Goal: Task Accomplishment & Management: Use online tool/utility

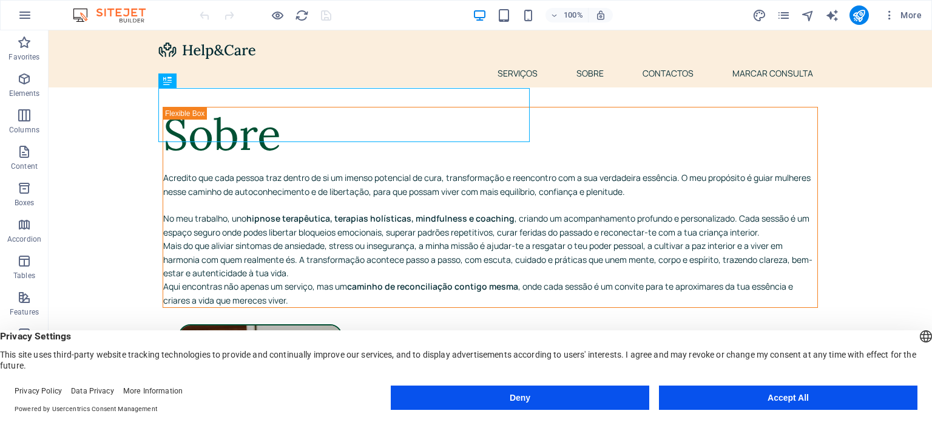
click at [771, 400] on button "Accept All" at bounding box center [788, 397] width 258 height 24
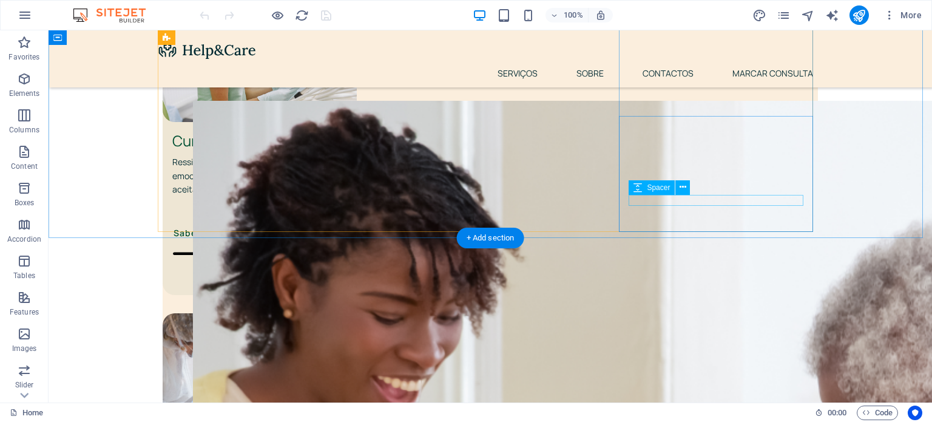
scroll to position [868, 0]
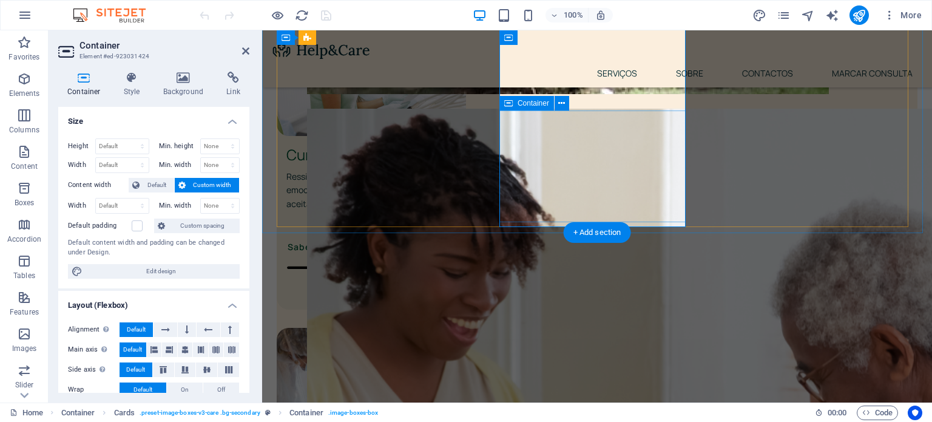
scroll to position [862, 0]
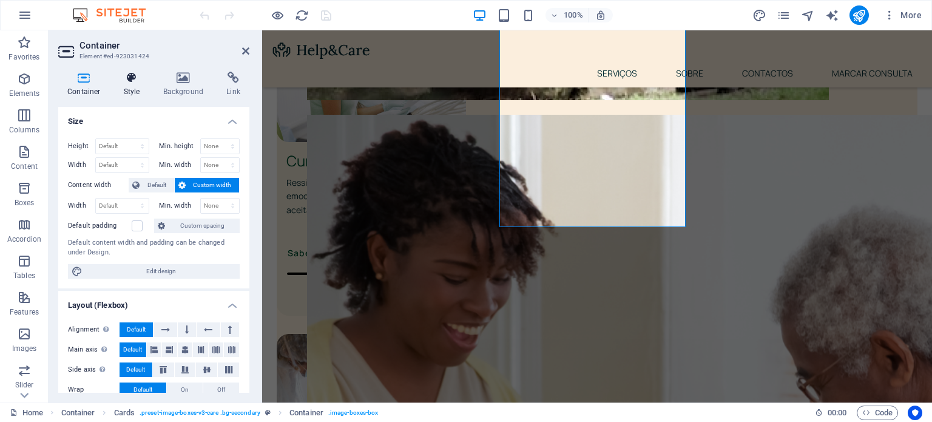
click at [138, 81] on icon at bounding box center [132, 78] width 35 height 12
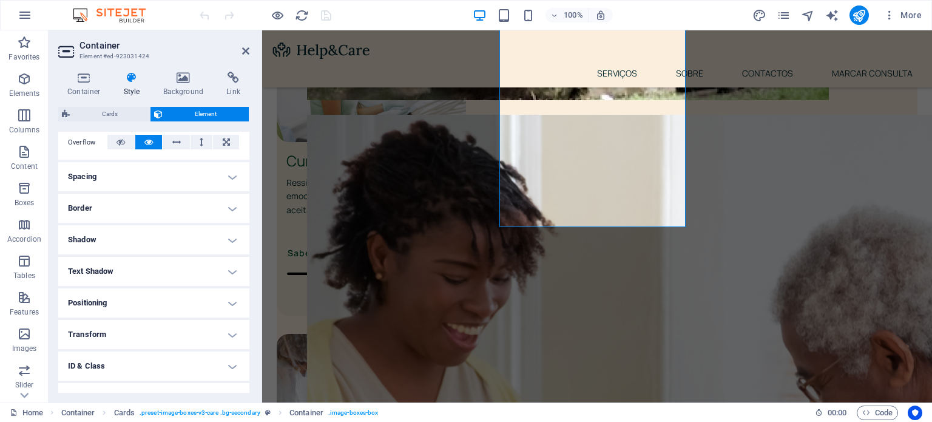
scroll to position [0, 0]
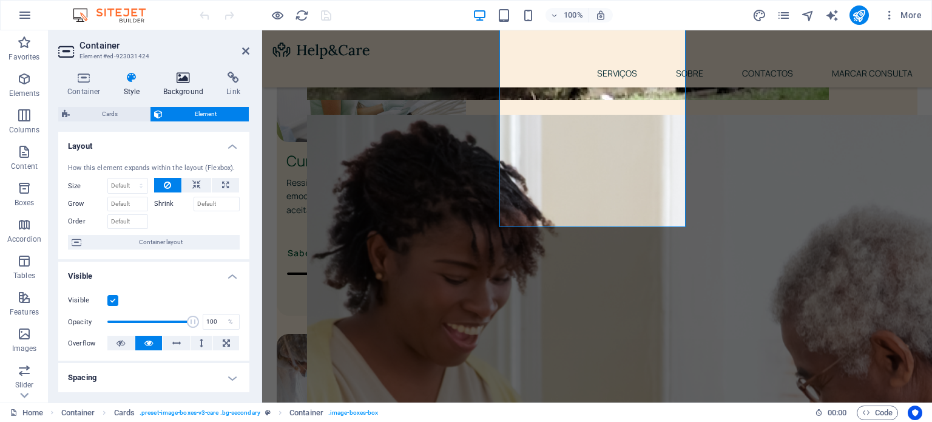
click at [181, 87] on h4 "Background" at bounding box center [186, 84] width 64 height 25
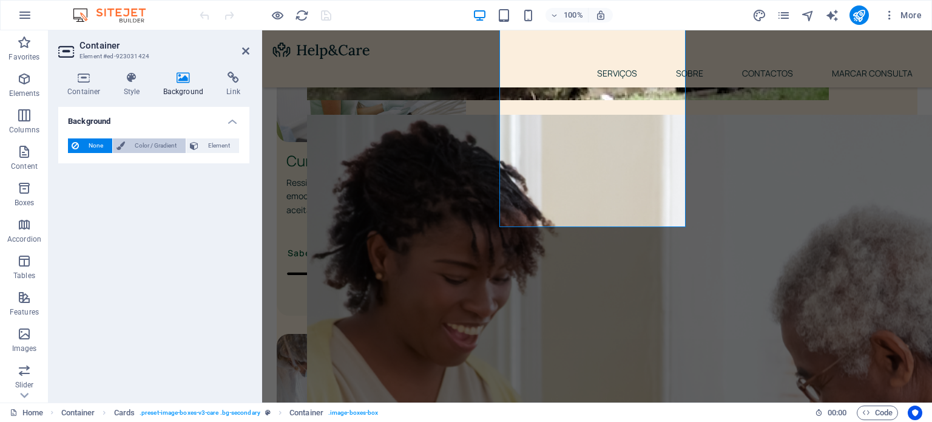
click at [163, 140] on span "Color / Gradient" at bounding box center [155, 145] width 53 height 15
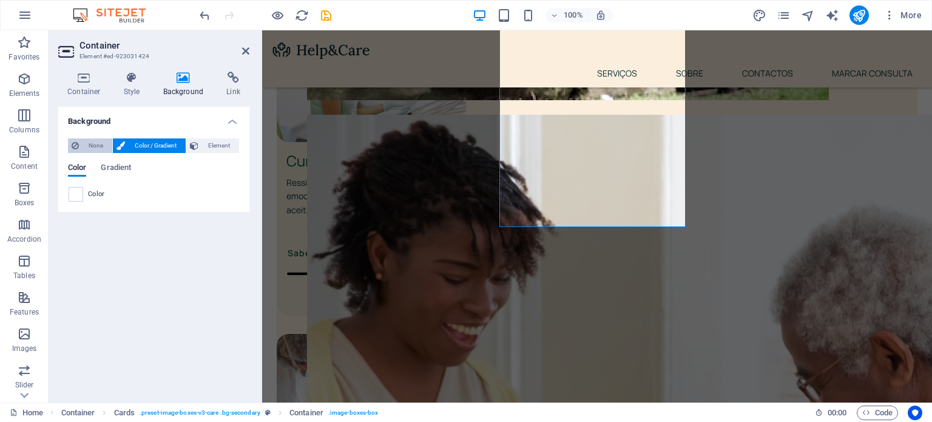
click at [96, 143] on span "None" at bounding box center [95, 145] width 26 height 15
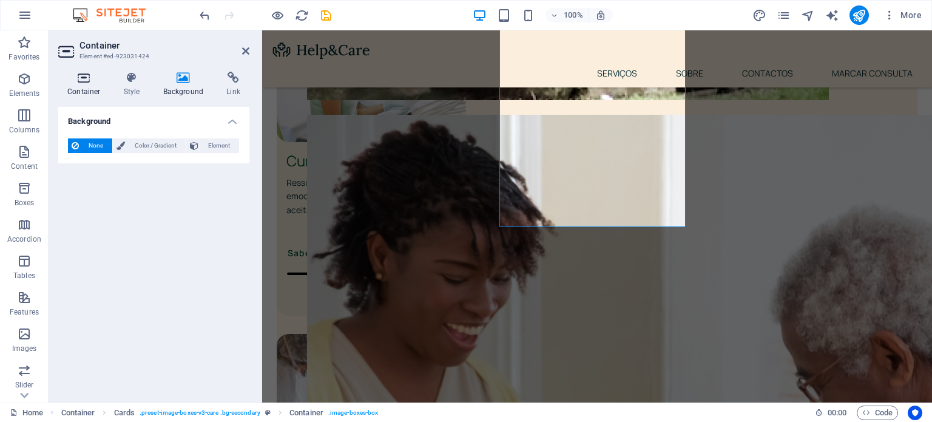
click at [75, 84] on h4 "Container" at bounding box center [86, 84] width 56 height 25
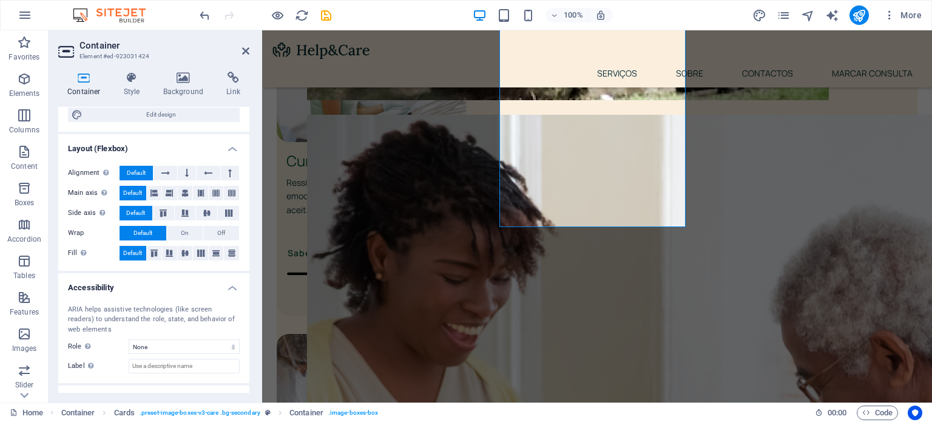
scroll to position [204, 0]
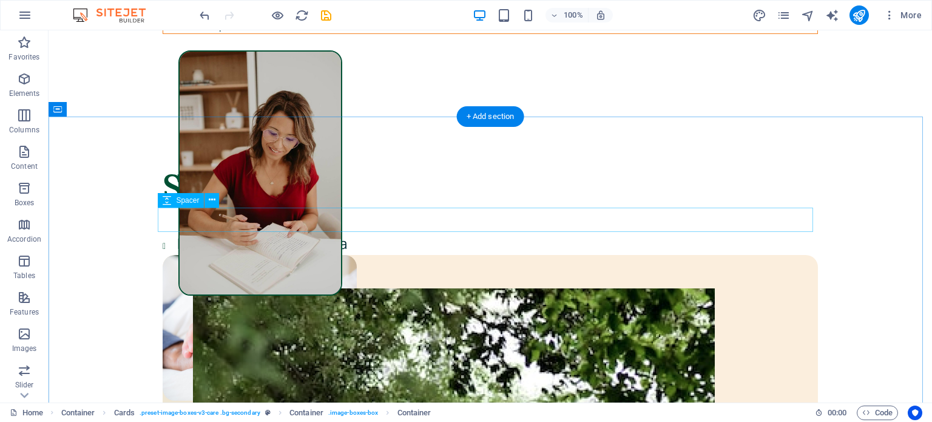
scroll to position [0, 0]
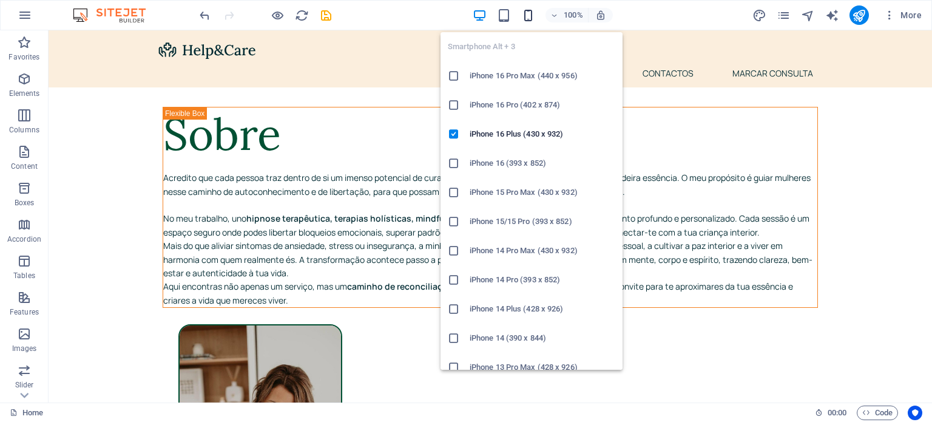
click at [530, 15] on icon "button" at bounding box center [528, 15] width 14 height 14
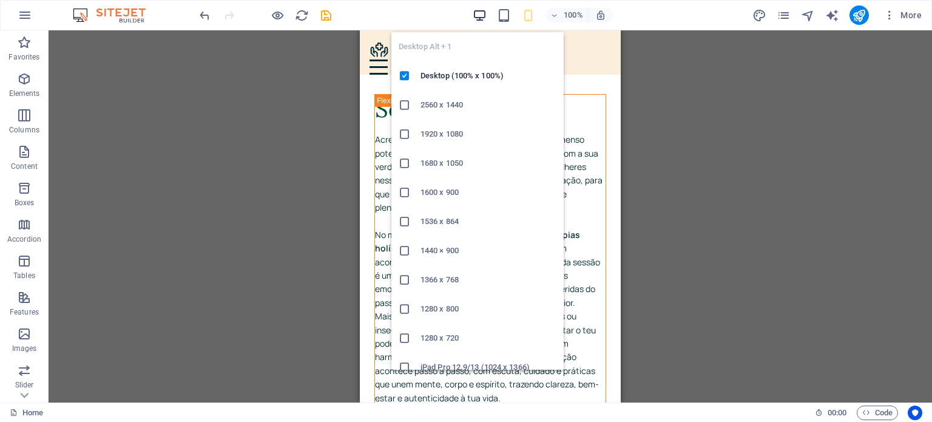
click at [480, 15] on icon "button" at bounding box center [479, 15] width 14 height 14
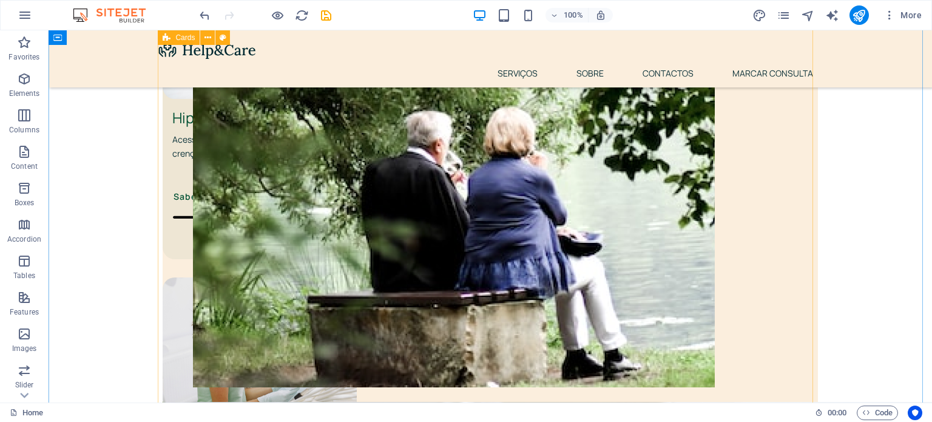
scroll to position [576, 0]
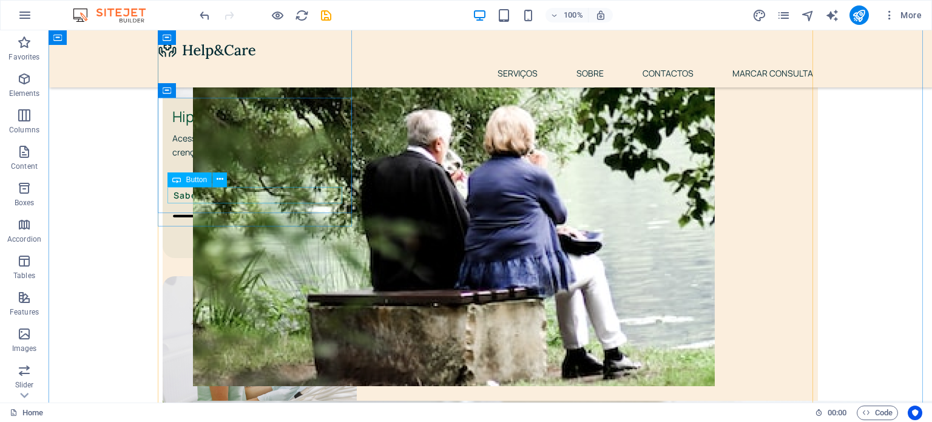
click at [330, 200] on div "Saber Mais" at bounding box center [259, 217] width 175 height 61
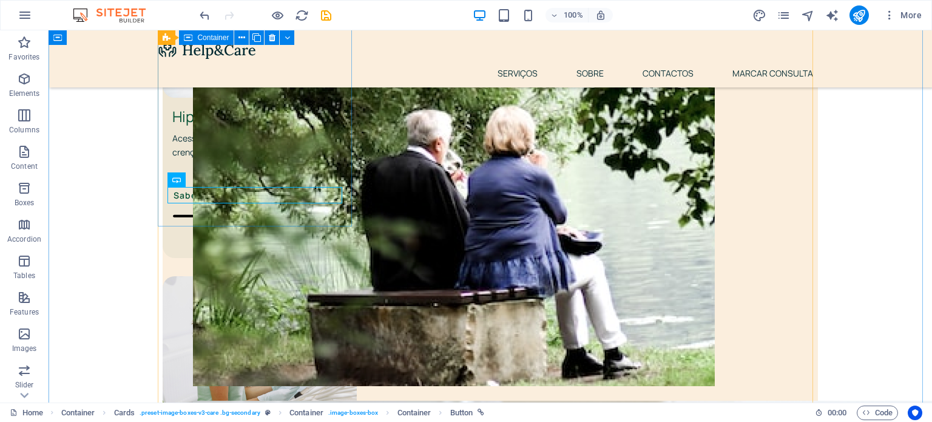
click at [330, 214] on div "Hipnose Regressiva Acesso ao inconsciente para curar traumas, crenças limitante…" at bounding box center [260, 104] width 194 height 305
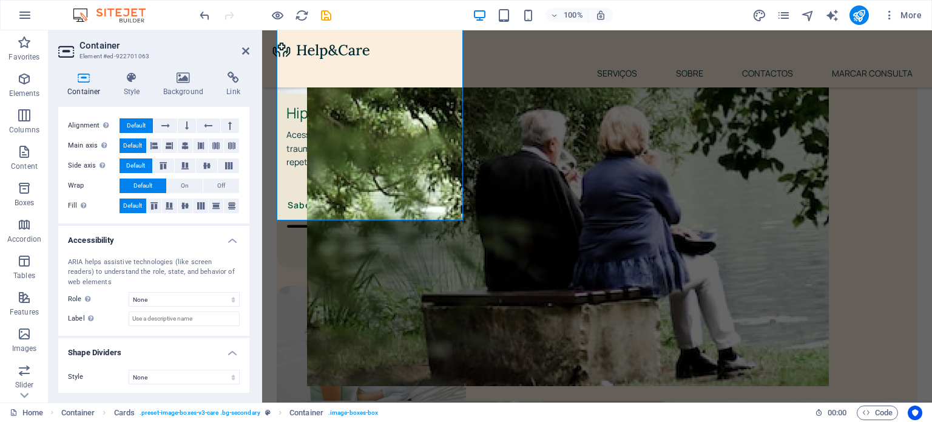
scroll to position [0, 0]
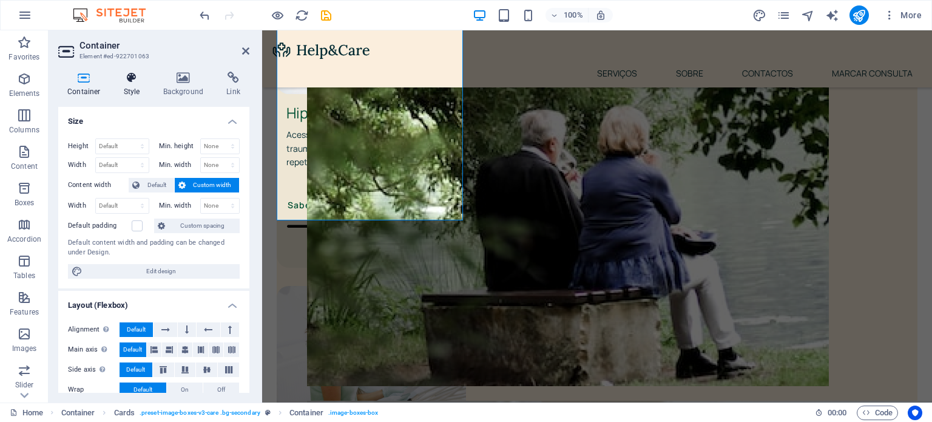
click at [132, 87] on h4 "Style" at bounding box center [134, 84] width 39 height 25
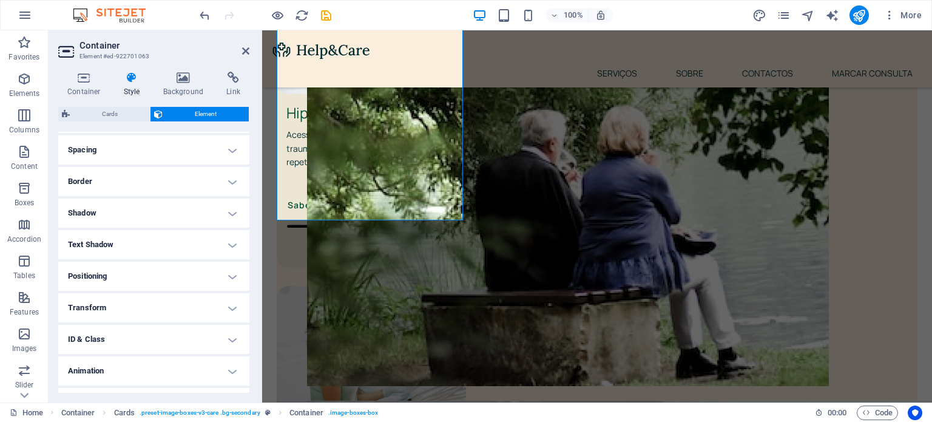
scroll to position [2, 0]
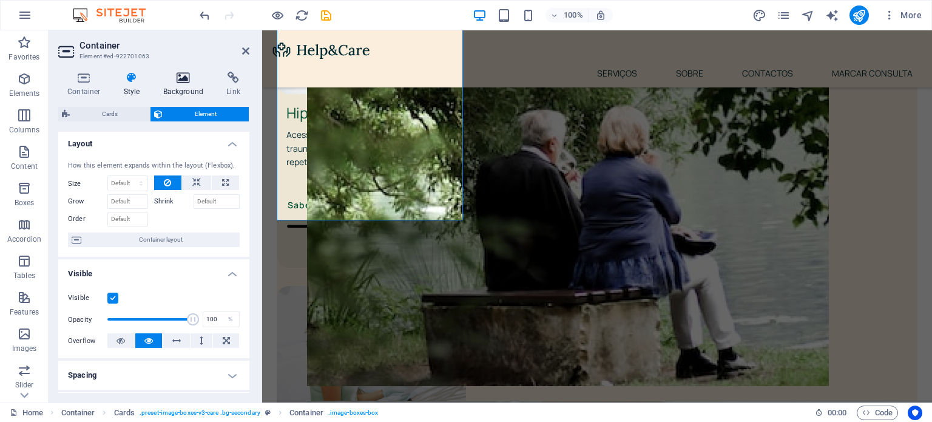
click at [178, 78] on icon at bounding box center [183, 78] width 59 height 12
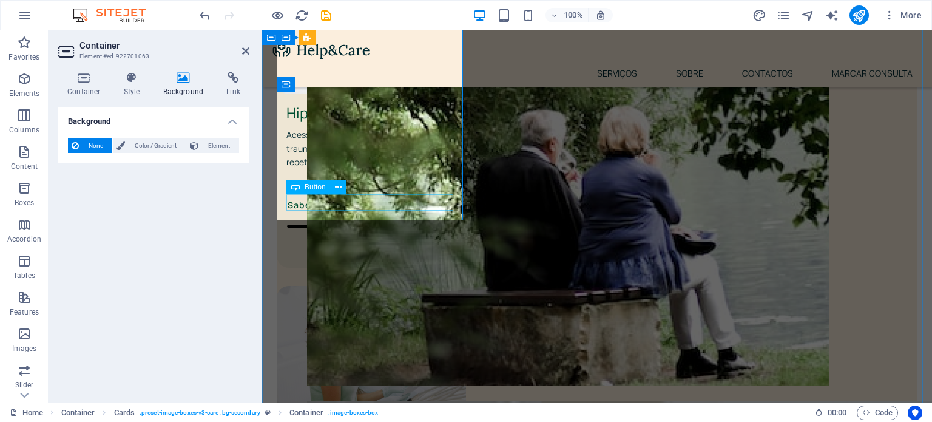
click at [432, 203] on div "Saber Mais" at bounding box center [371, 227] width 170 height 61
click at [448, 175] on div at bounding box center [371, 174] width 170 height 11
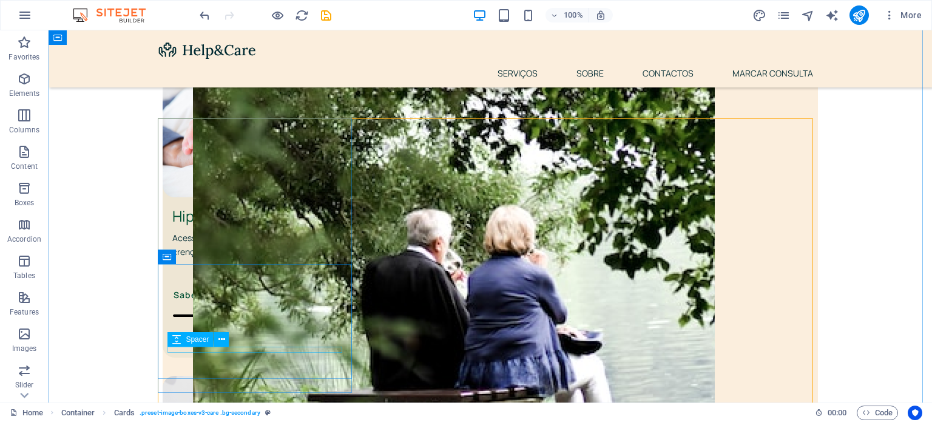
scroll to position [476, 0]
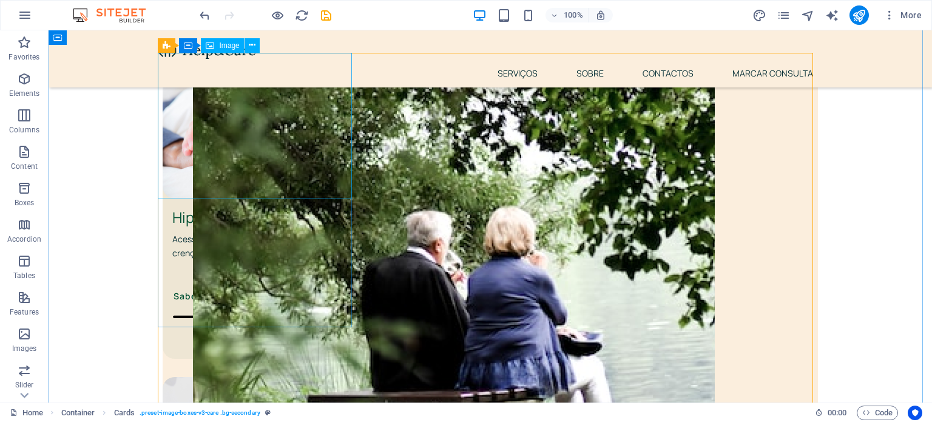
click at [349, 197] on figure at bounding box center [260, 126] width 194 height 146
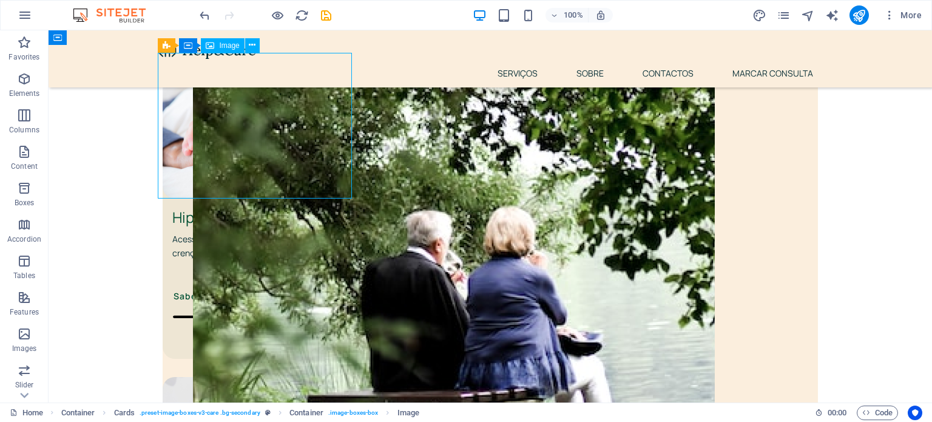
click at [349, 197] on figure at bounding box center [260, 126] width 194 height 146
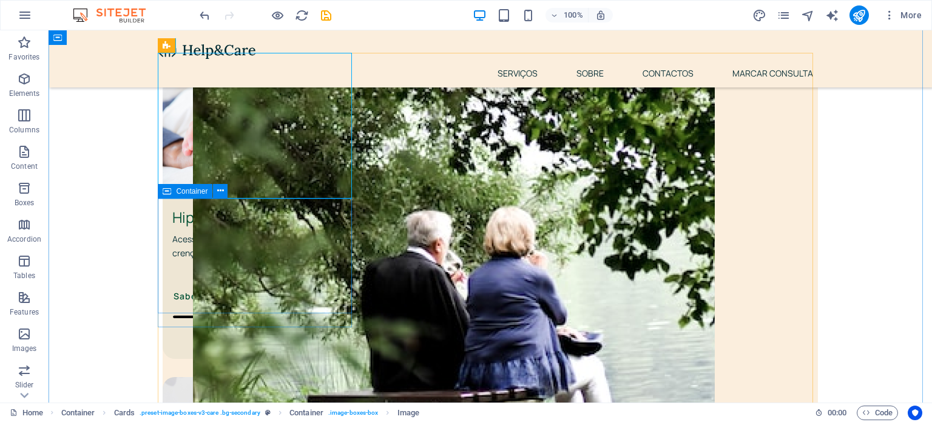
click at [347, 220] on div "Hipnose Regressiva Acesso ao inconsciente para curar traumas, crenças limitante…" at bounding box center [260, 278] width 194 height 160
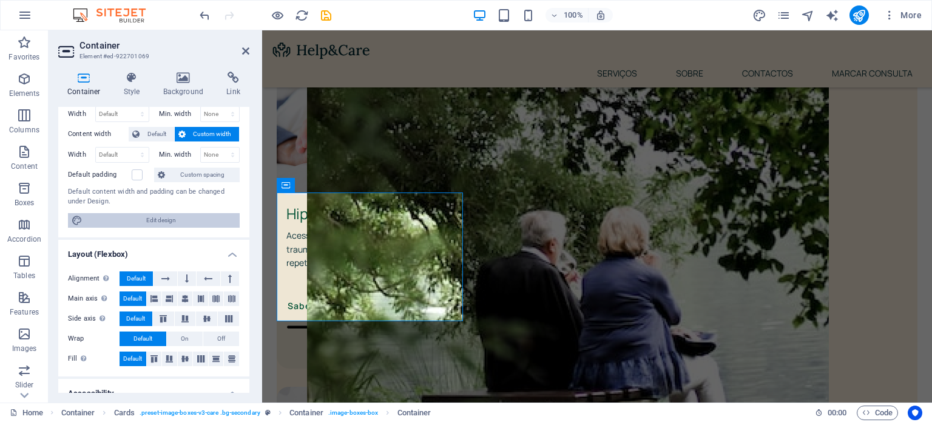
scroll to position [0, 0]
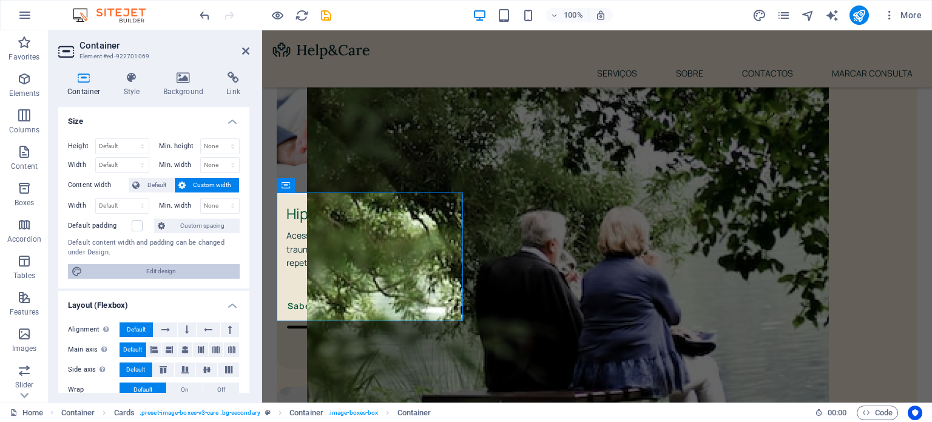
click at [169, 272] on span "Edit design" at bounding box center [161, 271] width 150 height 15
select select "rem"
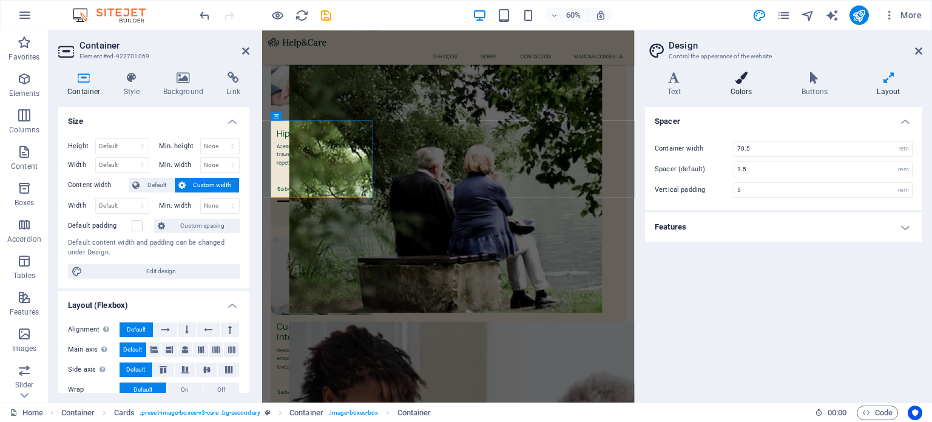
click at [722, 87] on h4 "Colors" at bounding box center [743, 84] width 71 height 25
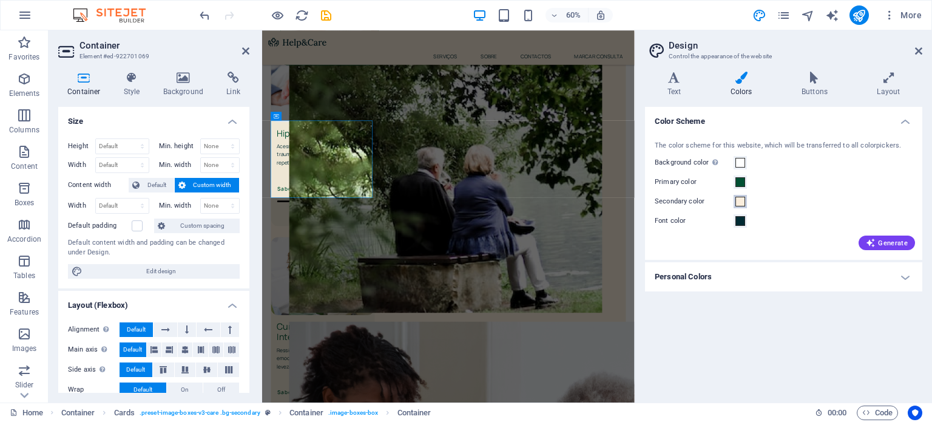
click at [735, 200] on span at bounding box center [740, 202] width 10 height 10
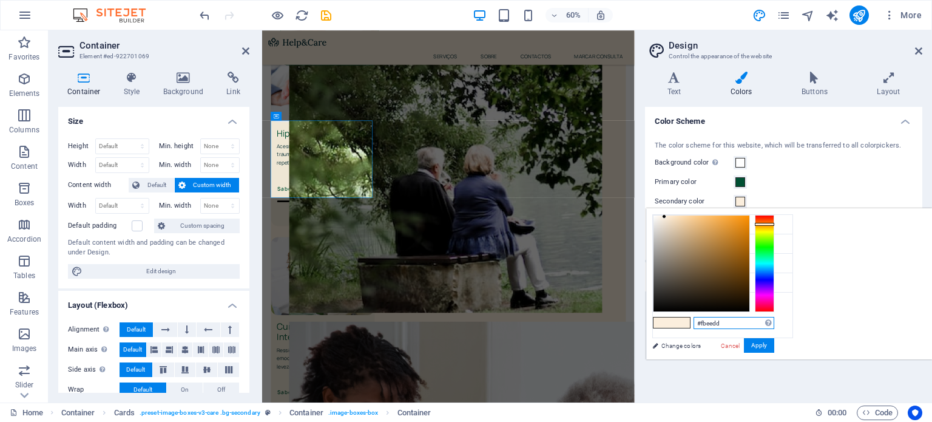
drag, startPoint x: 879, startPoint y: 321, endPoint x: 842, endPoint y: 326, distance: 36.8
click at [780, 326] on div "#fbeedd Supported formats #0852ed rgb(8, 82, 237) rgba(8, 82, 237, 90%) hsv(221…" at bounding box center [713, 372] width 134 height 326
click at [922, 51] on aside "Design Control the appearance of the website Variants Text Colors Buttons Layou…" at bounding box center [782, 216] width 297 height 372
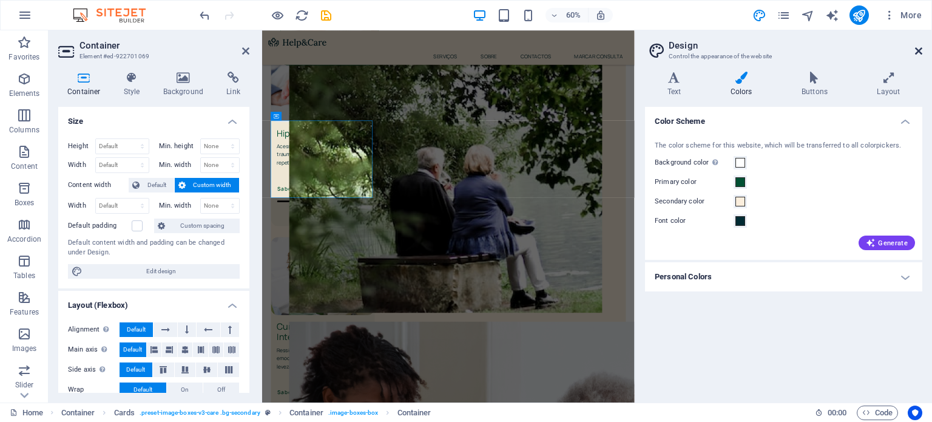
click at [917, 51] on icon at bounding box center [918, 51] width 7 height 10
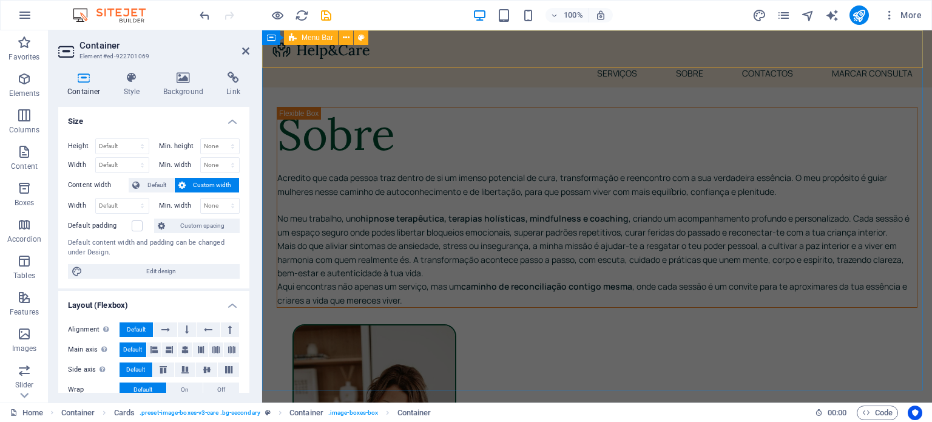
click at [500, 39] on div "Menu Serviços Sobre Contactos Marcar Consulta" at bounding box center [597, 58] width 670 height 57
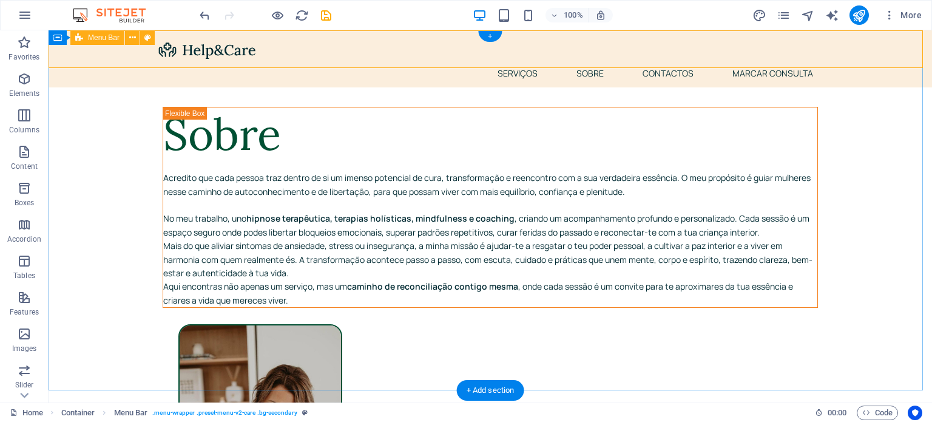
click at [338, 50] on div "Menu Serviços Sobre Contactos Marcar Consulta" at bounding box center [490, 58] width 883 height 57
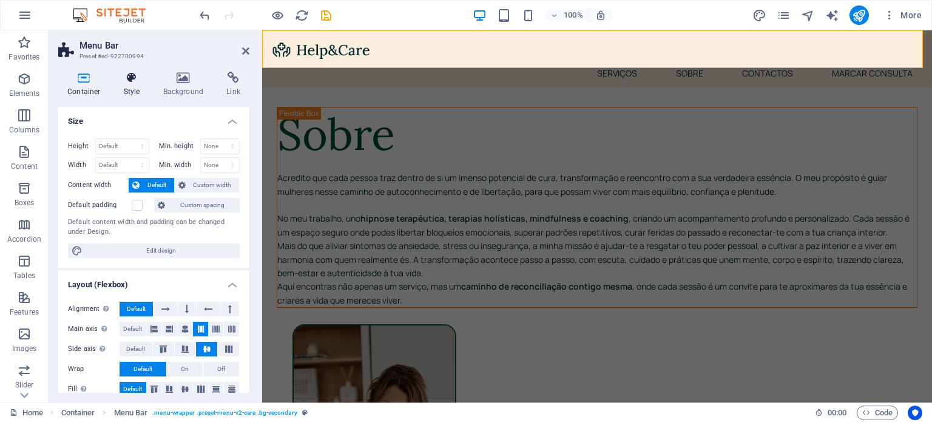
click at [136, 86] on h4 "Style" at bounding box center [134, 84] width 39 height 25
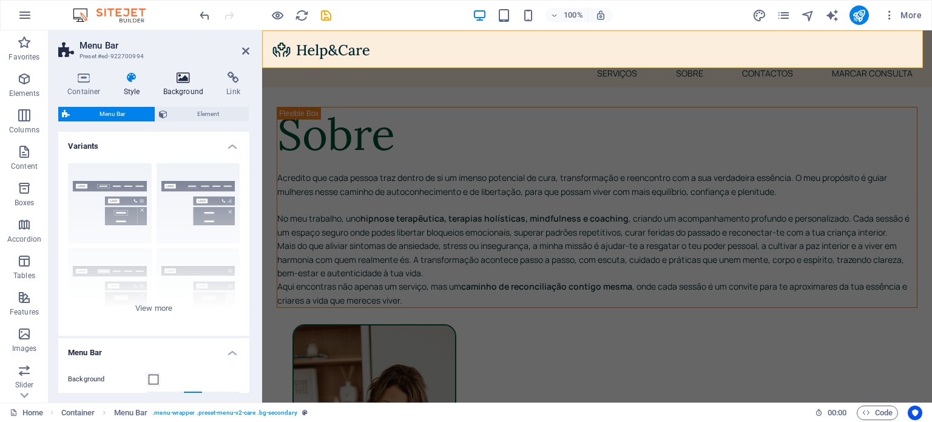
click at [188, 83] on icon at bounding box center [183, 78] width 59 height 12
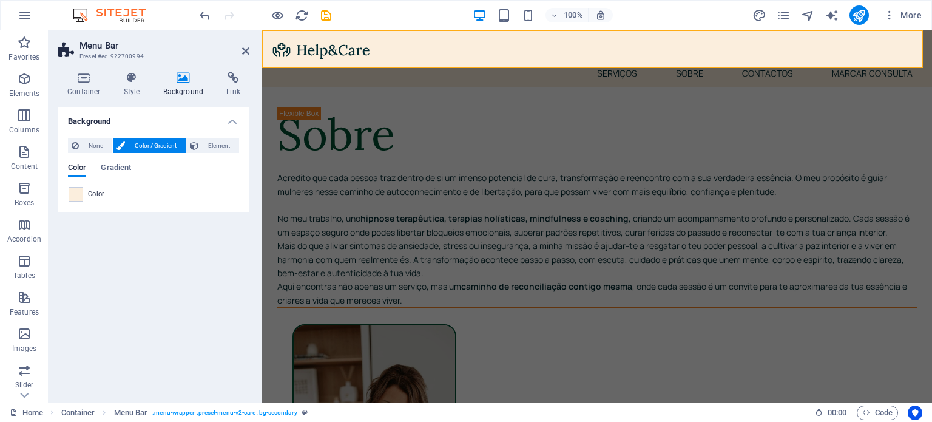
click at [83, 193] on div "Color" at bounding box center [154, 194] width 170 height 15
click at [73, 198] on span at bounding box center [75, 193] width 13 height 13
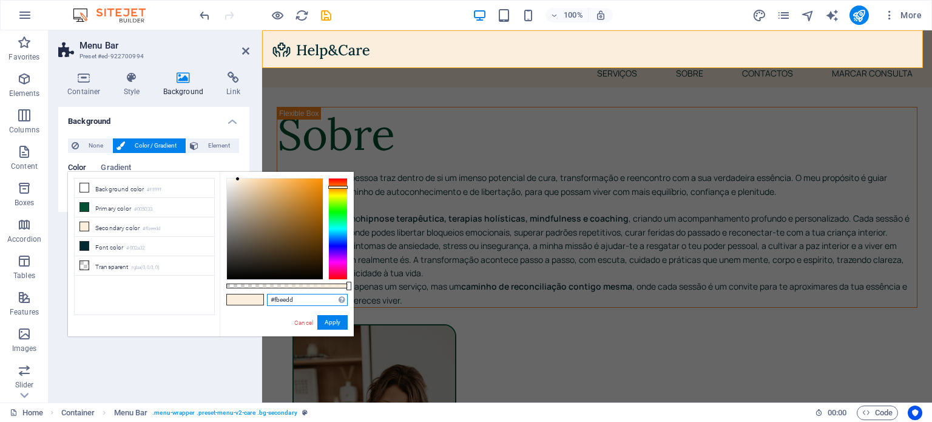
drag, startPoint x: 299, startPoint y: 300, endPoint x: 249, endPoint y: 295, distance: 49.9
click at [249, 295] on div "#fbeedd Supported formats #0852ed rgb(8, 82, 237) rgba(8, 82, 237, 90%) hsv(221…" at bounding box center [287, 342] width 134 height 340
click at [337, 326] on button "Apply" at bounding box center [332, 322] width 30 height 15
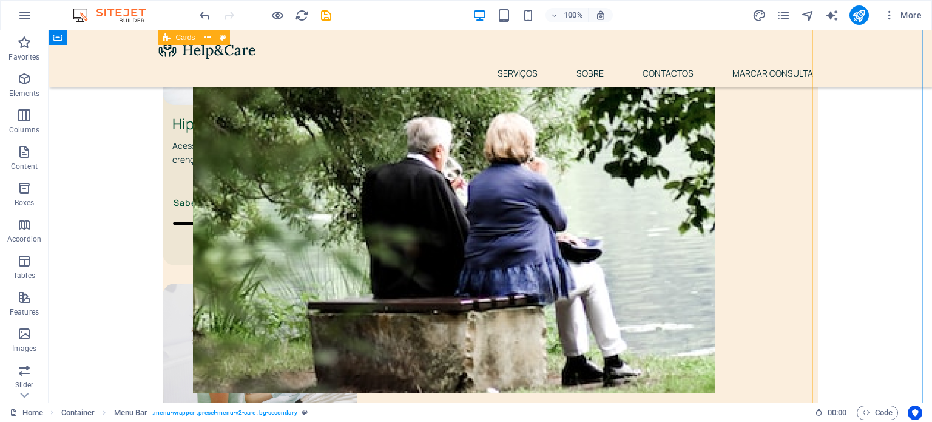
scroll to position [568, 0]
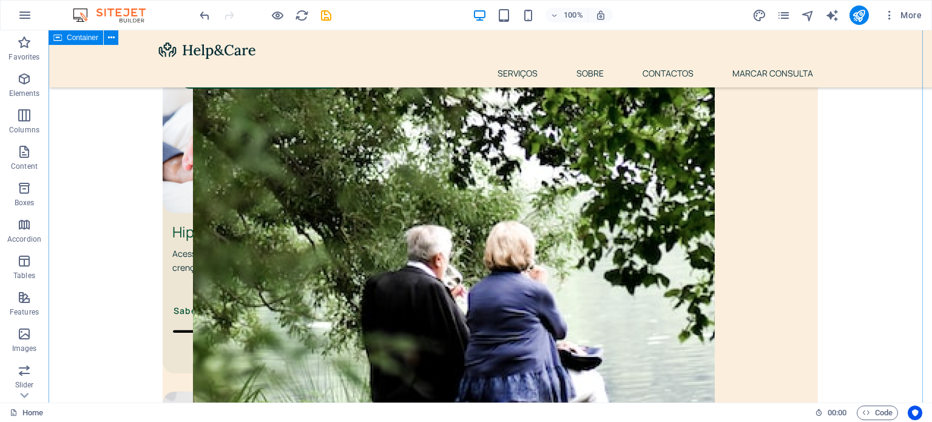
scroll to position [446, 0]
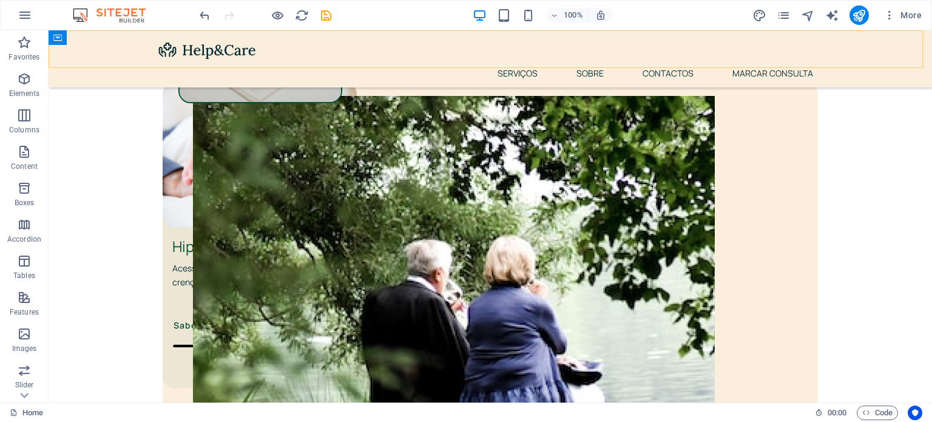
click at [356, 41] on div "Menu Serviços Sobre Contactos Marcar Consulta" at bounding box center [490, 58] width 883 height 57
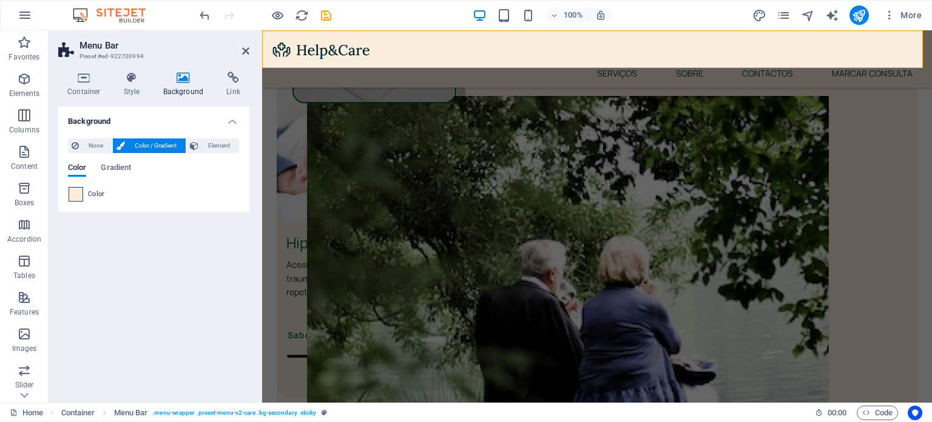
click at [73, 195] on span at bounding box center [75, 193] width 13 height 13
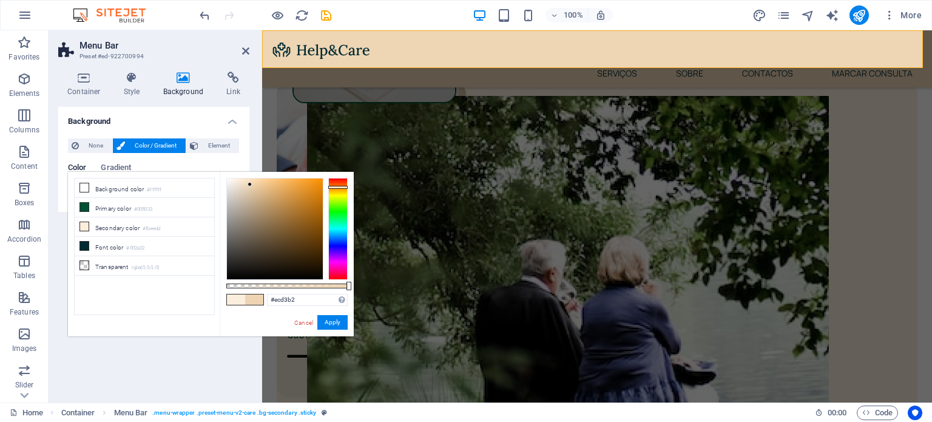
drag, startPoint x: 238, startPoint y: 179, endPoint x: 250, endPoint y: 185, distance: 13.6
click at [250, 185] on div at bounding box center [249, 184] width 4 height 4
click at [340, 189] on div at bounding box center [337, 188] width 19 height 3
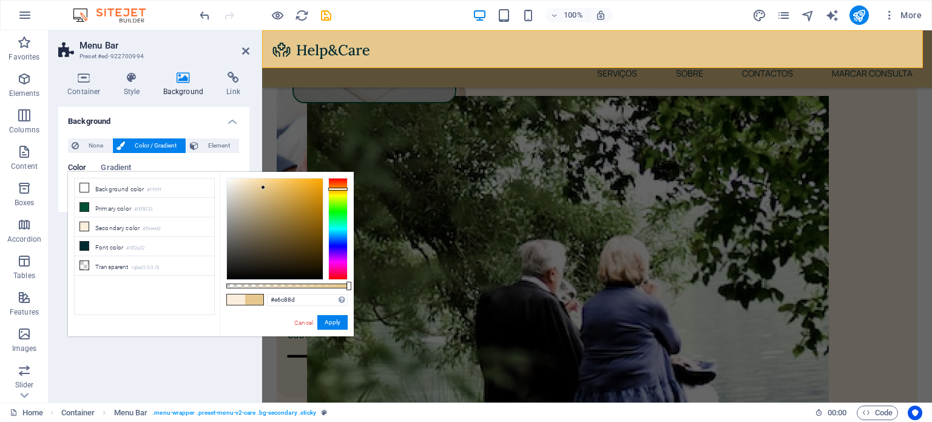
click at [263, 187] on div at bounding box center [275, 228] width 96 height 101
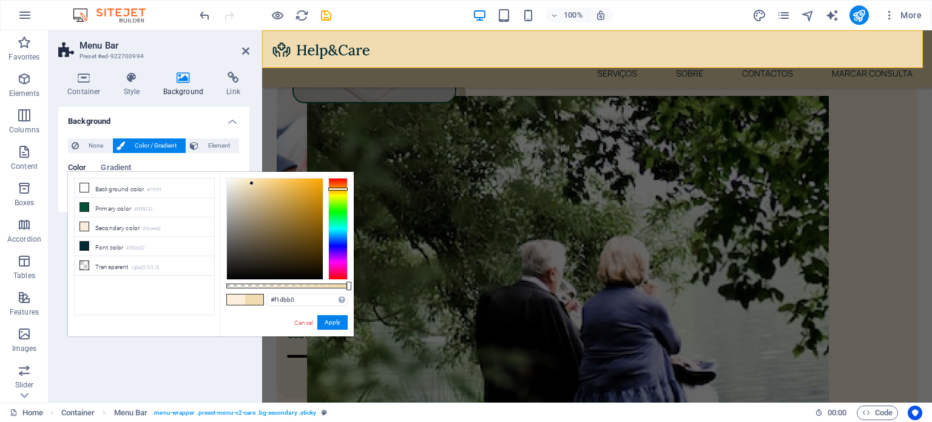
drag, startPoint x: 263, startPoint y: 187, endPoint x: 252, endPoint y: 183, distance: 11.7
click at [252, 183] on div at bounding box center [251, 183] width 4 height 4
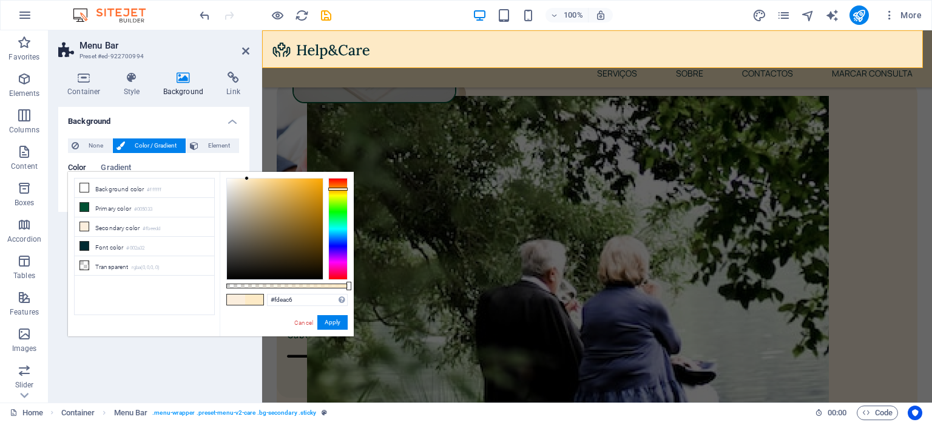
click at [247, 178] on div at bounding box center [246, 178] width 4 height 4
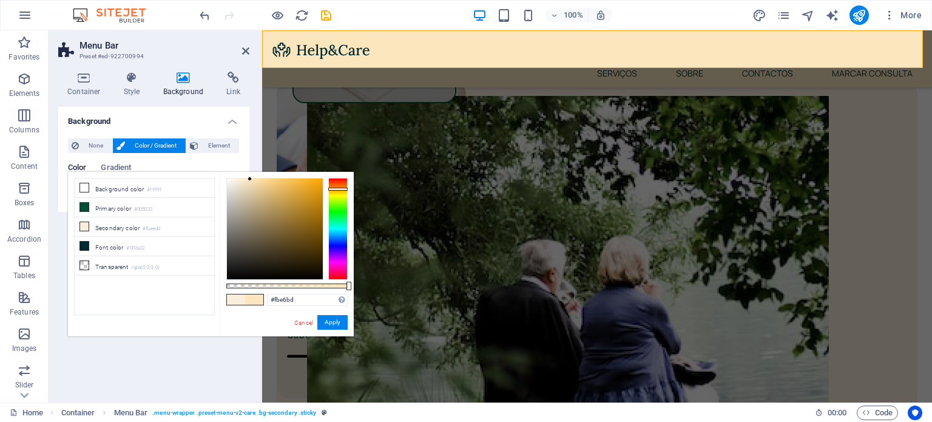
click at [250, 179] on div at bounding box center [249, 178] width 4 height 4
drag, startPoint x: 303, startPoint y: 298, endPoint x: 257, endPoint y: 298, distance: 46.1
click at [257, 298] on div "#fbe6bd Supported formats #0852ed rgb(8, 82, 237) rgba(8, 82, 237, 90%) hsv(221…" at bounding box center [287, 342] width 134 height 340
paste input "ed"
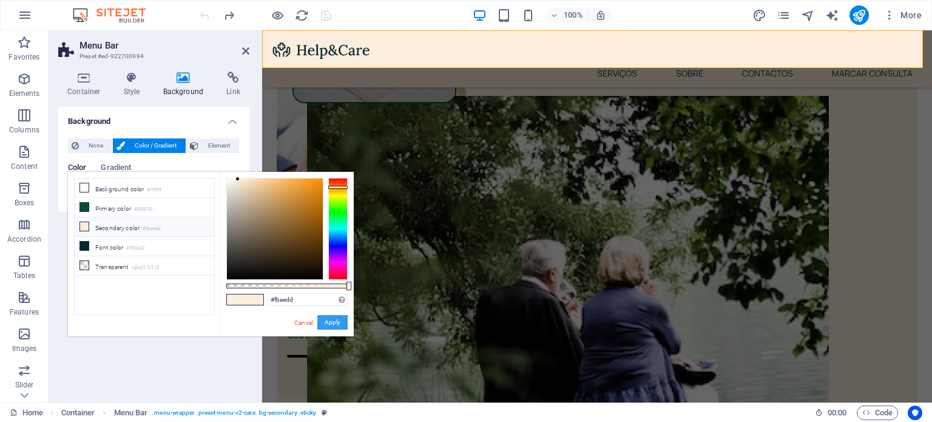
click at [340, 322] on button "Apply" at bounding box center [332, 322] width 30 height 15
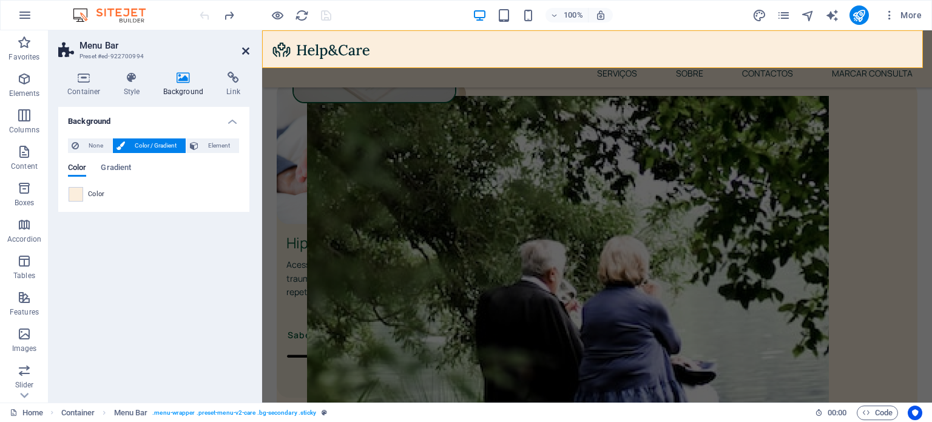
click at [243, 53] on icon at bounding box center [245, 51] width 7 height 10
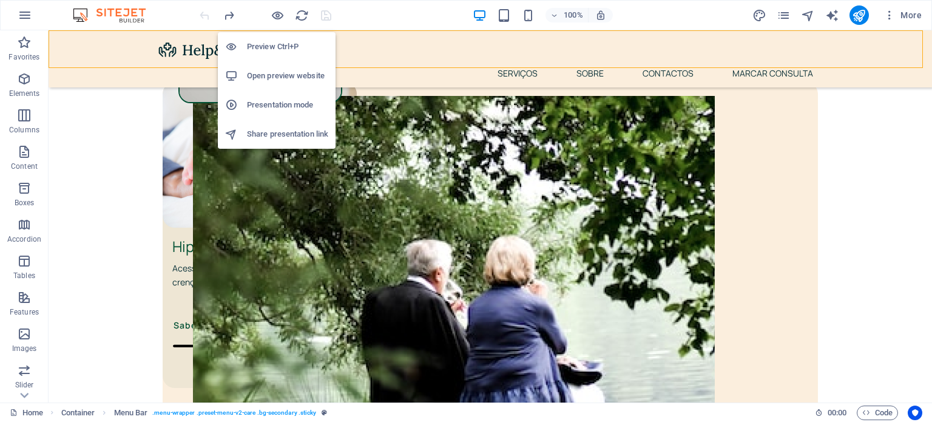
click at [284, 70] on h6 "Open preview website" at bounding box center [287, 76] width 81 height 15
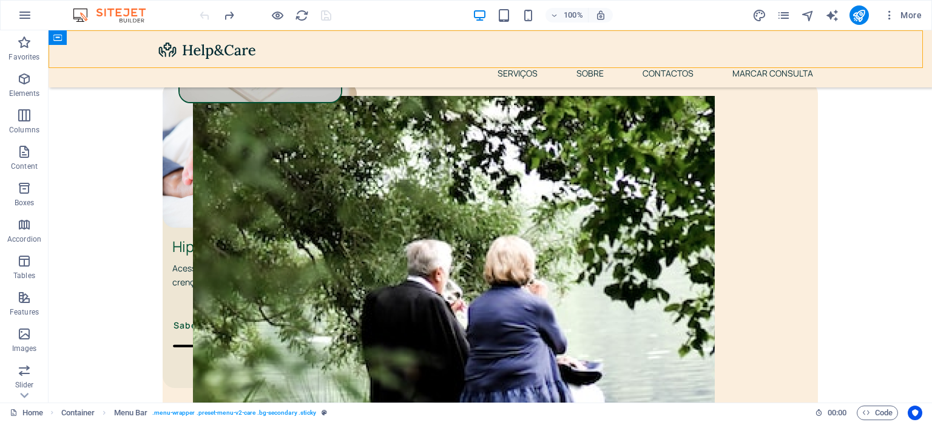
click at [358, 47] on div "Menu Serviços Sobre Contactos Marcar Consulta" at bounding box center [490, 58] width 883 height 57
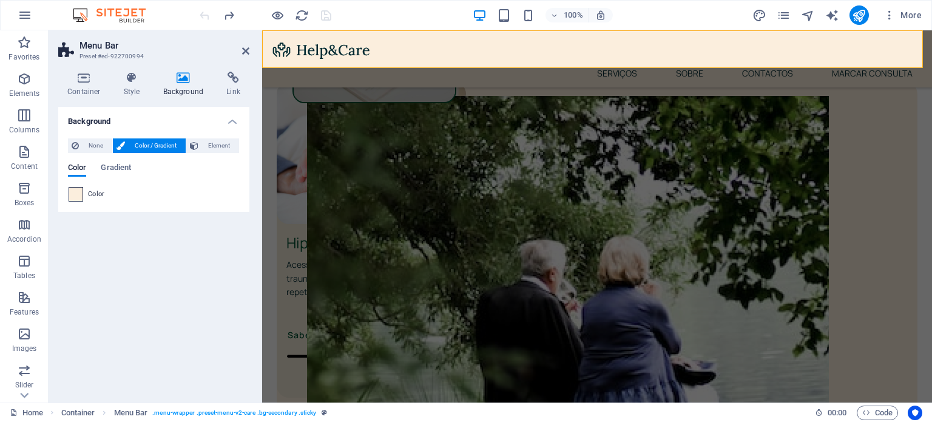
click at [69, 193] on div at bounding box center [76, 194] width 15 height 15
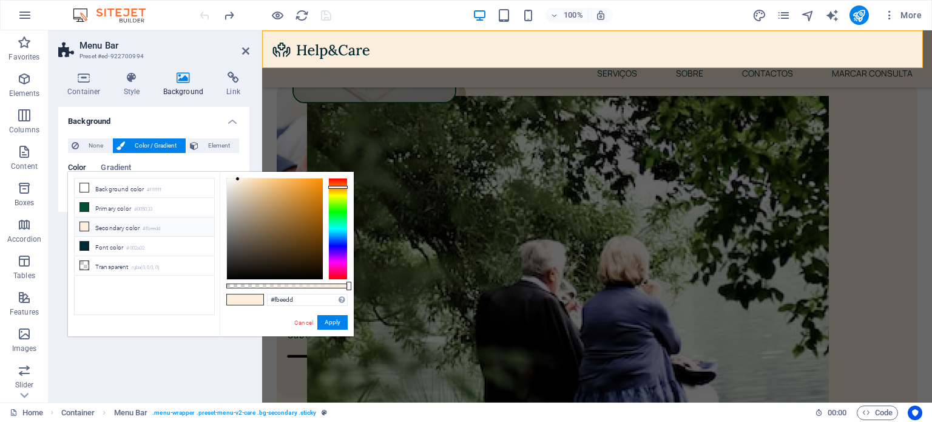
click at [291, 292] on div "#fbeedd Supported formats #0852ed rgb(8, 82, 237) rgba(8, 82, 237, 90%) hsv(221…" at bounding box center [287, 342] width 134 height 340
click at [293, 295] on input "#fbeedd" at bounding box center [307, 300] width 81 height 12
type input "#"
paste input "#F9F9F6"
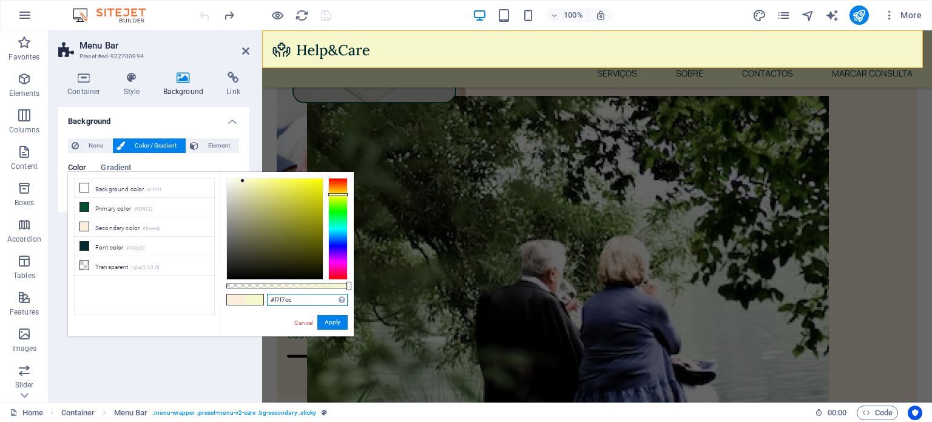
drag, startPoint x: 226, startPoint y: 178, endPoint x: 243, endPoint y: 181, distance: 17.3
click at [243, 181] on div at bounding box center [242, 180] width 4 height 4
click at [344, 193] on div at bounding box center [337, 193] width 19 height 3
type input "#f7f3cc"
click at [331, 324] on button "Apply" at bounding box center [332, 322] width 30 height 15
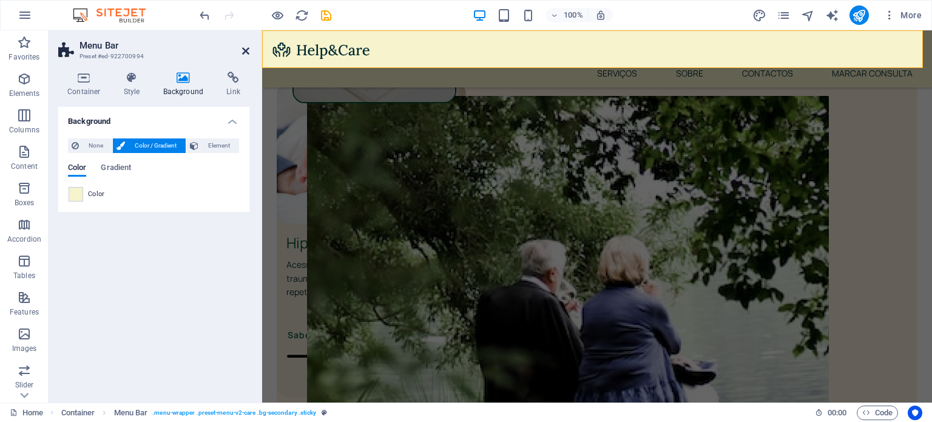
click at [243, 50] on icon at bounding box center [245, 51] width 7 height 10
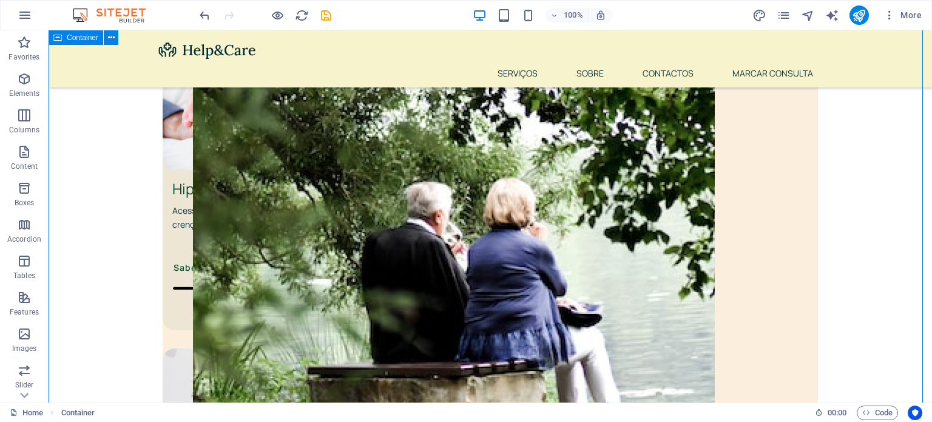
scroll to position [509, 0]
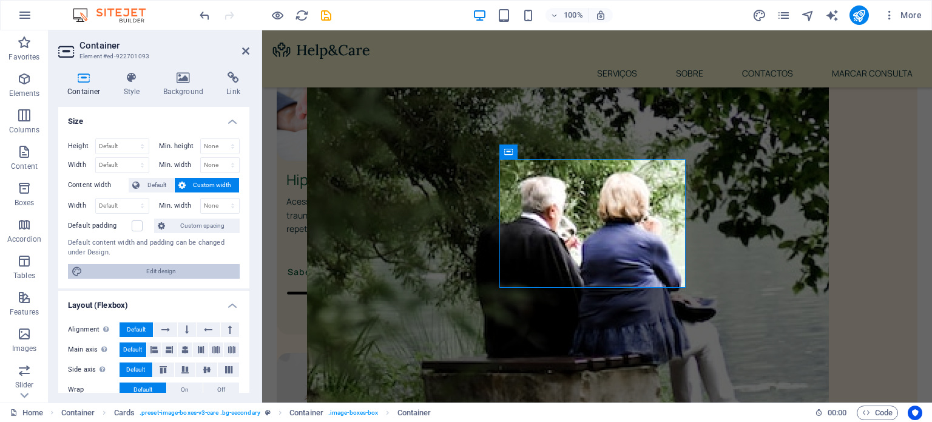
click at [148, 272] on span "Edit design" at bounding box center [161, 271] width 150 height 15
select select "rem"
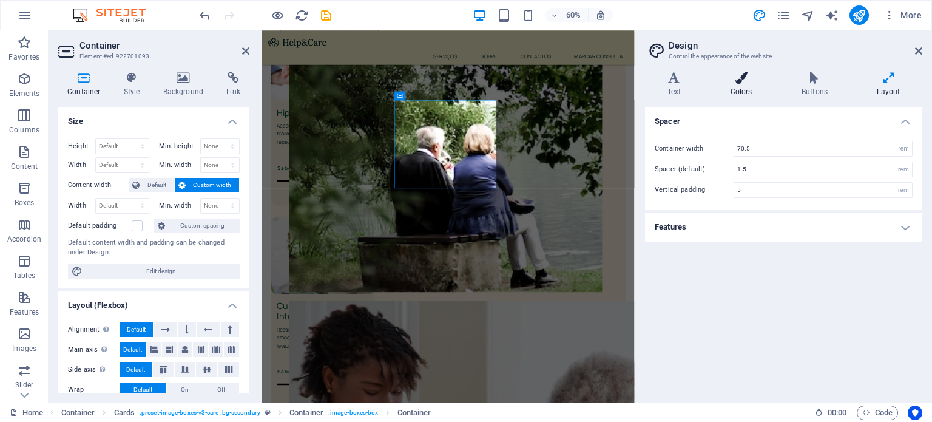
click at [735, 82] on icon at bounding box center [741, 78] width 66 height 12
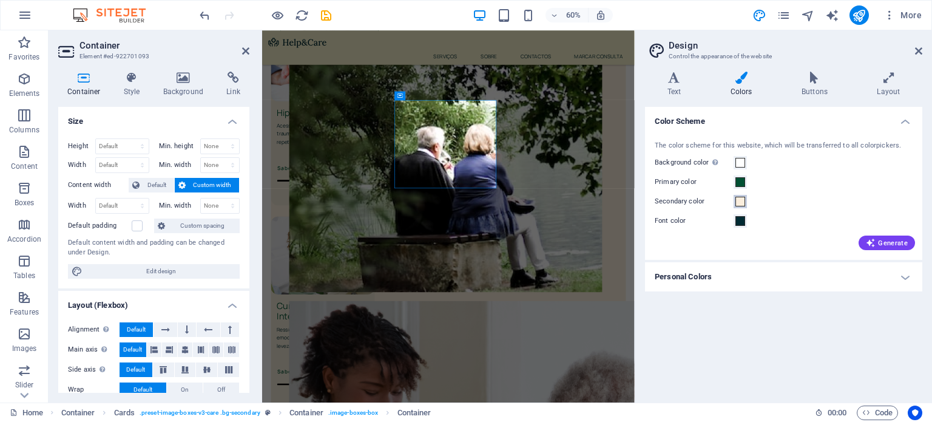
click at [738, 200] on span at bounding box center [740, 202] width 10 height 10
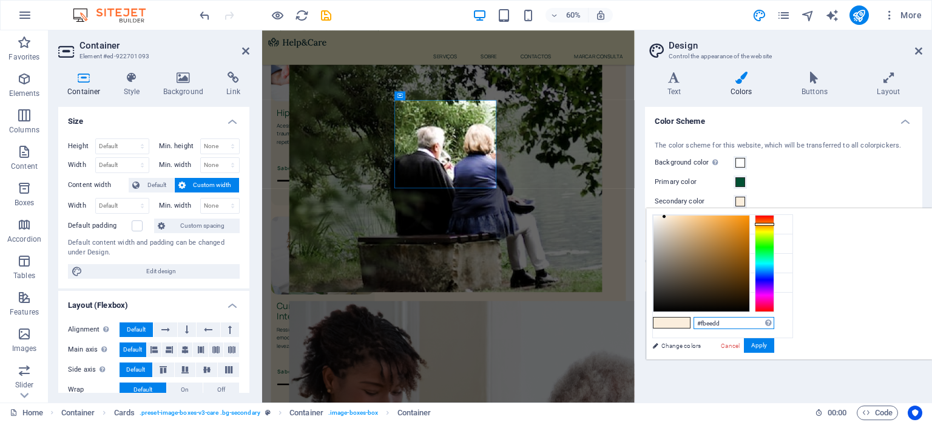
drag, startPoint x: 882, startPoint y: 324, endPoint x: 825, endPoint y: 328, distance: 57.7
click at [780, 328] on div "#fbeedd Supported formats #0852ed rgb(8, 82, 237) rgba(8, 82, 237, 90%) hsv(221…" at bounding box center [713, 372] width 134 height 326
paste input "F9F9F6"
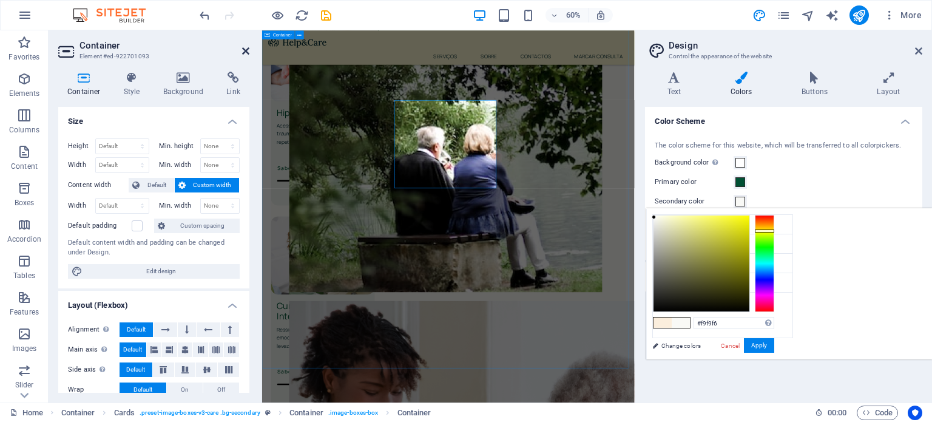
click at [244, 52] on icon at bounding box center [245, 51] width 7 height 10
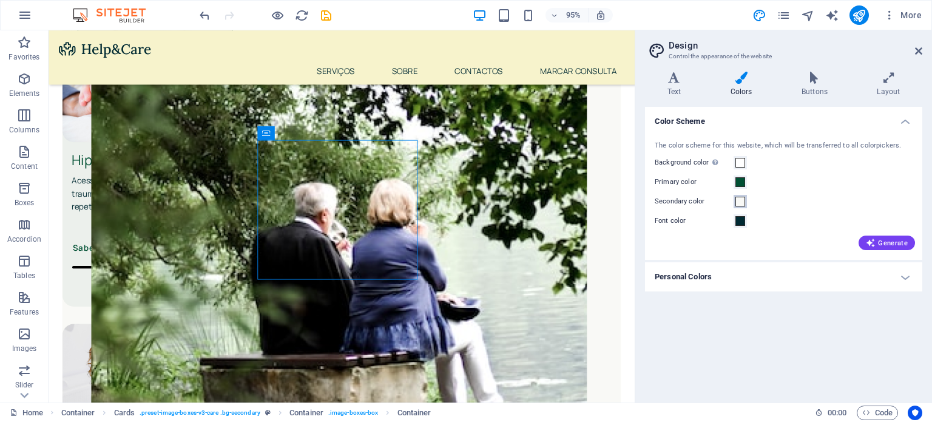
click at [740, 204] on span at bounding box center [740, 202] width 10 height 10
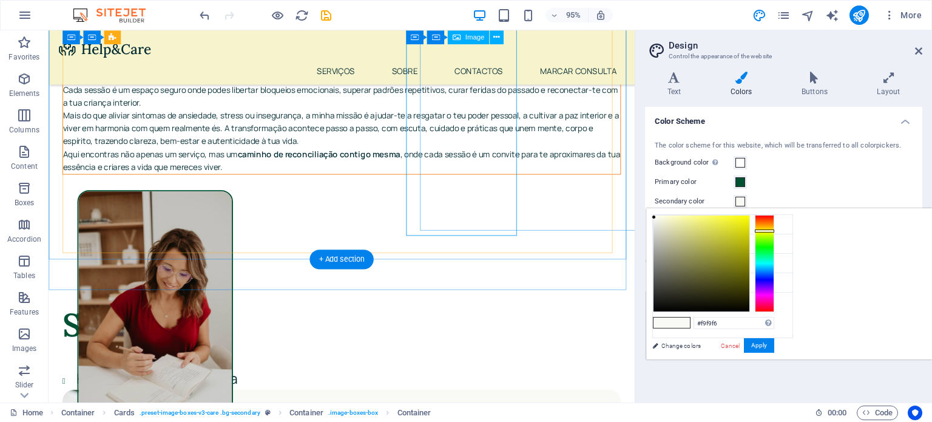
scroll to position [119, 0]
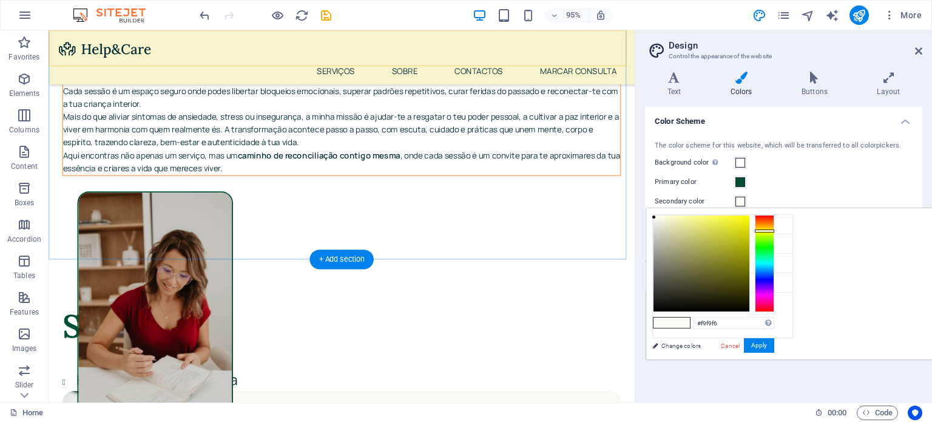
click at [291, 49] on div "Menu Serviços Sobre Contactos Marcar Consulta" at bounding box center [357, 58] width 617 height 57
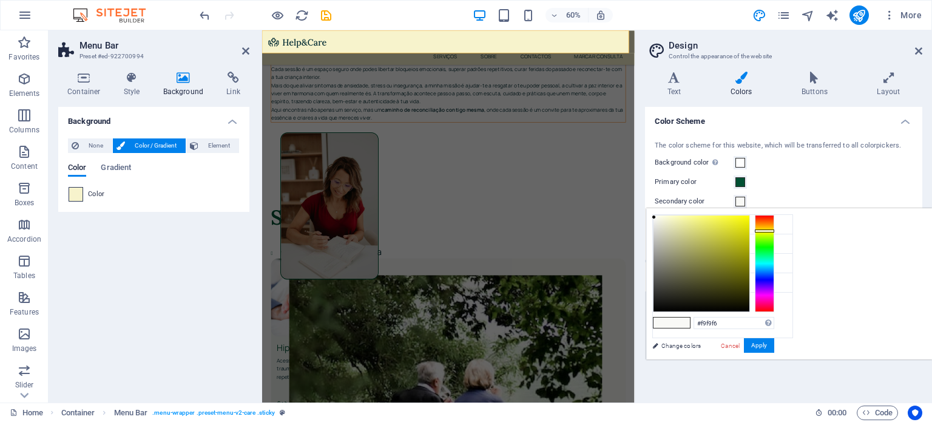
click at [82, 193] on div at bounding box center [76, 194] width 15 height 15
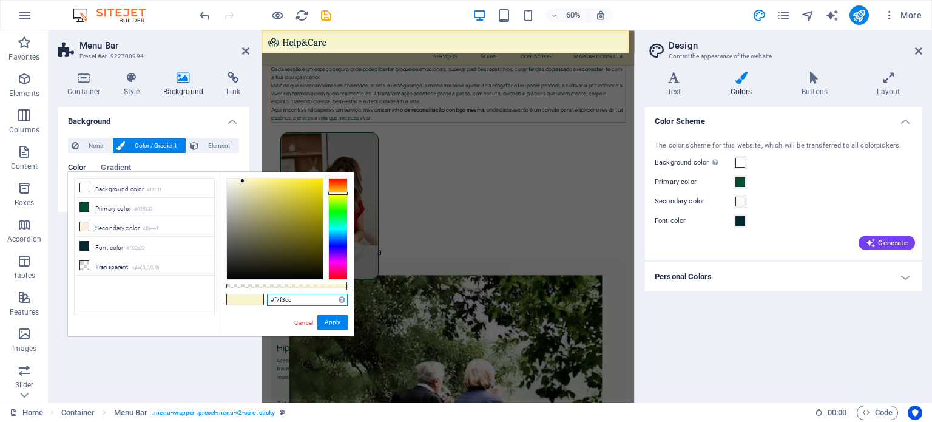
click at [297, 300] on input "#f7f3cc" at bounding box center [307, 300] width 81 height 12
click at [744, 203] on span at bounding box center [740, 202] width 10 height 10
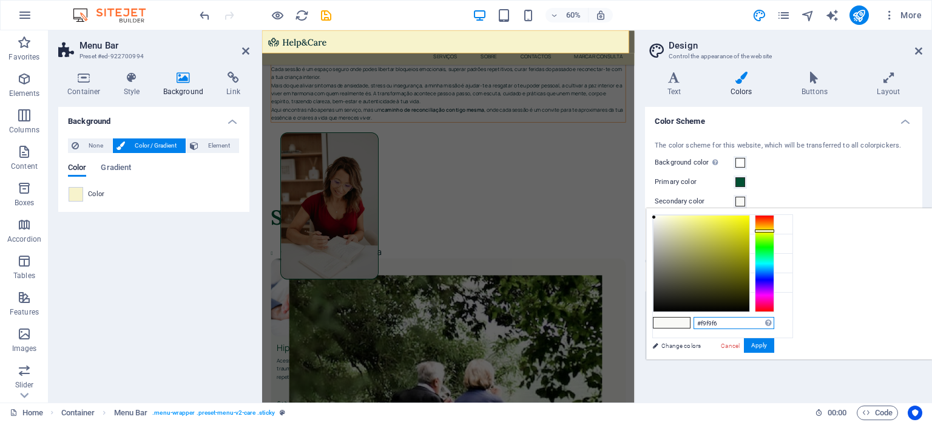
click at [774, 322] on input "#f9f9f6" at bounding box center [733, 323] width 81 height 12
type input "#"
paste input "#f7f3cc"
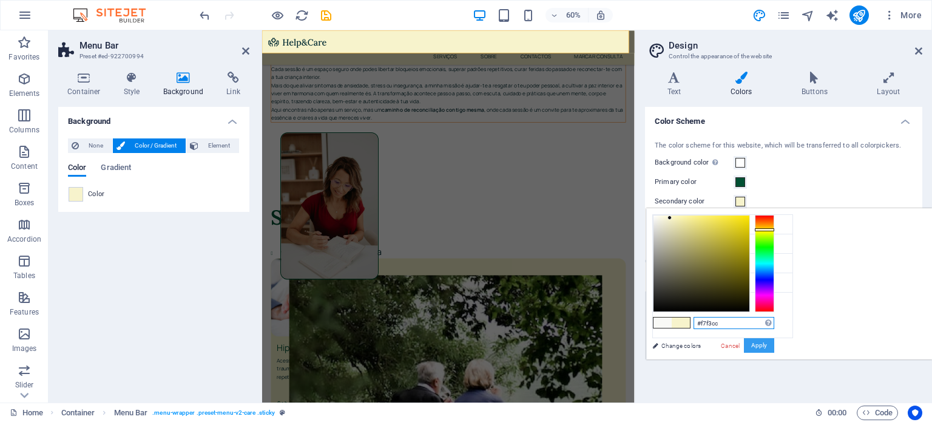
type input "#f7f3cc"
click at [774, 346] on button "Apply" at bounding box center [759, 345] width 30 height 15
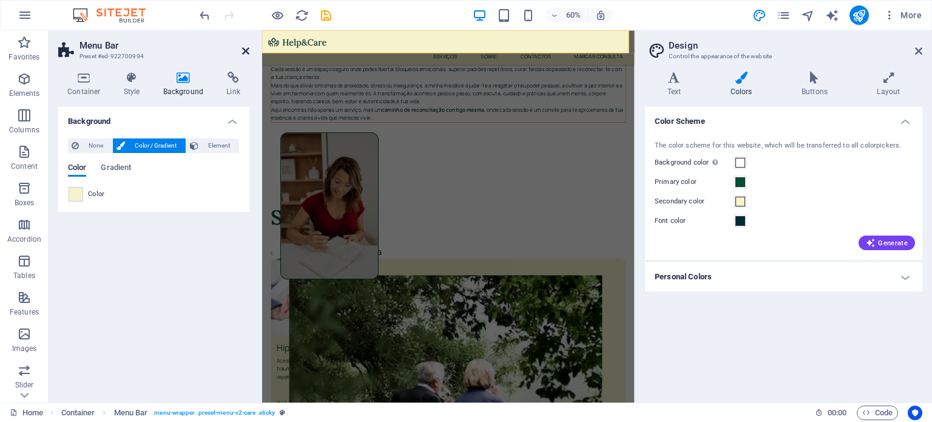
click at [248, 53] on icon at bounding box center [245, 51] width 7 height 10
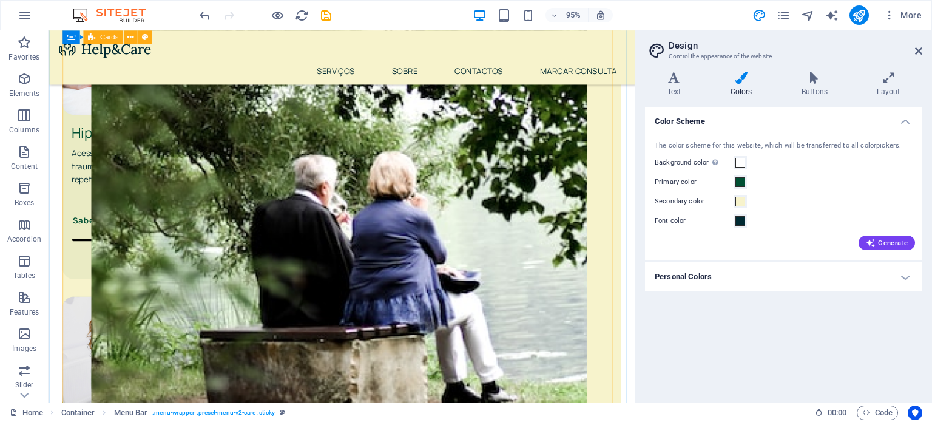
scroll to position [539, 0]
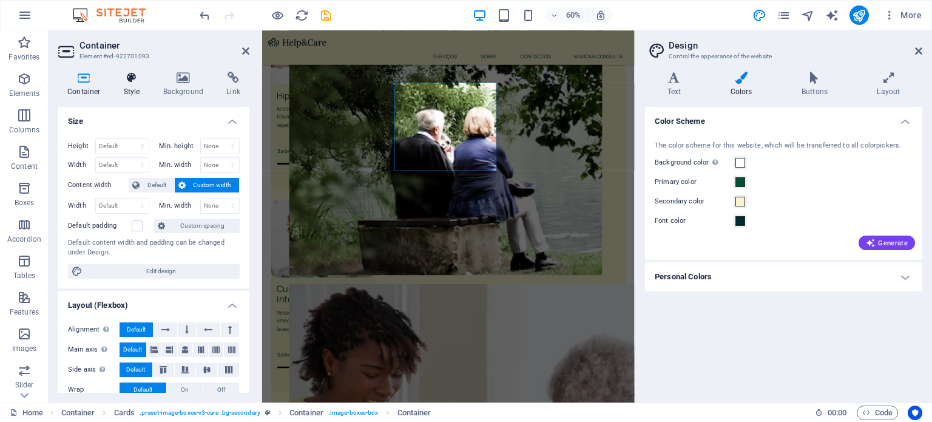
click at [141, 83] on icon at bounding box center [132, 78] width 35 height 12
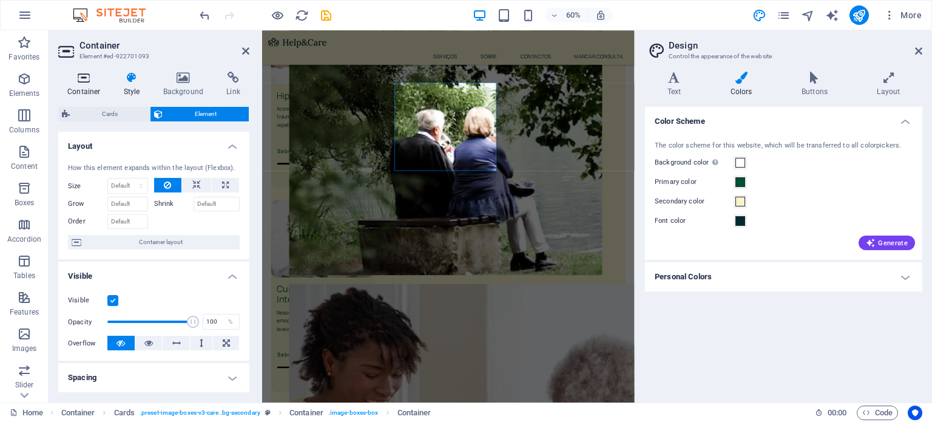
click at [95, 80] on icon at bounding box center [84, 78] width 52 height 12
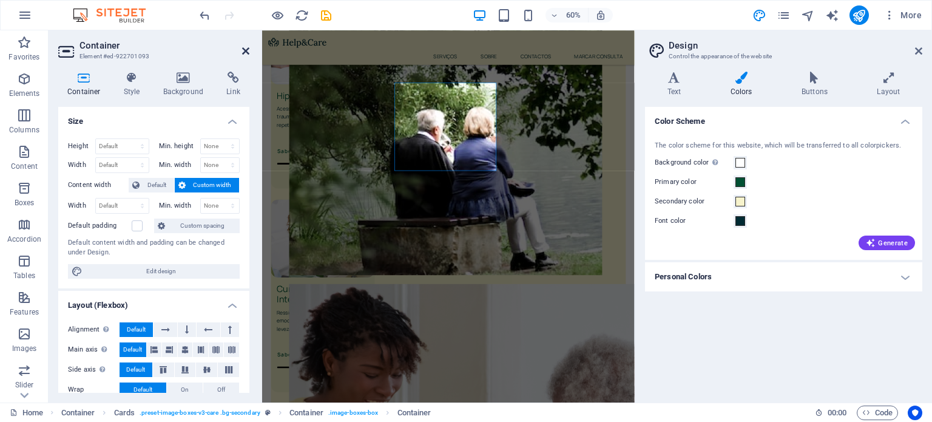
click at [249, 51] on icon at bounding box center [245, 51] width 7 height 10
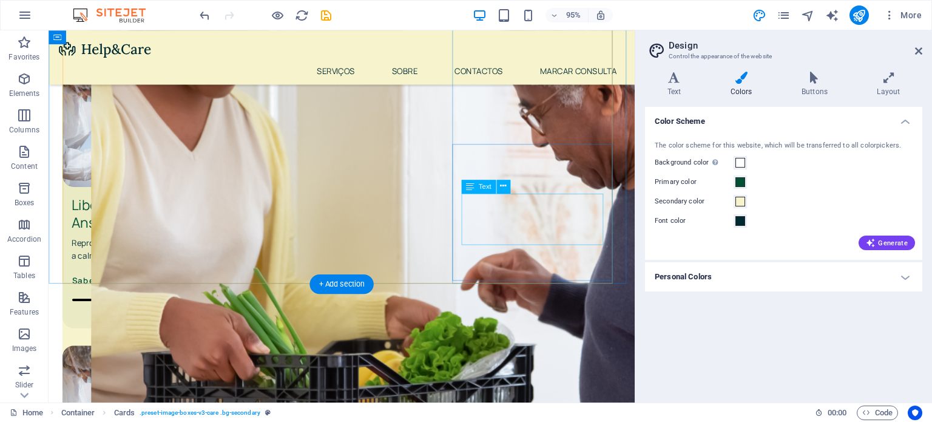
scroll to position [1121, 0]
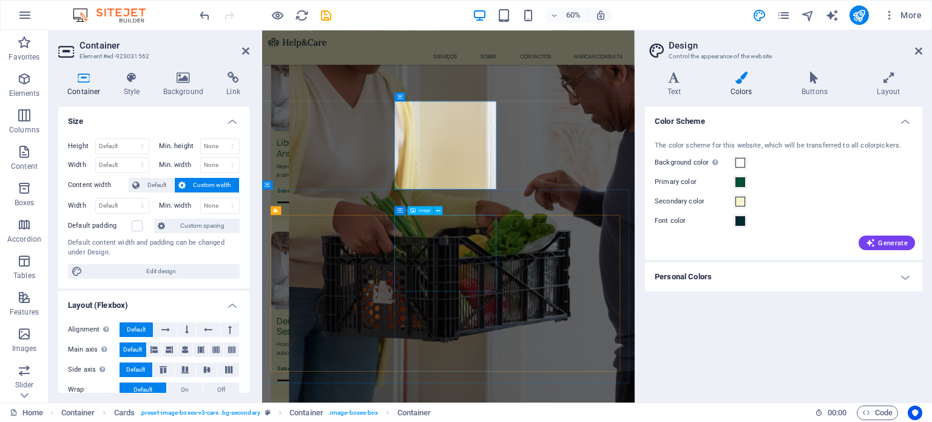
scroll to position [1123, 0]
click at [182, 79] on icon at bounding box center [183, 78] width 59 height 12
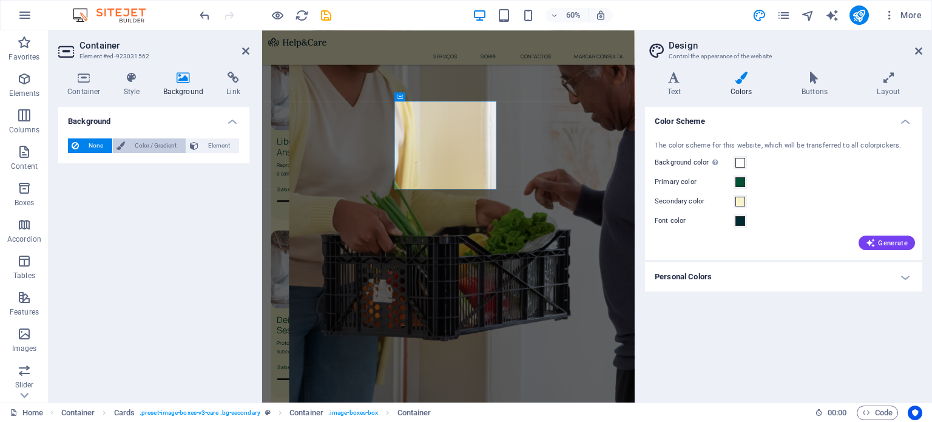
click at [160, 145] on span "Color / Gradient" at bounding box center [155, 145] width 53 height 15
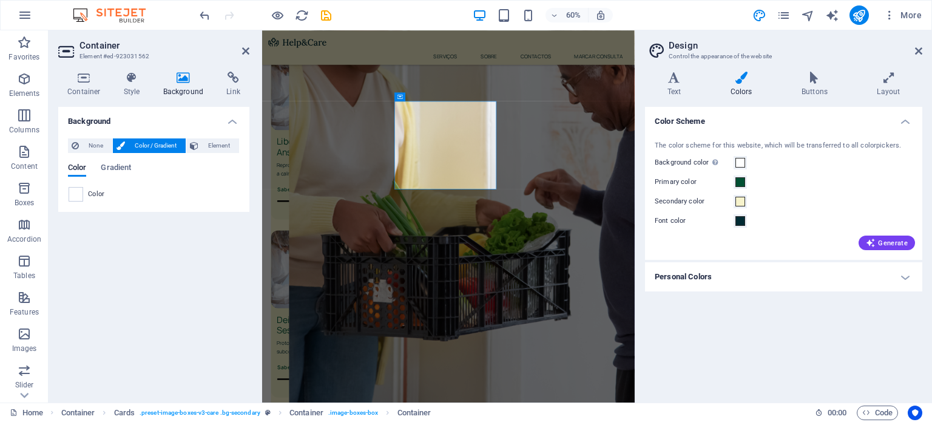
click at [72, 201] on div "None Color / Gradient Element Stretch background to full-width Color overlay Pl…" at bounding box center [153, 170] width 191 height 83
click at [76, 195] on span at bounding box center [75, 193] width 13 height 13
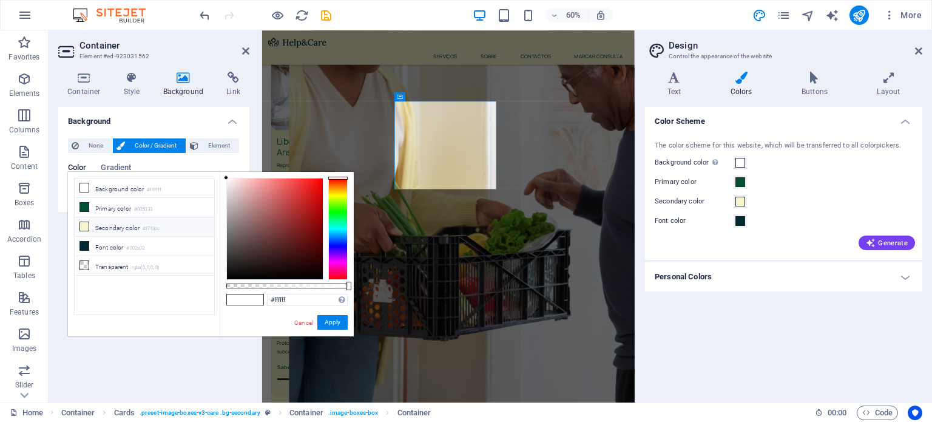
click at [151, 227] on small "#f7f3cc" at bounding box center [151, 228] width 17 height 8
type input "#f7f3cc"
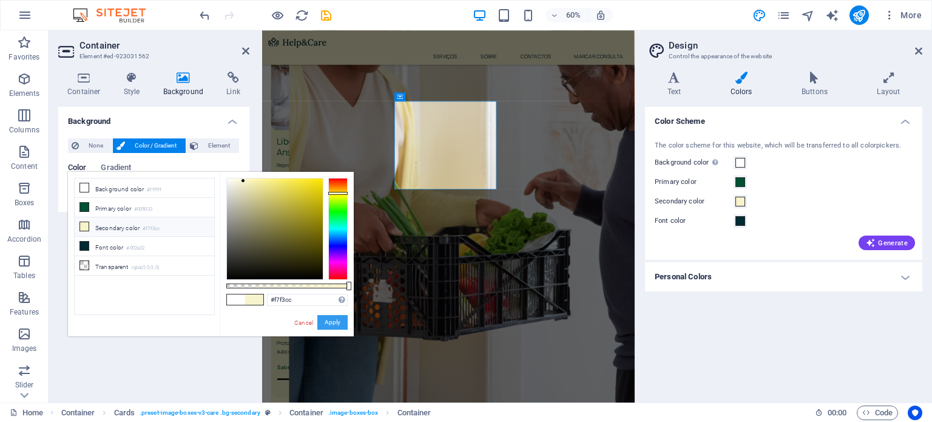
click at [337, 322] on button "Apply" at bounding box center [332, 322] width 30 height 15
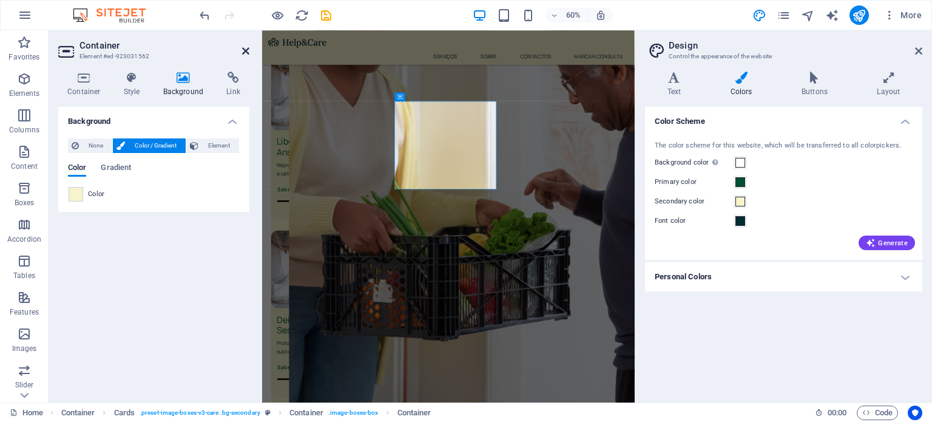
click at [247, 54] on icon at bounding box center [245, 51] width 7 height 10
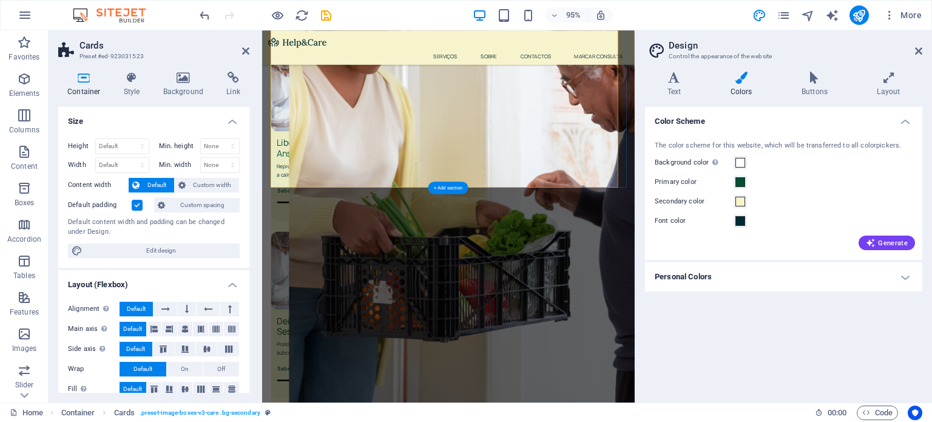
scroll to position [1123, 0]
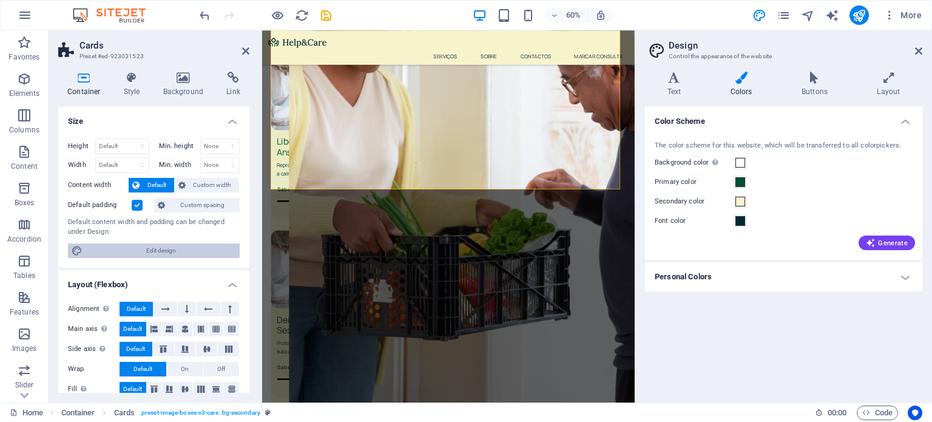
click at [154, 248] on span "Edit design" at bounding box center [161, 250] width 150 height 15
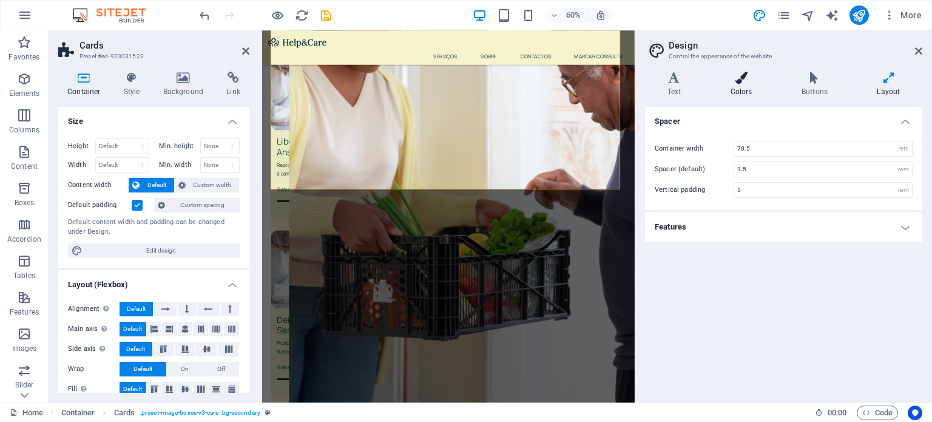
click at [749, 78] on icon at bounding box center [741, 78] width 66 height 12
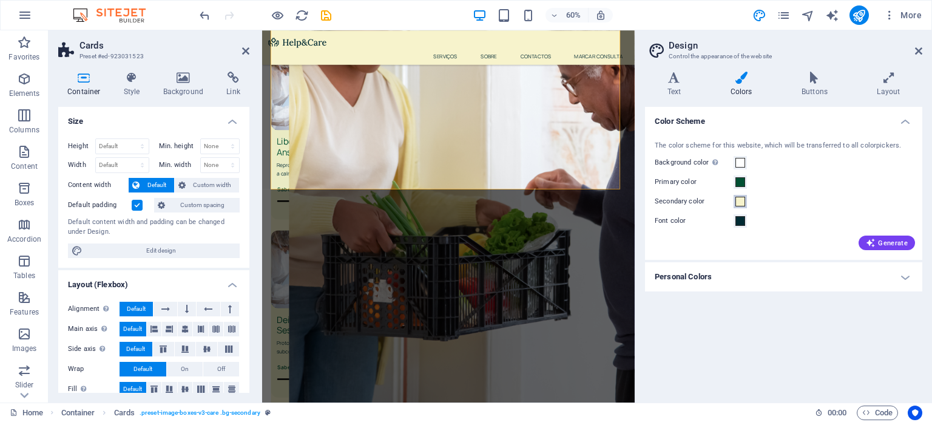
click at [746, 200] on button "Secondary color" at bounding box center [739, 201] width 13 height 13
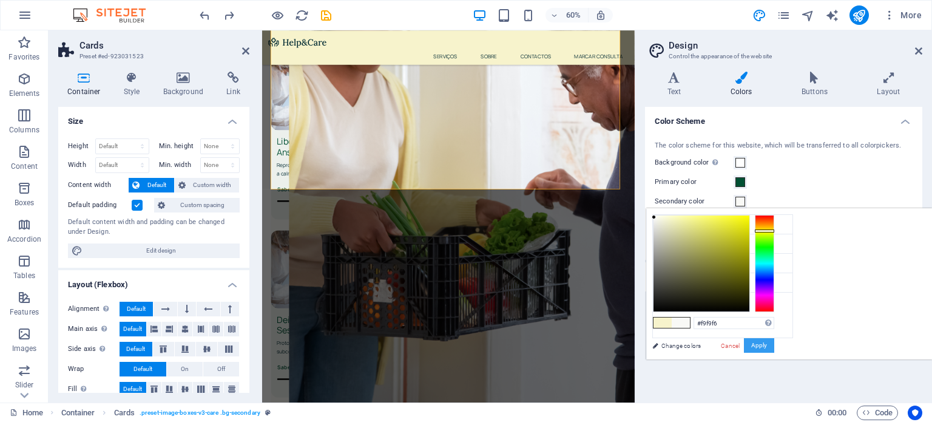
type input "#fbeedd"
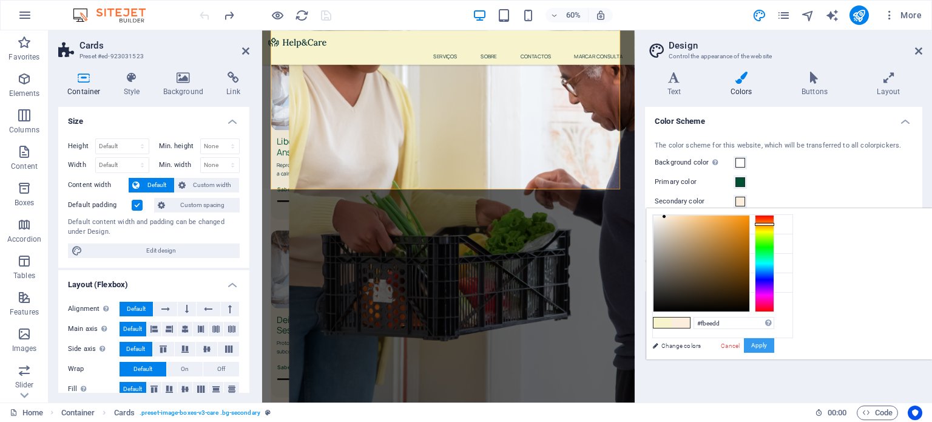
click at [774, 344] on button "Apply" at bounding box center [759, 345] width 30 height 15
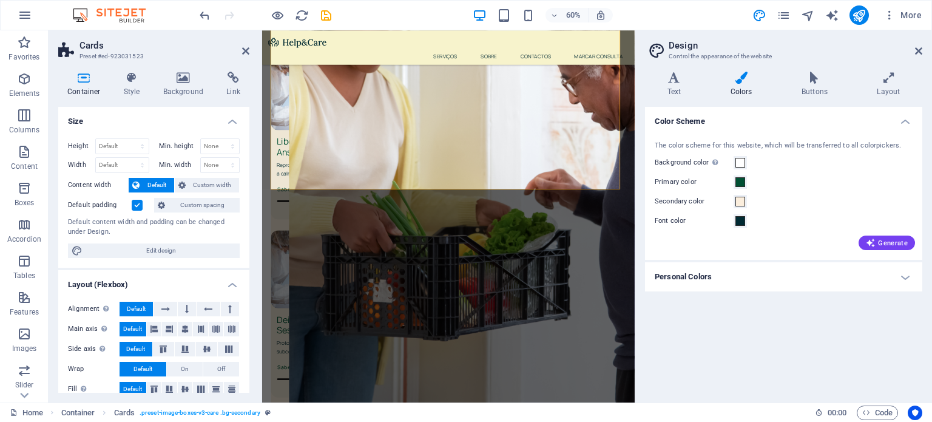
scroll to position [1116, 0]
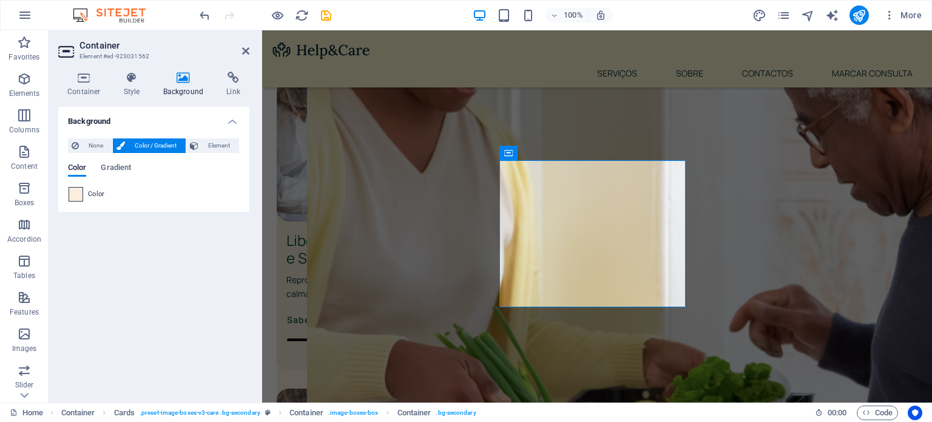
click at [75, 189] on span at bounding box center [75, 193] width 13 height 13
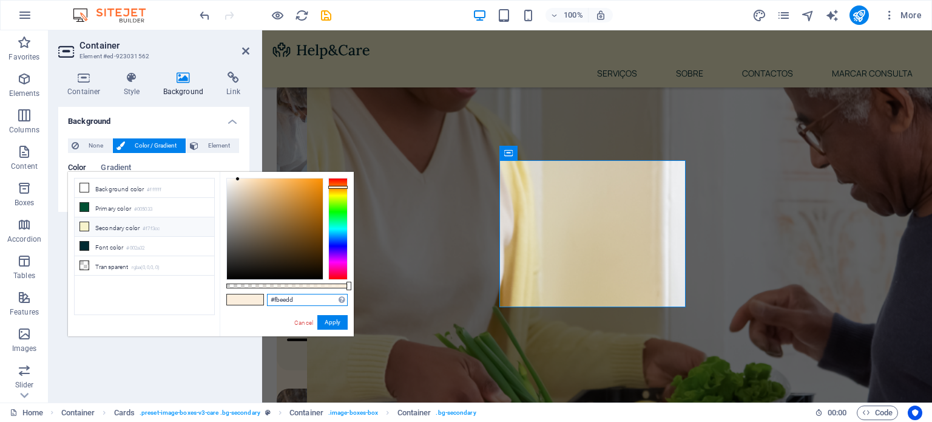
drag, startPoint x: 308, startPoint y: 302, endPoint x: 267, endPoint y: 300, distance: 40.1
click at [267, 300] on input "#fbeedd" at bounding box center [307, 300] width 81 height 12
paste input "7f3cc"
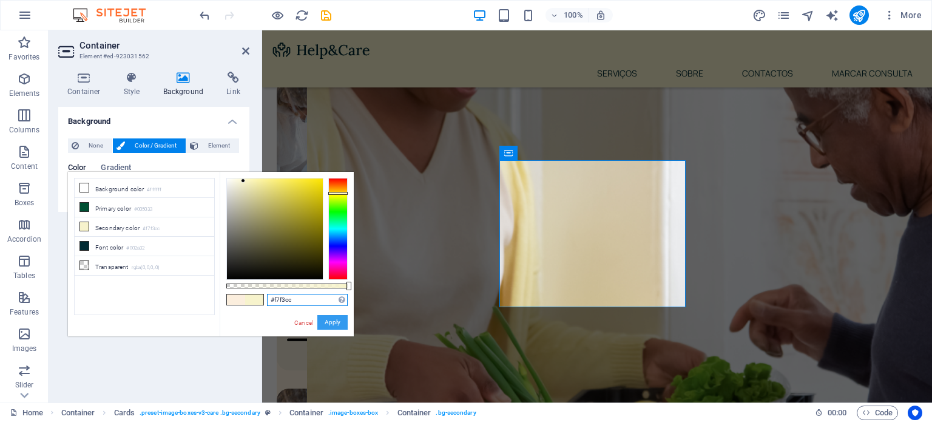
type input "#f7f3cc"
click at [338, 317] on button "Apply" at bounding box center [332, 322] width 30 height 15
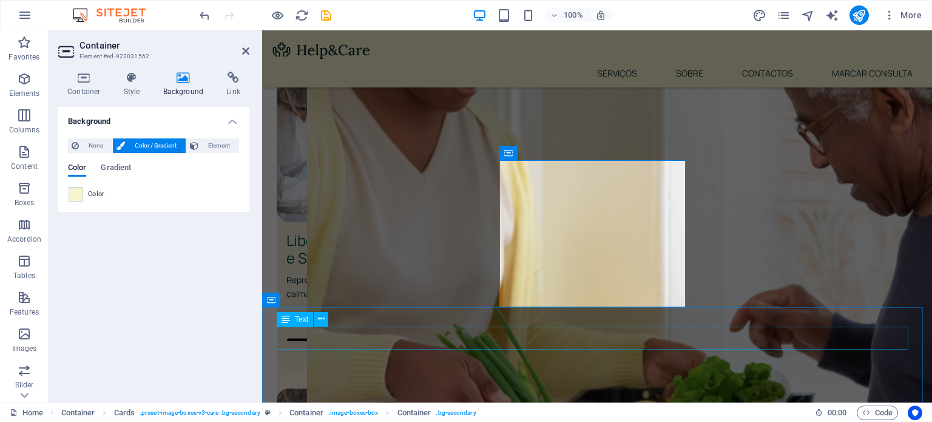
scroll to position [1128, 0]
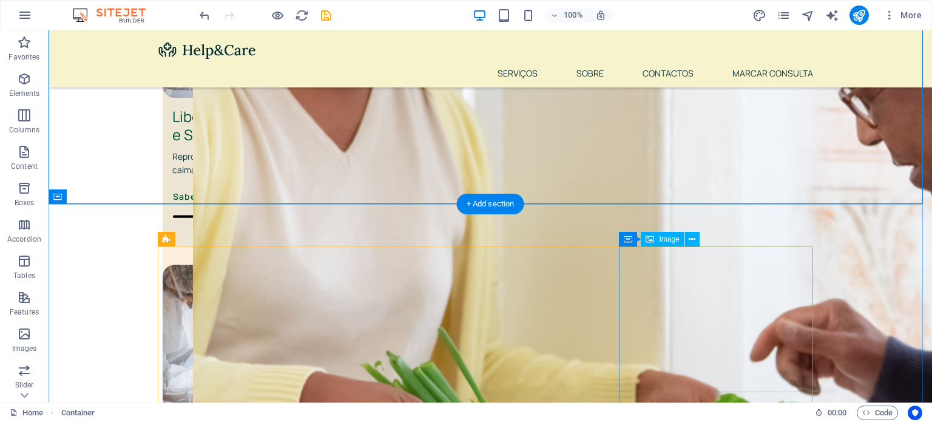
scroll to position [1161, 0]
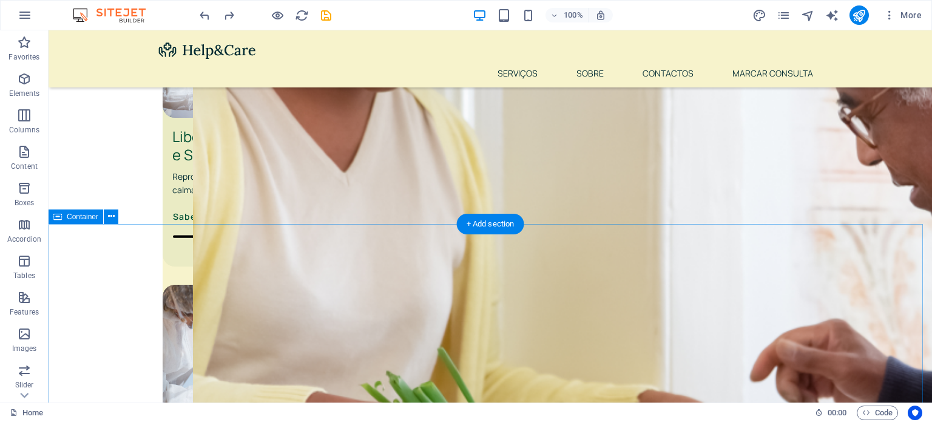
scroll to position [1123, 0]
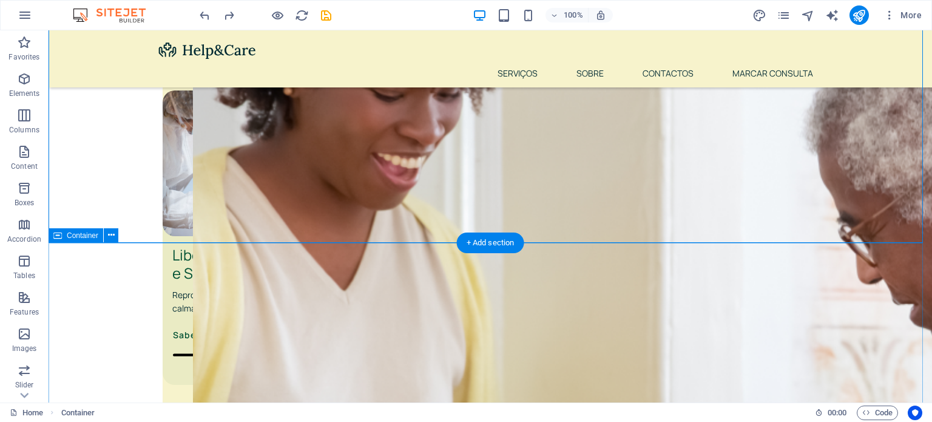
scroll to position [981, 0]
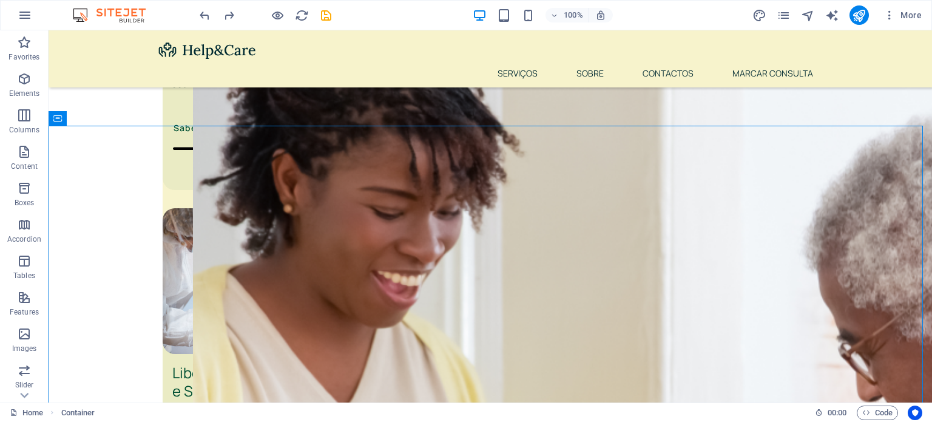
drag, startPoint x: 118, startPoint y: 45, endPoint x: 118, endPoint y: 250, distance: 204.4
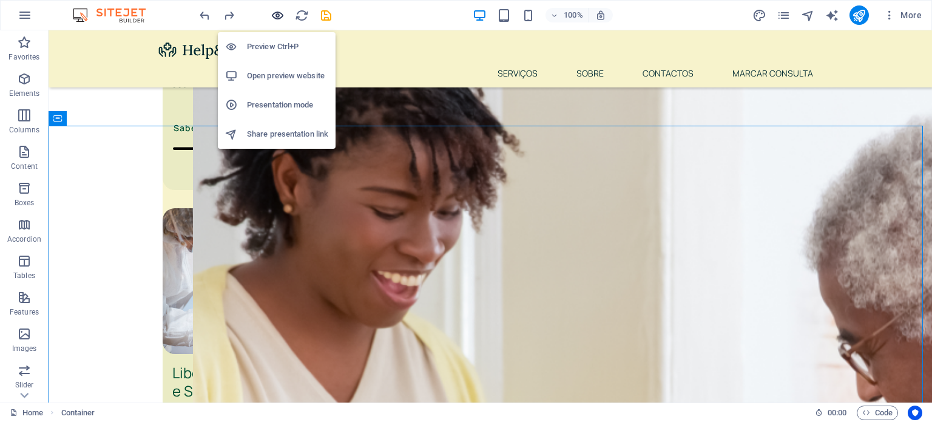
click at [274, 13] on icon "button" at bounding box center [278, 15] width 14 height 14
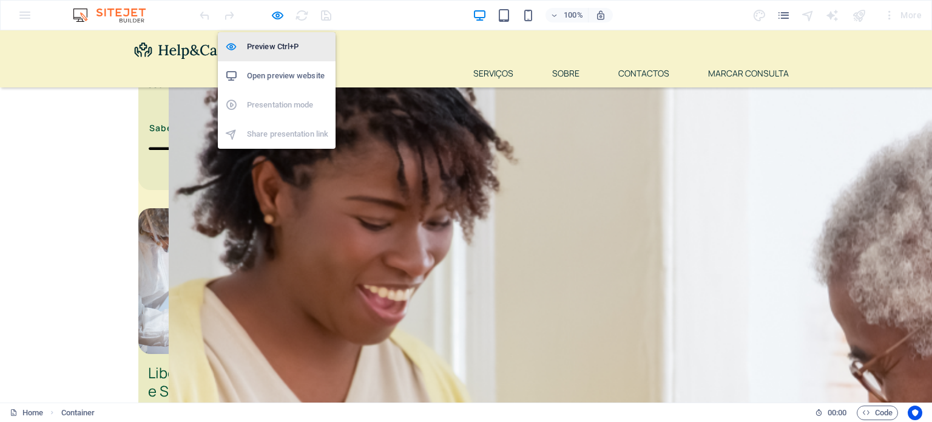
click at [289, 45] on h6 "Preview Ctrl+P" at bounding box center [287, 46] width 81 height 15
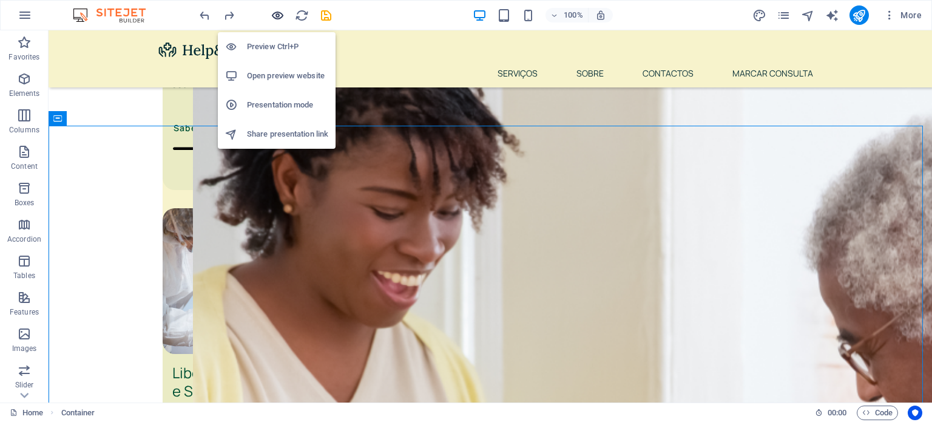
click at [281, 21] on icon "button" at bounding box center [278, 15] width 14 height 14
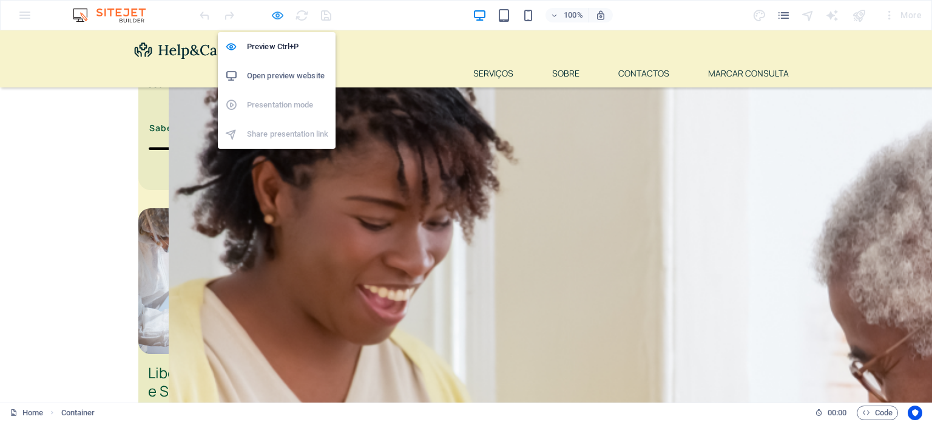
click at [277, 15] on icon "button" at bounding box center [278, 15] width 14 height 14
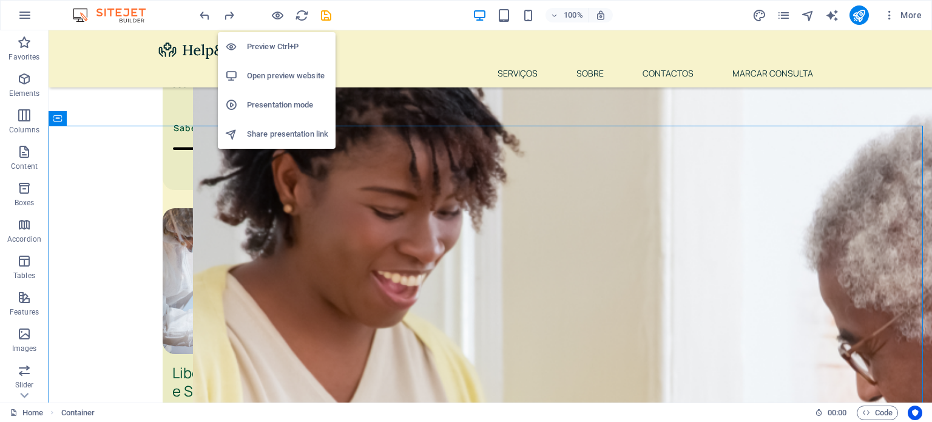
click at [289, 86] on li "Open preview website" at bounding box center [277, 75] width 118 height 29
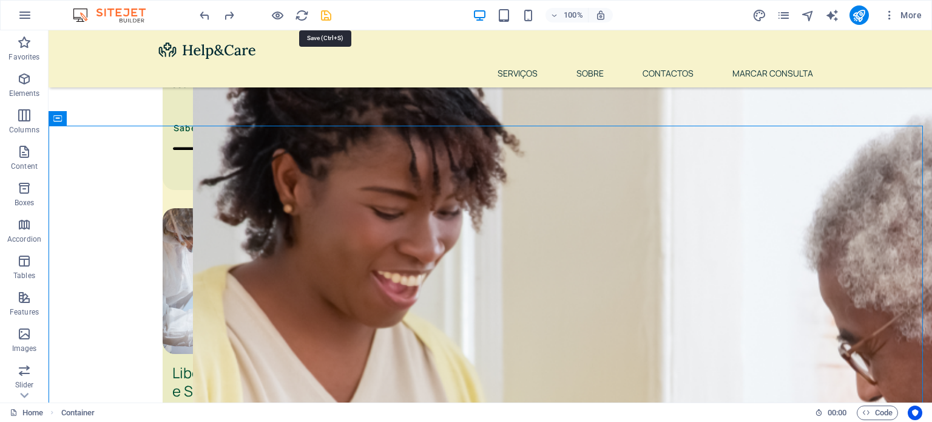
click at [329, 8] on icon "save" at bounding box center [326, 15] width 14 height 14
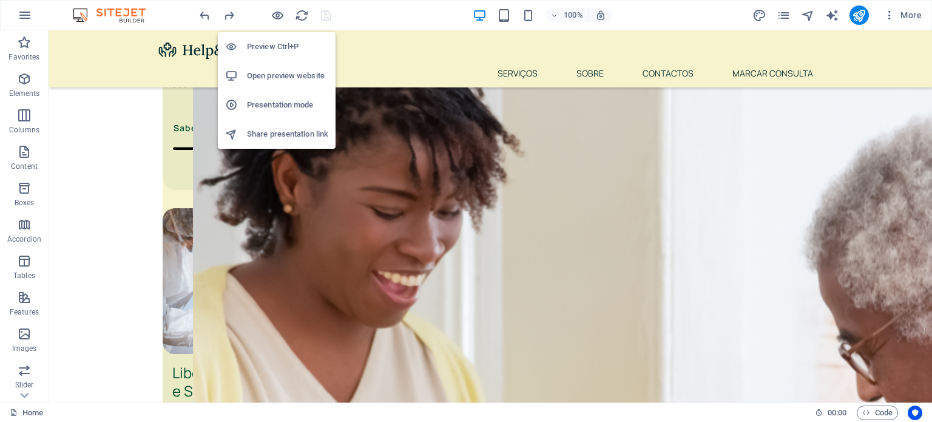
click at [285, 84] on li "Open preview website" at bounding box center [277, 75] width 118 height 29
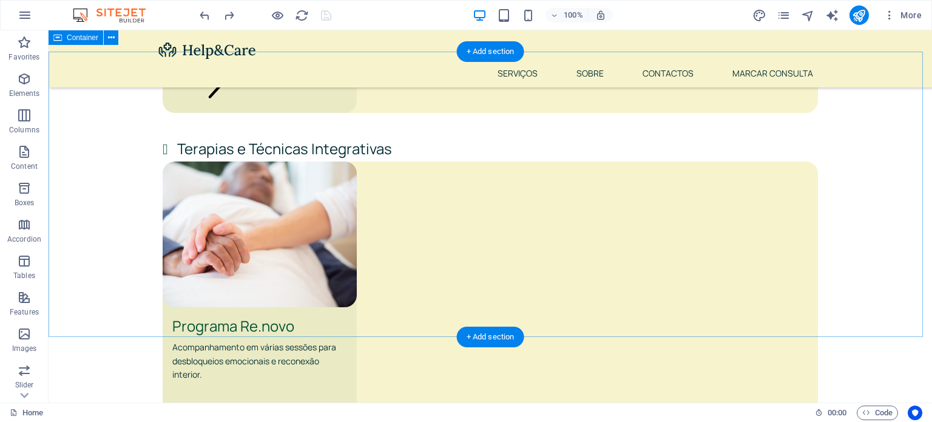
scroll to position [2291, 0]
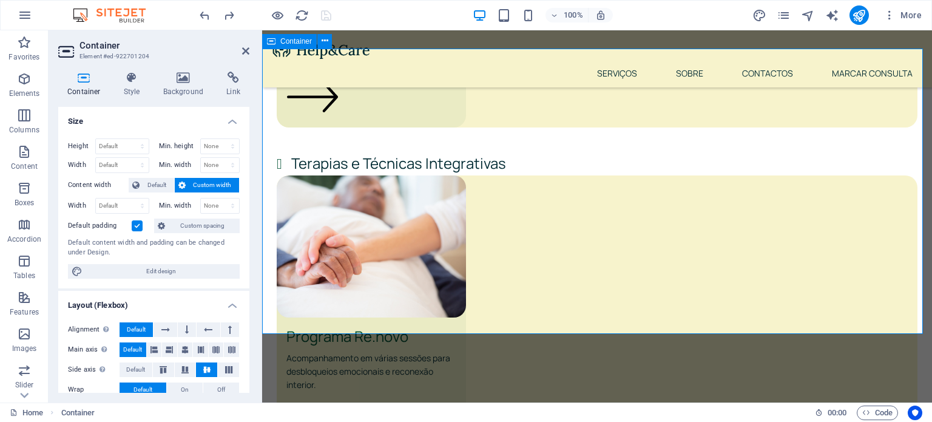
click at [187, 94] on h4 "Background" at bounding box center [186, 84] width 64 height 25
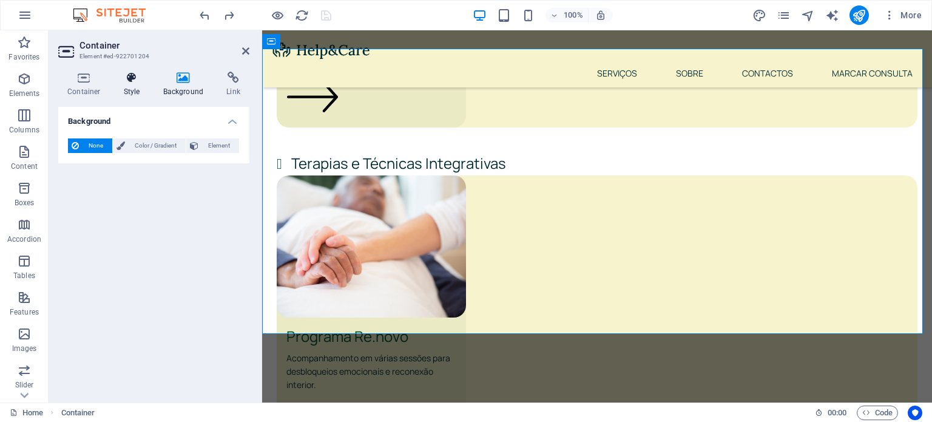
click at [116, 84] on h4 "Style" at bounding box center [134, 84] width 39 height 25
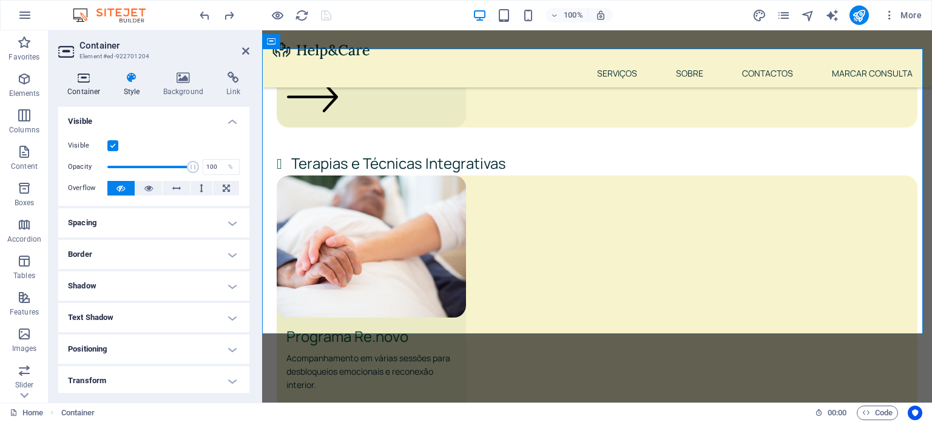
click at [93, 84] on h4 "Container" at bounding box center [86, 84] width 56 height 25
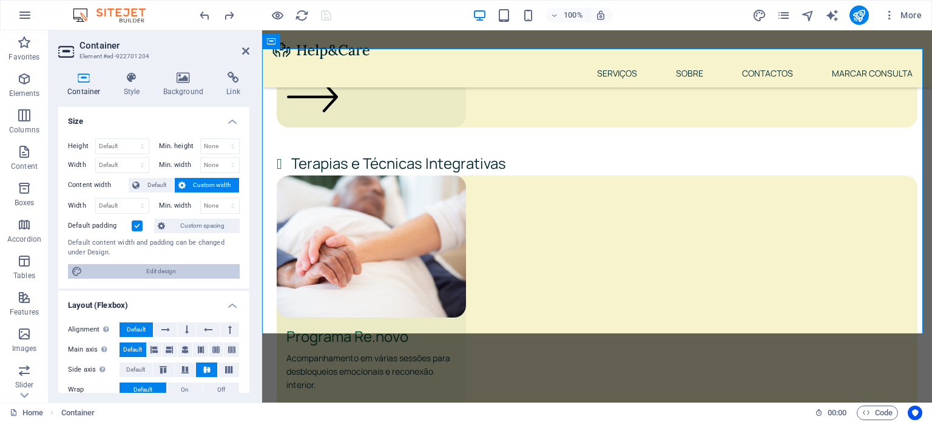
click at [136, 274] on span "Edit design" at bounding box center [161, 271] width 150 height 15
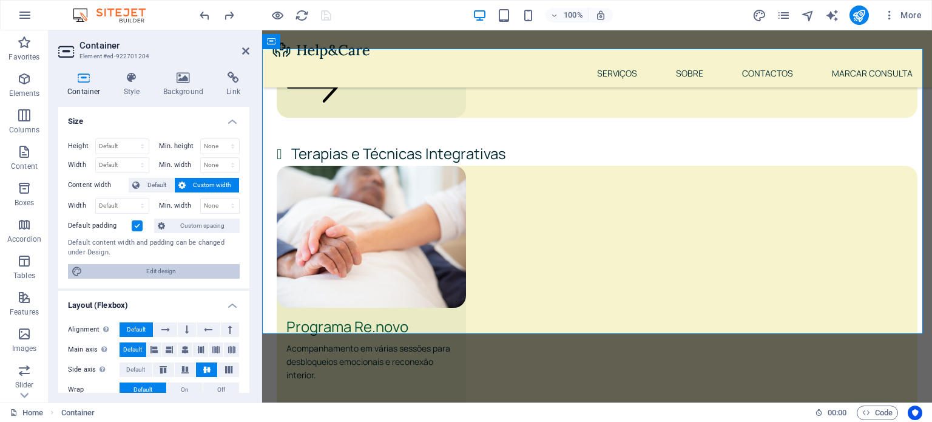
select select "rem"
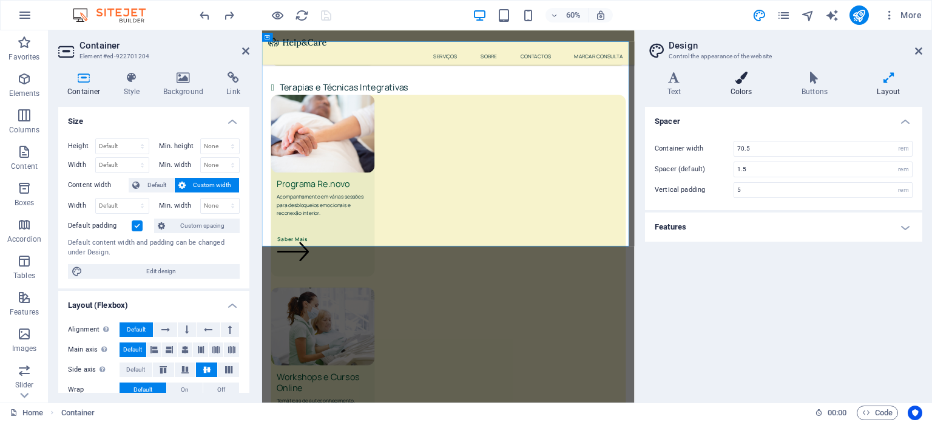
click at [742, 87] on h4 "Colors" at bounding box center [743, 84] width 71 height 25
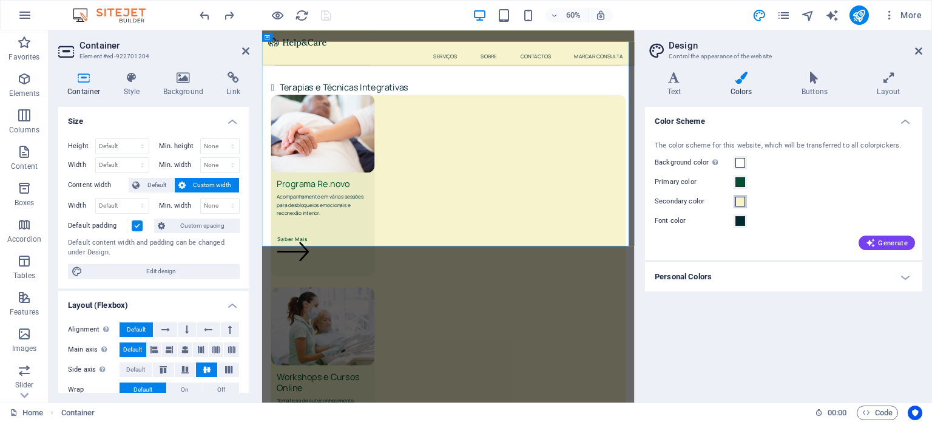
click at [744, 203] on span at bounding box center [740, 202] width 10 height 10
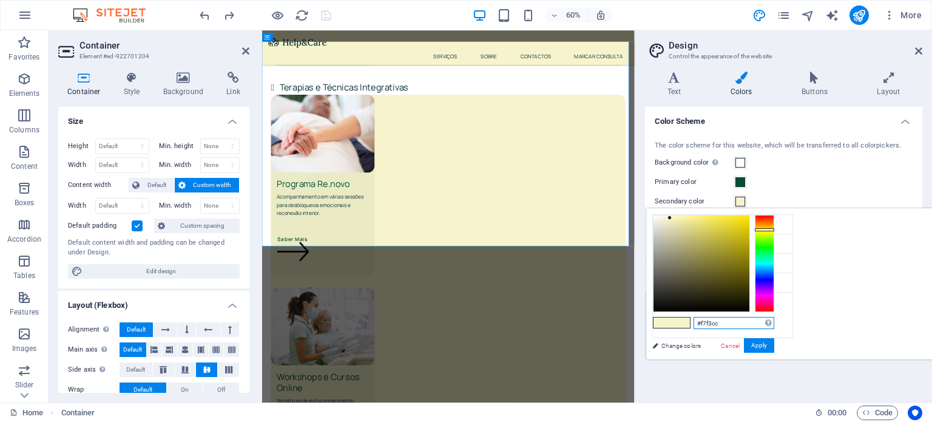
drag, startPoint x: 874, startPoint y: 321, endPoint x: 807, endPoint y: 322, distance: 67.3
click at [780, 322] on div "#f7f3cc Supported formats #0852ed rgb(8, 82, 237) rgba(8, 82, 237, 90%) hsv(221…" at bounding box center [713, 372] width 134 height 326
click at [774, 346] on button "Apply" at bounding box center [759, 345] width 30 height 15
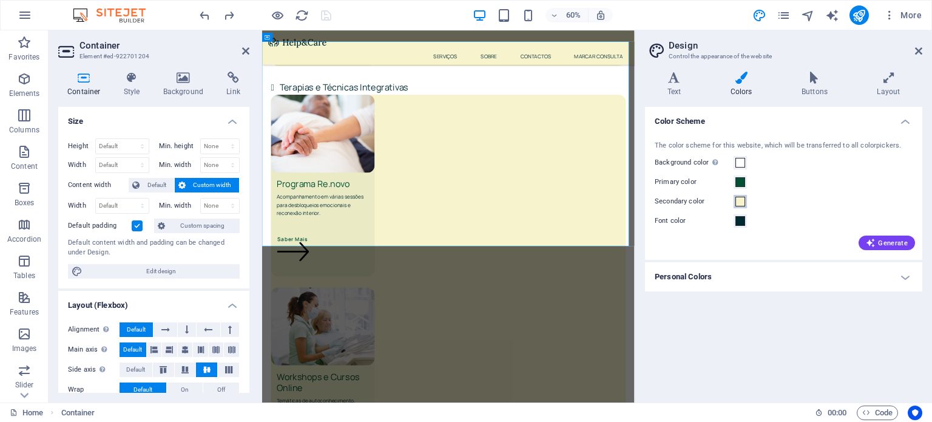
click at [742, 201] on span at bounding box center [740, 202] width 10 height 10
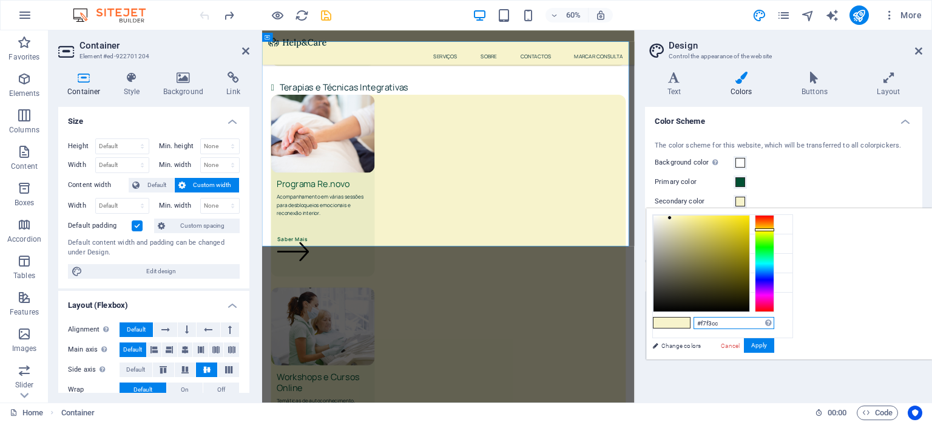
click at [774, 324] on input "#f7f3cc" at bounding box center [733, 323] width 81 height 12
drag, startPoint x: 873, startPoint y: 324, endPoint x: 821, endPoint y: 324, distance: 52.2
click at [780, 324] on div "#f7f3cc Supported formats #0852ed rgb(8, 82, 237) rgba(8, 82, 237, 90%) hsv(221…" at bounding box center [713, 372] width 134 height 326
paste input "beedd"
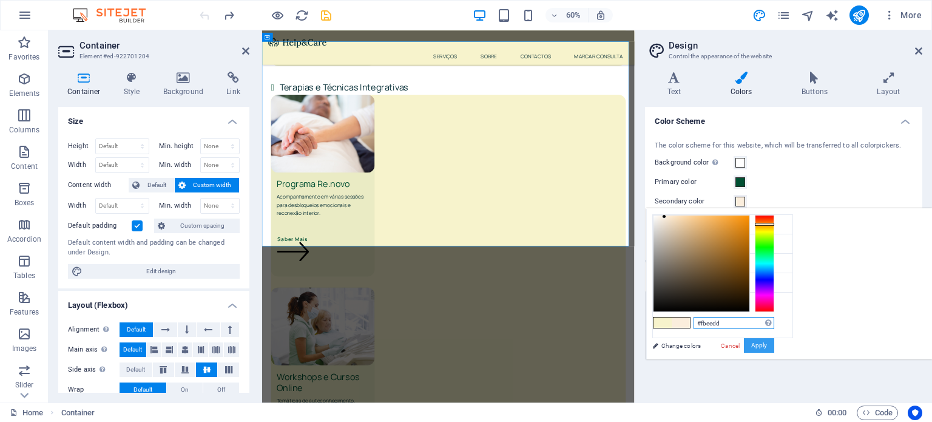
type input "#fbeedd"
click at [774, 346] on button "Apply" at bounding box center [759, 345] width 30 height 15
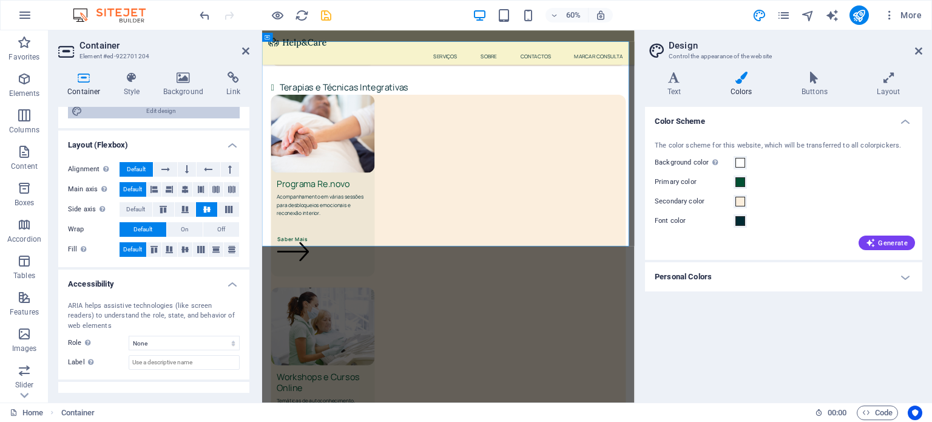
scroll to position [204, 0]
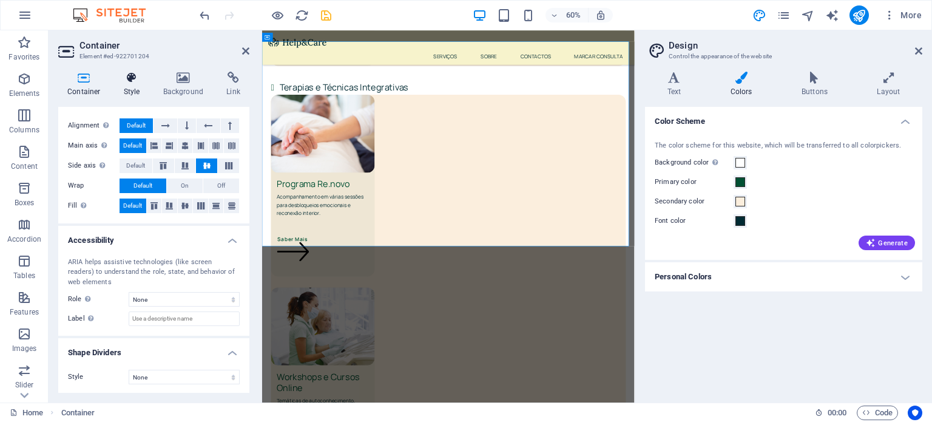
click at [122, 83] on icon at bounding box center [132, 78] width 35 height 12
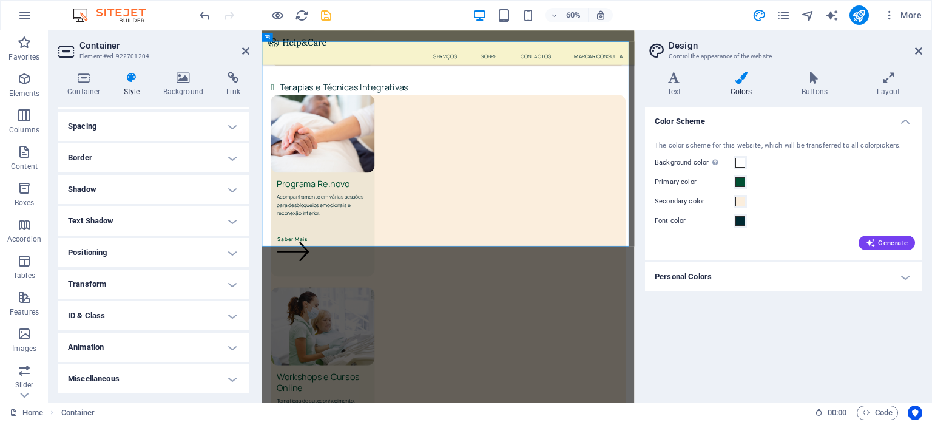
scroll to position [0, 0]
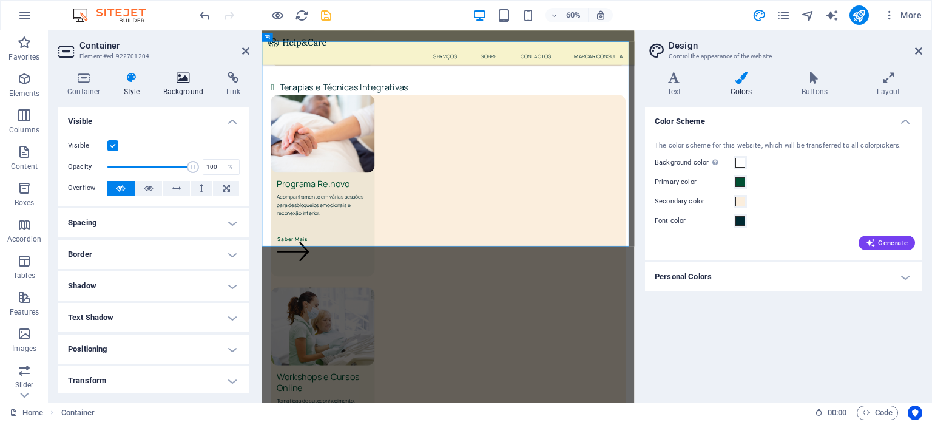
click at [175, 96] on h4 "Background" at bounding box center [186, 84] width 64 height 25
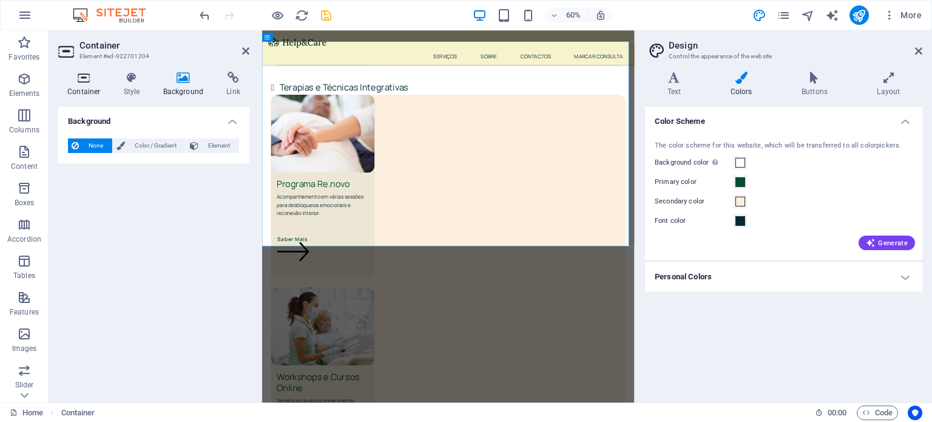
click at [86, 73] on icon at bounding box center [84, 78] width 52 height 12
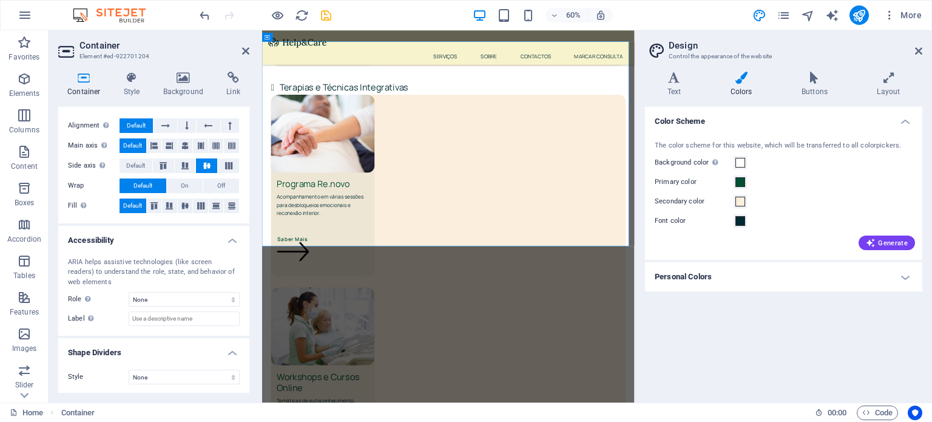
click at [755, 292] on div "Color Scheme The color scheme for this website, which will be transferred to al…" at bounding box center [783, 250] width 277 height 286
click at [759, 280] on h4 "Personal Colors" at bounding box center [783, 276] width 277 height 29
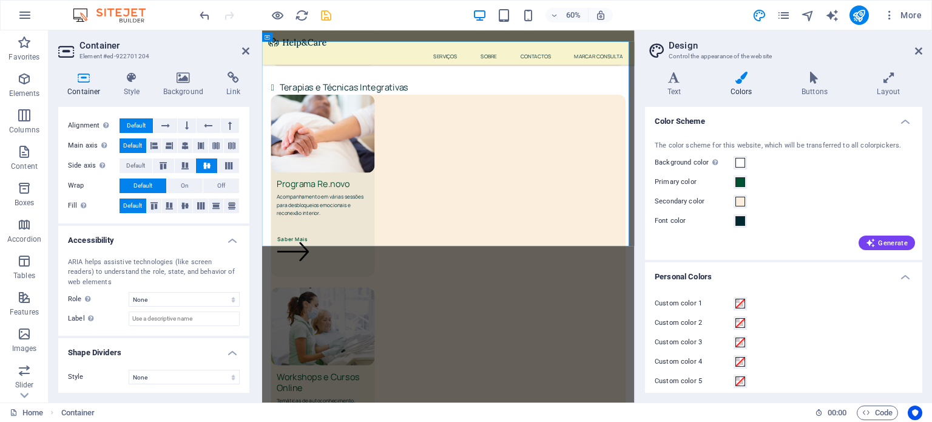
scroll to position [7, 0]
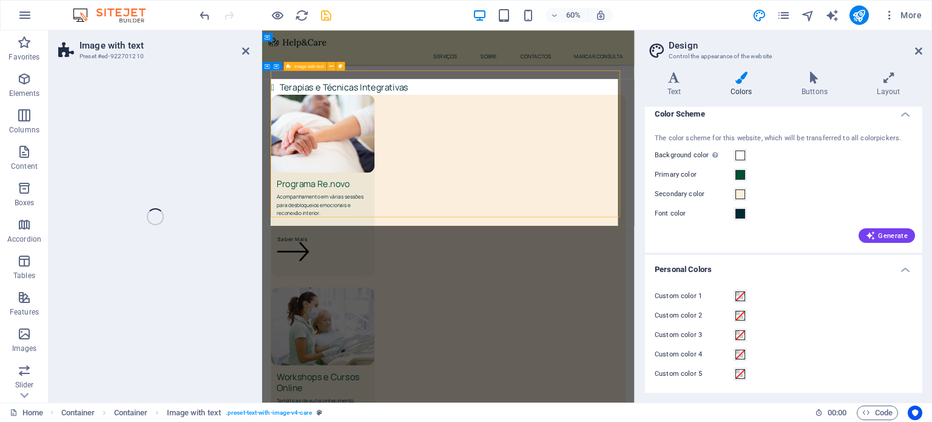
scroll to position [2211, 0]
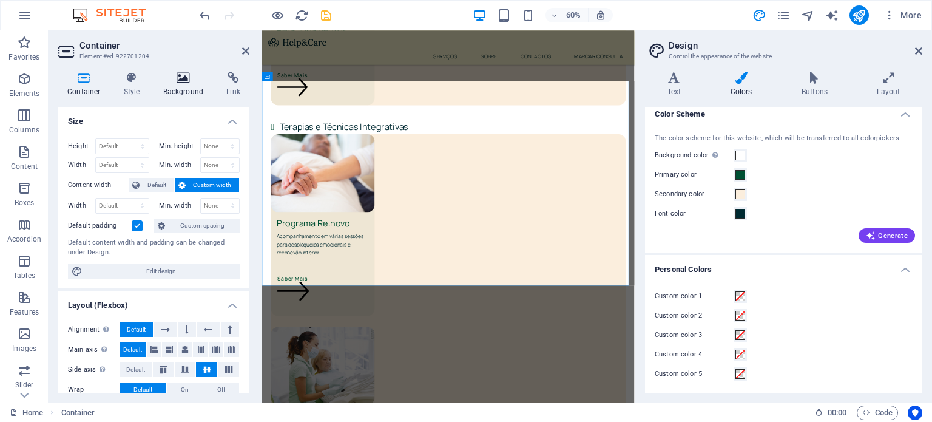
click at [193, 79] on icon at bounding box center [183, 78] width 59 height 12
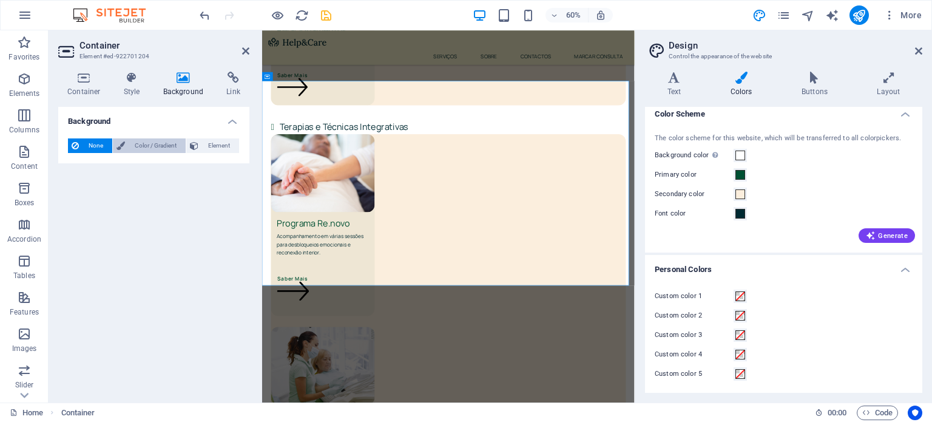
click at [173, 144] on span "Color / Gradient" at bounding box center [155, 145] width 53 height 15
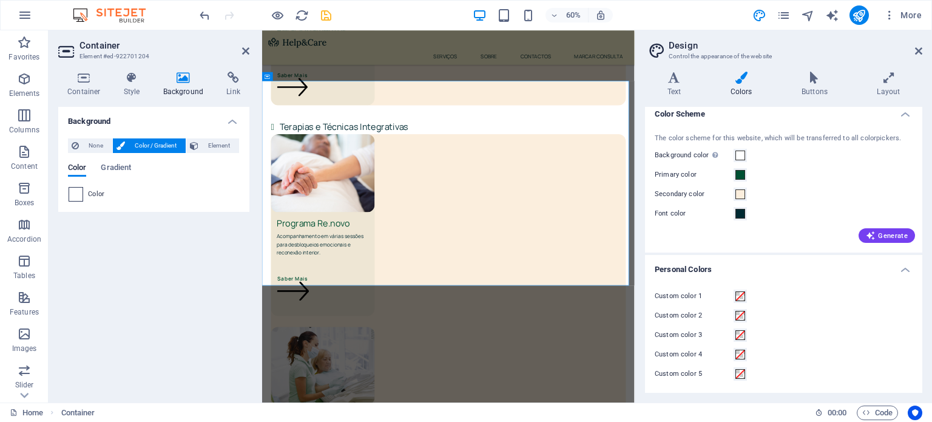
click at [82, 191] on span at bounding box center [75, 193] width 13 height 13
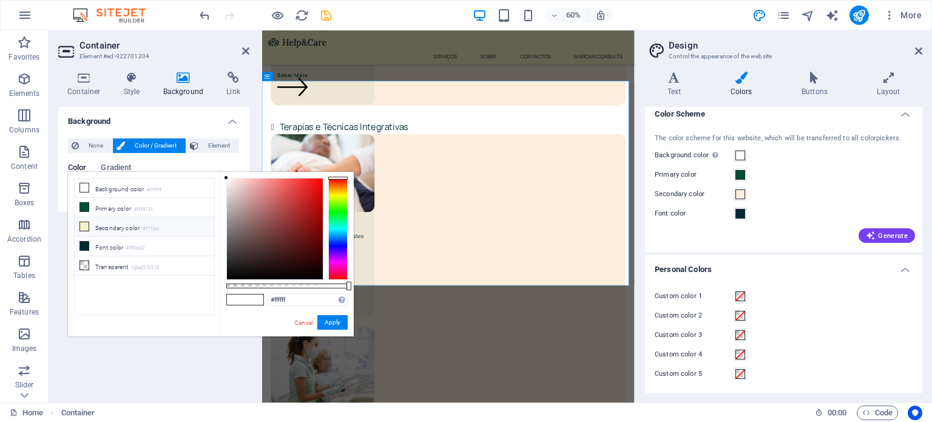
click at [116, 227] on li "Secondary color #f7f3cc" at bounding box center [144, 226] width 139 height 19
type input "#f7f3cc"
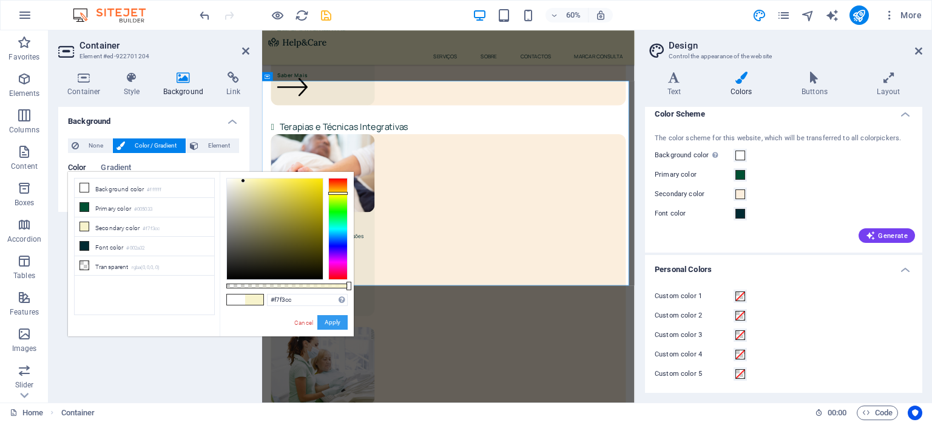
click at [330, 321] on button "Apply" at bounding box center [332, 322] width 30 height 15
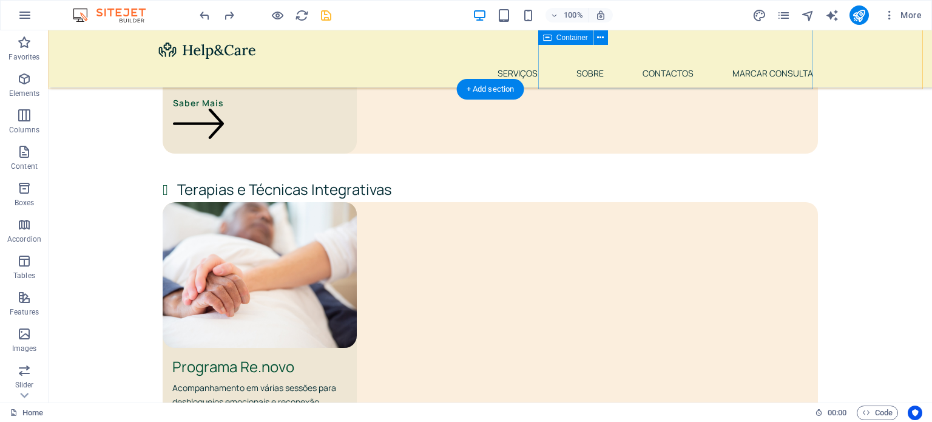
scroll to position [2247, 0]
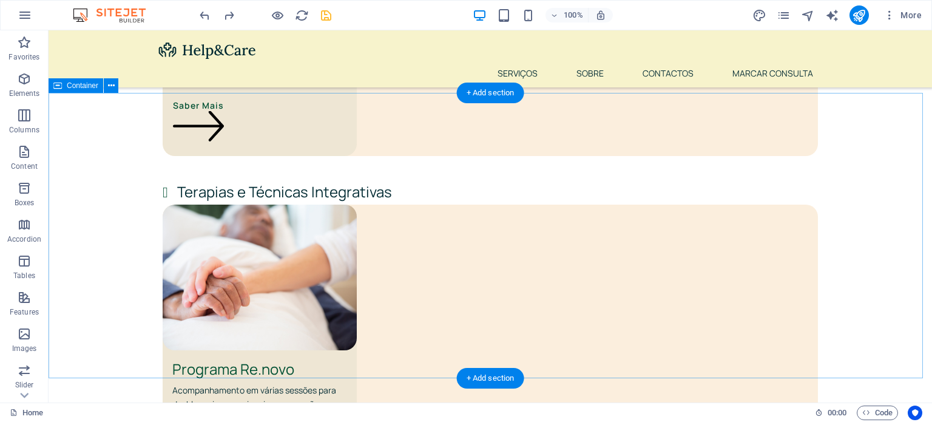
click at [69, 87] on span "Container" at bounding box center [83, 85] width 32 height 7
click at [120, 91] on div "Container" at bounding box center [88, 85] width 78 height 15
click at [112, 87] on icon at bounding box center [111, 85] width 7 height 13
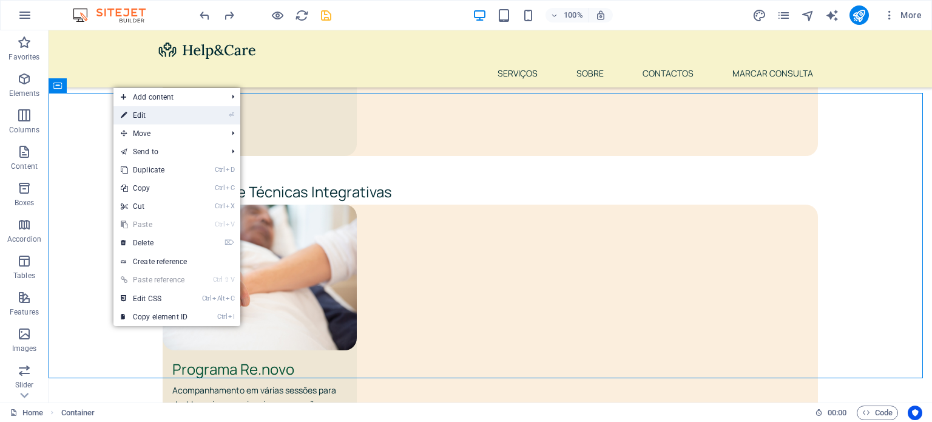
click at [139, 111] on link "⏎ Edit" at bounding box center [153, 115] width 81 height 18
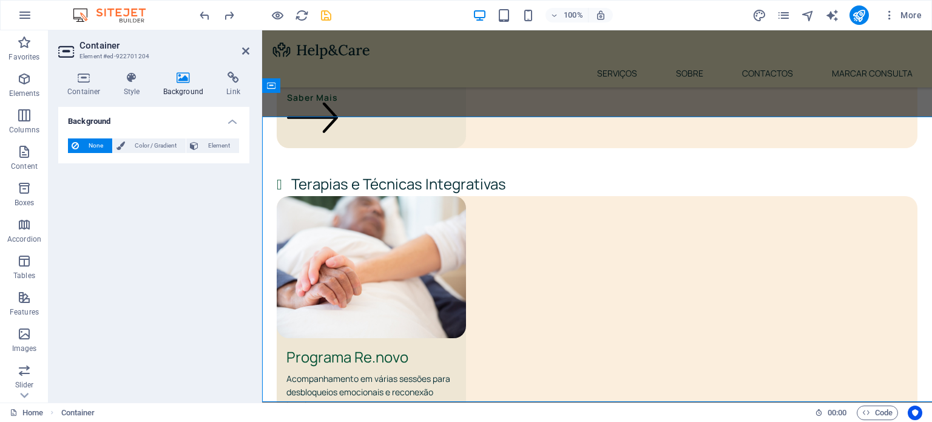
scroll to position [2222, 0]
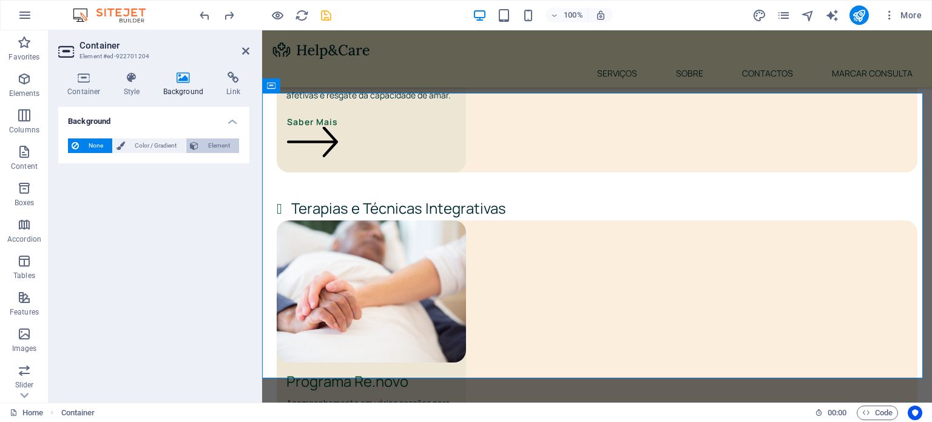
click at [206, 150] on span "Element" at bounding box center [218, 145] width 33 height 15
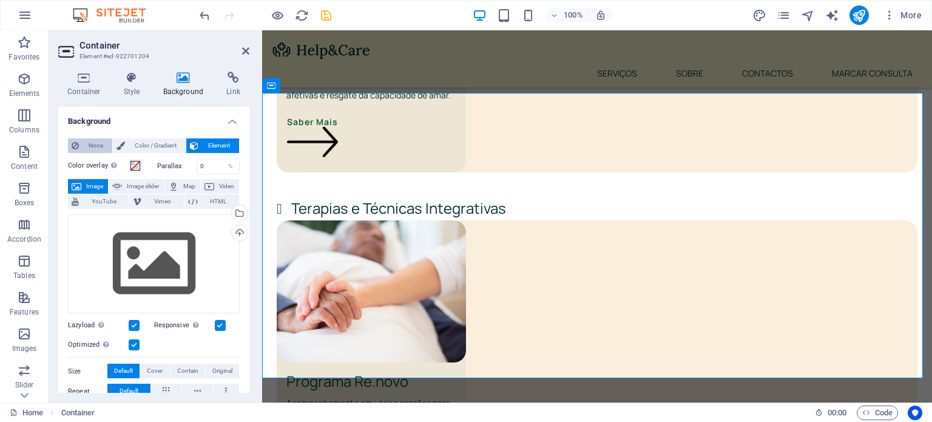
click at [84, 147] on span "None" at bounding box center [95, 145] width 26 height 15
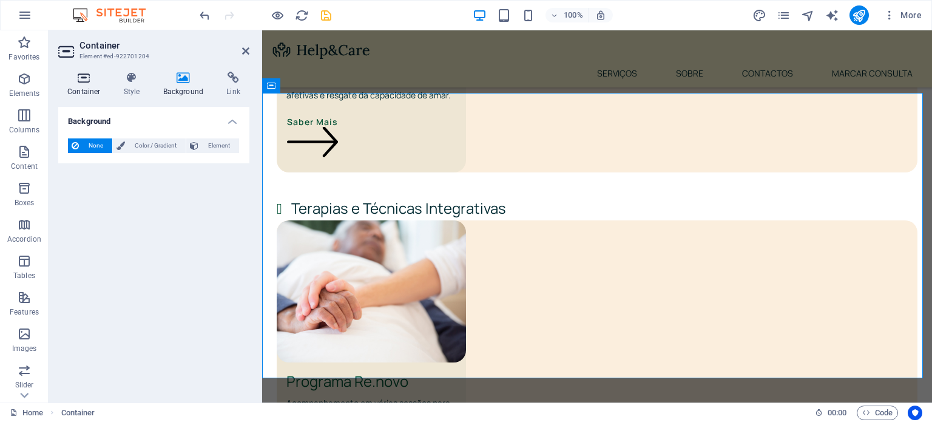
click at [94, 91] on h4 "Container" at bounding box center [86, 84] width 56 height 25
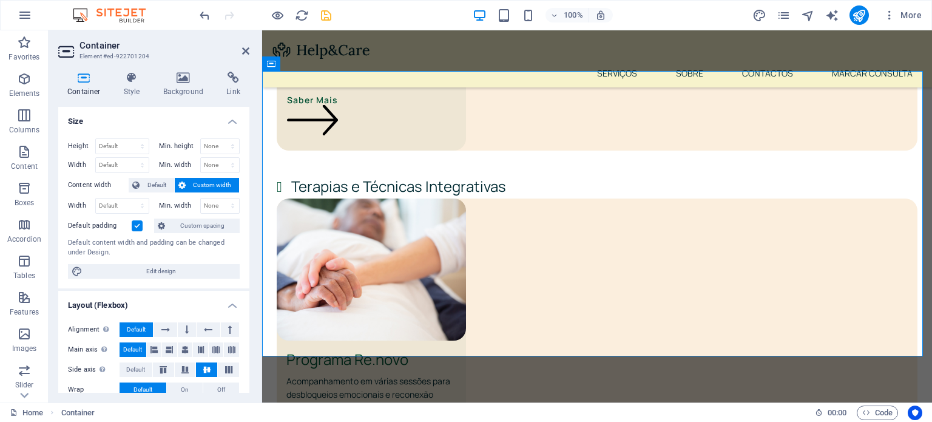
scroll to position [2244, 0]
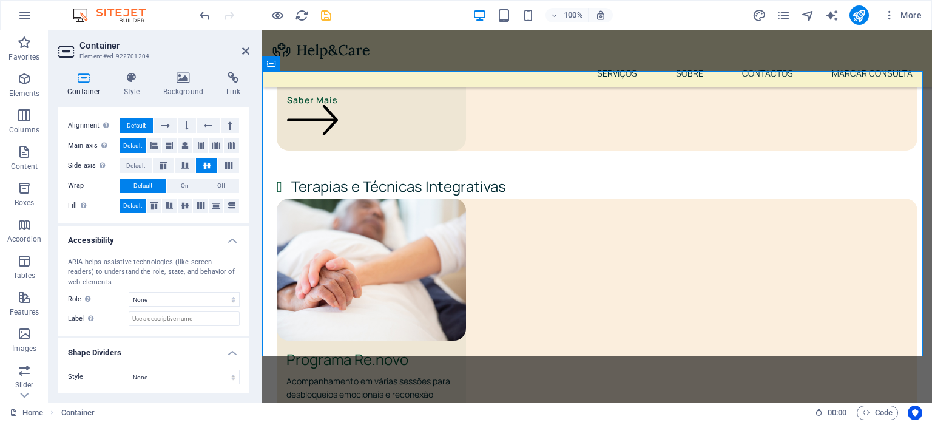
scroll to position [0, 0]
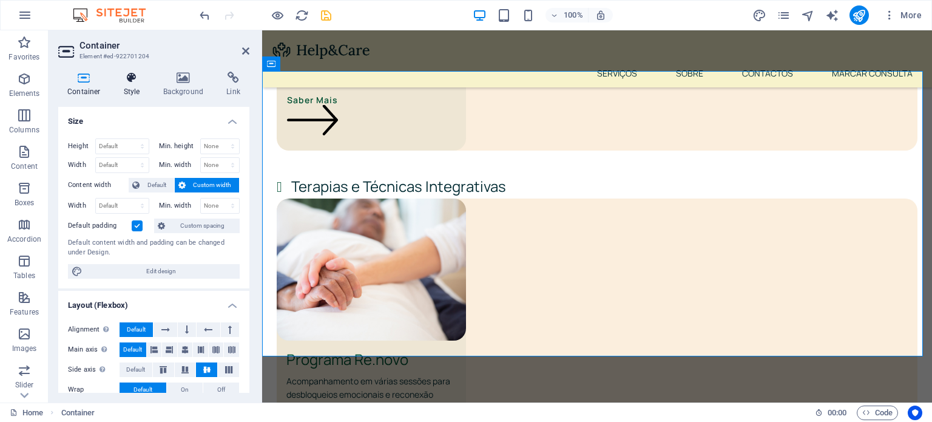
click at [135, 84] on h4 "Style" at bounding box center [134, 84] width 39 height 25
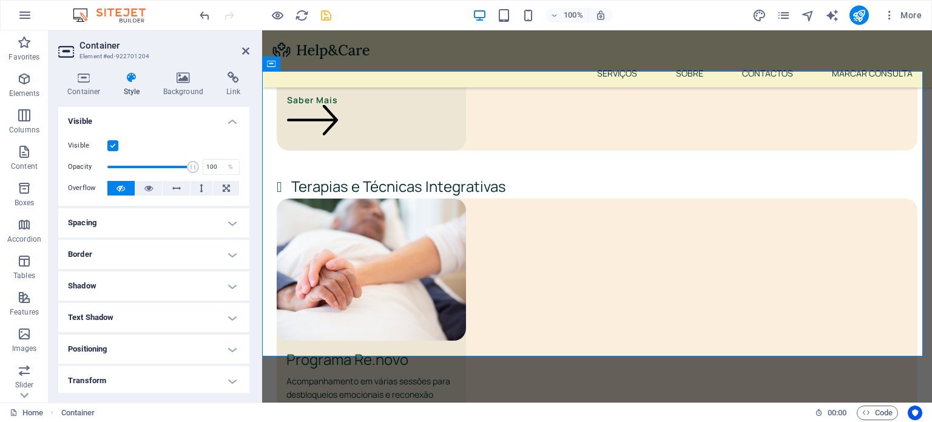
scroll to position [96, 0]
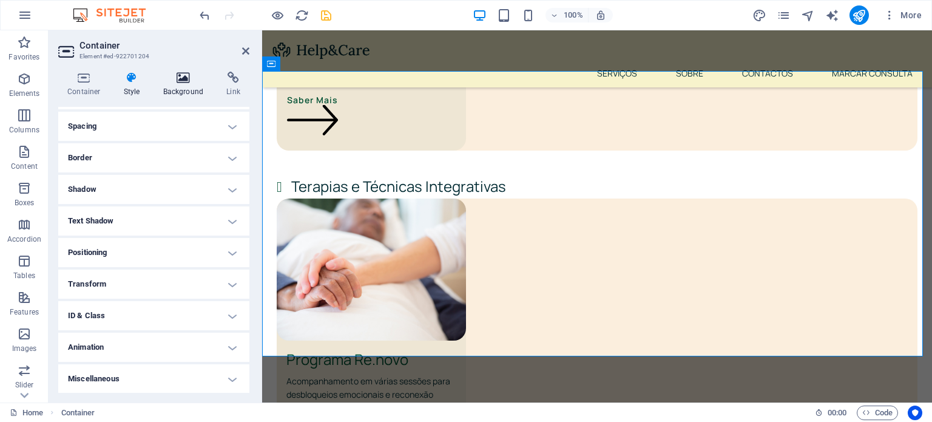
click at [176, 77] on icon at bounding box center [183, 78] width 59 height 12
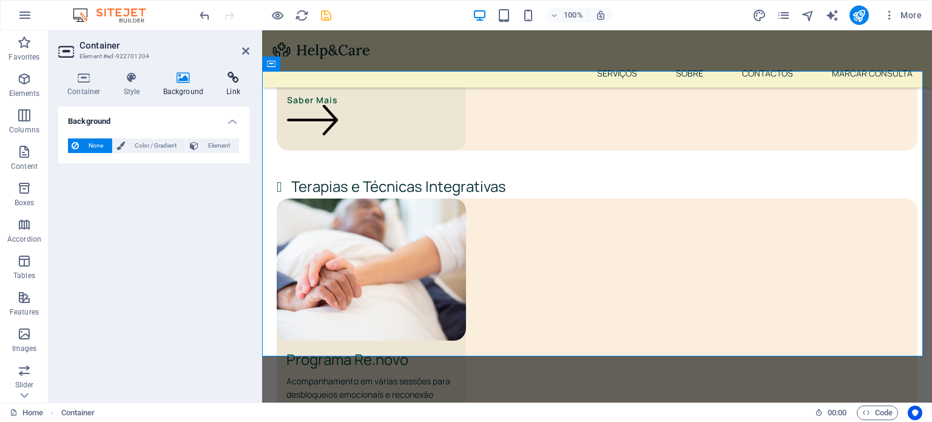
click at [228, 90] on h4 "Link" at bounding box center [233, 84] width 32 height 25
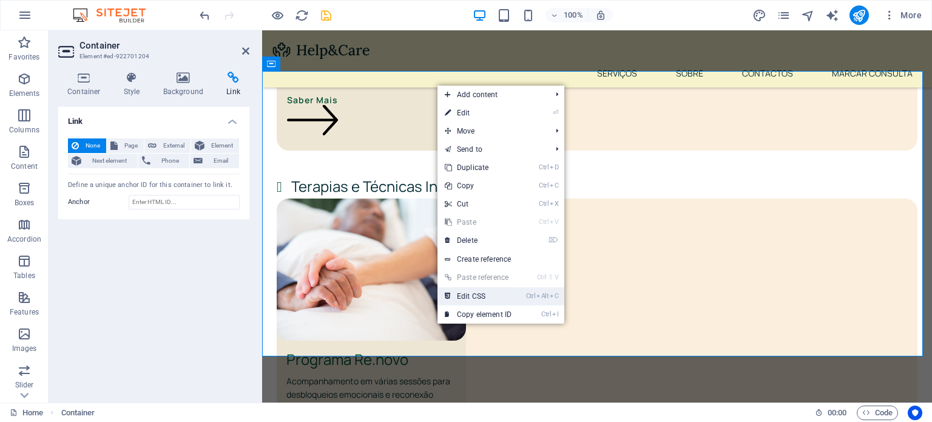
click at [497, 295] on link "Ctrl Alt C Edit CSS" at bounding box center [477, 296] width 81 height 18
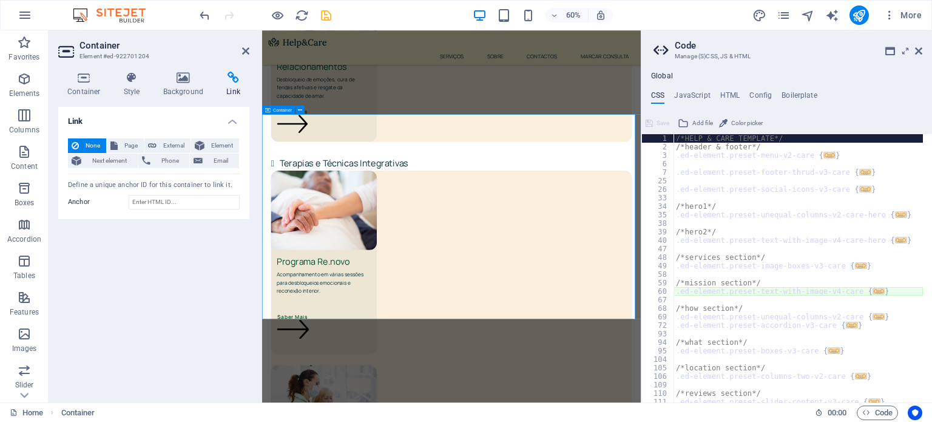
scroll to position [36, 0]
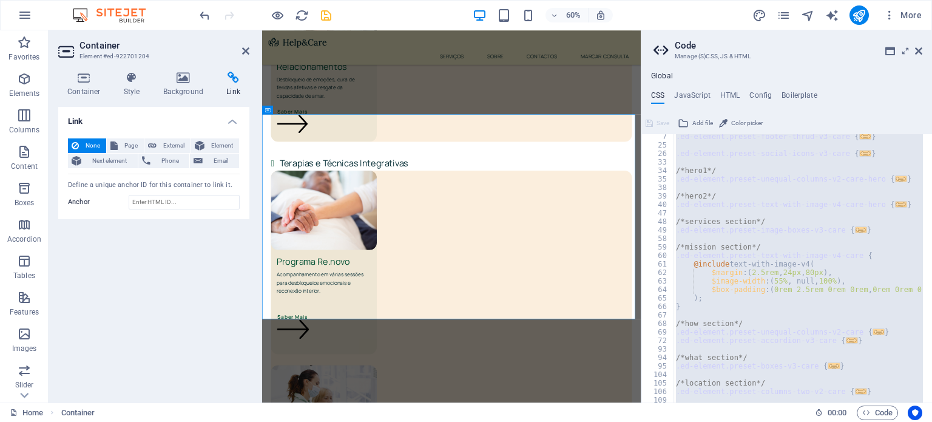
click at [757, 286] on div ".ed-element.preset-footer-thrud-v3-care { ... } .ed-element.preset-social-icons…" at bounding box center [797, 268] width 249 height 268
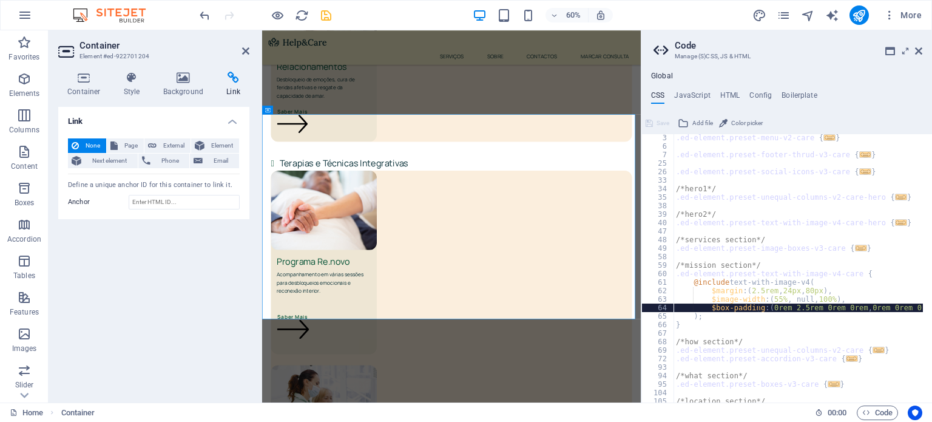
scroll to position [0, 0]
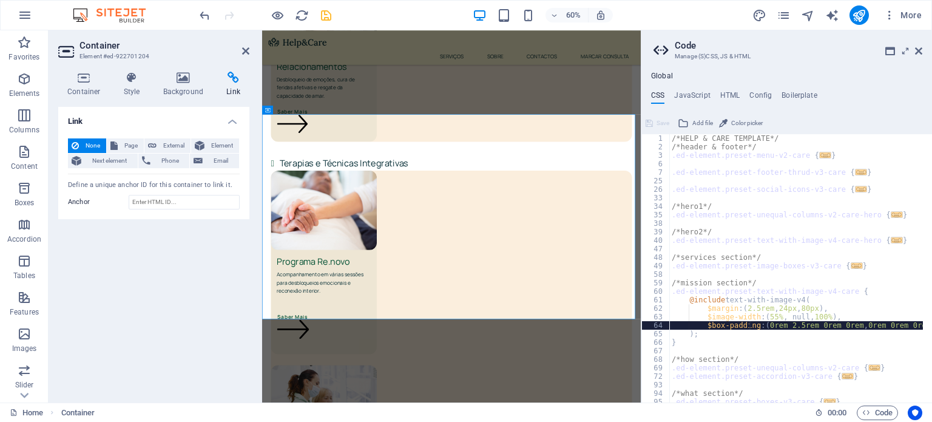
click at [751, 324] on div "/*HELP & CARE TEMPLATE*/ /*header & footer*/ .ed-element.preset-menu-v2-care { …" at bounding box center [818, 272] width 299 height 276
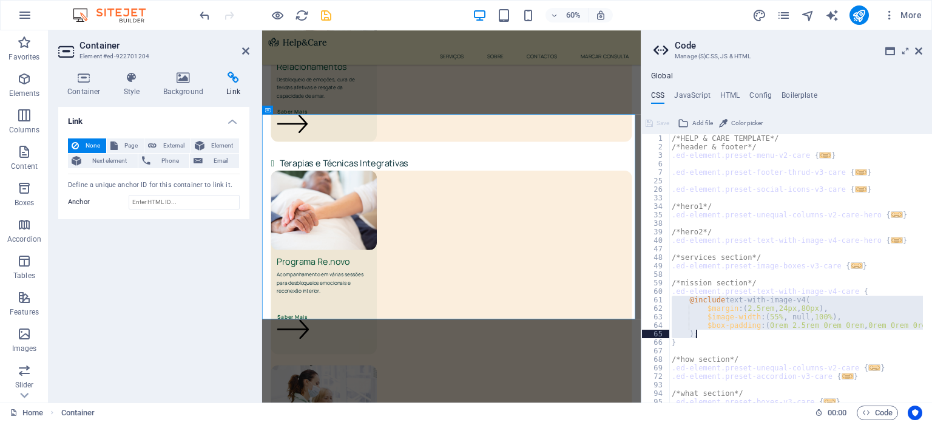
drag, startPoint x: 682, startPoint y: 298, endPoint x: 718, endPoint y: 334, distance: 50.2
click at [718, 334] on div "/*HELP & CARE TEMPLATE*/ /*header & footer*/ .ed-element.preset-menu-v2-care { …" at bounding box center [818, 272] width 299 height 276
click at [827, 257] on div "/*HELP & CARE TEMPLATE*/ /*header & footer*/ .ed-element.preset-menu-v2-care { …" at bounding box center [818, 272] width 299 height 276
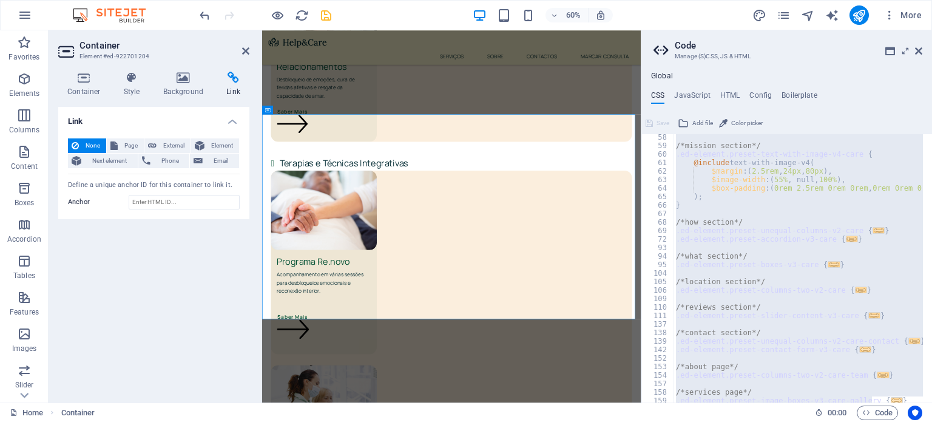
scroll to position [191, 0]
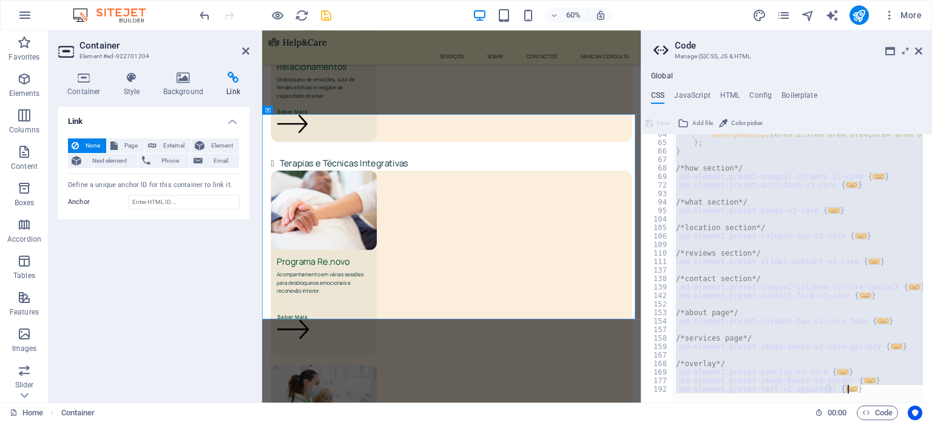
click at [749, 184] on div "$box-padding : ( 0rem 2.5rem 0rem 0rem , 0rem 0rem 0rem 0rem , null ) ) ; } /*h…" at bounding box center [797, 268] width 249 height 268
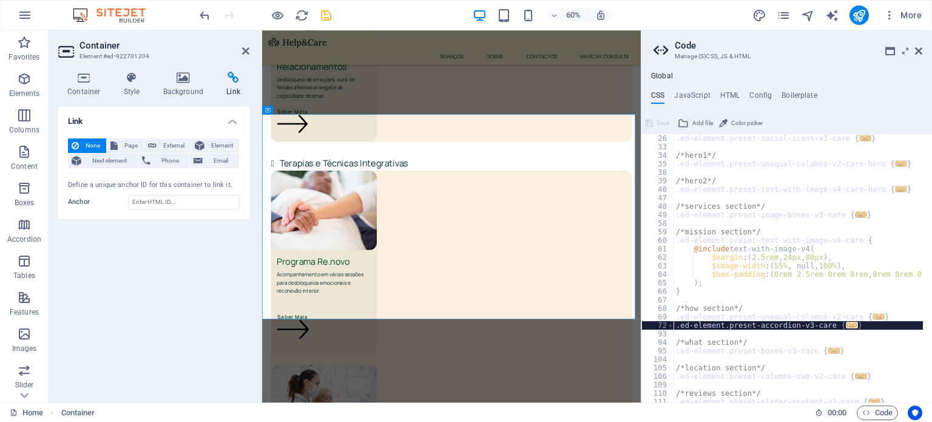
scroll to position [52, 0]
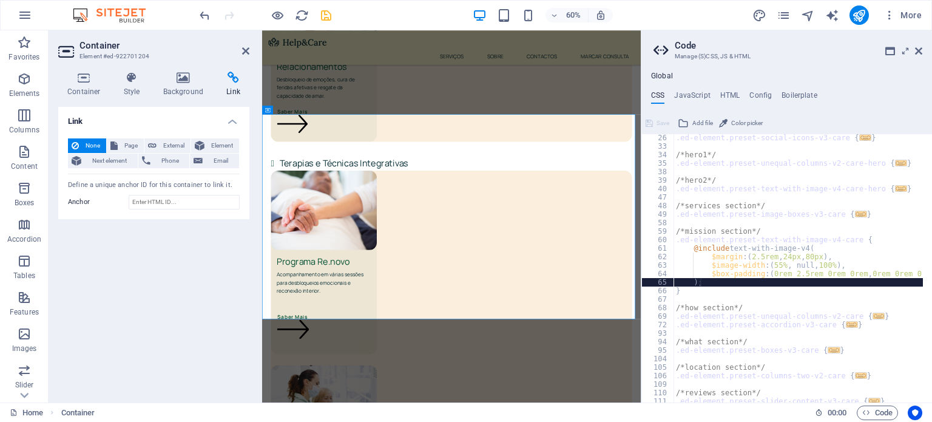
click at [755, 278] on div ".ed-element.preset-social-icons-v3-care { ... } /*hero1*/ .ed-element.preset-un…" at bounding box center [822, 271] width 299 height 276
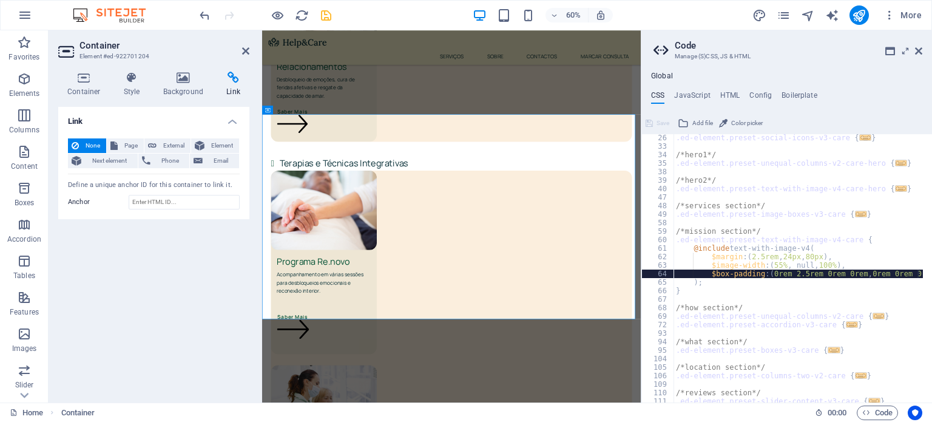
click at [916, 273] on div ".ed-element.preset-social-icons-v3-care { ... } /*hero1*/ .ed-element.preset-un…" at bounding box center [822, 271] width 299 height 276
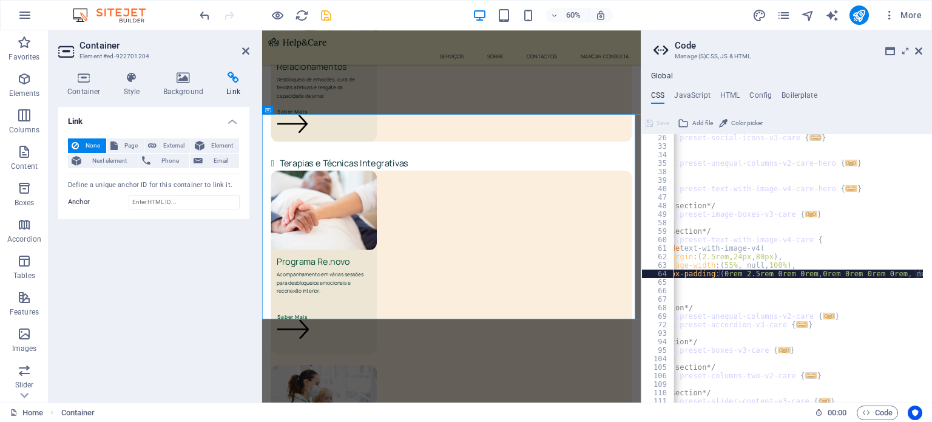
scroll to position [0, 49]
click at [920, 272] on div at bounding box center [925, 307] width 12 height 450
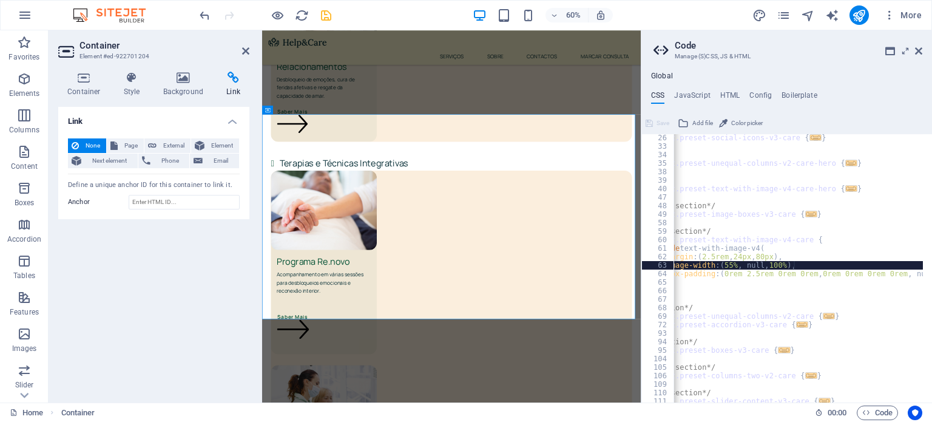
click at [920, 267] on div at bounding box center [925, 307] width 12 height 450
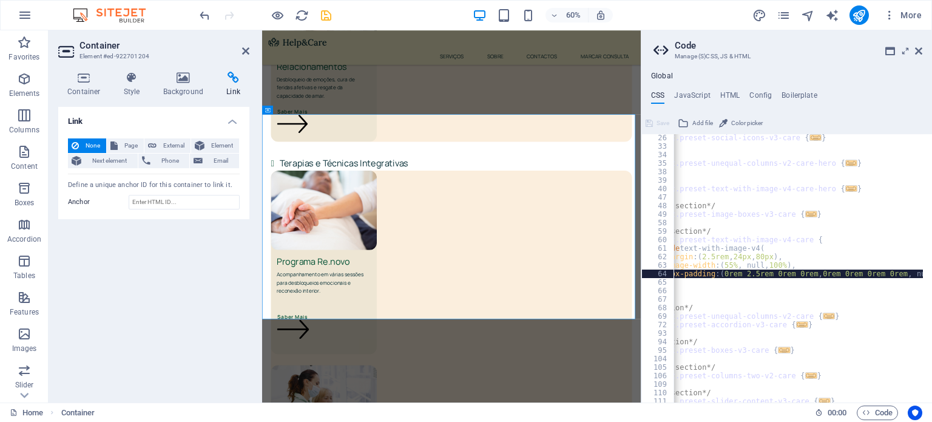
click at [921, 271] on div at bounding box center [925, 307] width 12 height 450
type textarea "$box-padding: (0rem 2.5rem 0rem 0rem, 0rem 0rem 0rem 0rem, null)"
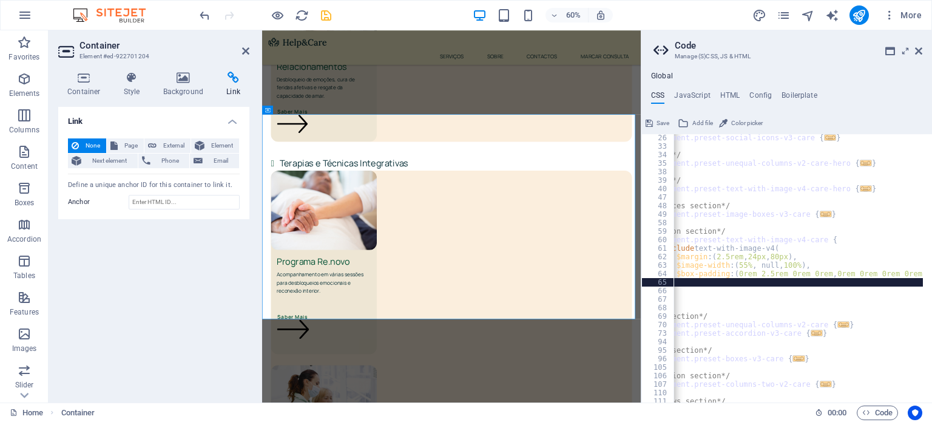
scroll to position [0, 0]
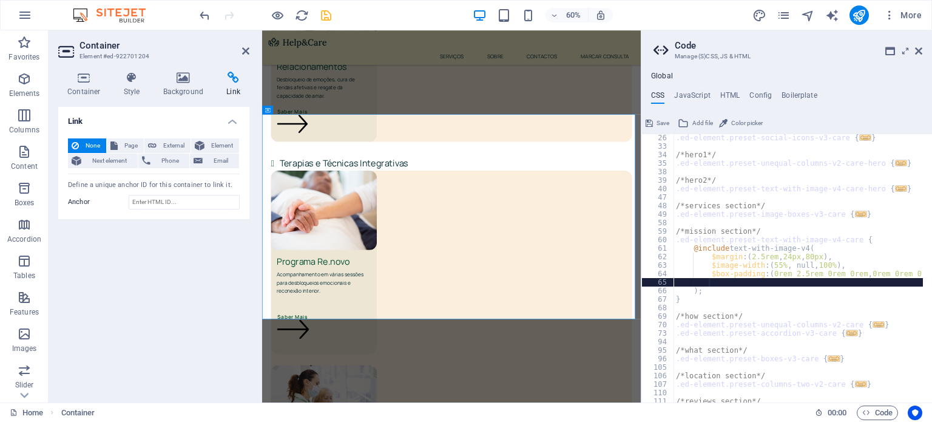
paste textarea "$background: #f7f3cc"
type textarea "$background: #f7f3cc,"
click at [665, 123] on span "Save" at bounding box center [662, 123] width 13 height 15
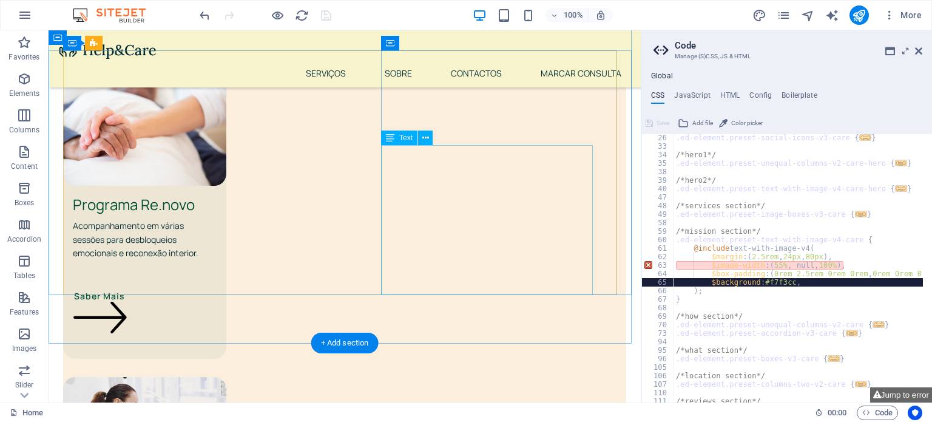
scroll to position [2322, 0]
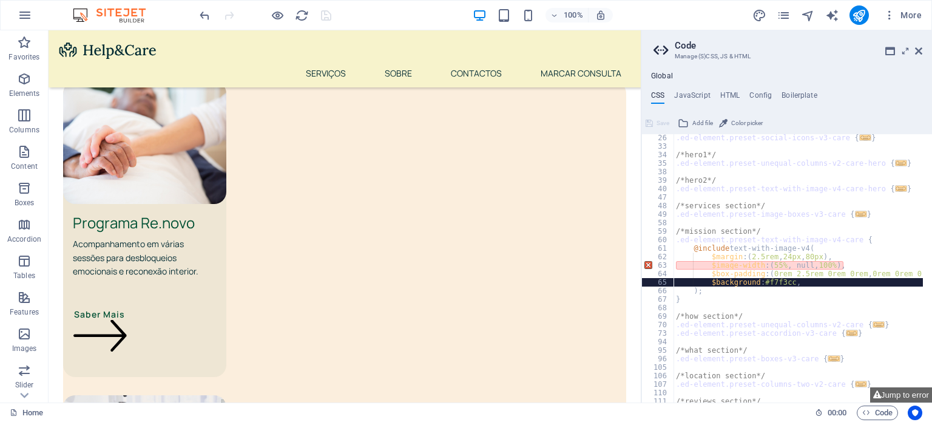
click at [800, 293] on div ".ed-element.preset-social-icons-v3-care { ... } /*hero1*/ .ed-element.preset-un…" at bounding box center [822, 271] width 299 height 276
type textarea "$background: #f7f3cc"
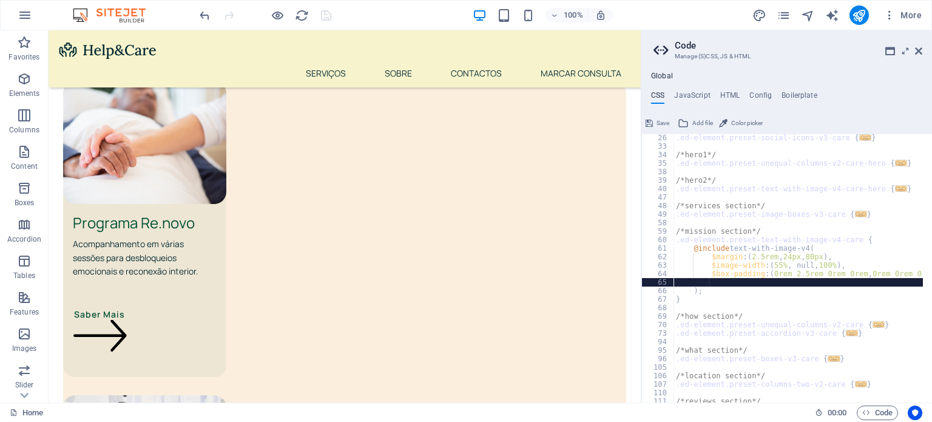
type textarea "$box-padding: (0rem 2.5rem 0rem 0rem, 0rem 0rem 0rem 0rem, null)"
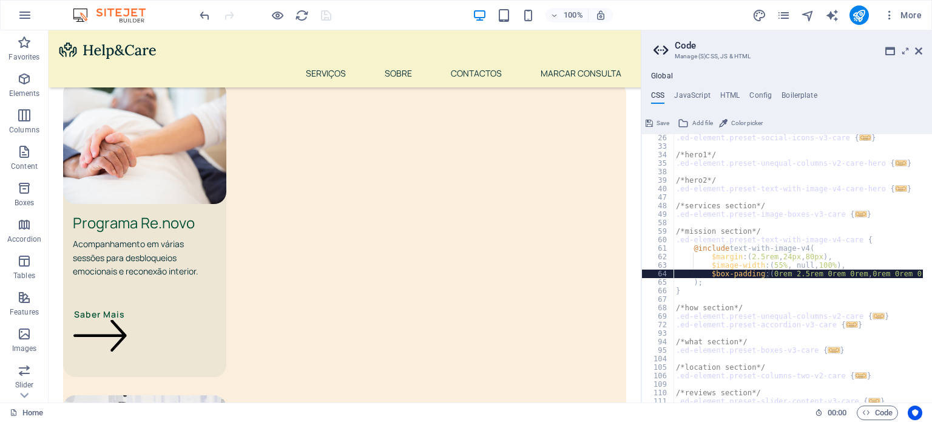
scroll to position [0, 0]
click at [660, 123] on span "Save" at bounding box center [662, 123] width 13 height 15
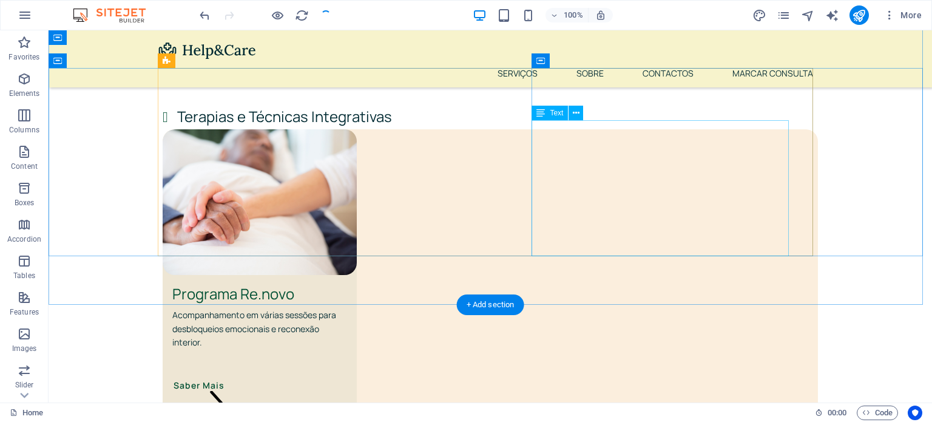
scroll to position [2319, 0]
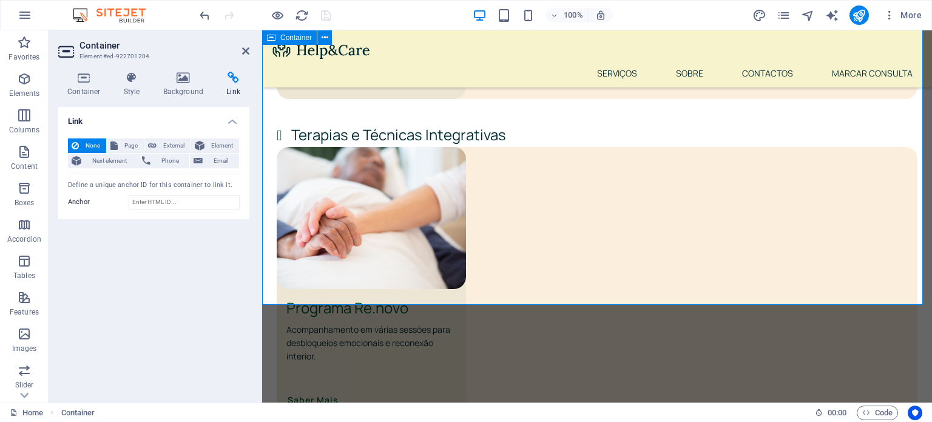
click at [103, 80] on icon at bounding box center [84, 78] width 52 height 12
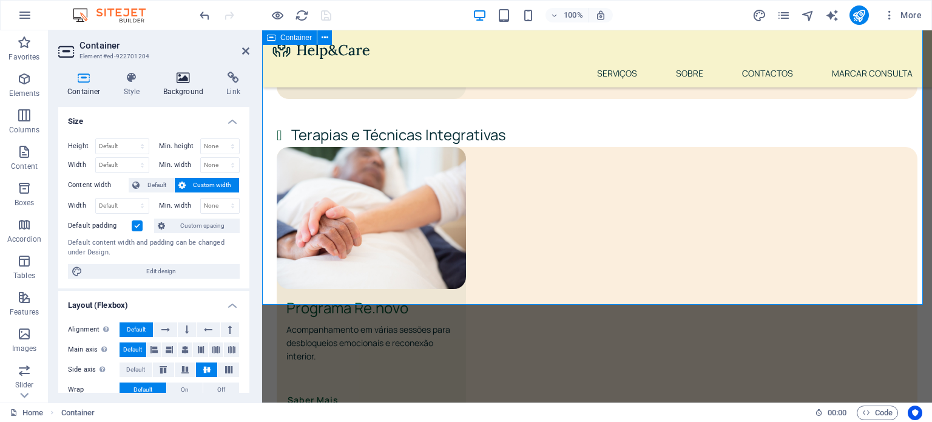
click at [187, 83] on icon at bounding box center [183, 78] width 59 height 12
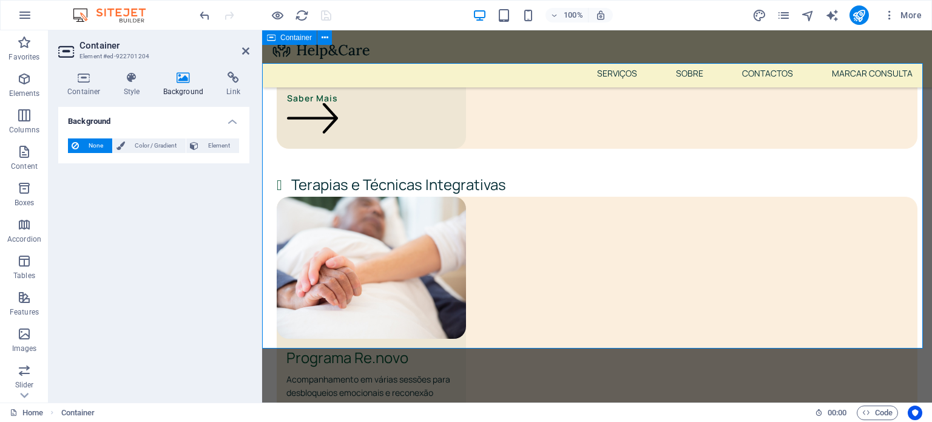
scroll to position [2244, 0]
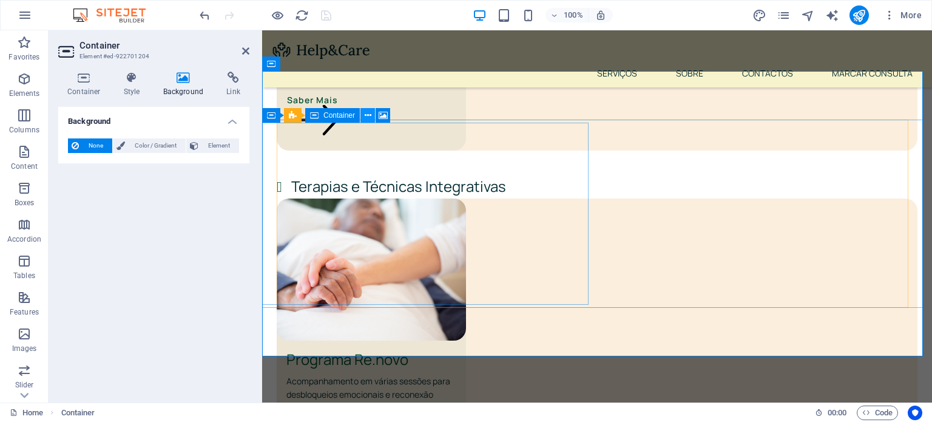
click at [374, 118] on button at bounding box center [367, 115] width 15 height 15
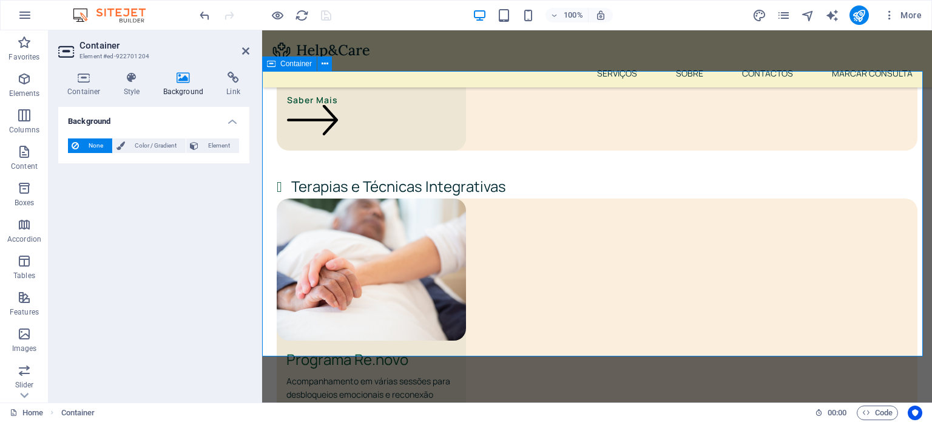
click at [84, 409] on span "Container" at bounding box center [78, 412] width 34 height 15
click at [84, 70] on div "Container Style Background Link Size Height Default px rem % vh vw Min. height …" at bounding box center [154, 232] width 210 height 340
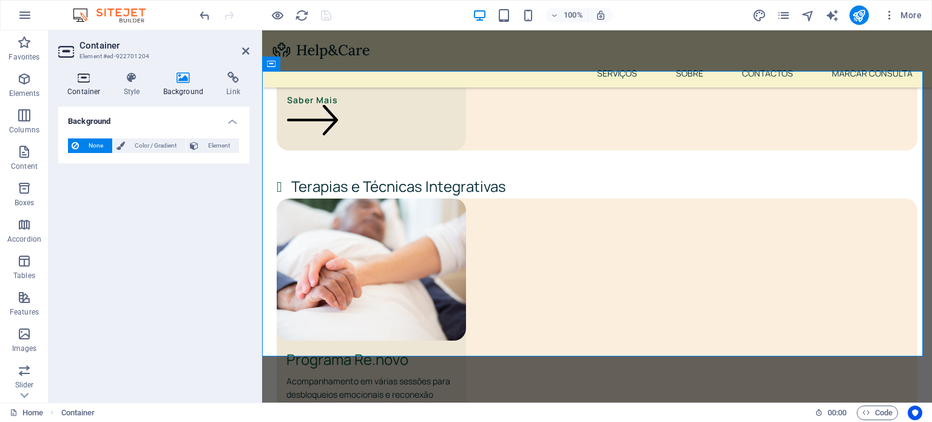
click at [83, 79] on icon at bounding box center [84, 78] width 52 height 12
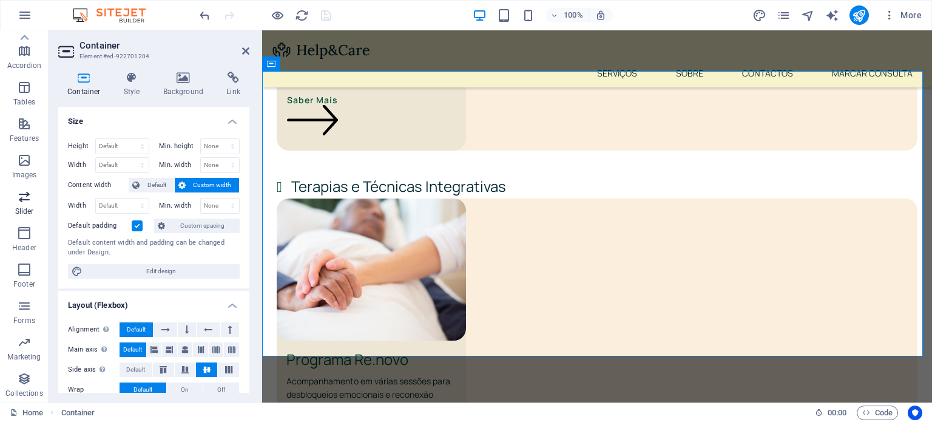
scroll to position [0, 0]
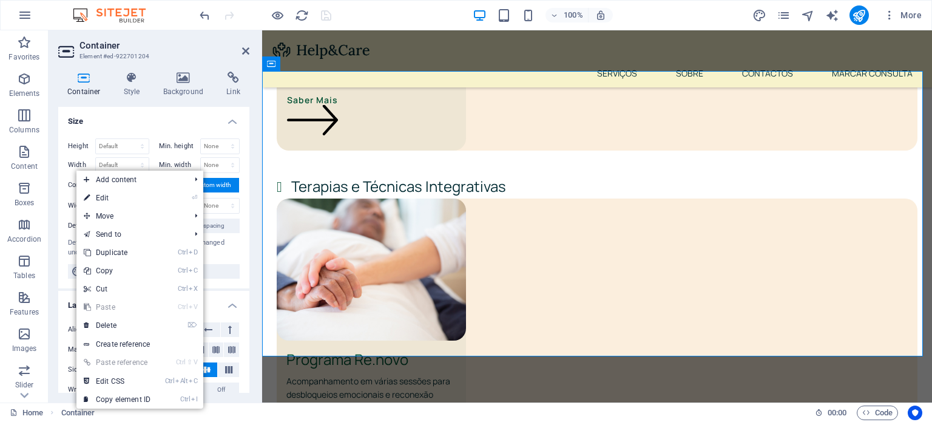
click at [122, 415] on div "Home Container" at bounding box center [407, 412] width 795 height 15
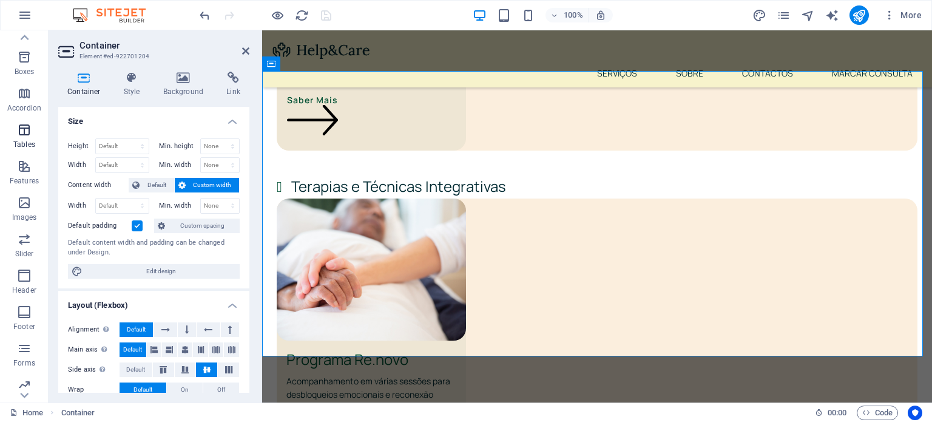
scroll to position [173, 0]
click at [19, 390] on p "Collections" at bounding box center [23, 393] width 37 height 10
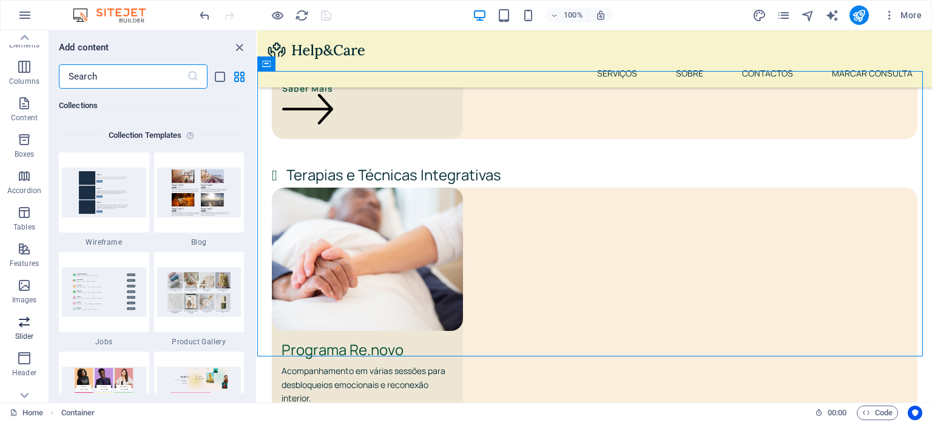
scroll to position [0, 0]
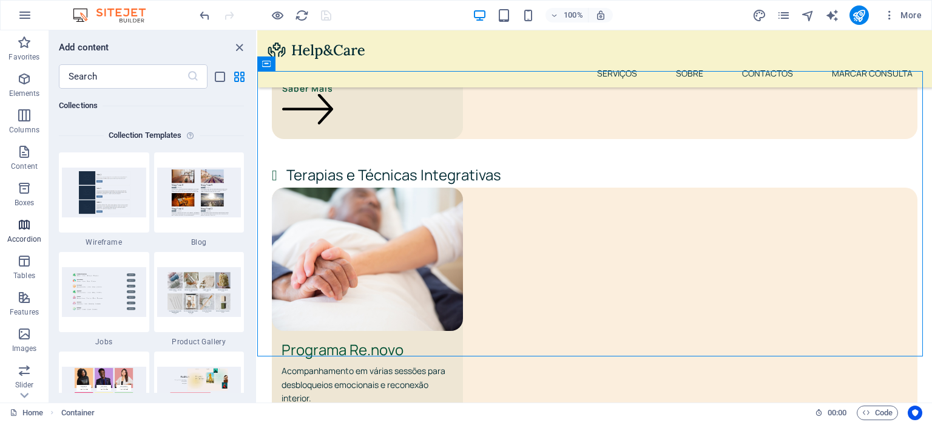
click at [29, 223] on icon "button" at bounding box center [24, 224] width 15 height 15
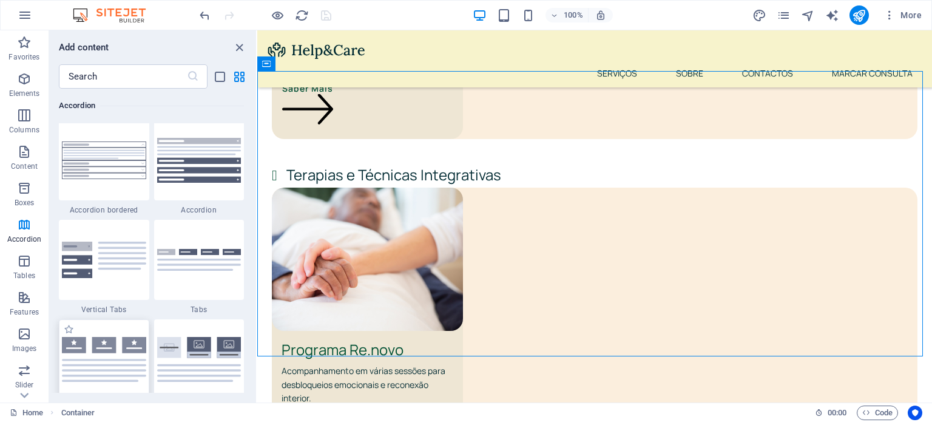
scroll to position [3875, 0]
click at [27, 183] on icon "button" at bounding box center [24, 188] width 15 height 15
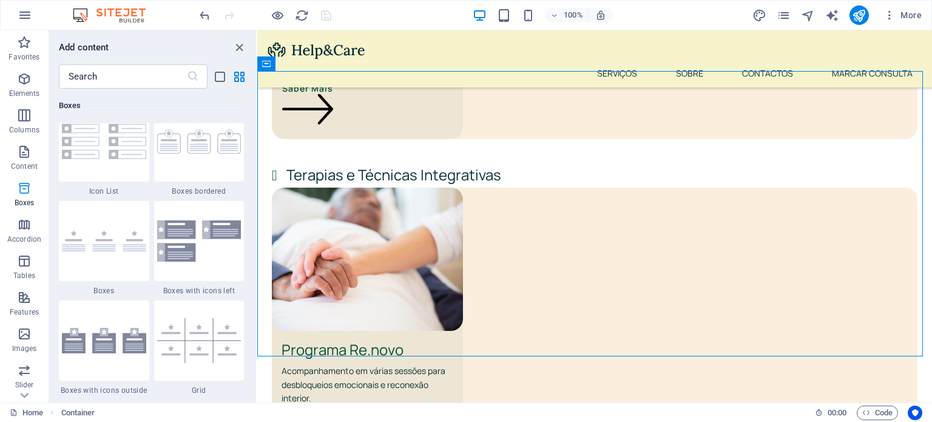
scroll to position [3346, 0]
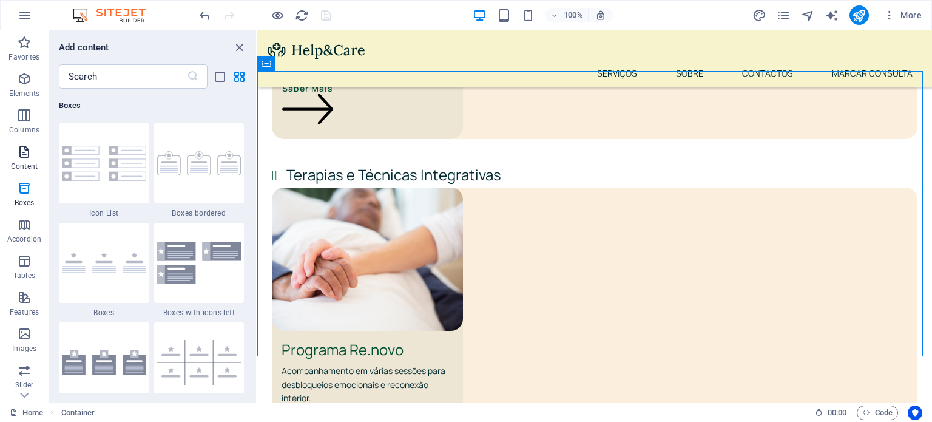
click at [35, 146] on span "Content" at bounding box center [24, 158] width 49 height 29
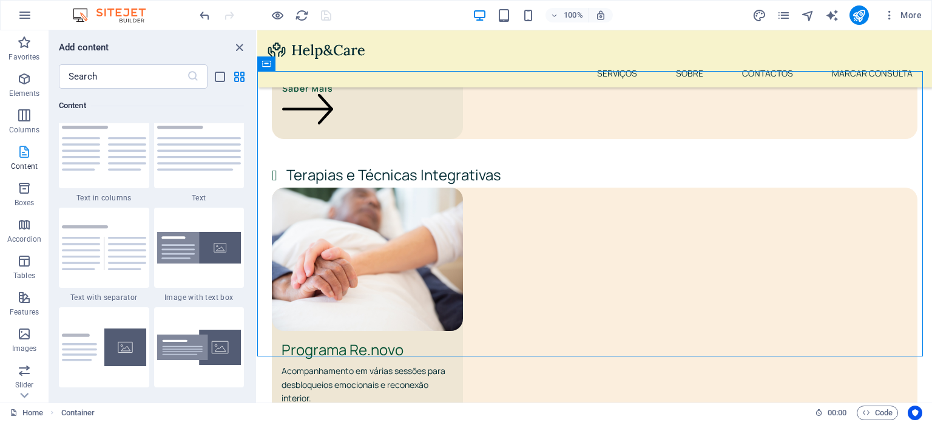
scroll to position [2122, 0]
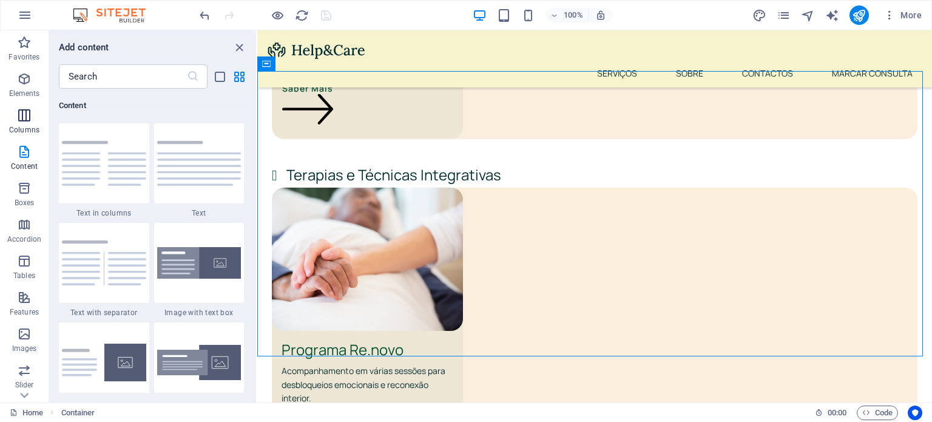
click at [29, 109] on icon "button" at bounding box center [24, 115] width 15 height 15
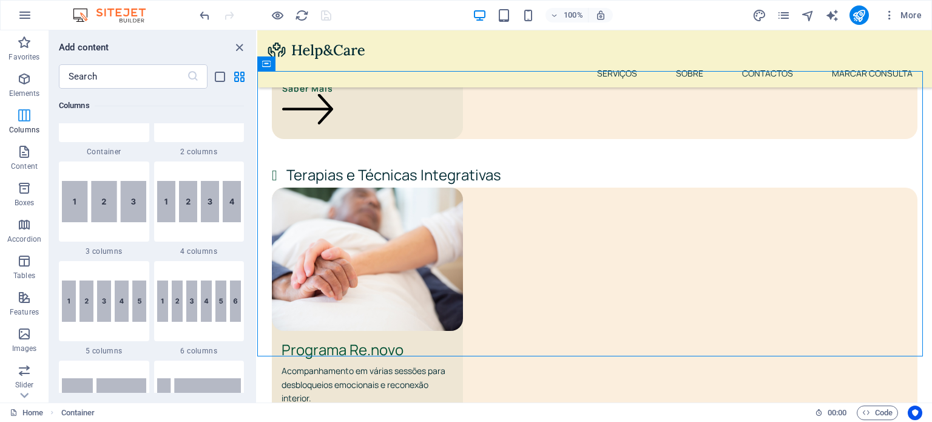
scroll to position [600, 0]
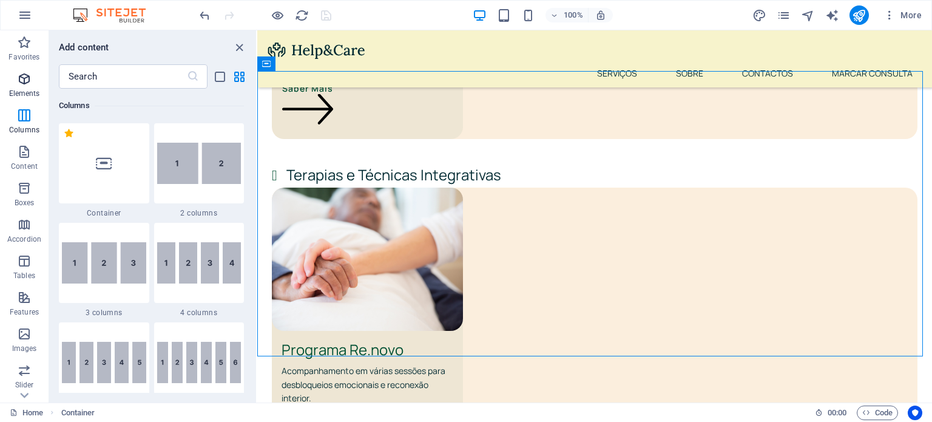
click at [24, 67] on button "Elements" at bounding box center [24, 85] width 49 height 36
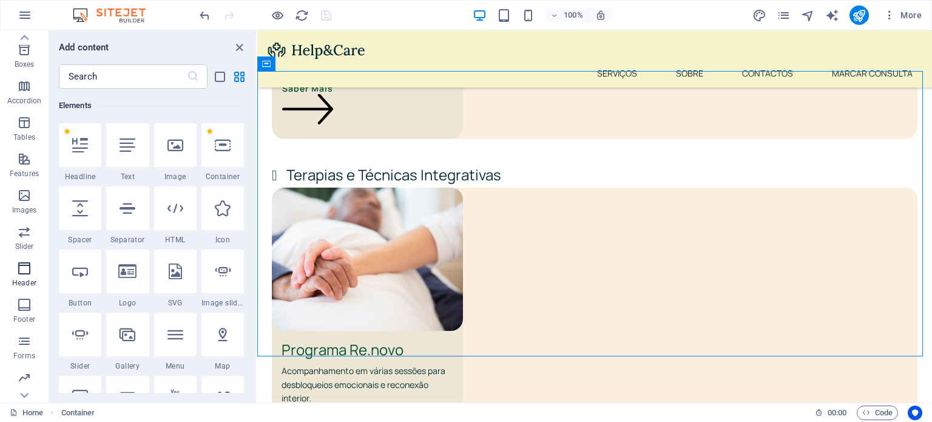
scroll to position [173, 0]
click at [31, 380] on icon "button" at bounding box center [24, 378] width 15 height 15
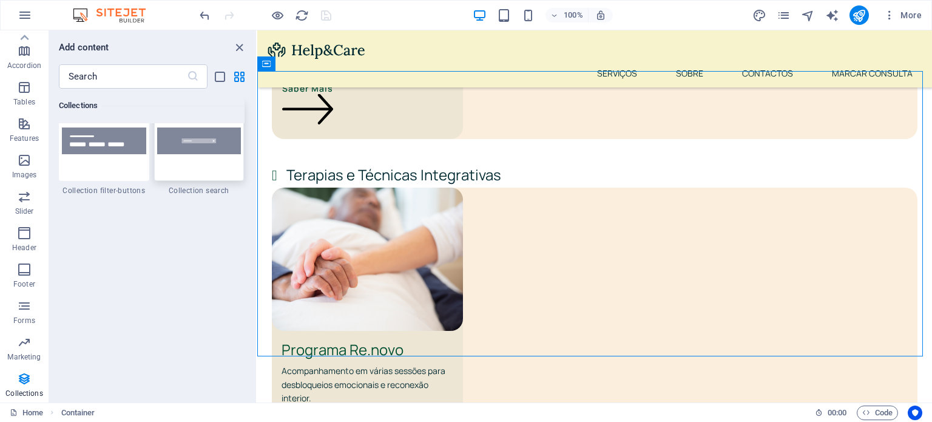
scroll to position [11466, 0]
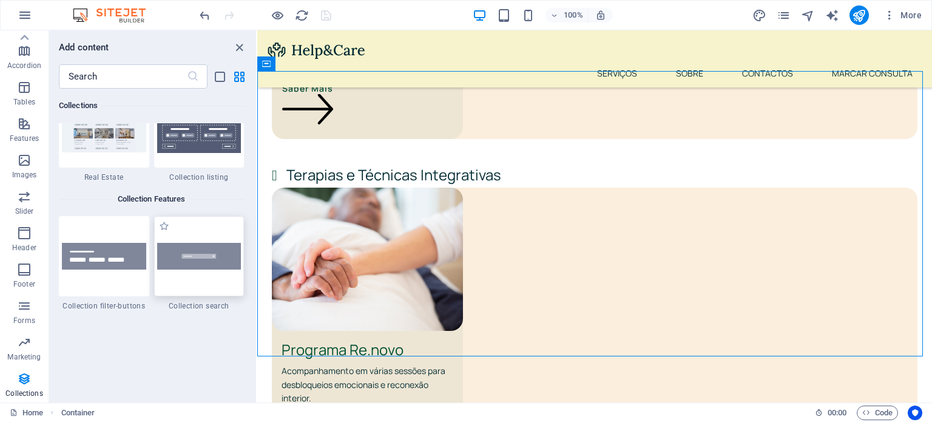
click at [201, 258] on img at bounding box center [199, 256] width 84 height 27
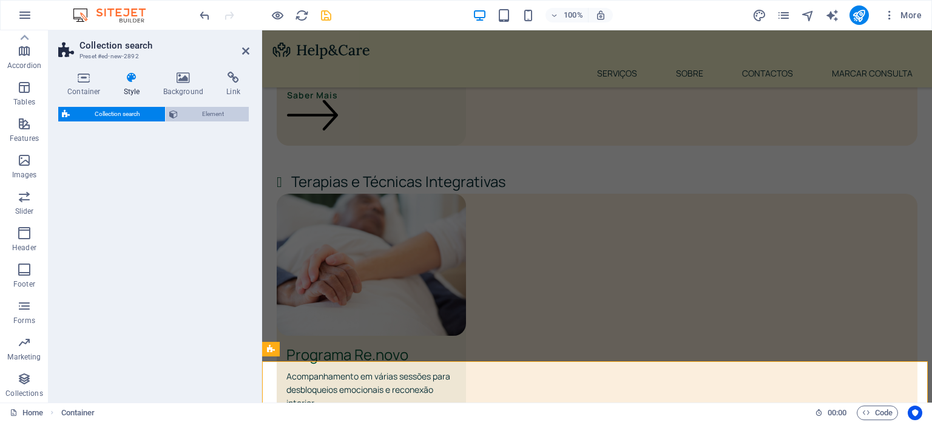
select select "px"
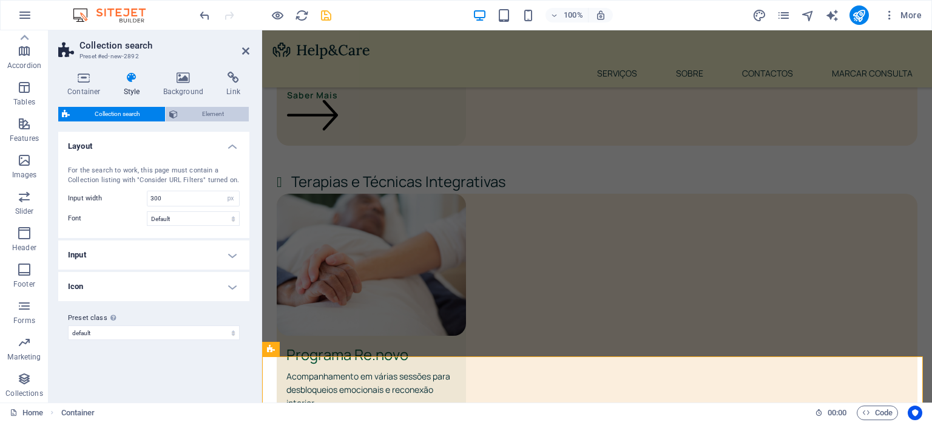
scroll to position [2244, 0]
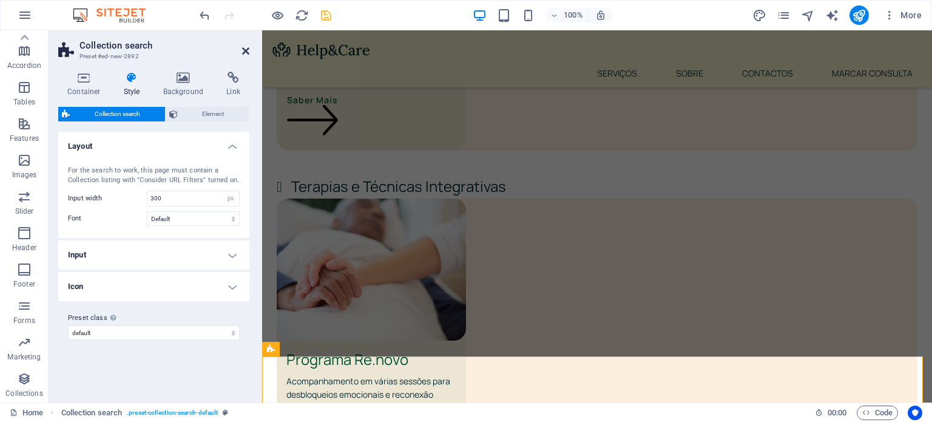
click at [249, 50] on icon at bounding box center [245, 51] width 7 height 10
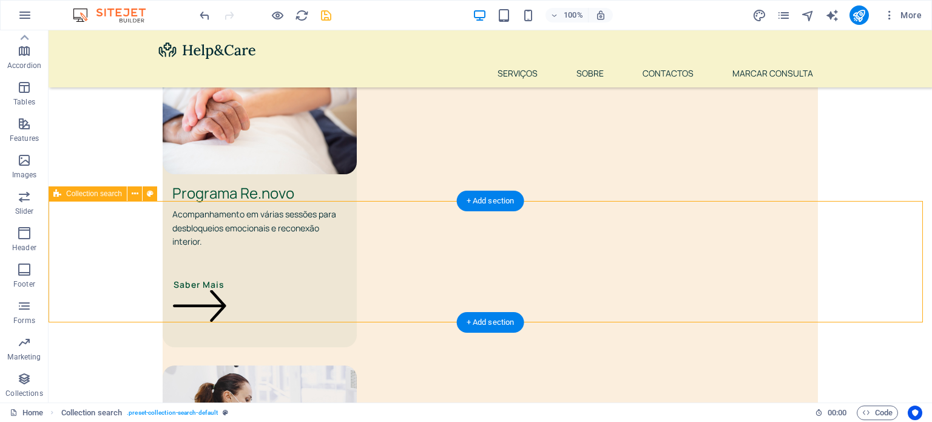
scroll to position [2424, 0]
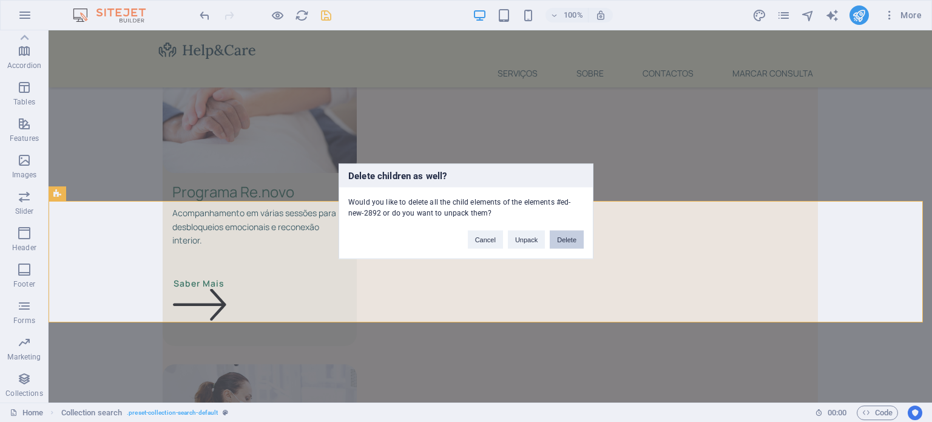
click at [565, 241] on button "Delete" at bounding box center [567, 239] width 34 height 18
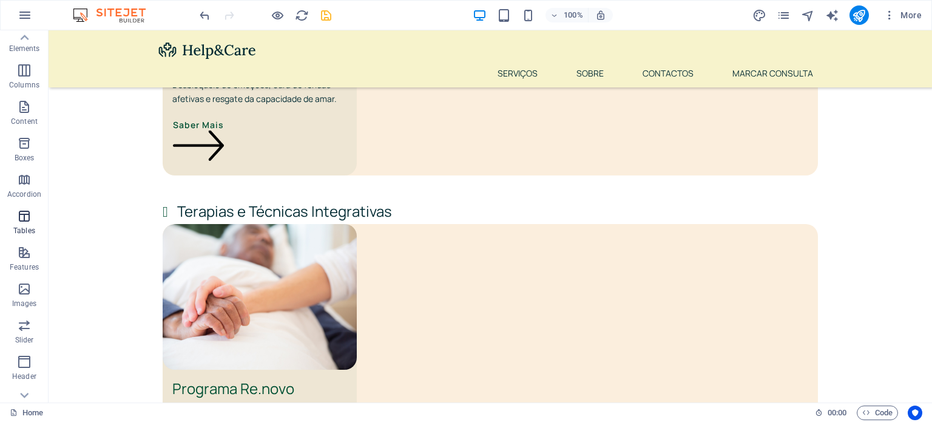
scroll to position [0, 0]
click at [34, 75] on span "Elements" at bounding box center [24, 86] width 49 height 29
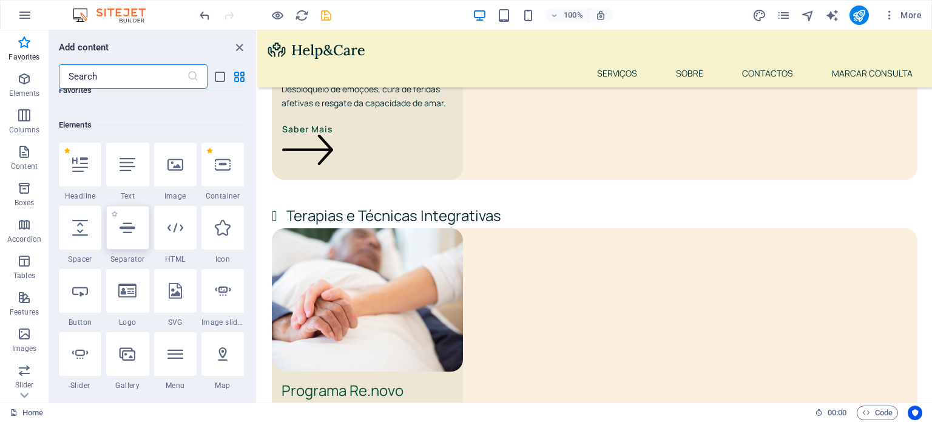
scroll to position [102, 0]
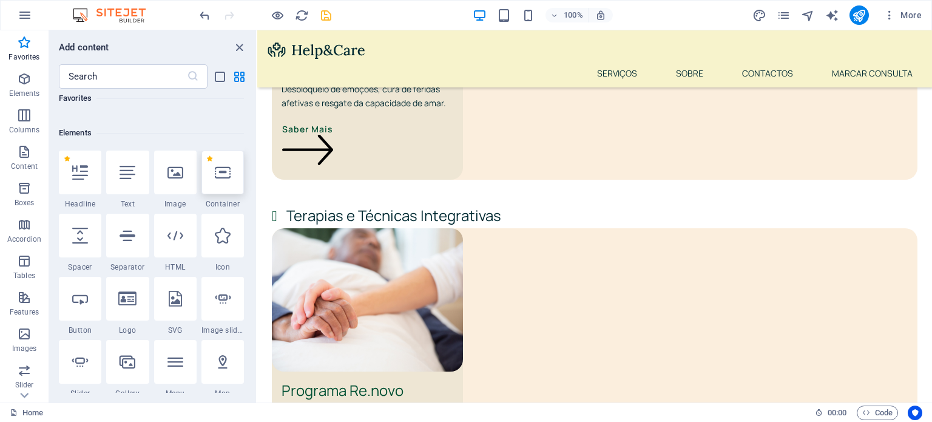
click at [225, 175] on icon at bounding box center [223, 172] width 16 height 16
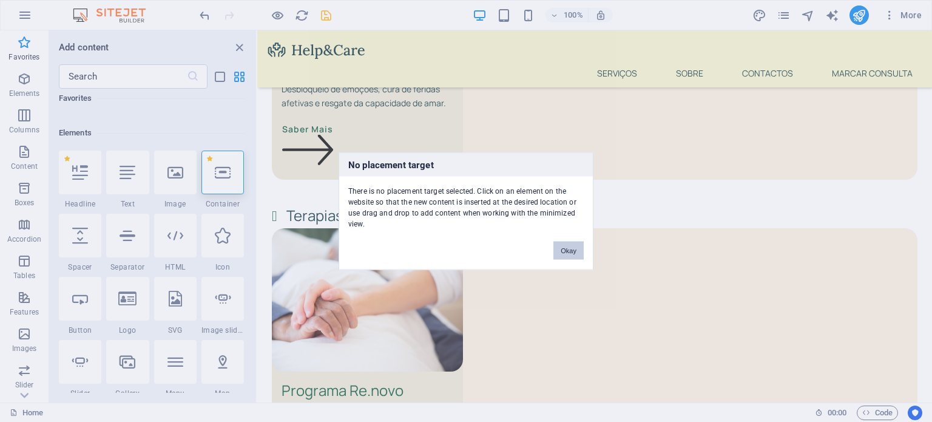
click at [579, 249] on button "Okay" at bounding box center [568, 250] width 30 height 18
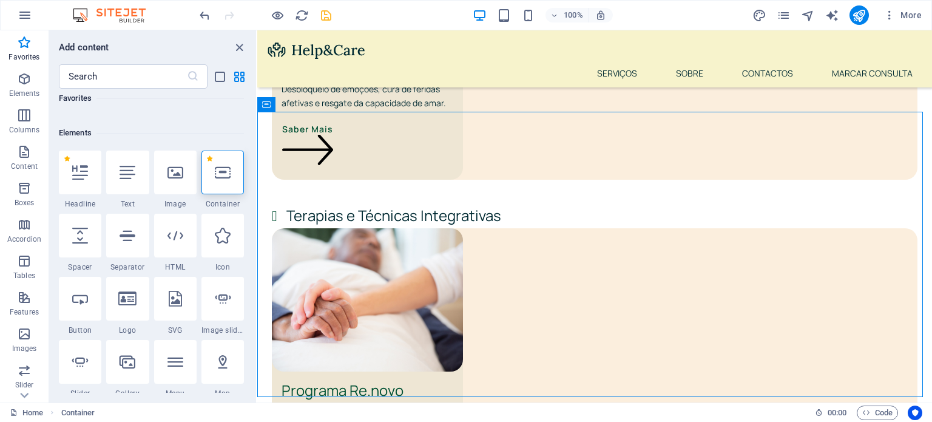
click at [206, 181] on div at bounding box center [222, 172] width 42 height 44
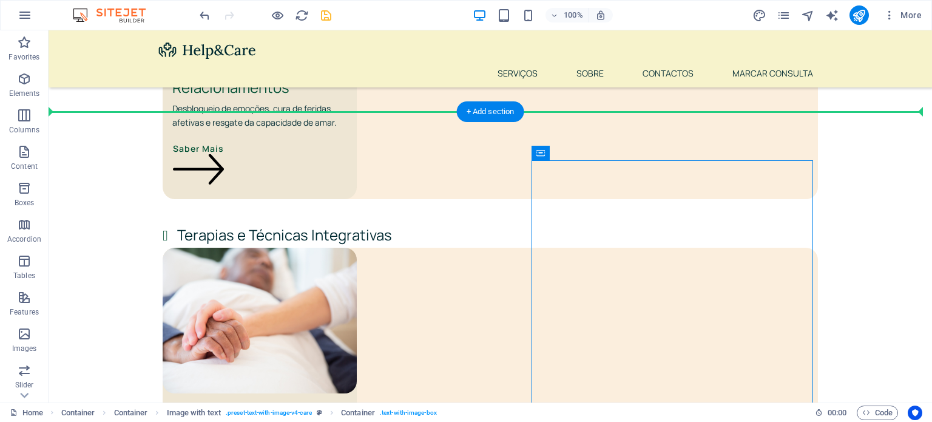
scroll to position [2227, 0]
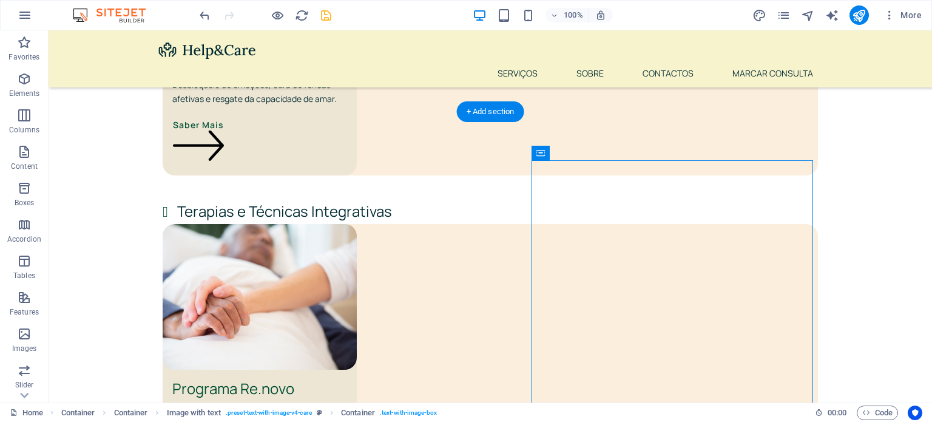
drag, startPoint x: 730, startPoint y: 183, endPoint x: 342, endPoint y: 170, distance: 387.8
drag, startPoint x: 757, startPoint y: 213, endPoint x: 289, endPoint y: 223, distance: 468.3
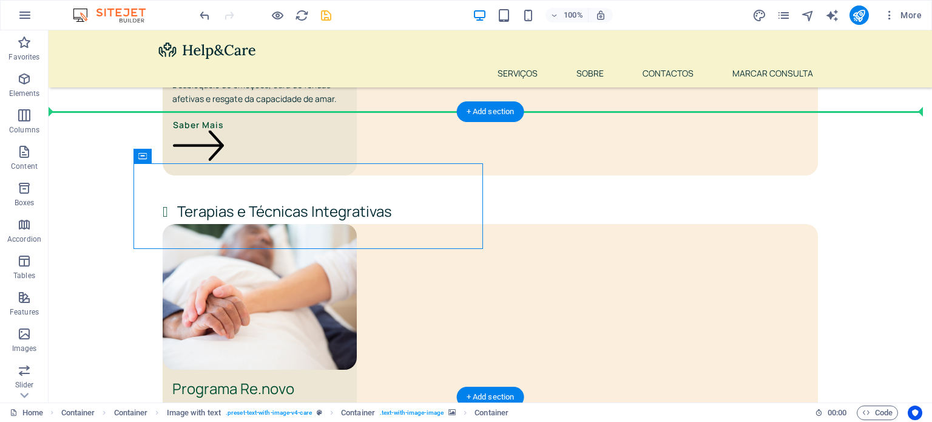
drag, startPoint x: 439, startPoint y: 207, endPoint x: 257, endPoint y: 135, distance: 196.0
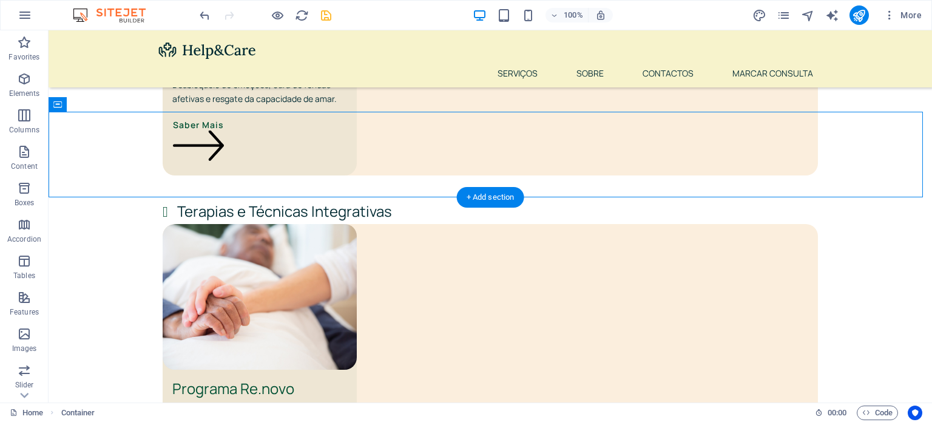
drag, startPoint x: 269, startPoint y: 139, endPoint x: 226, endPoint y: 249, distance: 118.1
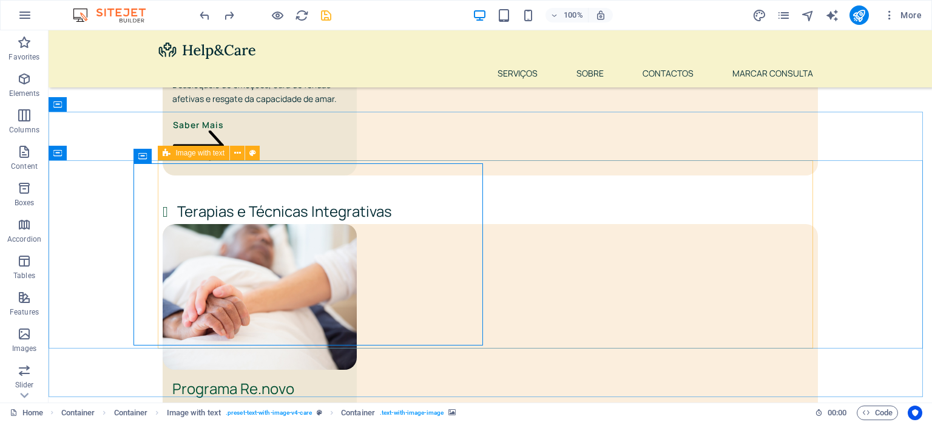
click at [183, 153] on span "Image with text" at bounding box center [199, 152] width 49 height 7
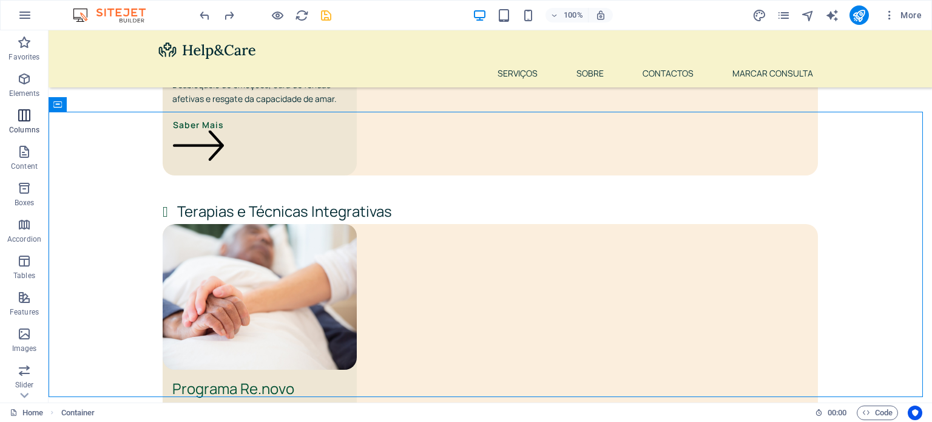
click at [13, 123] on span "Columns" at bounding box center [24, 122] width 49 height 29
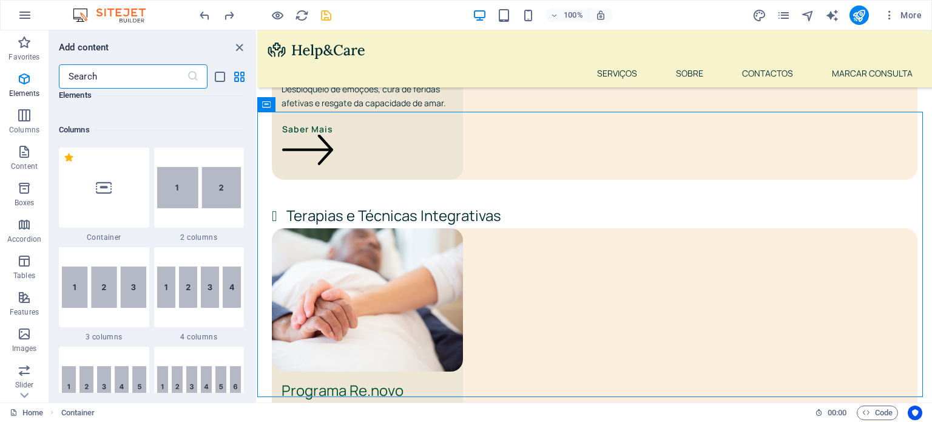
scroll to position [600, 0]
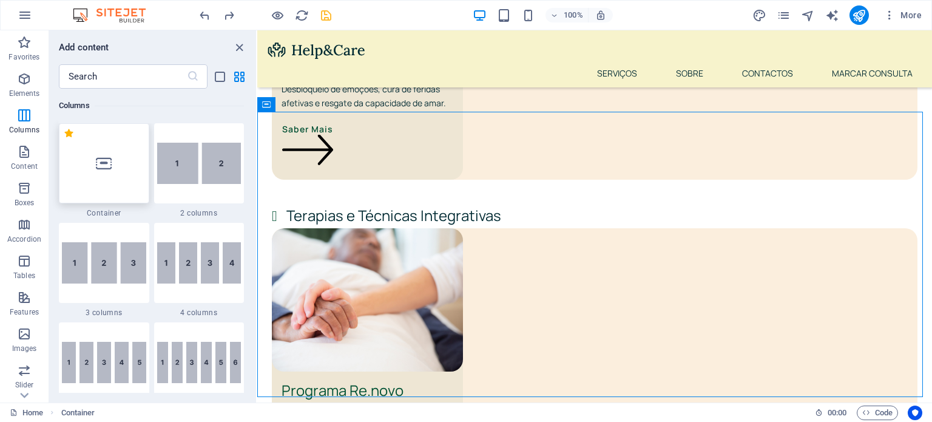
click at [126, 201] on div at bounding box center [104, 163] width 90 height 80
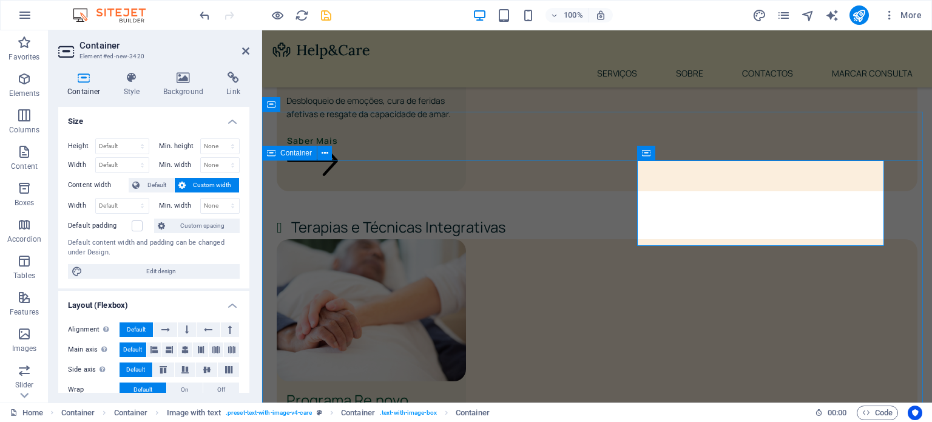
drag, startPoint x: 645, startPoint y: 150, endPoint x: 260, endPoint y: 160, distance: 385.8
click at [260, 160] on div "Container Element #ed-new-3420 Container Style Background Link Size Height Defa…" at bounding box center [490, 216] width 883 height 372
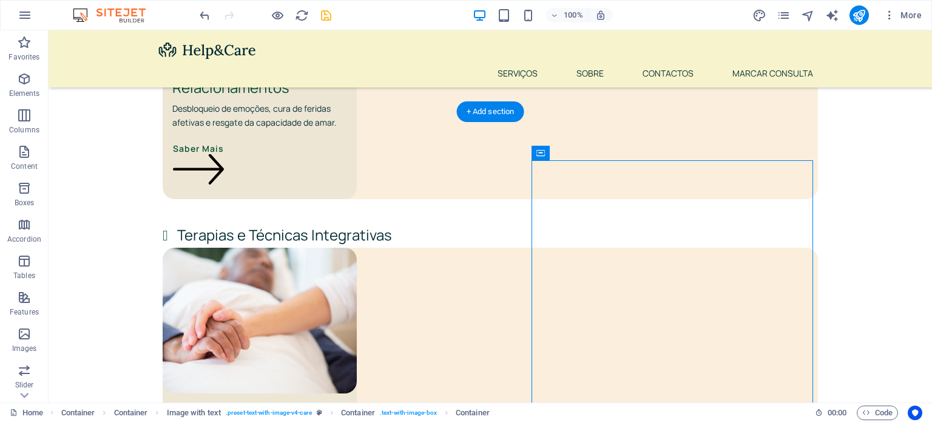
scroll to position [2227, 0]
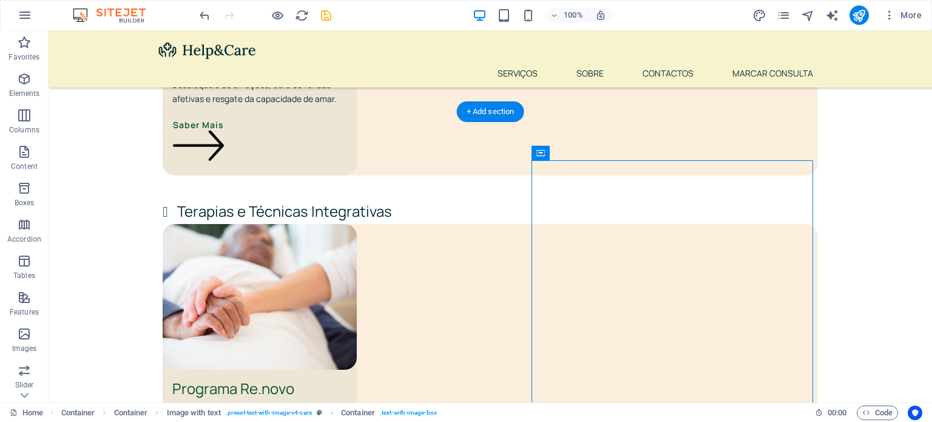
drag, startPoint x: 694, startPoint y: 180, endPoint x: 184, endPoint y: 178, distance: 509.5
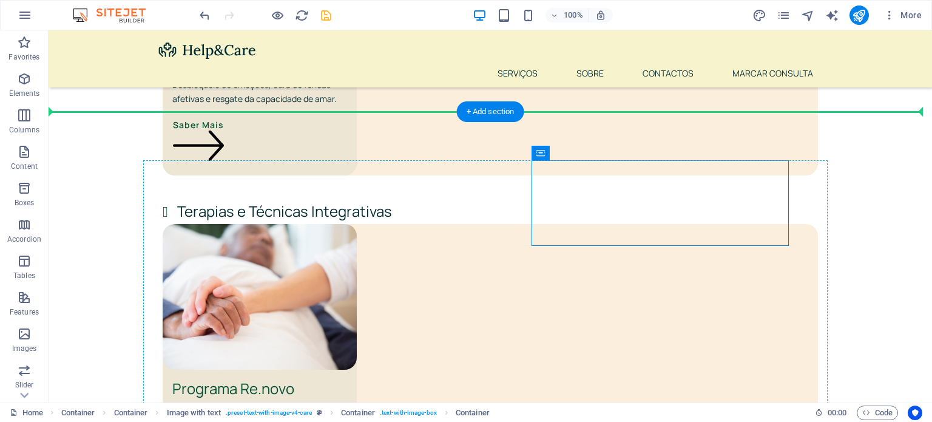
drag, startPoint x: 655, startPoint y: 189, endPoint x: 204, endPoint y: 168, distance: 451.7
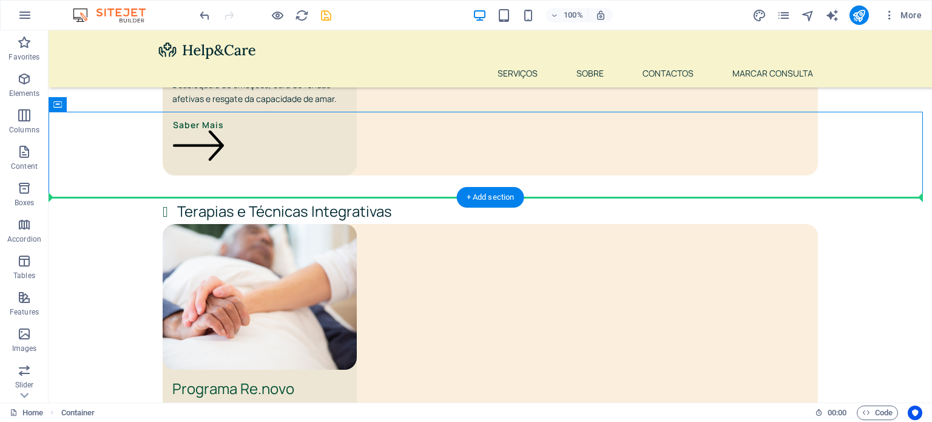
drag, startPoint x: 249, startPoint y: 139, endPoint x: 147, endPoint y: 241, distance: 144.5
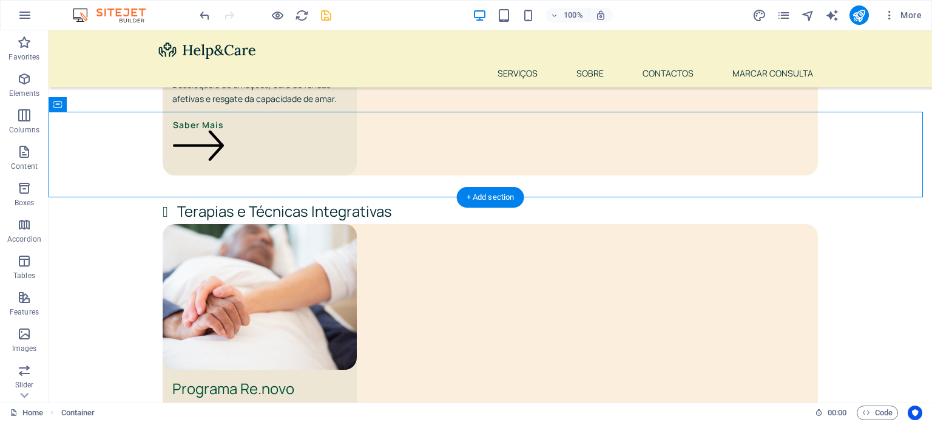
drag, startPoint x: 321, startPoint y: 160, endPoint x: 263, endPoint y: 314, distance: 164.9
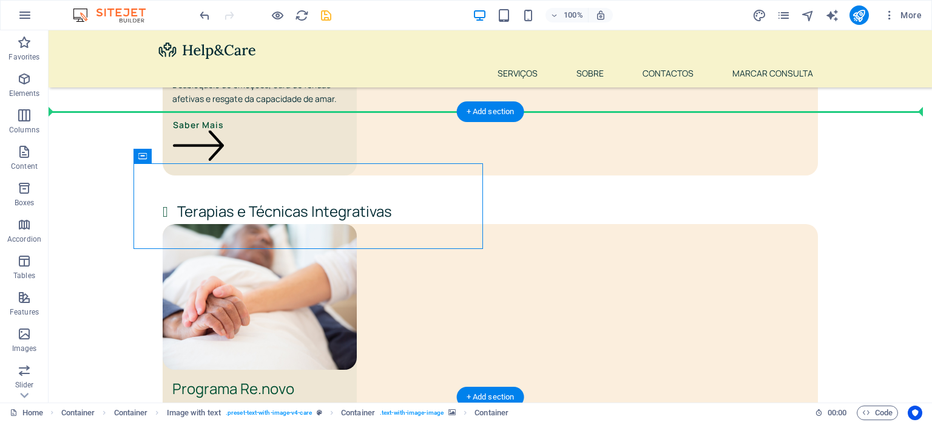
drag, startPoint x: 238, startPoint y: 203, endPoint x: 255, endPoint y: 117, distance: 87.8
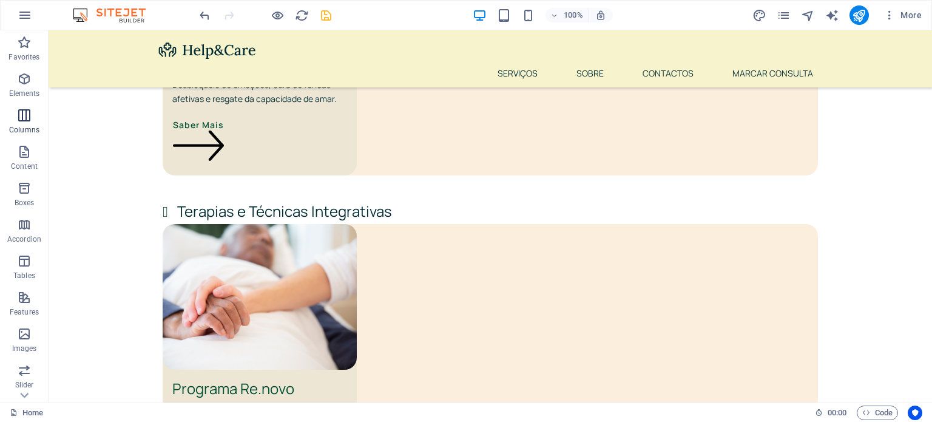
click at [30, 116] on icon "button" at bounding box center [24, 115] width 15 height 15
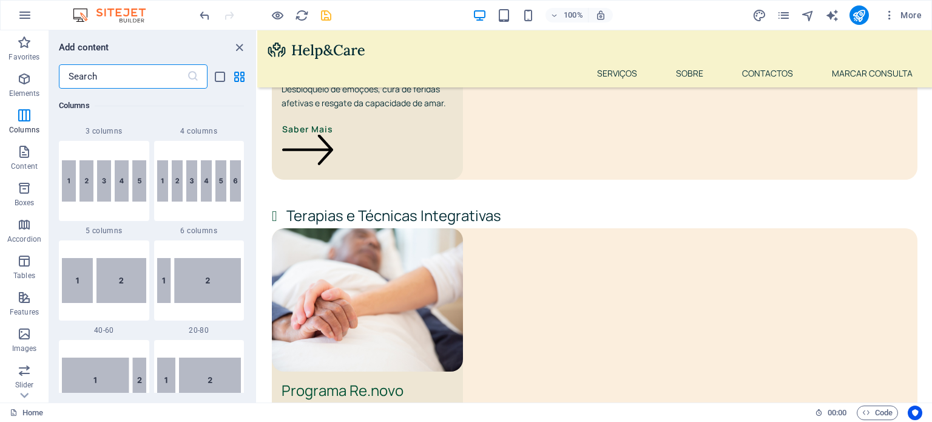
scroll to position [779, 0]
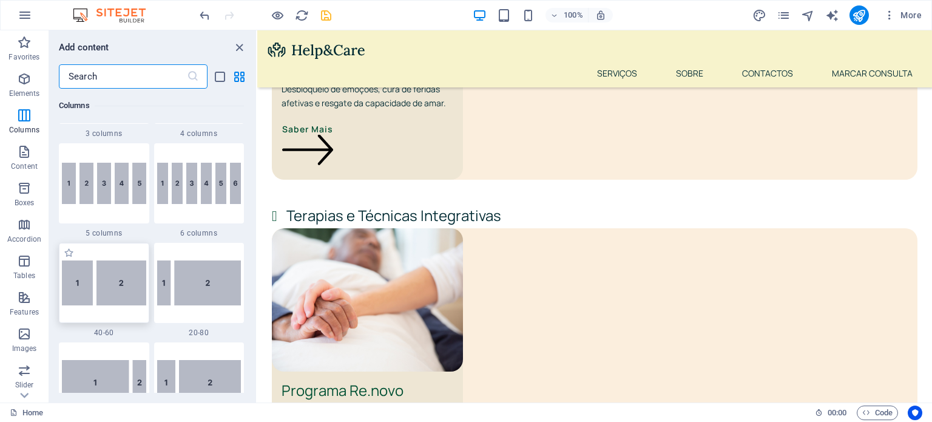
click at [96, 287] on img at bounding box center [104, 282] width 84 height 45
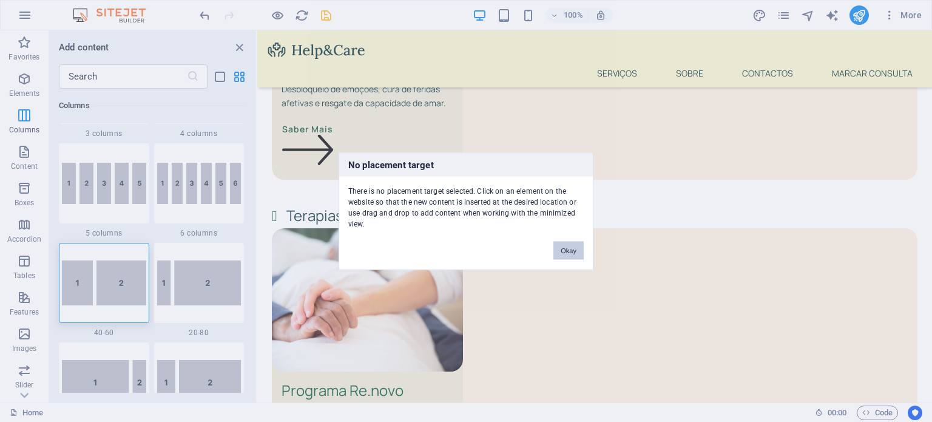
click at [568, 248] on button "Okay" at bounding box center [568, 250] width 30 height 18
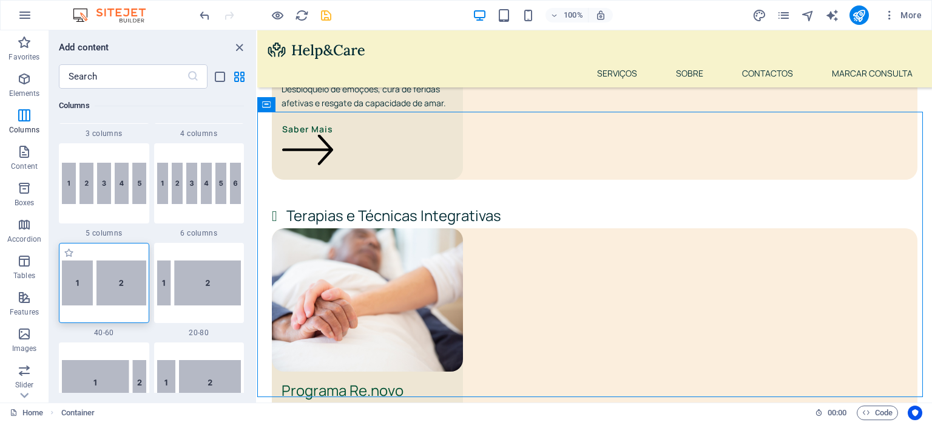
click at [112, 312] on div at bounding box center [104, 283] width 90 height 80
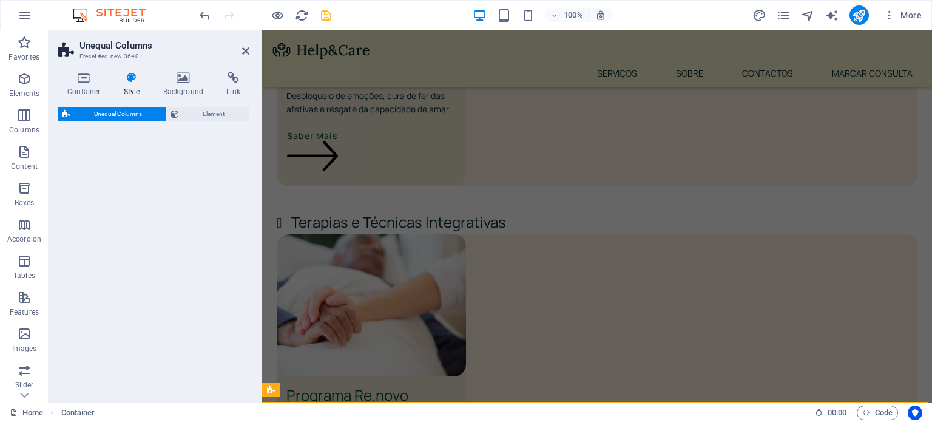
scroll to position [2203, 0]
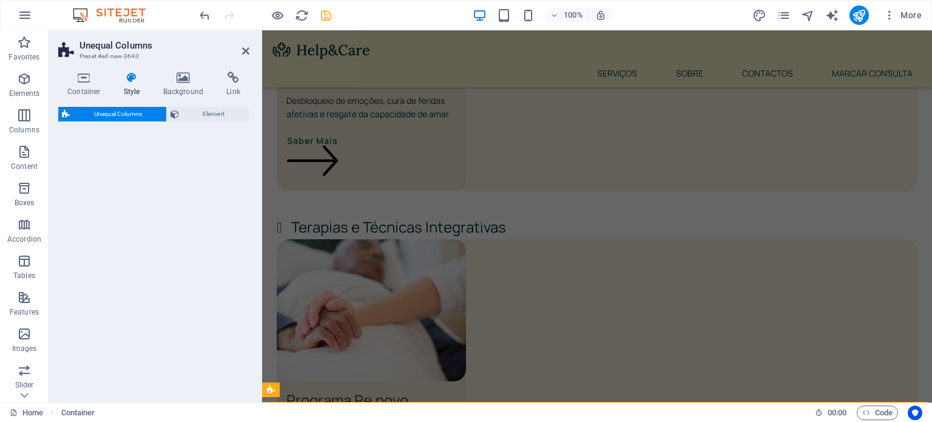
select select "%"
select select "rem"
select select "preset-unequal-columns-v2-1-40-60"
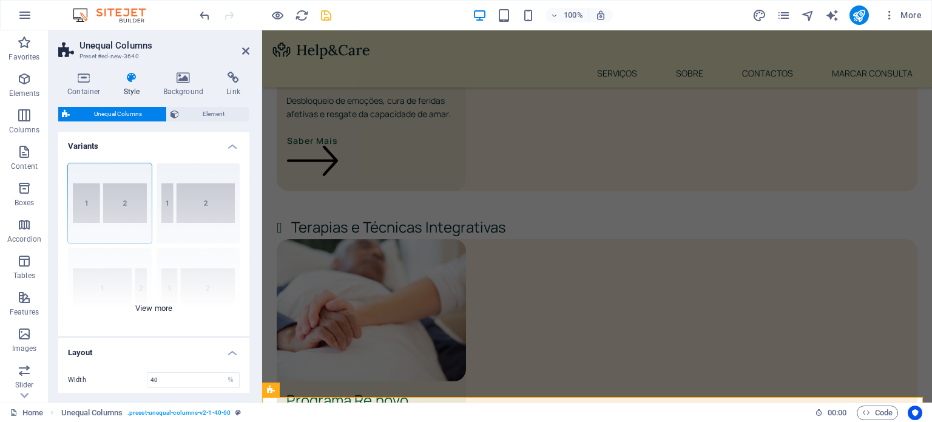
click at [127, 184] on div "40-60 20-80 80-20 30-70 70-30 Default" at bounding box center [153, 244] width 191 height 182
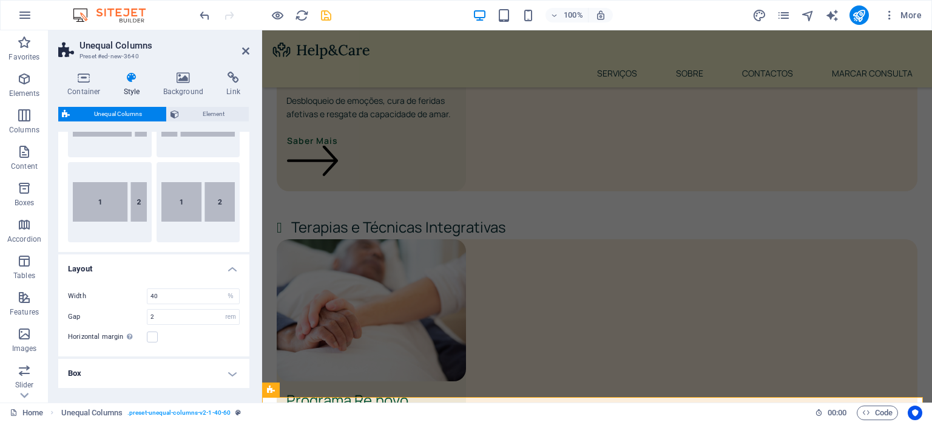
scroll to position [213, 0]
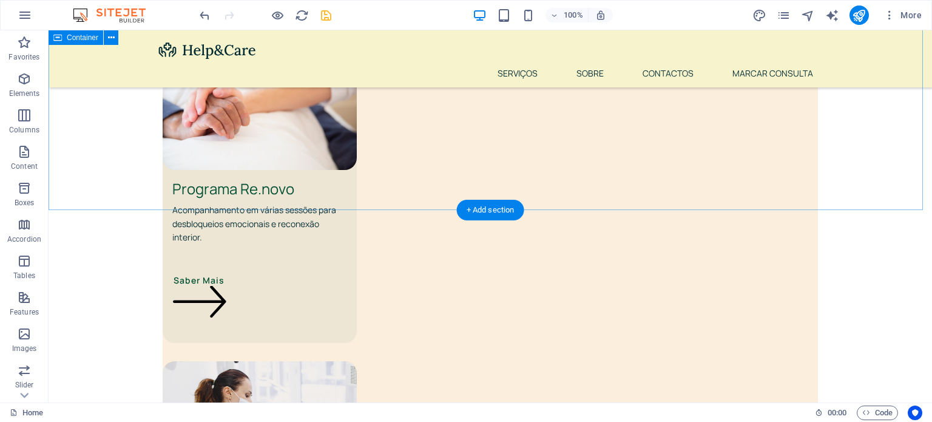
scroll to position [2415, 0]
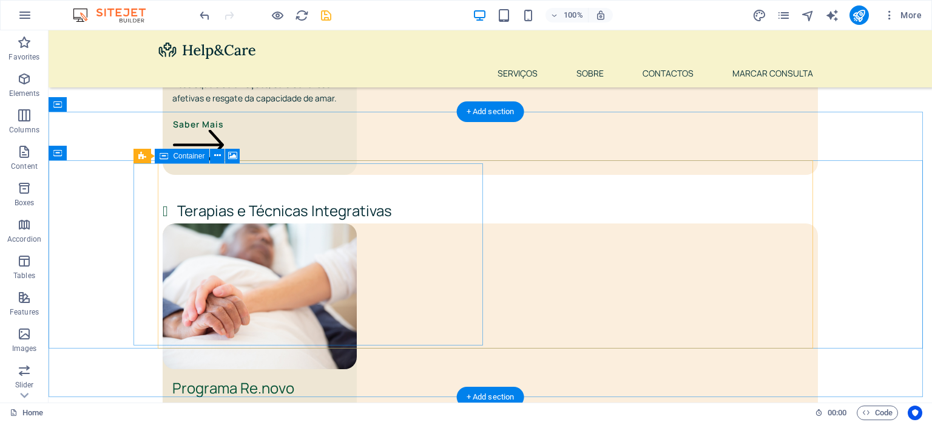
scroll to position [2170, 0]
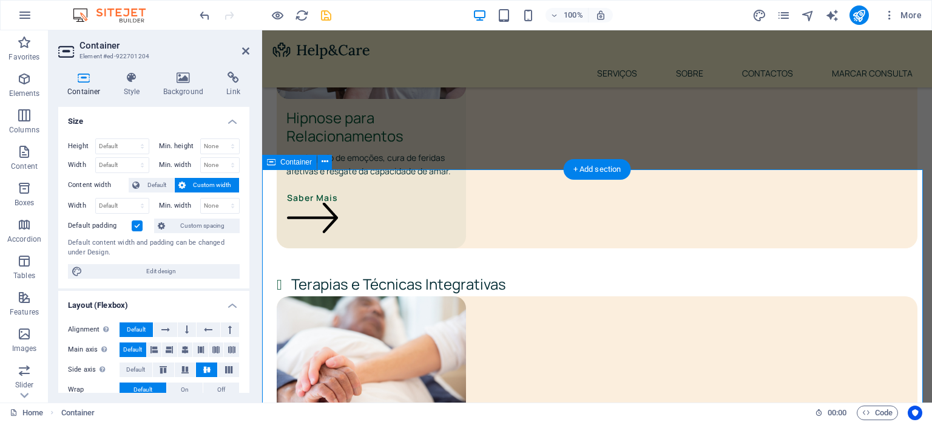
click at [161, 184] on span "Default" at bounding box center [156, 185] width 27 height 15
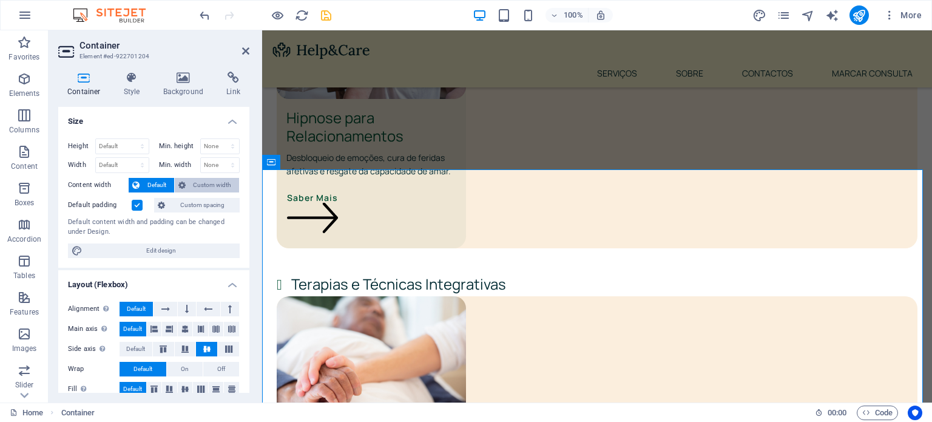
click at [224, 184] on span "Custom width" at bounding box center [212, 185] width 47 height 15
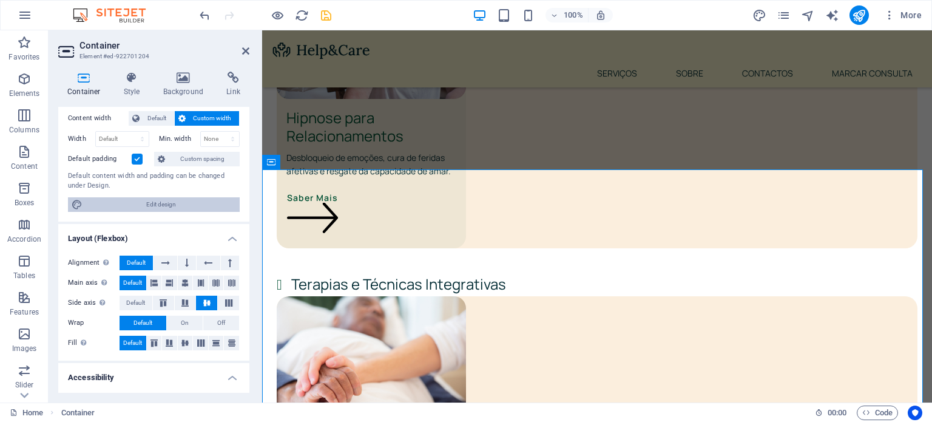
scroll to position [204, 0]
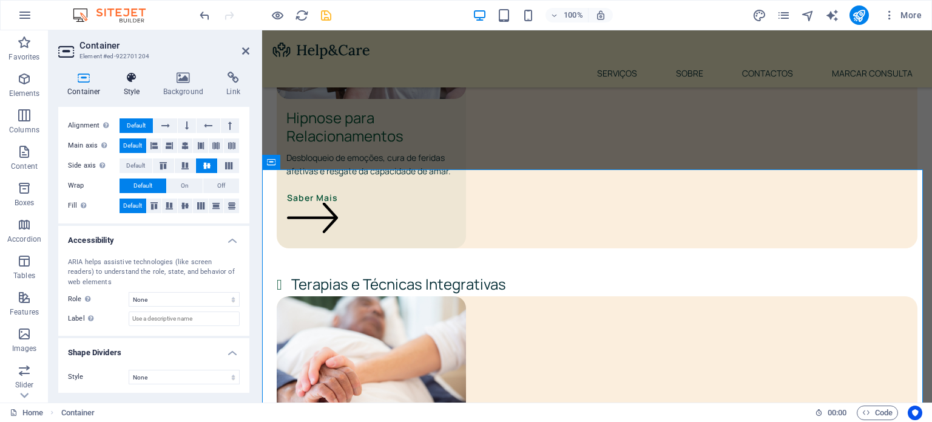
click at [137, 81] on icon at bounding box center [132, 78] width 35 height 12
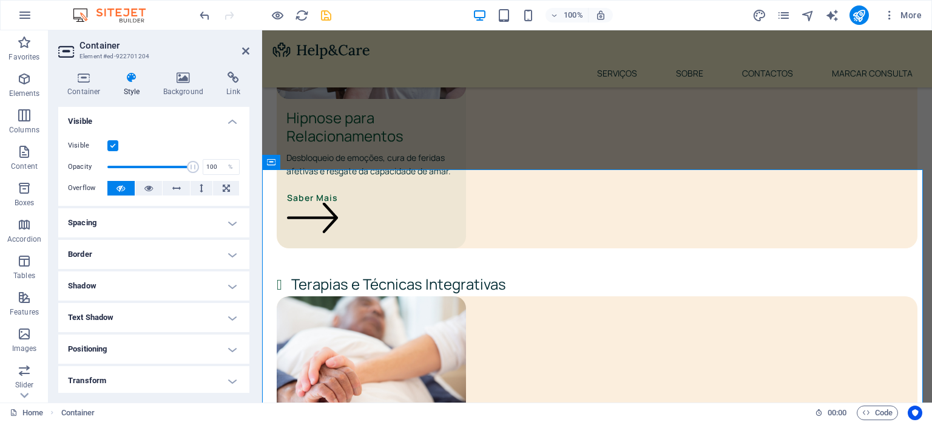
scroll to position [44, 0]
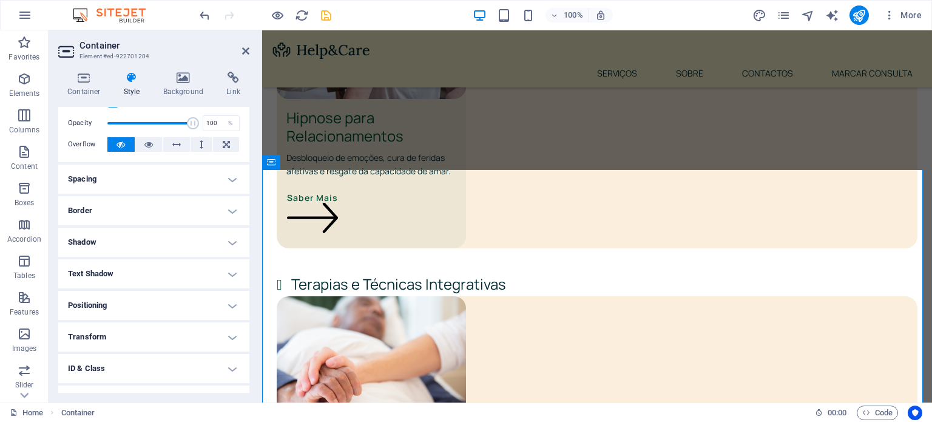
click at [170, 212] on h4 "Border" at bounding box center [153, 210] width 191 height 29
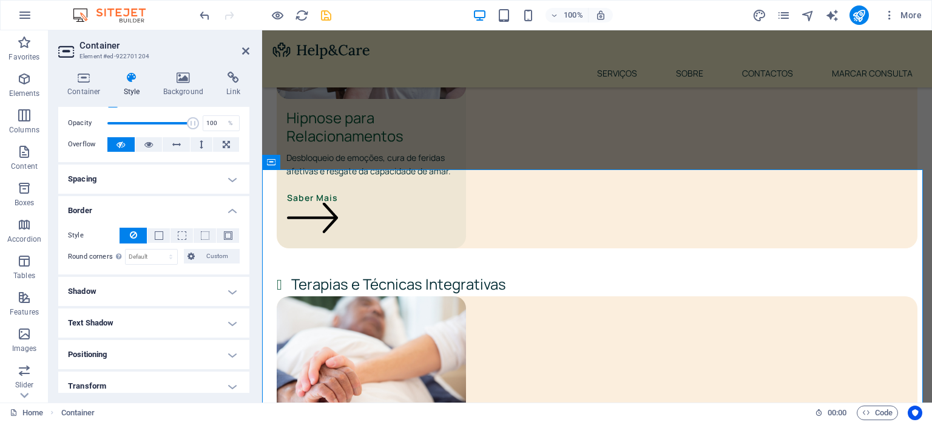
click at [170, 212] on h4 "Border" at bounding box center [153, 207] width 191 height 22
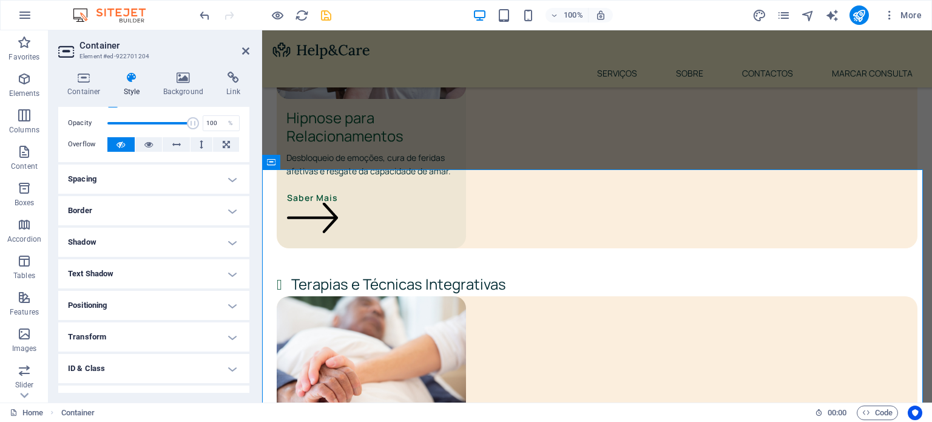
click at [166, 238] on h4 "Shadow" at bounding box center [153, 241] width 191 height 29
click at [166, 238] on h4 "Shadow" at bounding box center [153, 238] width 191 height 22
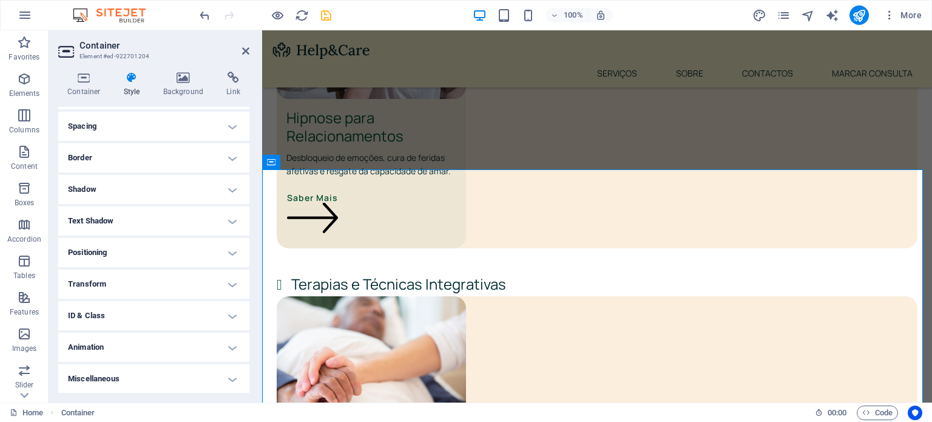
click at [161, 283] on h4 "Transform" at bounding box center [153, 283] width 191 height 29
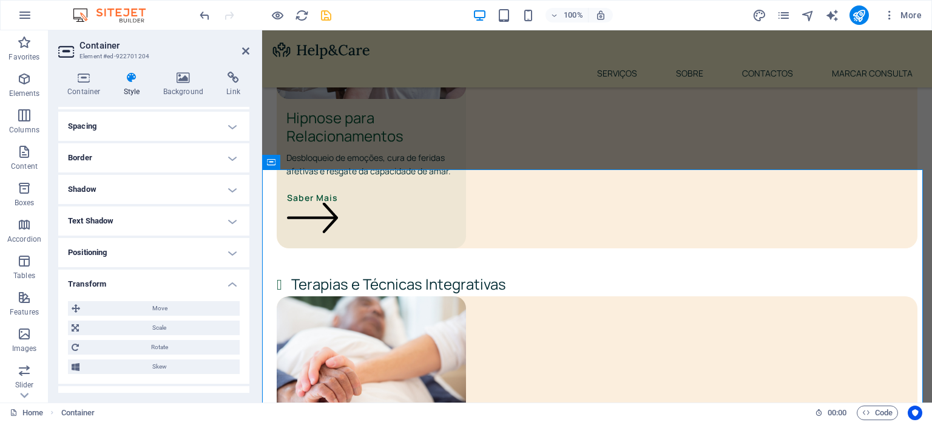
click at [161, 283] on h4 "Transform" at bounding box center [153, 280] width 191 height 22
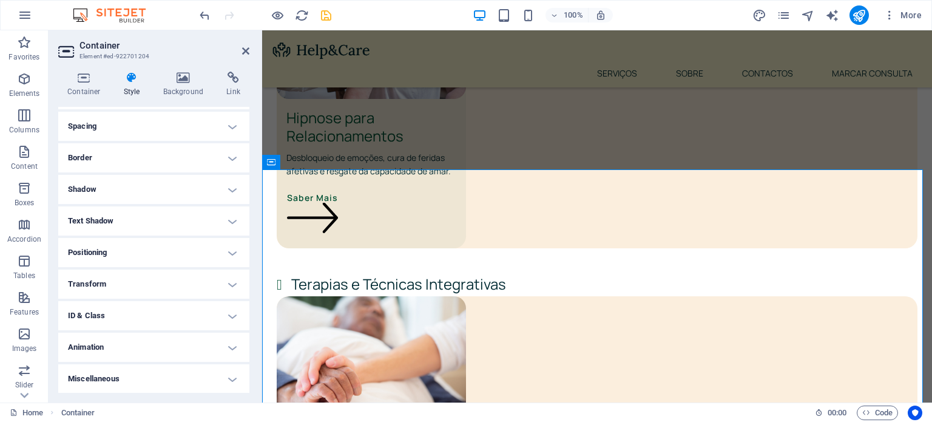
click at [143, 381] on h4 "Miscellaneous" at bounding box center [153, 378] width 191 height 29
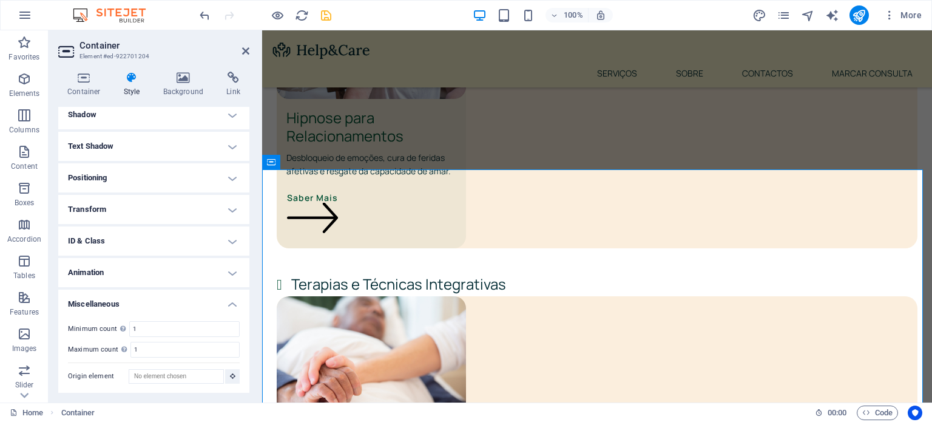
click at [152, 298] on h4 "Miscellaneous" at bounding box center [153, 300] width 191 height 22
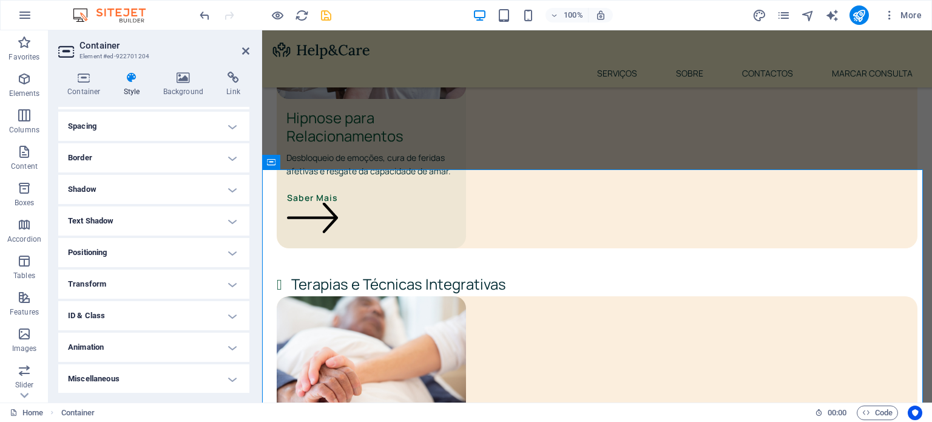
click at [144, 336] on h4 "Animation" at bounding box center [153, 346] width 191 height 29
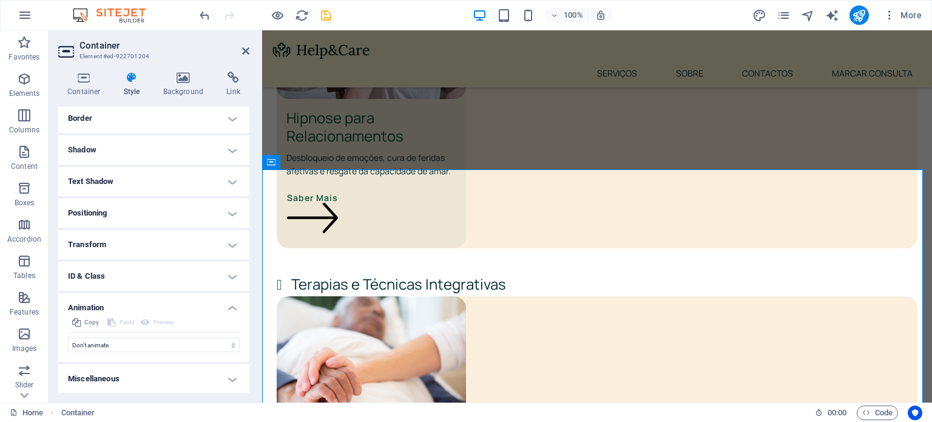
click at [143, 278] on h4 "ID & Class" at bounding box center [153, 275] width 191 height 29
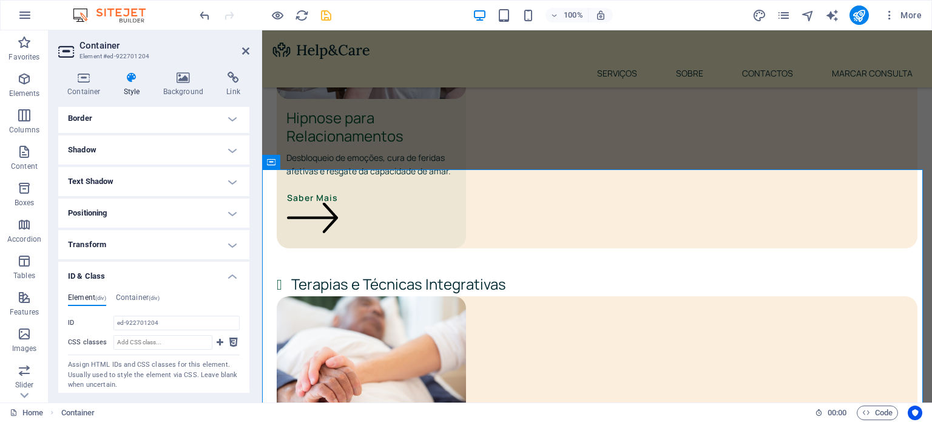
click at [144, 240] on h4 "Transform" at bounding box center [153, 244] width 191 height 29
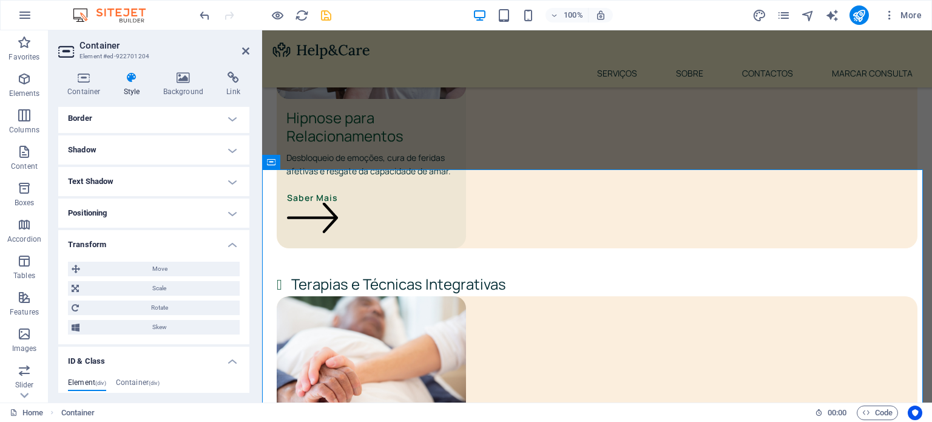
click at [144, 240] on h4 "Transform" at bounding box center [153, 241] width 191 height 22
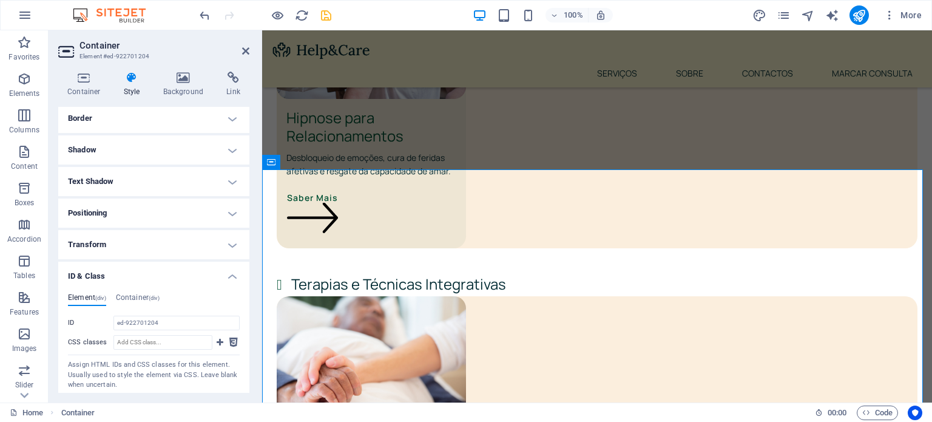
click at [188, 70] on div "Container Style Background Link Size Height Default px rem % vh vw Min. height …" at bounding box center [154, 232] width 210 height 340
click at [181, 78] on icon at bounding box center [183, 78] width 59 height 12
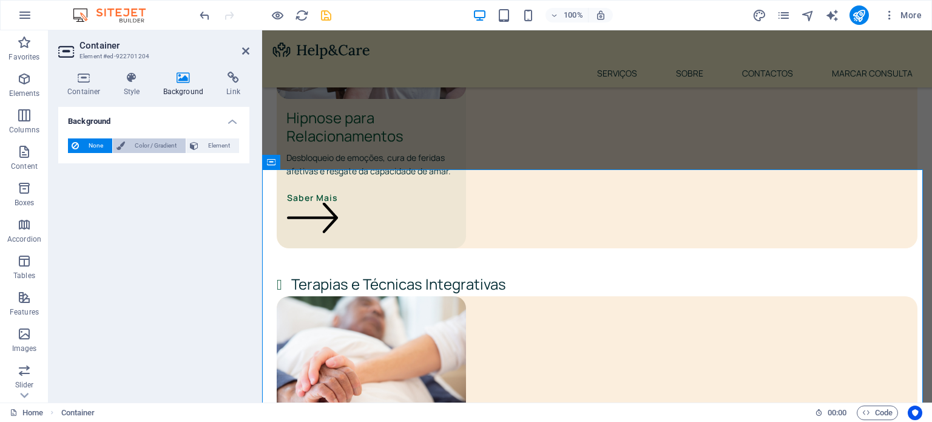
click at [160, 142] on span "Color / Gradient" at bounding box center [155, 145] width 53 height 15
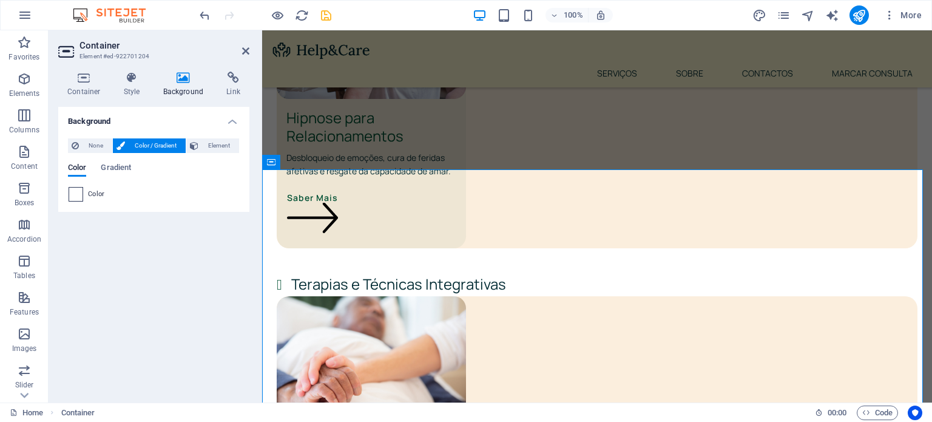
click at [80, 193] on span at bounding box center [75, 193] width 13 height 13
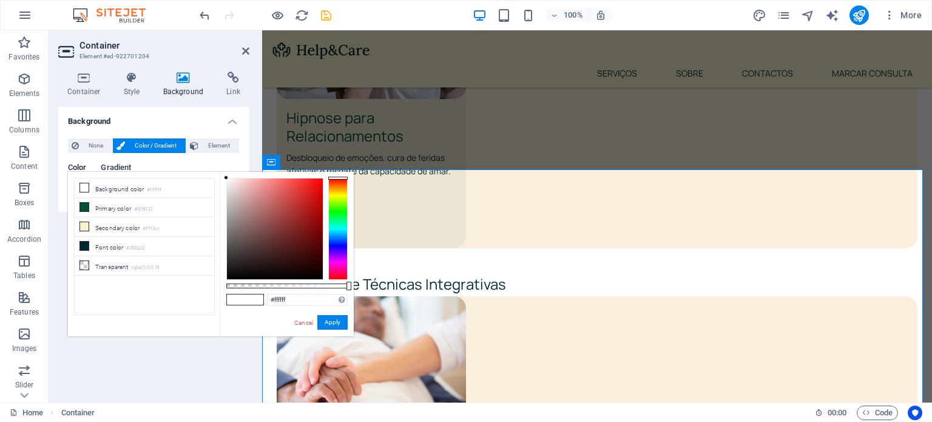
click at [119, 166] on span "Gradient" at bounding box center [116, 168] width 30 height 17
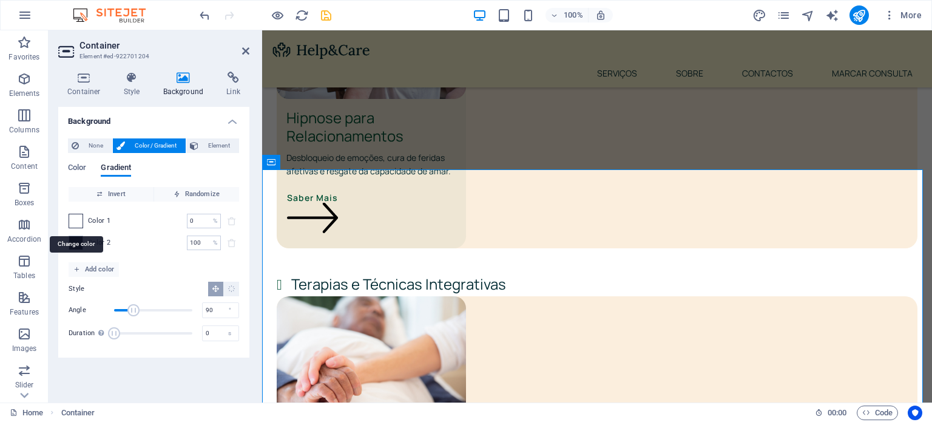
click at [77, 218] on span at bounding box center [75, 220] width 13 height 13
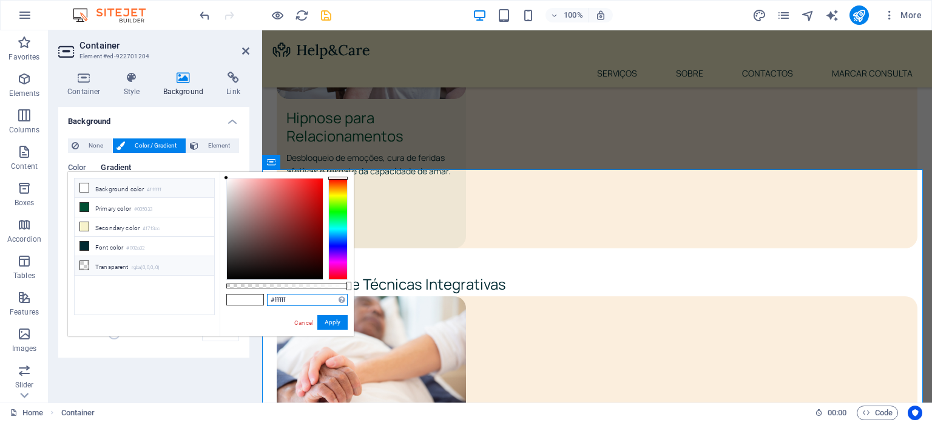
drag, startPoint x: 316, startPoint y: 298, endPoint x: 187, endPoint y: 269, distance: 132.4
click at [187, 269] on div "less Background color #ffffff Primary color #005033 Secondary color #f7f3cc Fon…" at bounding box center [211, 254] width 286 height 164
paste input "7f3cc"
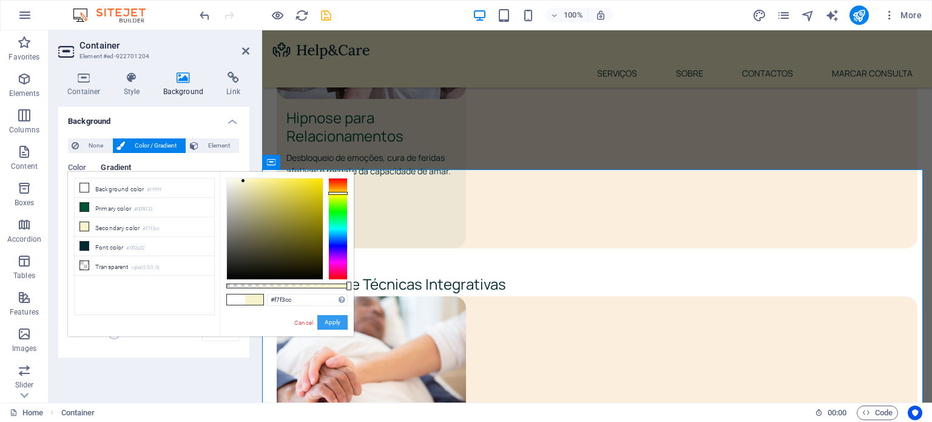
click at [337, 322] on button "Apply" at bounding box center [332, 322] width 30 height 15
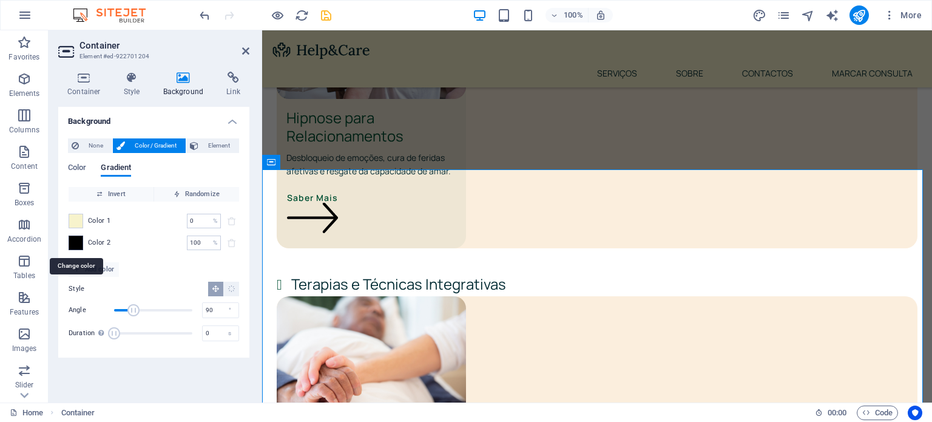
click at [78, 238] on span at bounding box center [75, 242] width 13 height 13
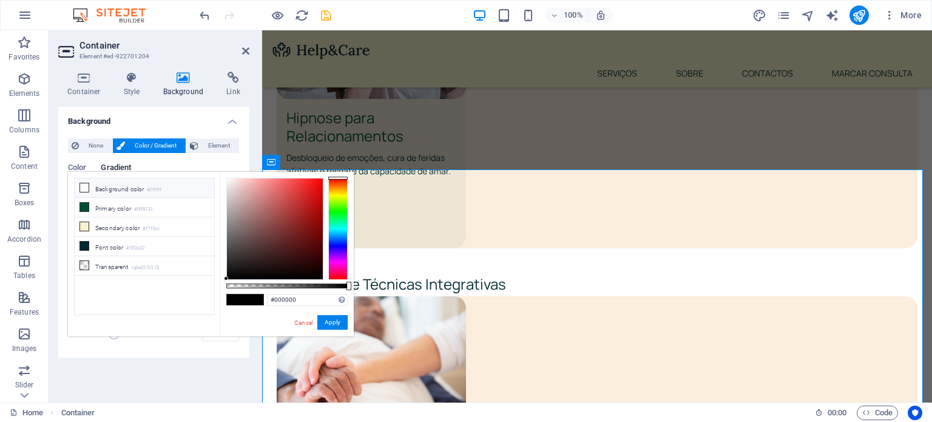
click at [114, 187] on li "Background color #ffffff" at bounding box center [144, 187] width 139 height 19
type input "#ffffff"
click at [338, 318] on button "Apply" at bounding box center [332, 322] width 30 height 15
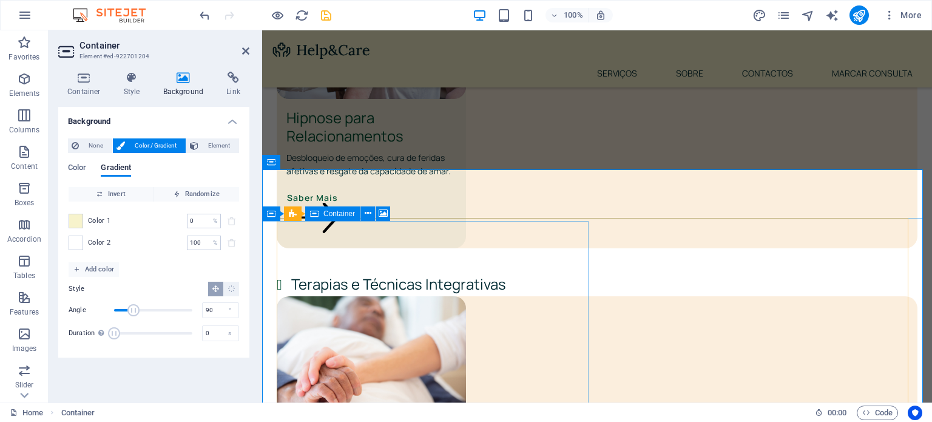
scroll to position [2246, 0]
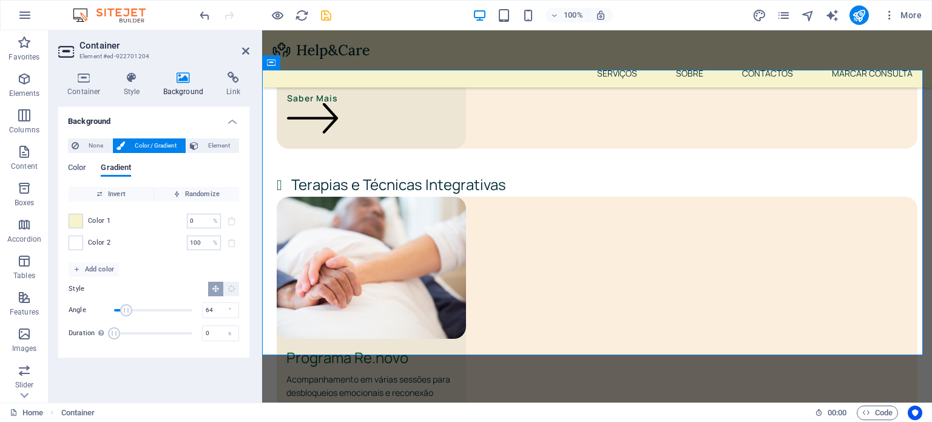
drag, startPoint x: 133, startPoint y: 310, endPoint x: 128, endPoint y: 320, distance: 11.1
click at [128, 320] on div "Angle 64 ° Duration Duration of the background animation. A value of "0" disabl…" at bounding box center [154, 321] width 170 height 41
type input "90"
click at [204, 213] on input "0" at bounding box center [197, 220] width 21 height 15
type input "20"
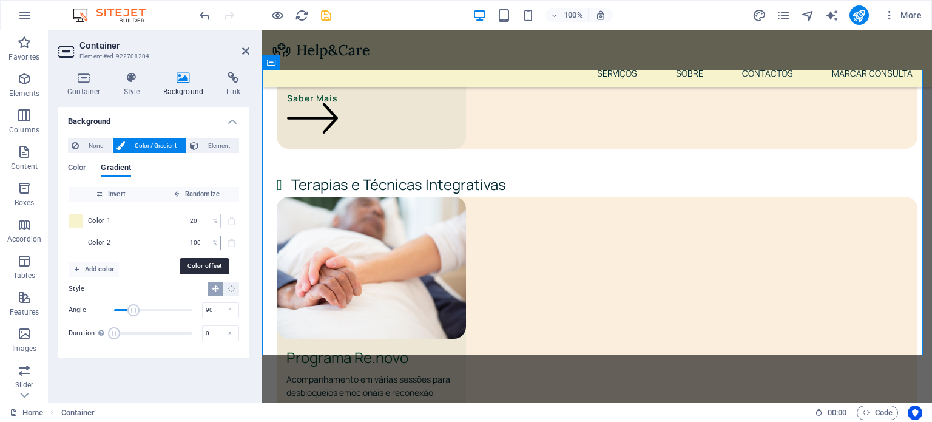
click at [206, 240] on input "100" at bounding box center [197, 242] width 21 height 15
type input "1"
type input "0"
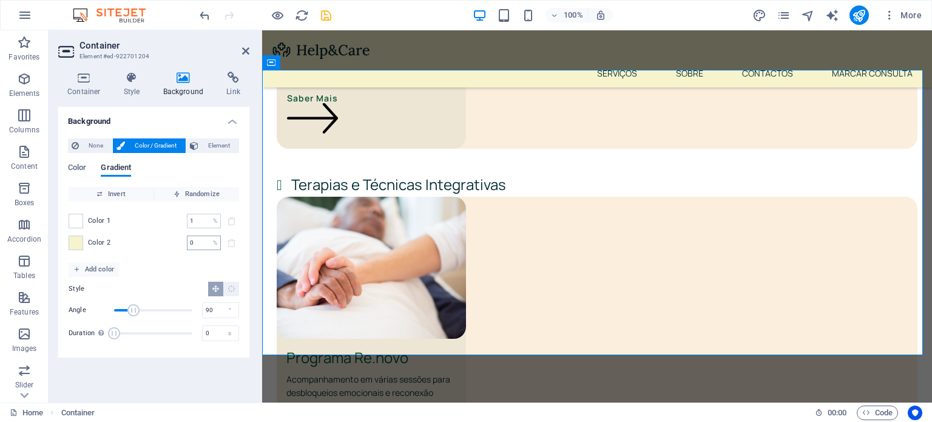
type input "1"
click at [201, 243] on input "1" at bounding box center [197, 242] width 21 height 15
type input "80"
drag, startPoint x: 199, startPoint y: 216, endPoint x: 186, endPoint y: 217, distance: 13.4
click at [186, 217] on div "Color 1 0 % ​" at bounding box center [154, 220] width 170 height 15
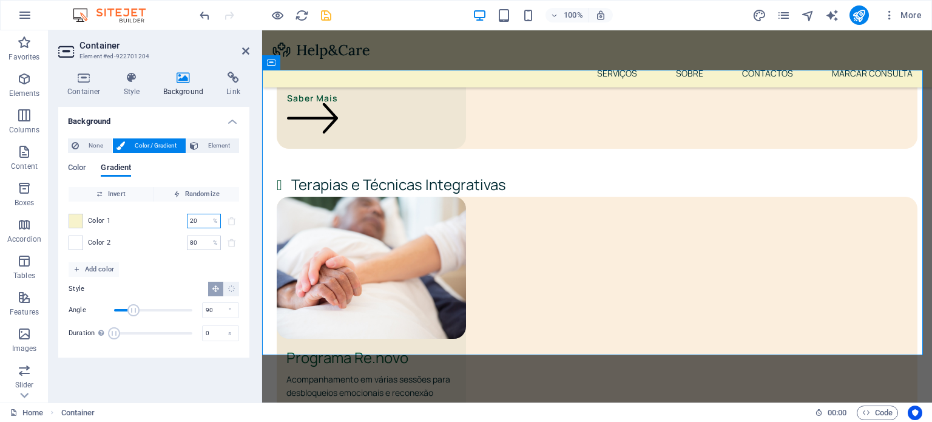
type input "20"
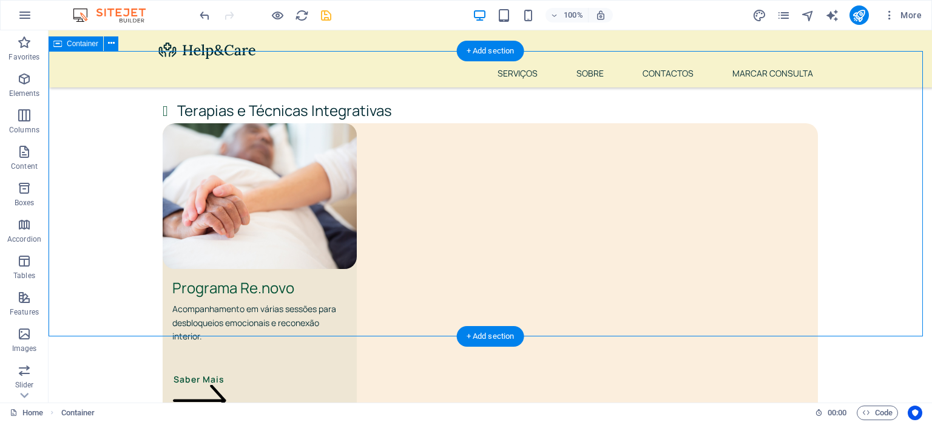
scroll to position [2233, 0]
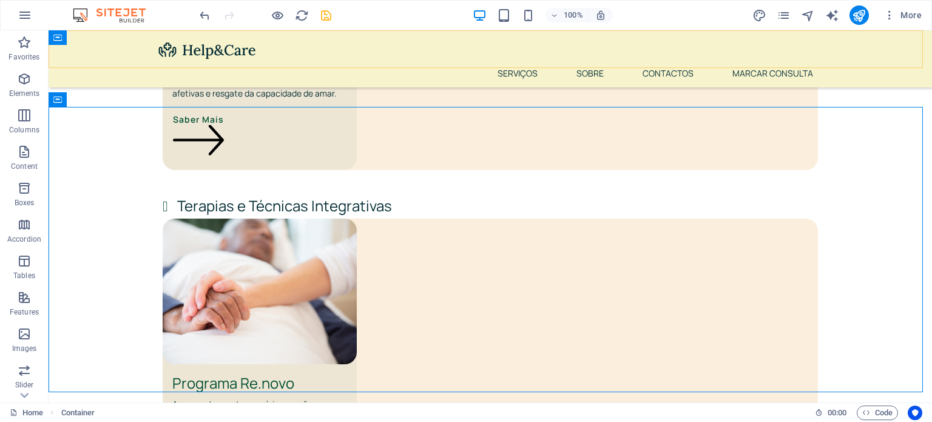
click at [309, 51] on div "Menu Serviços Sobre Contactos Marcar Consulta" at bounding box center [490, 58] width 883 height 57
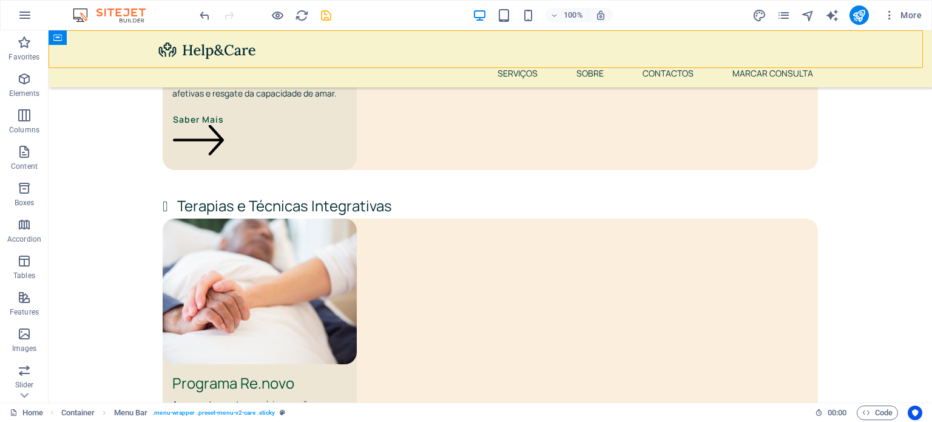
click at [309, 51] on div "Menu Serviços Sobre Contactos Marcar Consulta" at bounding box center [490, 58] width 883 height 57
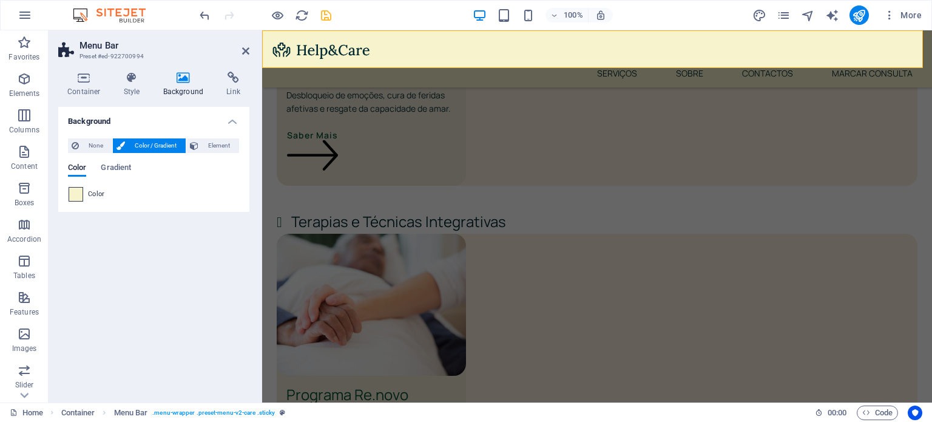
click at [80, 194] on span at bounding box center [75, 193] width 13 height 13
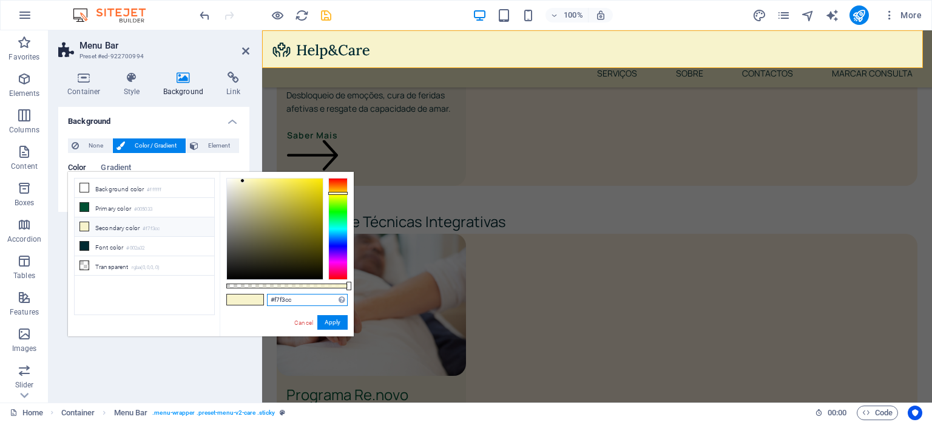
click at [296, 301] on input "#f7f3cc" at bounding box center [307, 300] width 81 height 12
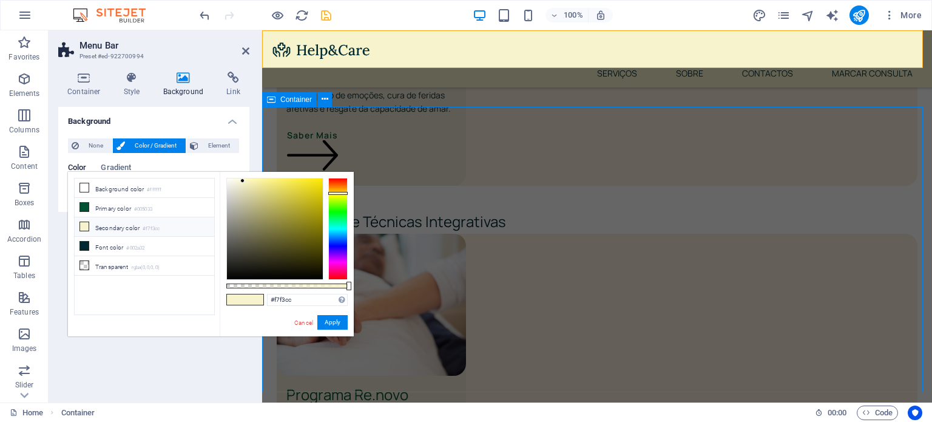
scroll to position [2233, 0]
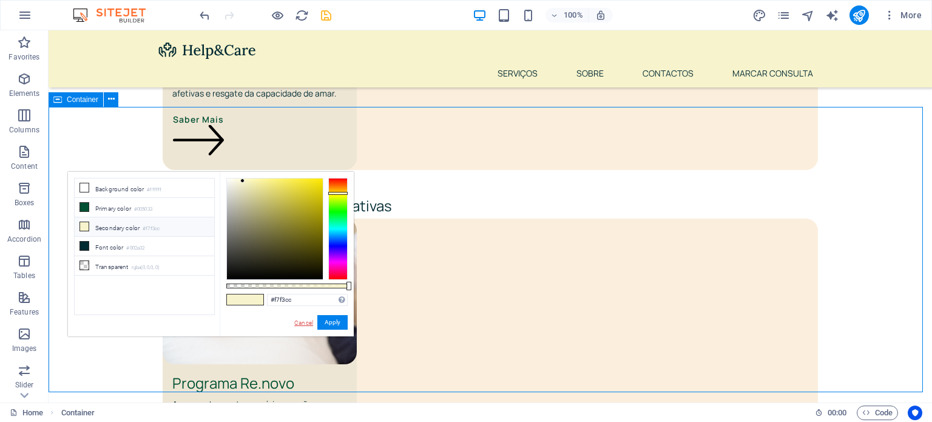
click at [301, 321] on link "Cancel" at bounding box center [303, 322] width 21 height 9
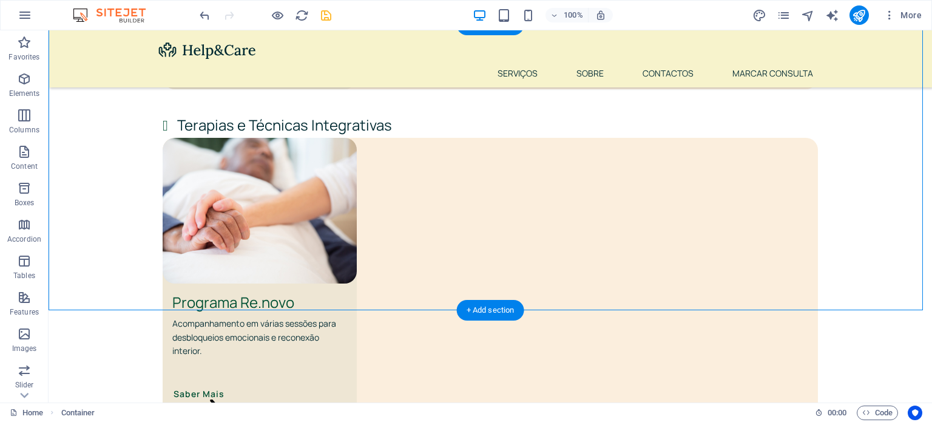
scroll to position [2315, 0]
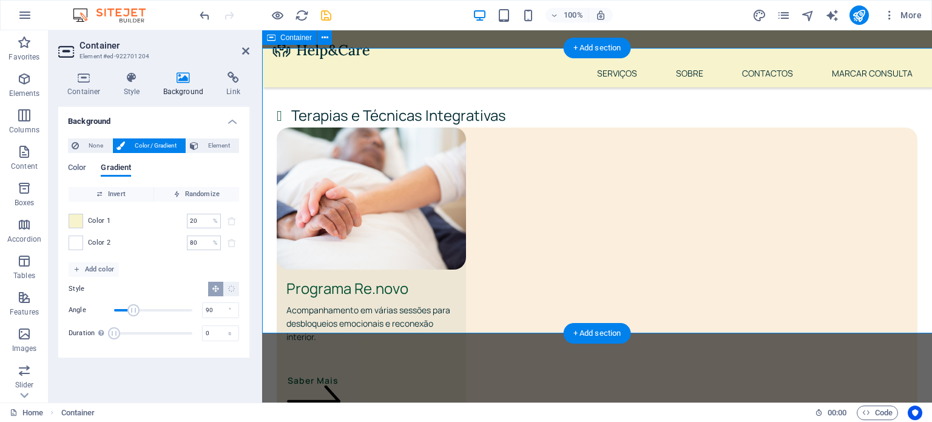
scroll to position [2291, 0]
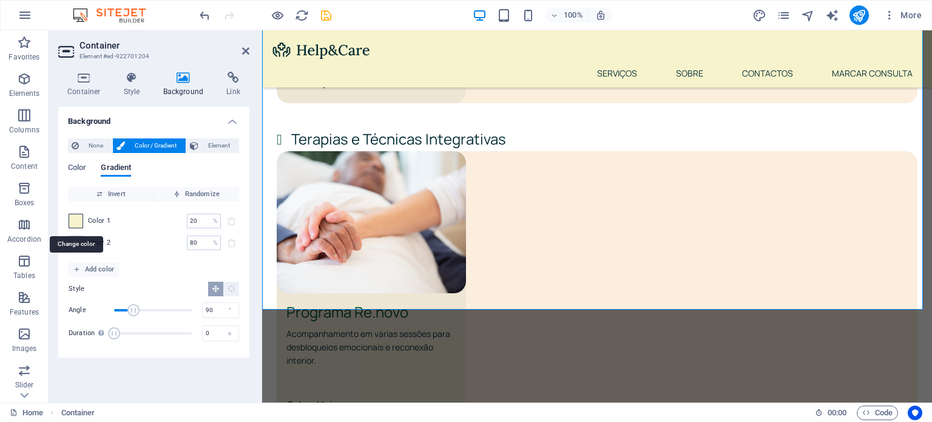
click at [76, 220] on span at bounding box center [75, 220] width 13 height 13
type input "#f7f3cc"
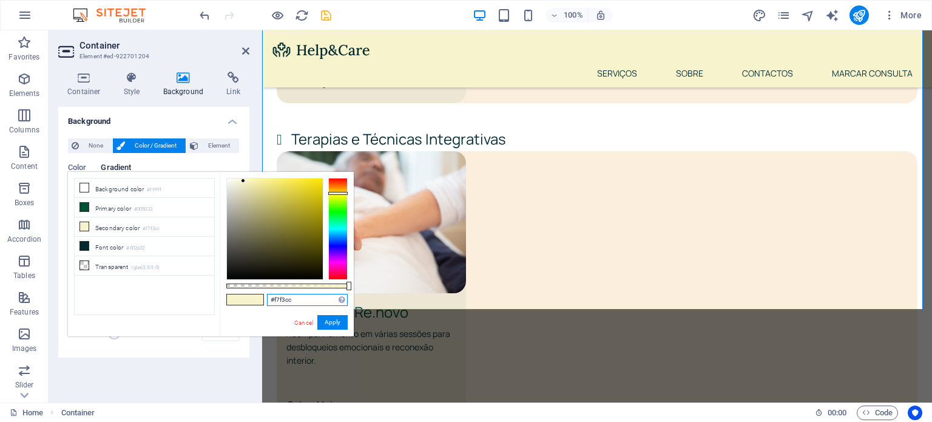
drag, startPoint x: 293, startPoint y: 297, endPoint x: 274, endPoint y: 300, distance: 19.0
click at [274, 300] on input "#f7f3cc" at bounding box center [307, 300] width 81 height 12
click at [329, 318] on button "Apply" at bounding box center [332, 322] width 30 height 15
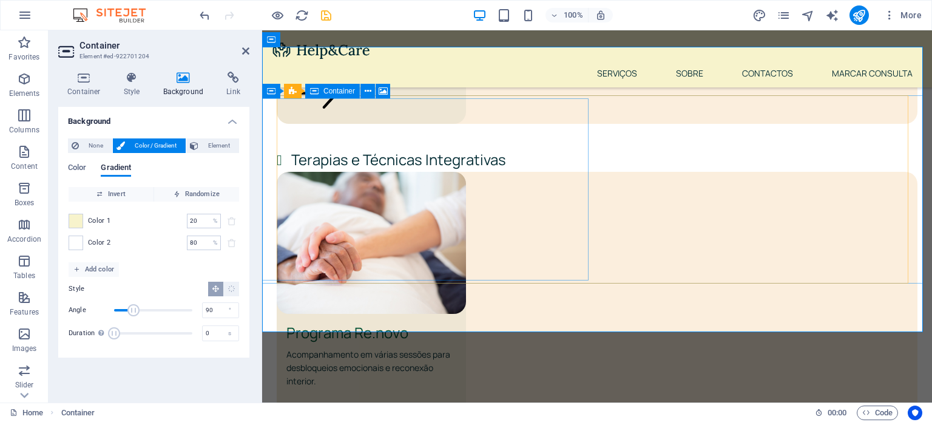
scroll to position [2272, 0]
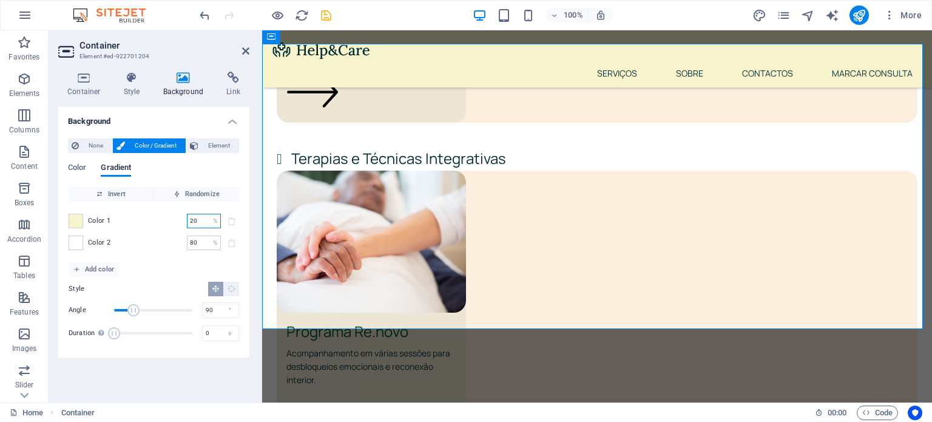
drag, startPoint x: 202, startPoint y: 220, endPoint x: 183, endPoint y: 213, distance: 20.5
click at [183, 213] on div "Color 1 20 % ​" at bounding box center [154, 220] width 170 height 15
type input "50"
drag, startPoint x: 196, startPoint y: 238, endPoint x: 181, endPoint y: 238, distance: 14.6
click at [181, 238] on div "Color 2 80 % ​" at bounding box center [154, 242] width 170 height 15
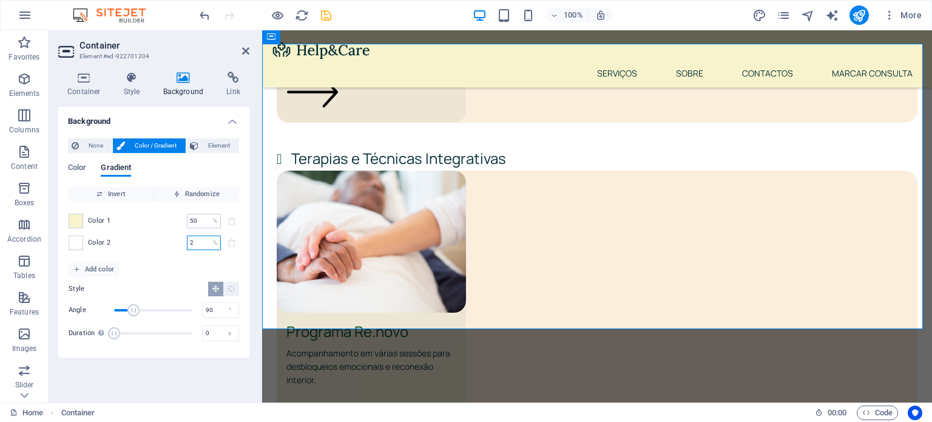
type input "2"
type input "50"
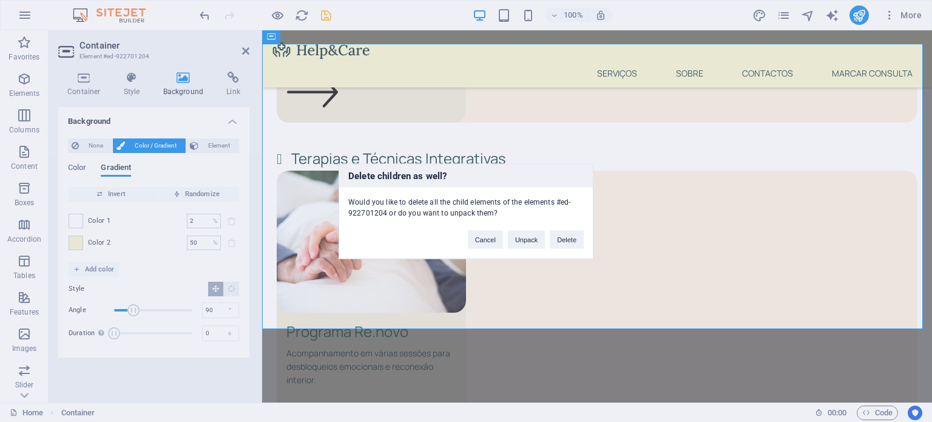
click at [490, 249] on div "Delete children as well? Would you like to delete all the child elements of the…" at bounding box center [465, 210] width 255 height 95
click at [485, 242] on button "Cancel" at bounding box center [485, 239] width 35 height 18
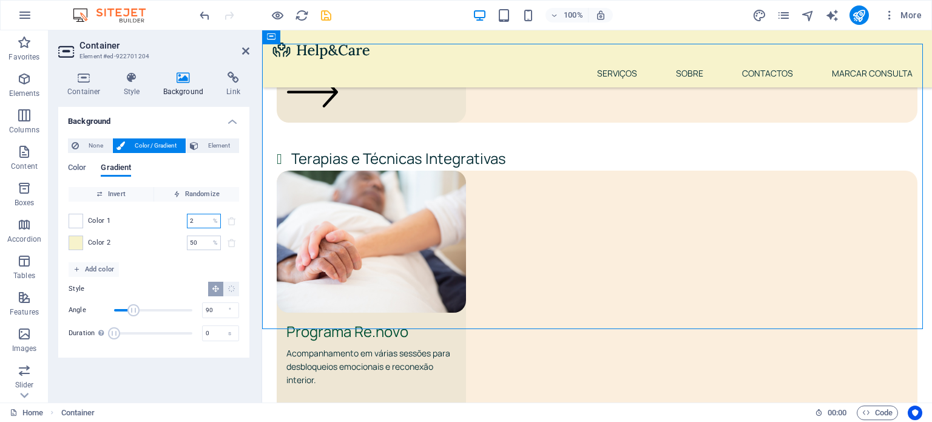
drag, startPoint x: 205, startPoint y: 219, endPoint x: 169, endPoint y: 219, distance: 35.8
click at [169, 219] on div "Color 1 2 % ​" at bounding box center [154, 220] width 170 height 15
type input "20"
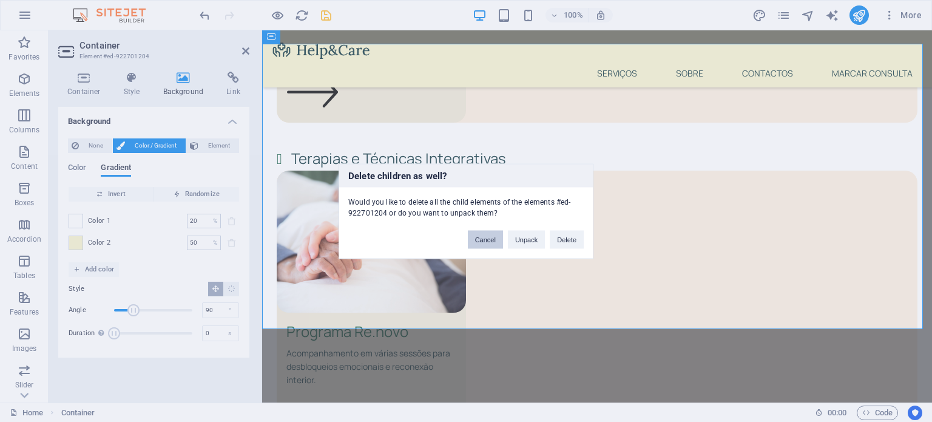
click at [474, 234] on button "Cancel" at bounding box center [485, 239] width 35 height 18
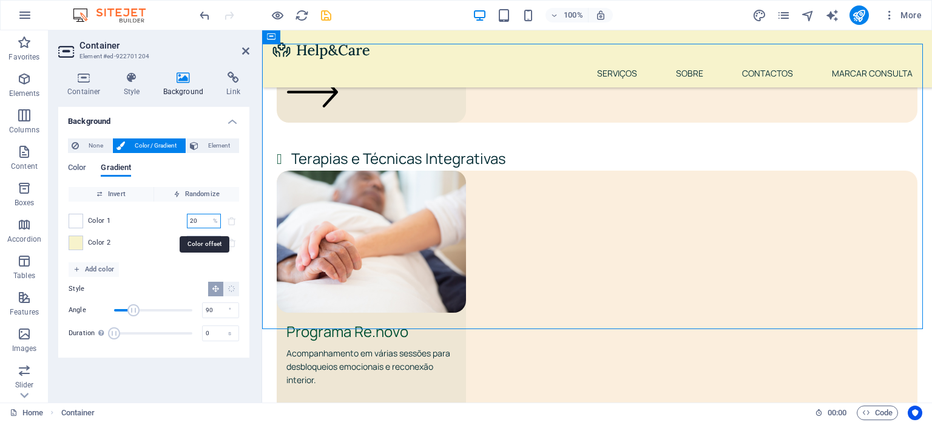
drag, startPoint x: 203, startPoint y: 215, endPoint x: 182, endPoint y: 213, distance: 21.3
click at [182, 213] on div "Color 1 20 % ​" at bounding box center [154, 220] width 170 height 15
type input "50"
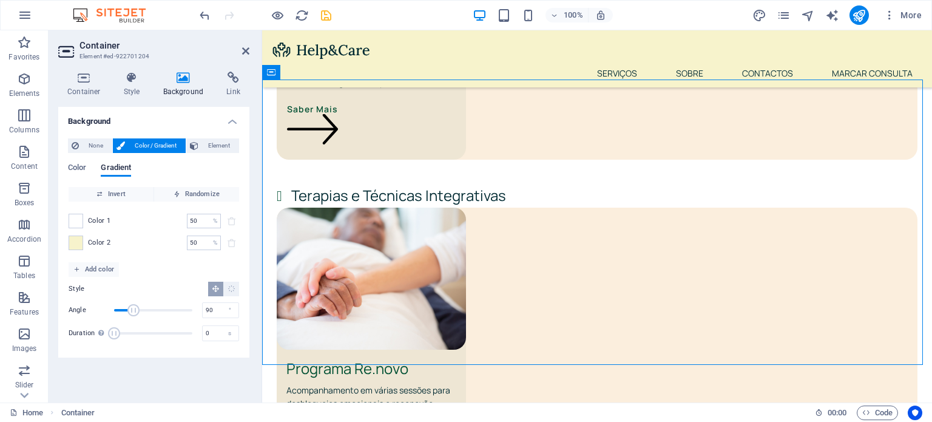
scroll to position [2236, 0]
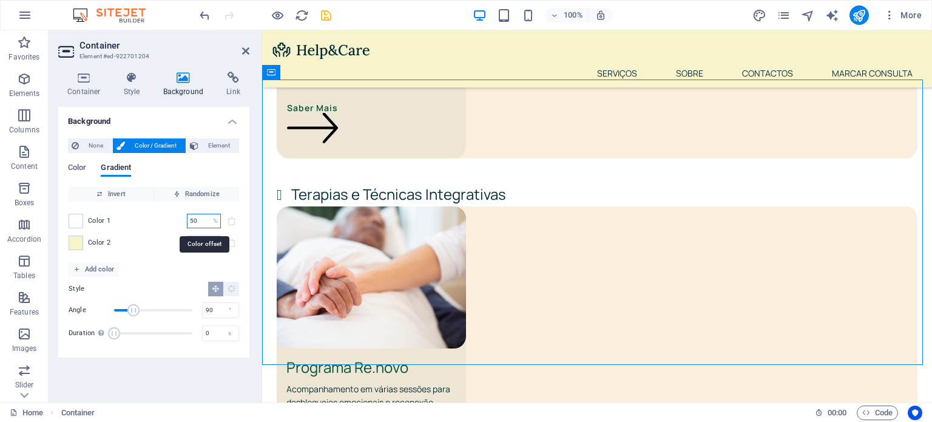
drag, startPoint x: 201, startPoint y: 221, endPoint x: 189, endPoint y: 220, distance: 11.5
click at [189, 220] on input "50" at bounding box center [197, 220] width 21 height 15
drag, startPoint x: 93, startPoint y: 242, endPoint x: 86, endPoint y: 209, distance: 34.1
click at [86, 209] on div "Color 1 50 % ​ Color 2 50 % ​" at bounding box center [154, 231] width 170 height 61
drag, startPoint x: 76, startPoint y: 238, endPoint x: 79, endPoint y: 210, distance: 27.5
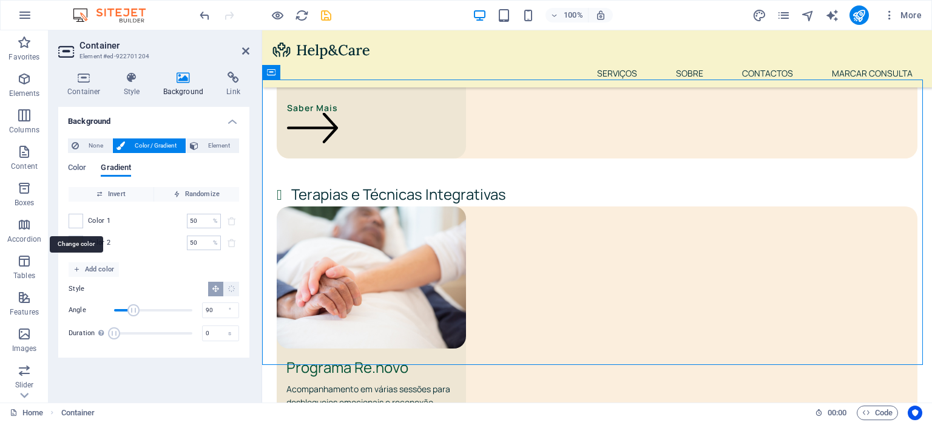
click at [79, 210] on div "Color 1 50 % ​ Color 2 50 % ​" at bounding box center [154, 231] width 170 height 61
click at [78, 243] on span at bounding box center [75, 242] width 13 height 13
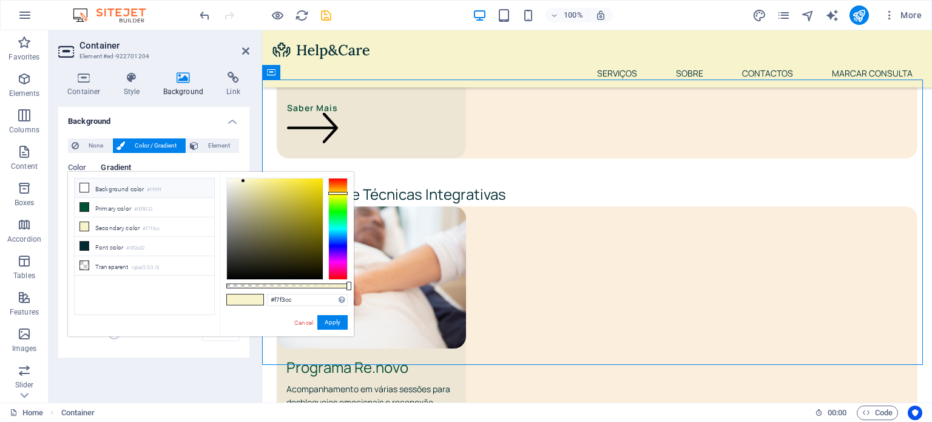
click at [107, 185] on li "Background color #ffffff" at bounding box center [144, 187] width 139 height 19
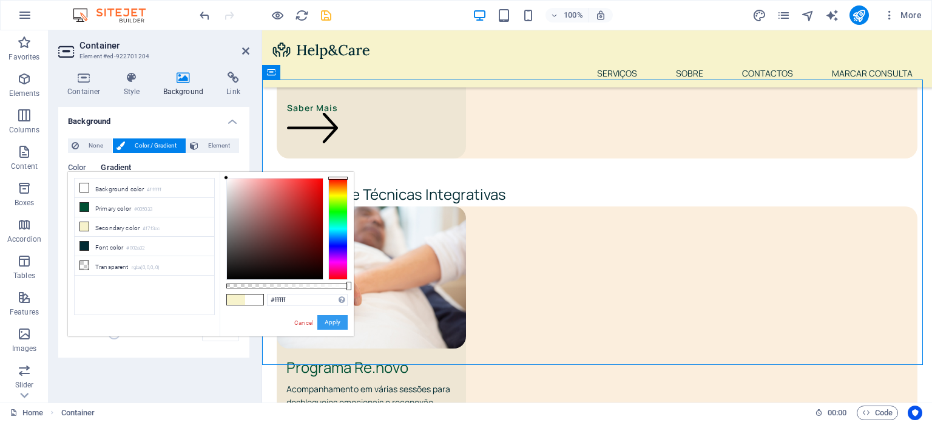
click at [339, 318] on button "Apply" at bounding box center [332, 322] width 30 height 15
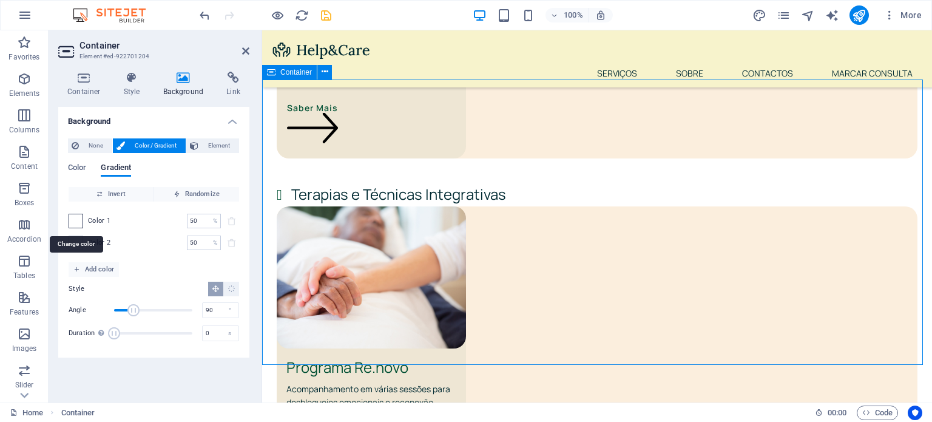
click at [78, 217] on span at bounding box center [75, 220] width 13 height 13
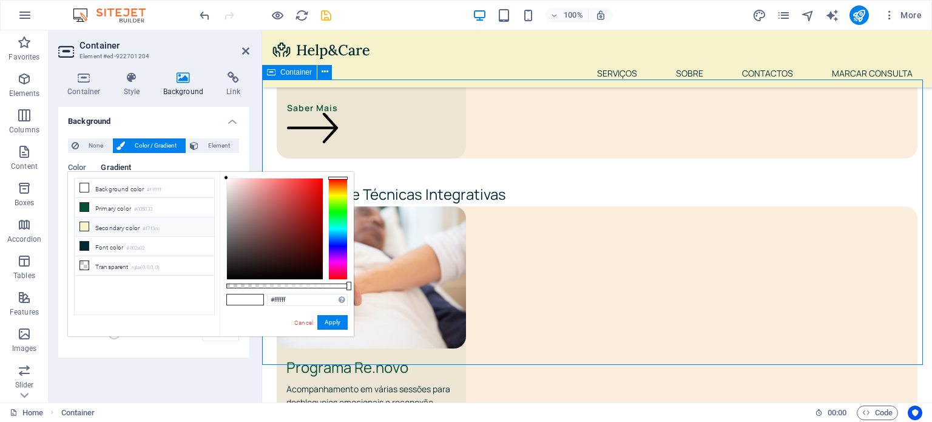
click at [126, 227] on li "Secondary color #f7f3cc" at bounding box center [144, 226] width 139 height 19
type input "#f7f3cc"
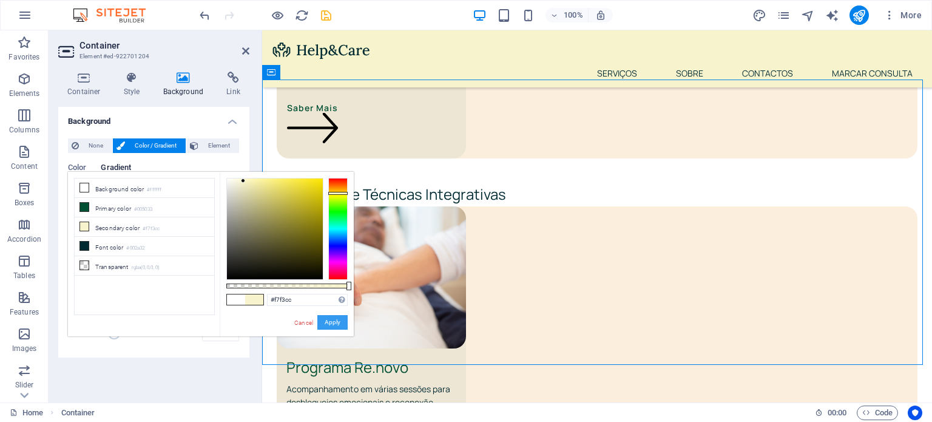
click at [337, 322] on button "Apply" at bounding box center [332, 322] width 30 height 15
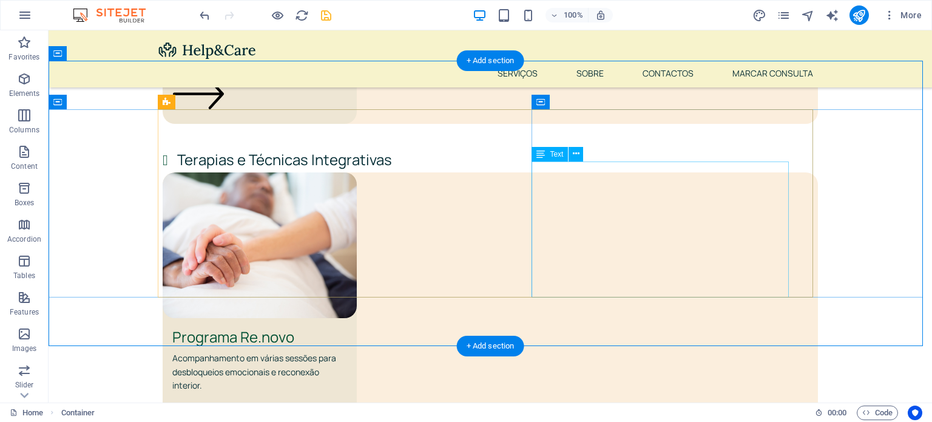
scroll to position [2279, 0]
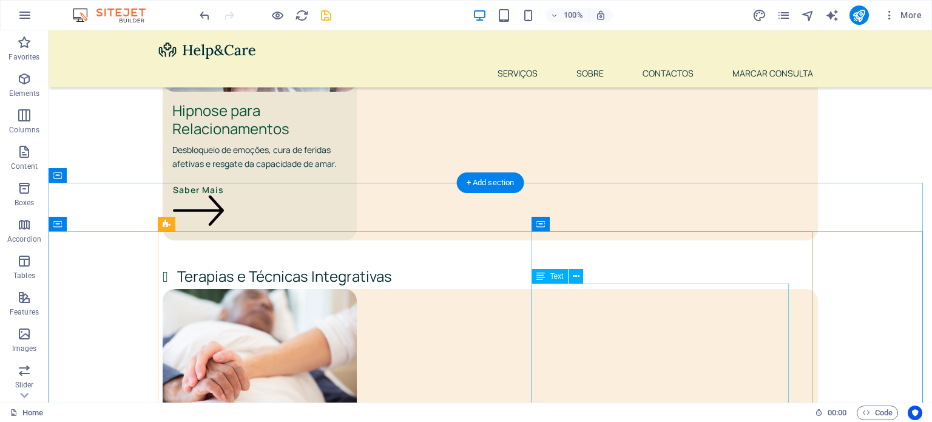
scroll to position [2147, 0]
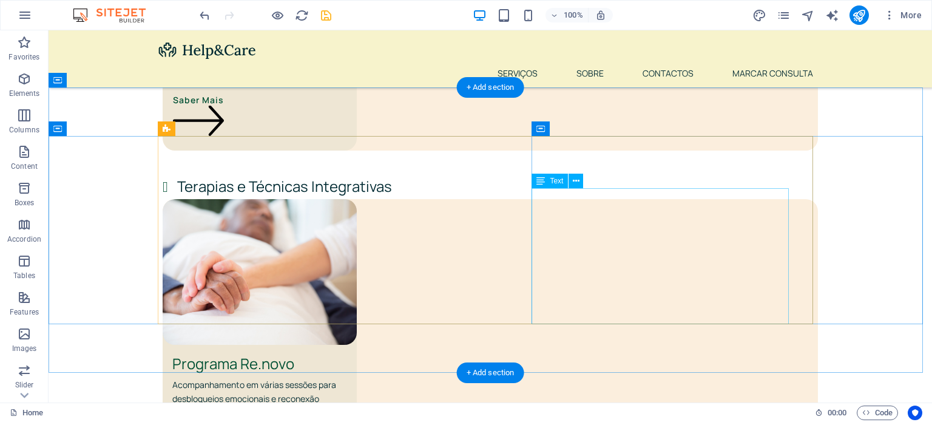
scroll to position [2251, 0]
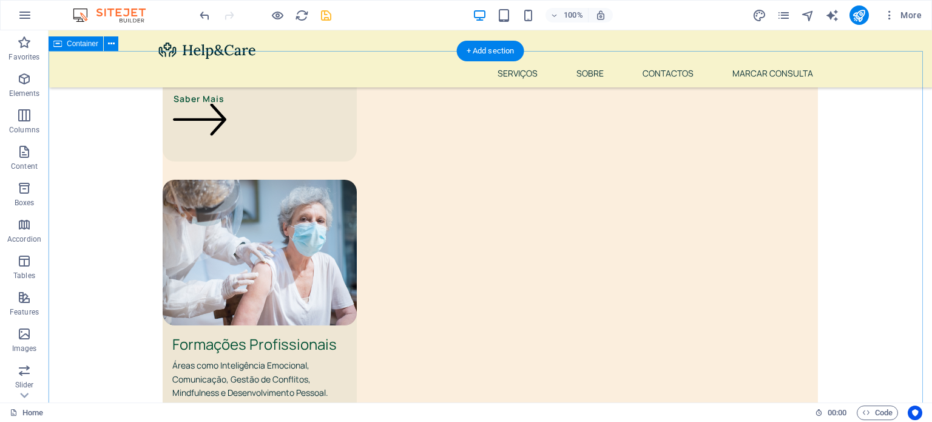
scroll to position [2892, 0]
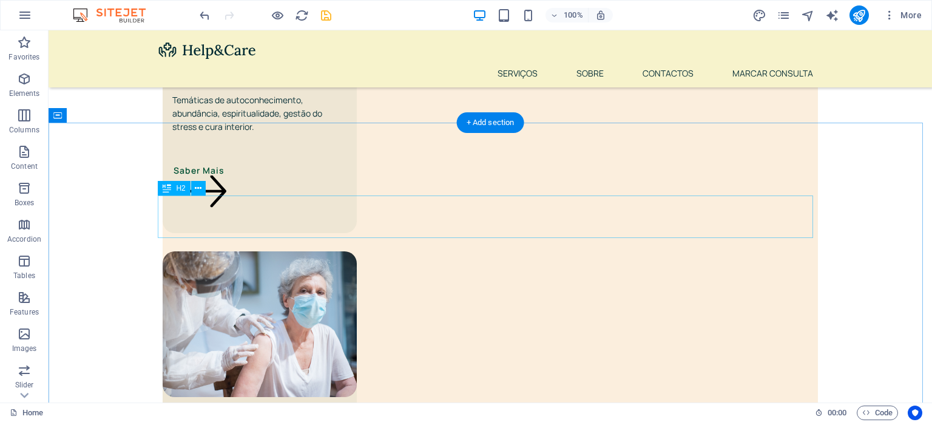
click at [174, 194] on div "H2" at bounding box center [174, 188] width 32 height 15
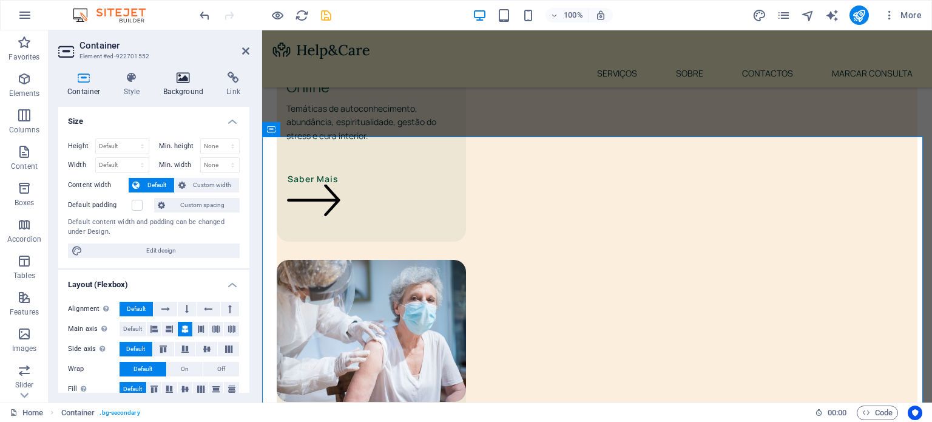
click at [185, 90] on h4 "Background" at bounding box center [186, 84] width 64 height 25
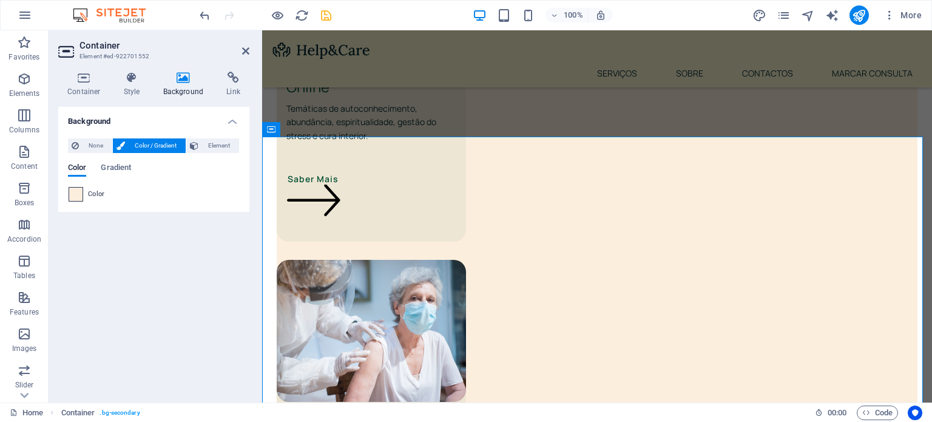
click at [75, 189] on span at bounding box center [75, 193] width 13 height 13
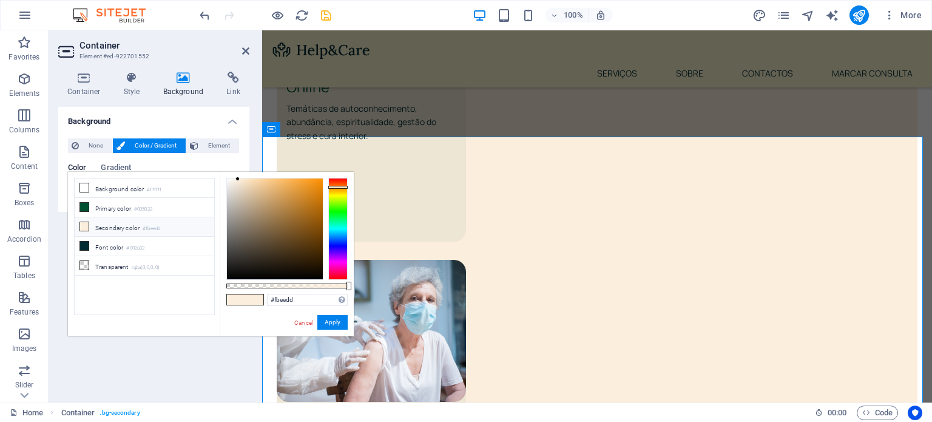
click at [163, 223] on li "Secondary color #fbeedd" at bounding box center [144, 226] width 139 height 19
drag, startPoint x: 318, startPoint y: 300, endPoint x: 270, endPoint y: 299, distance: 47.9
click at [270, 299] on input "#fbeedd" at bounding box center [307, 300] width 81 height 12
paste input "f7f3cc"
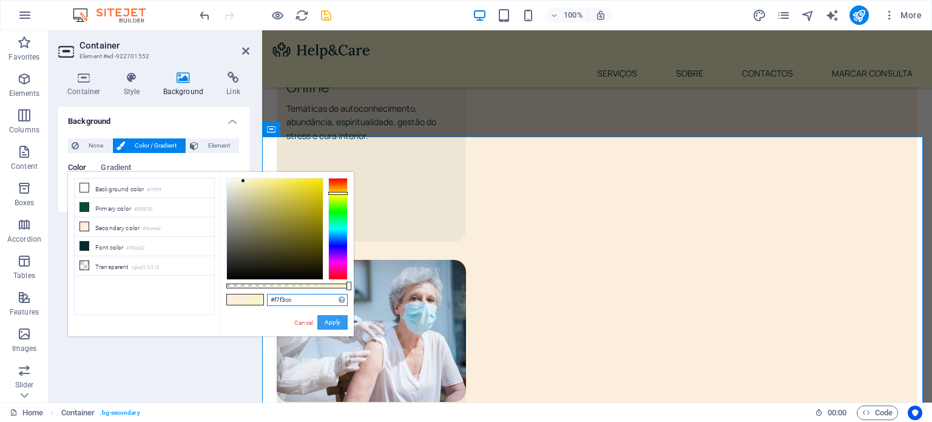
type input "#f7f3cc"
click at [332, 322] on button "Apply" at bounding box center [332, 322] width 30 height 15
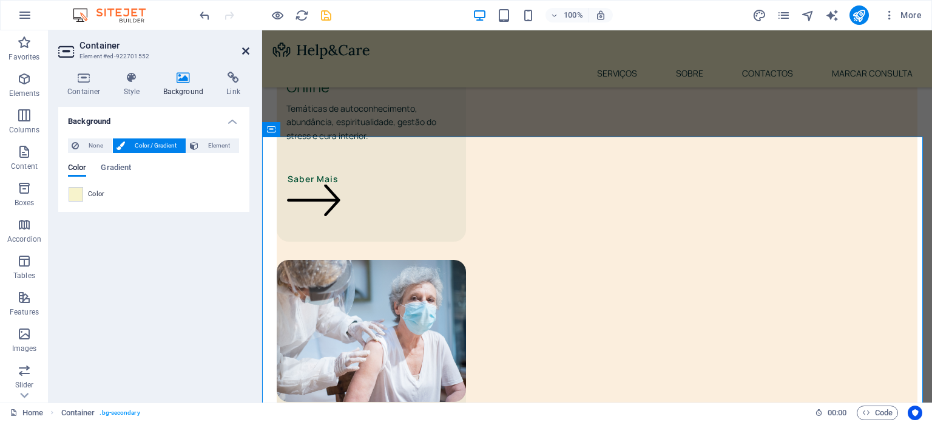
click at [248, 55] on icon at bounding box center [245, 51] width 7 height 10
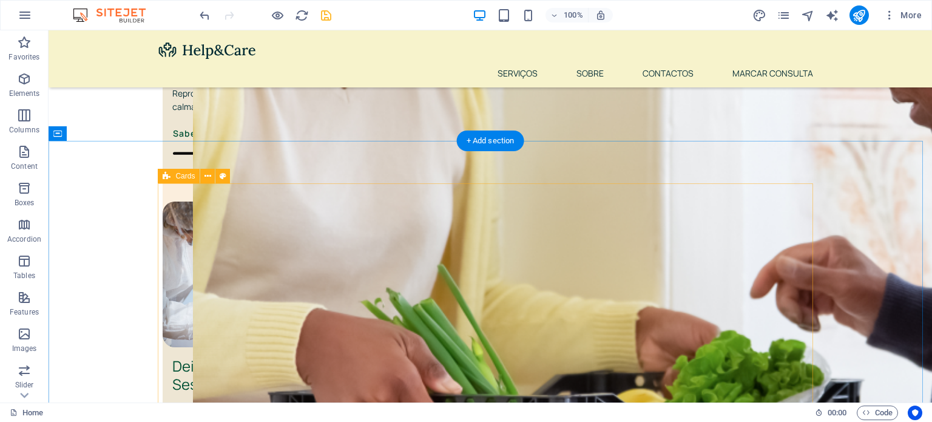
scroll to position [1405, 0]
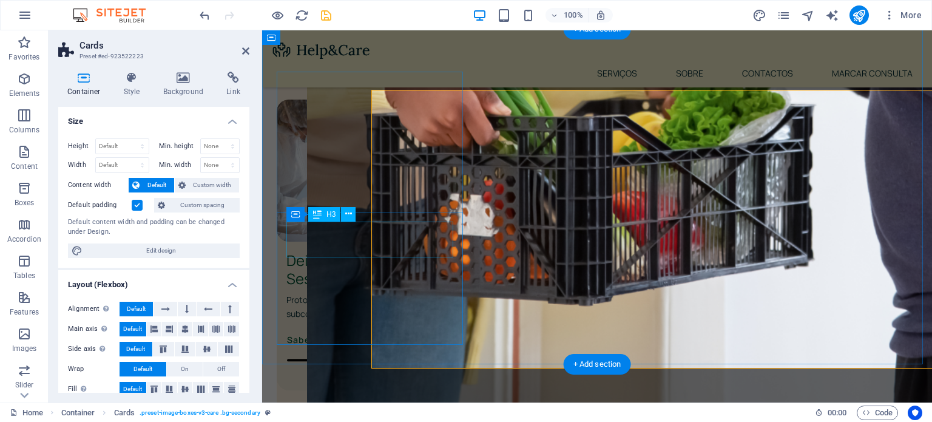
scroll to position [1393, 0]
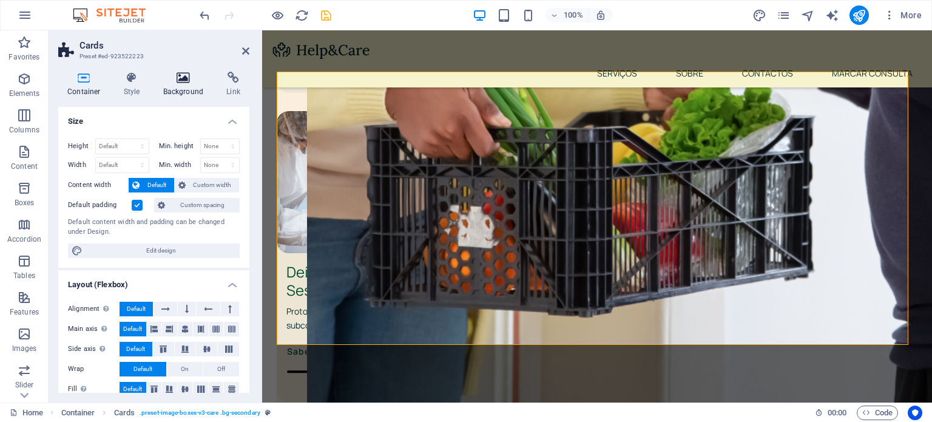
click at [184, 90] on h4 "Background" at bounding box center [186, 84] width 64 height 25
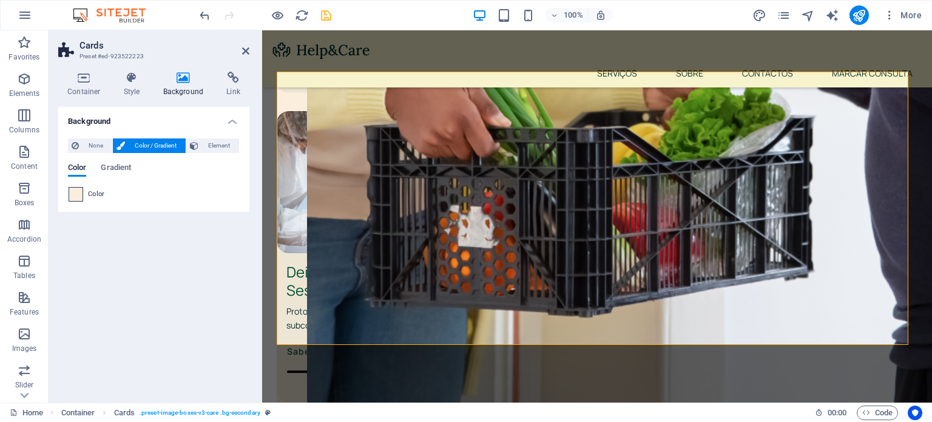
click at [78, 192] on span at bounding box center [75, 193] width 13 height 13
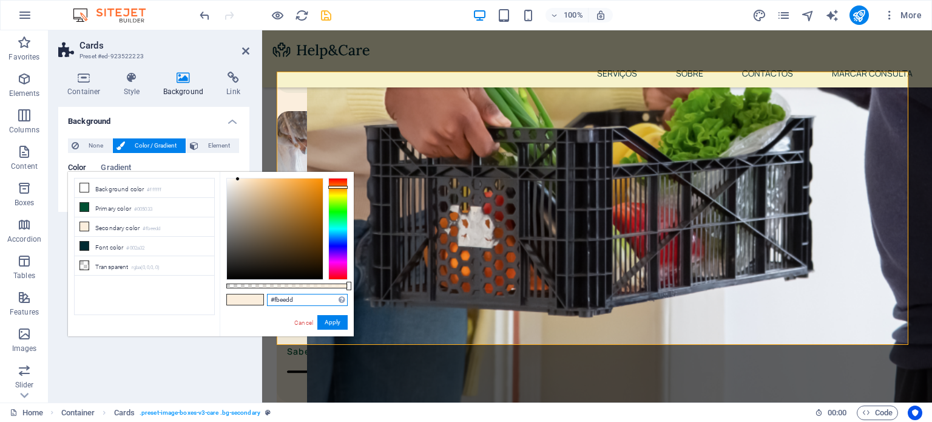
drag, startPoint x: 305, startPoint y: 297, endPoint x: 252, endPoint y: 304, distance: 53.2
click at [252, 304] on div "#fbeedd Supported formats #0852ed rgb(8, 82, 237) rgba(8, 82, 237, 90%) hsv(221…" at bounding box center [287, 342] width 134 height 340
paste input "f7f3cc"
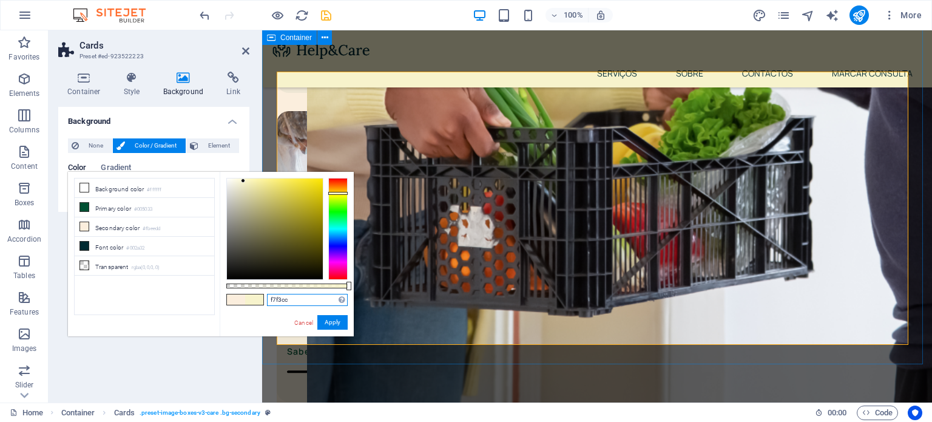
type input "#f7f3cc"
click at [332, 323] on button "Apply" at bounding box center [332, 322] width 30 height 15
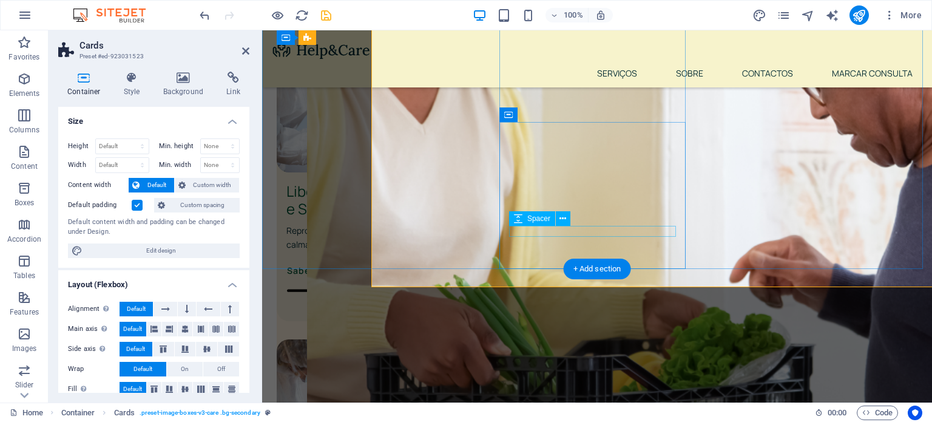
scroll to position [1154, 0]
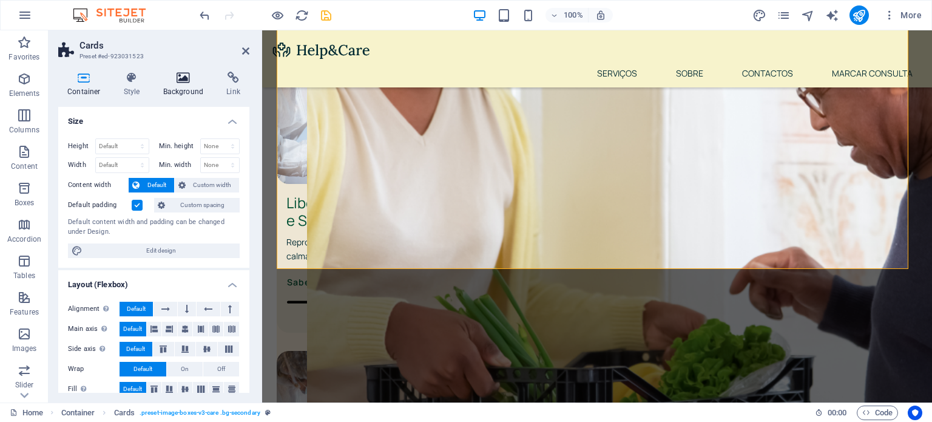
click at [181, 93] on h4 "Background" at bounding box center [186, 84] width 64 height 25
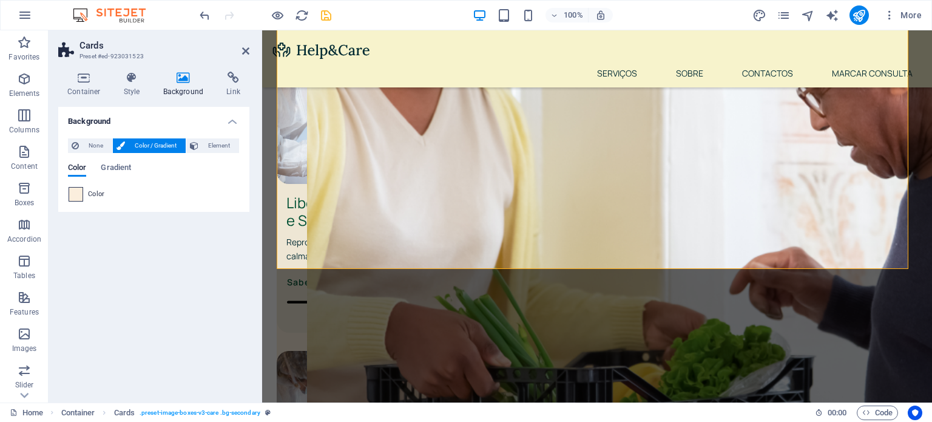
click at [73, 192] on span at bounding box center [75, 193] width 13 height 13
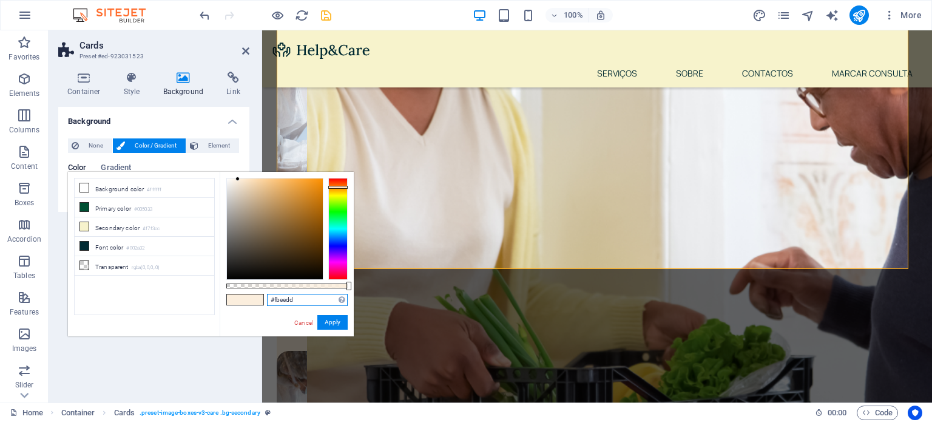
drag, startPoint x: 305, startPoint y: 298, endPoint x: 232, endPoint y: 300, distance: 72.8
click at [232, 300] on div "#fbeedd Supported formats #0852ed rgb(8, 82, 237) rgba(8, 82, 237, 90%) hsv(221…" at bounding box center [287, 342] width 134 height 340
paste input "f7f3cc"
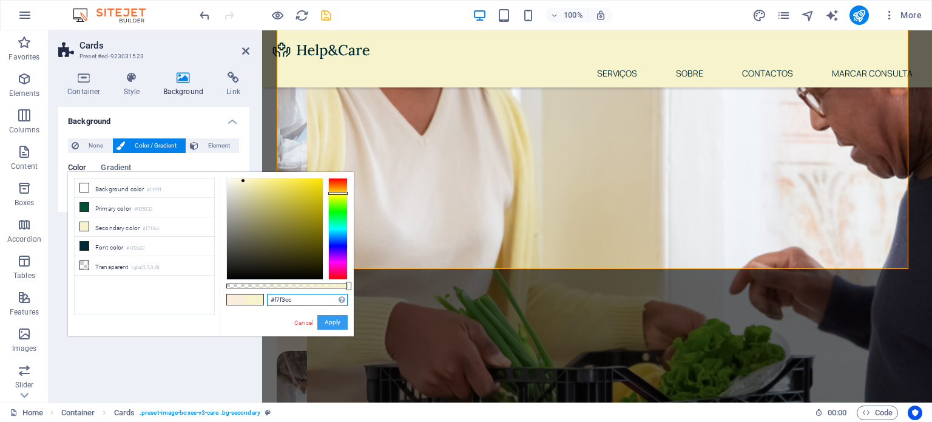
type input "#f7f3cc"
click at [338, 320] on button "Apply" at bounding box center [332, 322] width 30 height 15
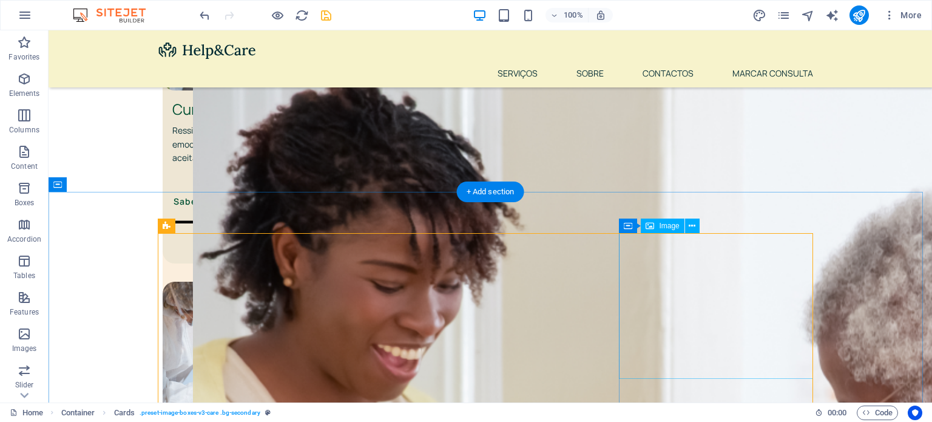
scroll to position [906, 0]
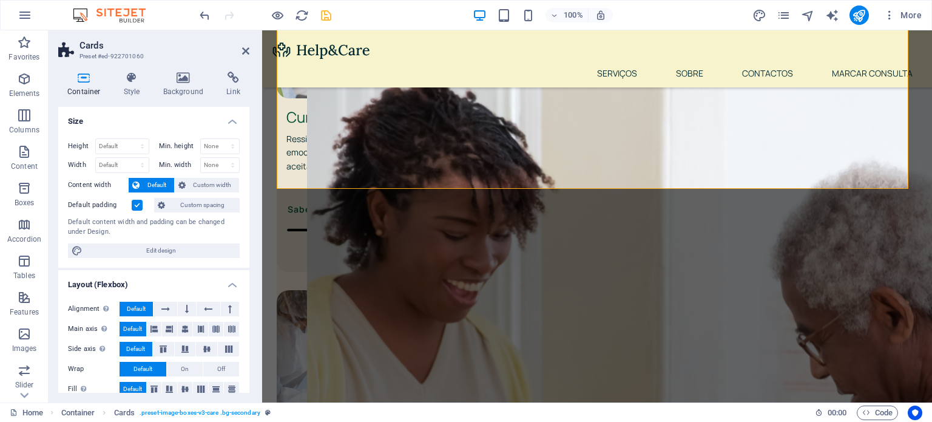
scroll to position [900, 0]
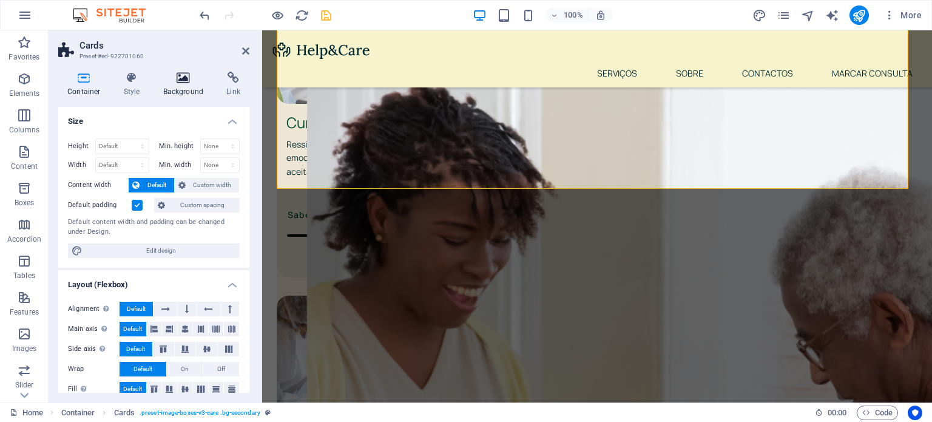
click at [181, 75] on icon at bounding box center [183, 78] width 59 height 12
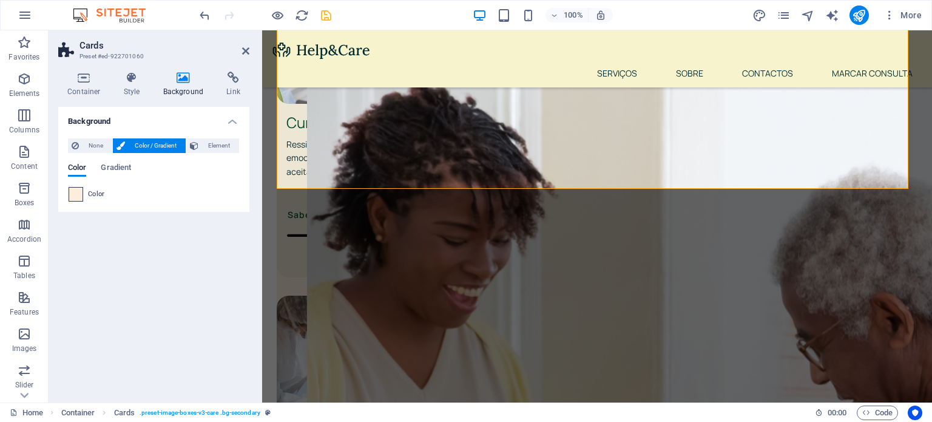
click at [81, 198] on span at bounding box center [75, 193] width 13 height 13
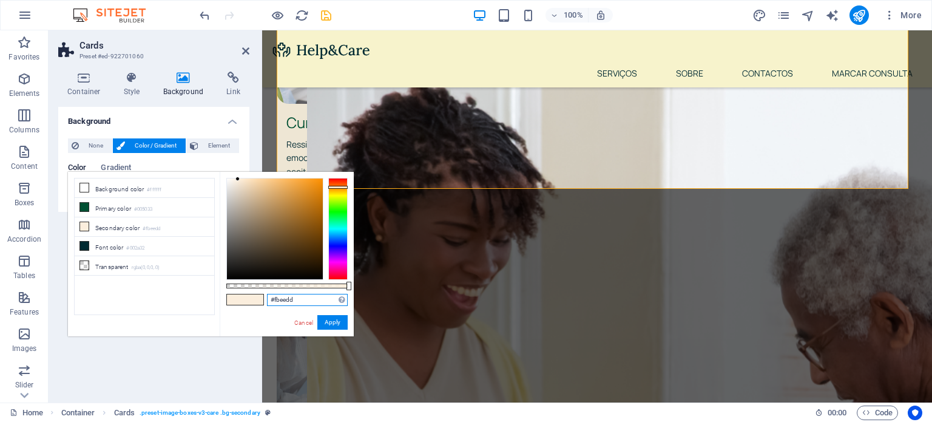
drag, startPoint x: 301, startPoint y: 299, endPoint x: 206, endPoint y: 312, distance: 95.6
click at [206, 312] on div "less Background color #ffffff Primary color #005033 Secondary color #fbeedd Fon…" at bounding box center [211, 254] width 286 height 164
paste input "f7f3cc"
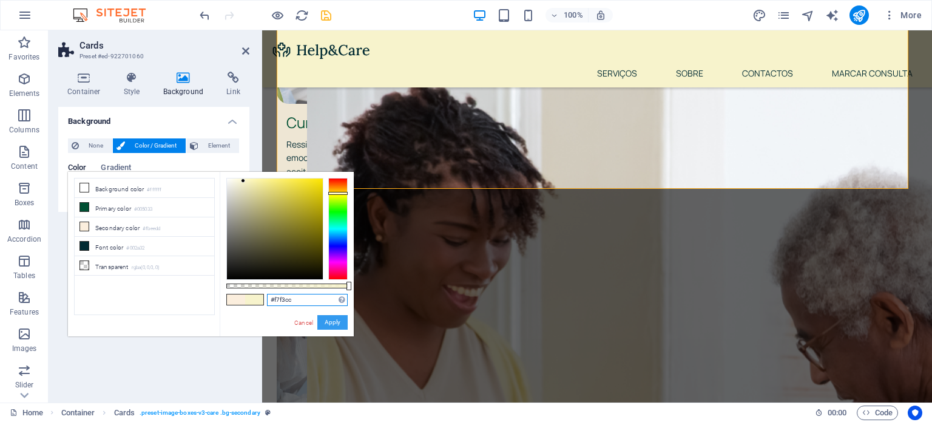
type input "#f7f3cc"
click at [329, 317] on button "Apply" at bounding box center [332, 322] width 30 height 15
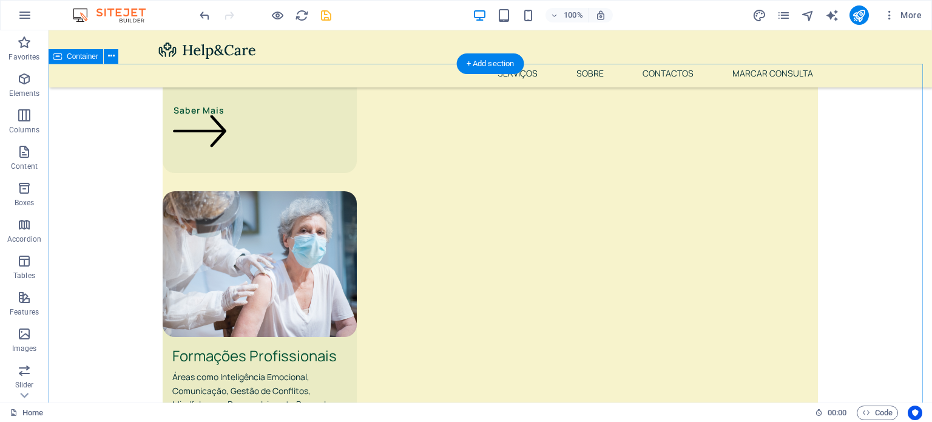
scroll to position [2951, 0]
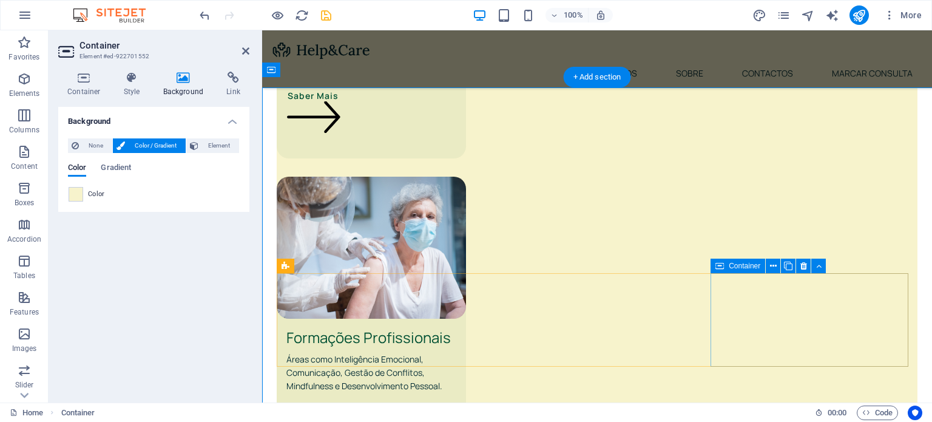
scroll to position [2927, 0]
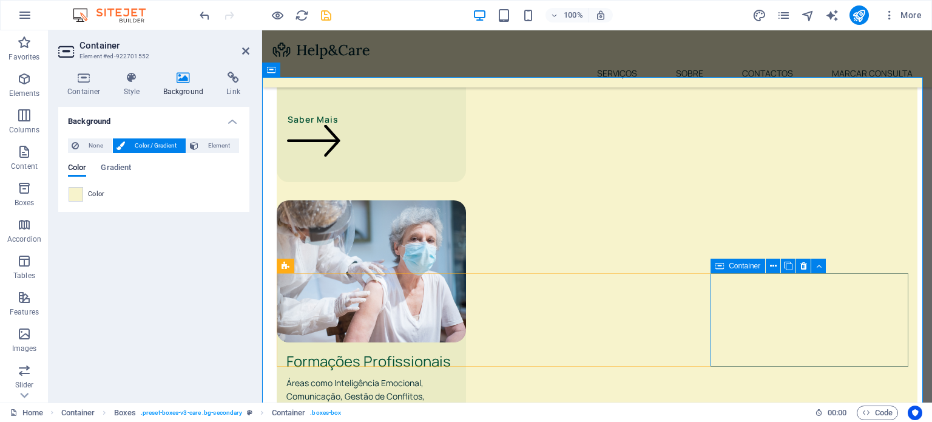
drag, startPoint x: 847, startPoint y: 298, endPoint x: 1049, endPoint y: 308, distance: 202.8
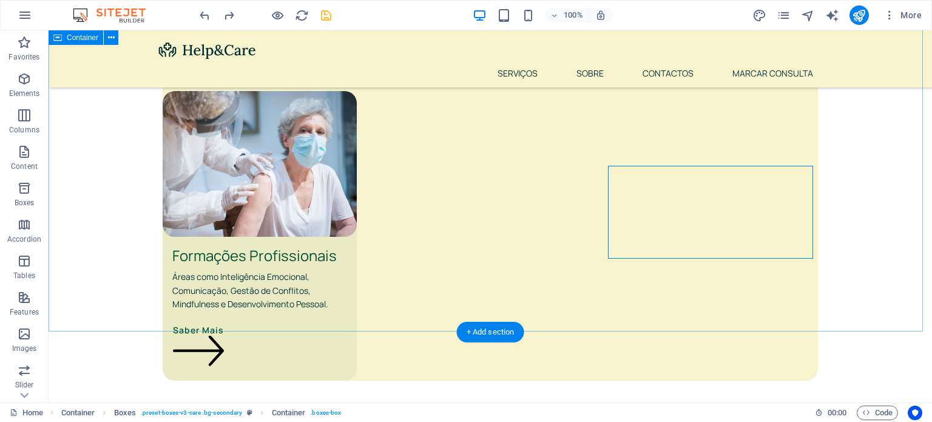
scroll to position [3040, 0]
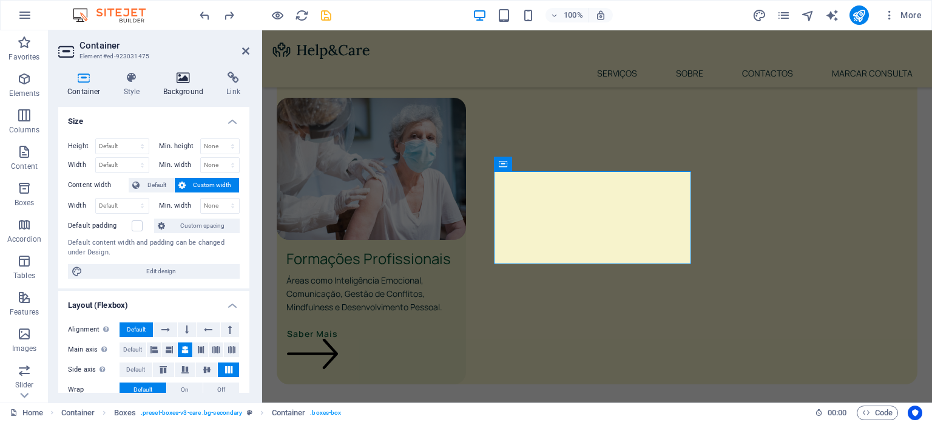
click at [187, 92] on h4 "Background" at bounding box center [186, 84] width 64 height 25
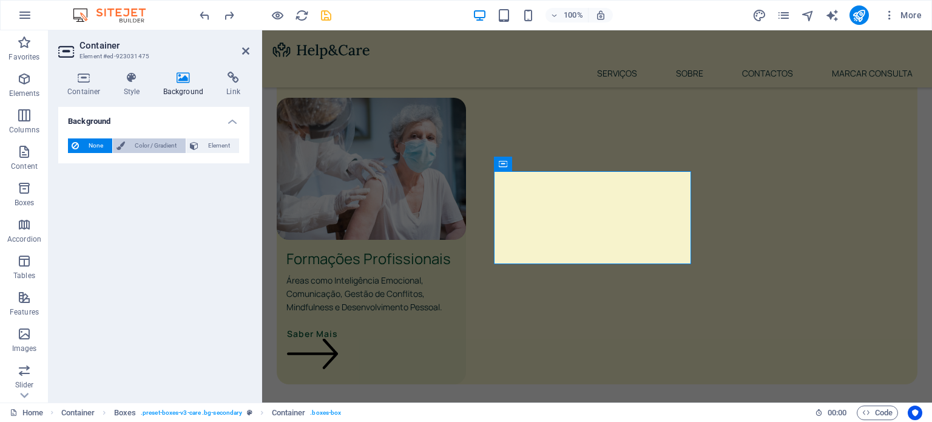
click at [138, 146] on span "Color / Gradient" at bounding box center [155, 145] width 53 height 15
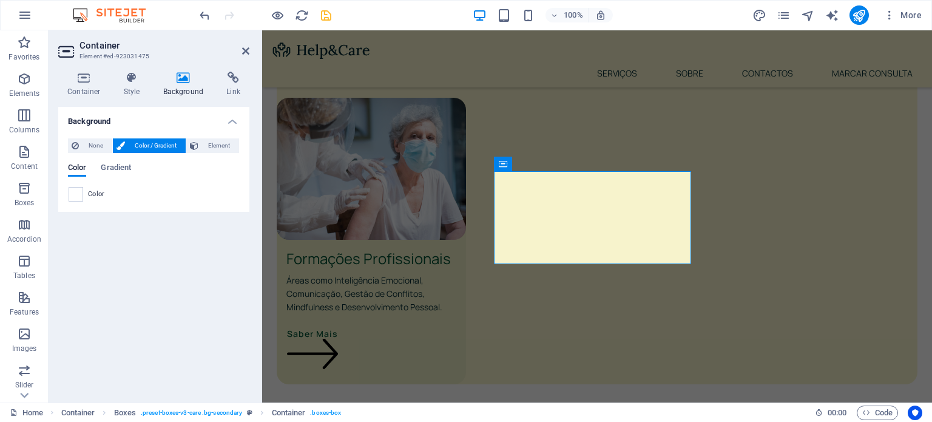
click at [98, 192] on span "Color" at bounding box center [96, 194] width 17 height 10
click at [78, 190] on span at bounding box center [75, 193] width 13 height 13
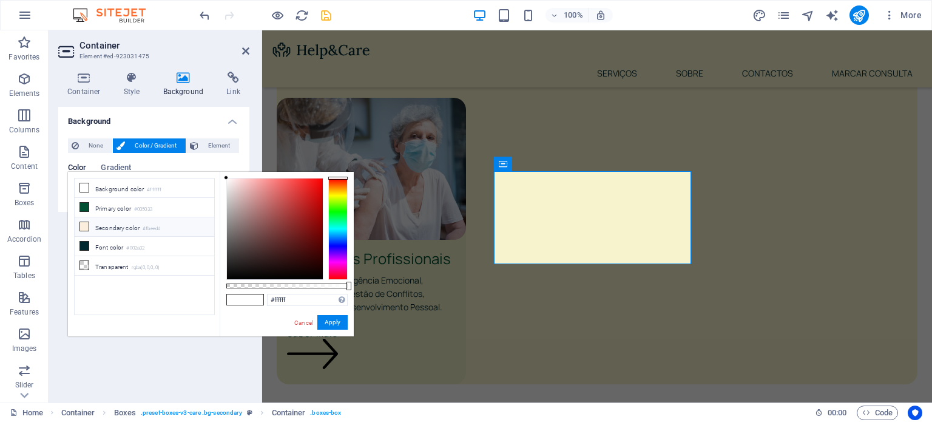
click at [153, 226] on small "#fbeedd" at bounding box center [152, 228] width 18 height 8
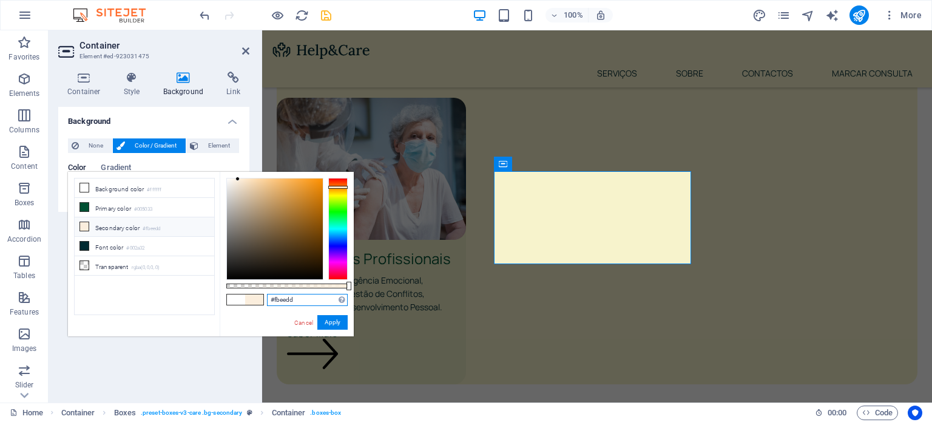
drag, startPoint x: 304, startPoint y: 297, endPoint x: 259, endPoint y: 297, distance: 45.5
click at [259, 297] on div "#fbeedd Supported formats #0852ed rgb(8, 82, 237) rgba(8, 82, 237, 90%) hsv(221…" at bounding box center [287, 342] width 134 height 340
paste input "f7f3cc"
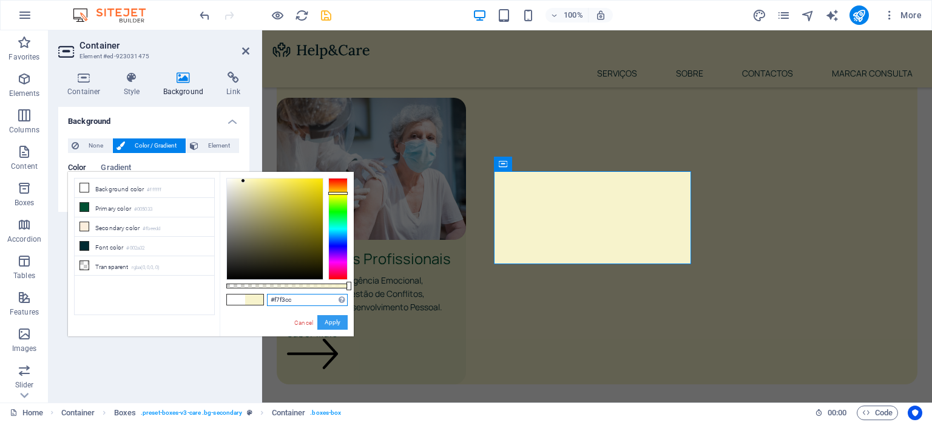
type input "#f7f3cc"
click at [345, 321] on button "Apply" at bounding box center [332, 322] width 30 height 15
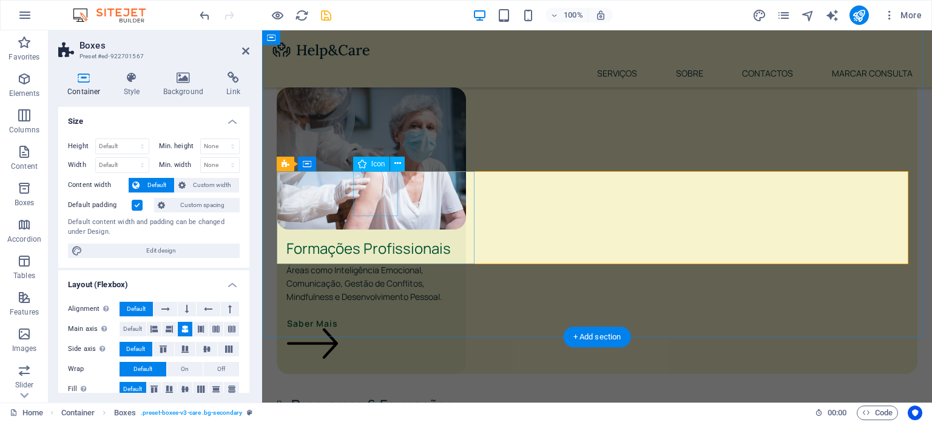
scroll to position [3030, 0]
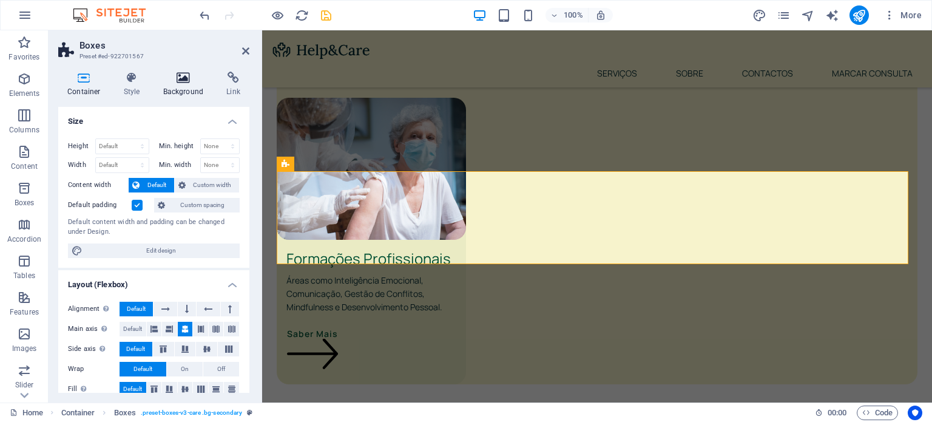
click at [197, 86] on h4 "Background" at bounding box center [186, 84] width 64 height 25
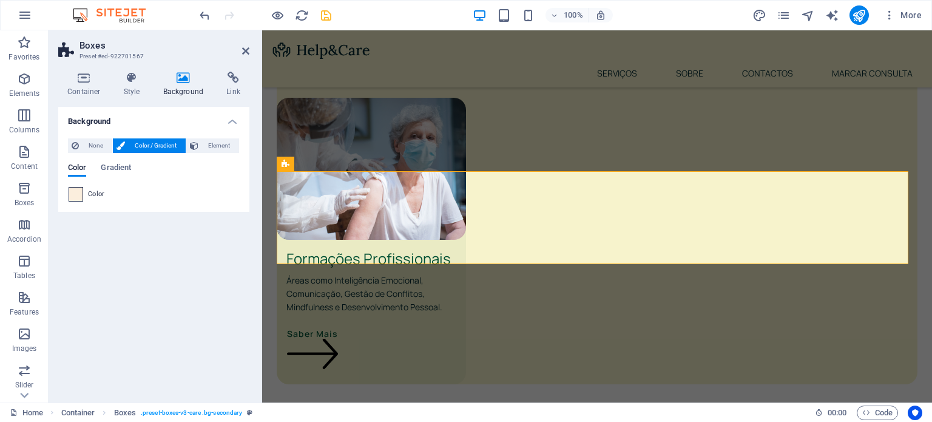
click at [78, 193] on span at bounding box center [75, 193] width 13 height 13
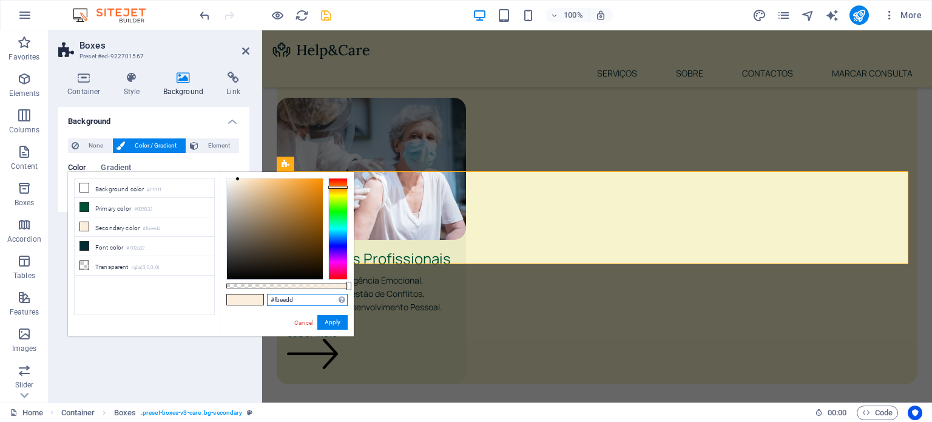
drag, startPoint x: 305, startPoint y: 301, endPoint x: 245, endPoint y: 297, distance: 60.2
click at [245, 297] on div "#fbeedd Supported formats #0852ed rgb(8, 82, 237) rgba(8, 82, 237, 90%) hsv(221…" at bounding box center [287, 342] width 134 height 340
paste input "f7f3cc"
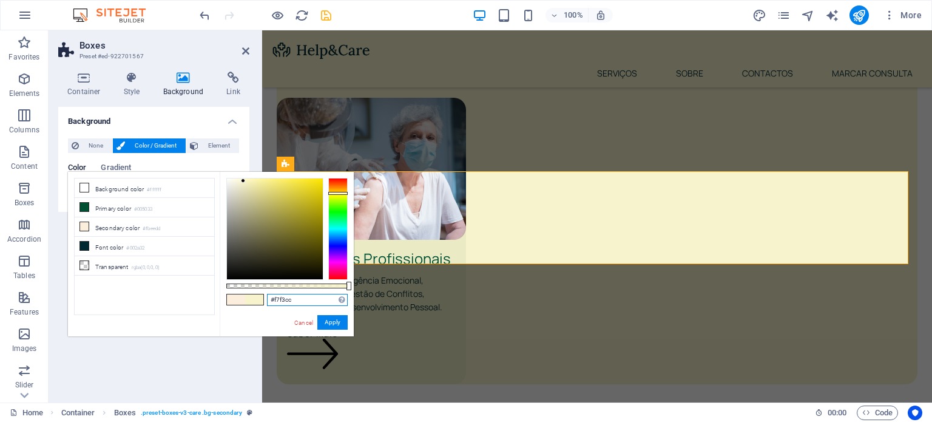
type input "#f7f3cc"
click at [348, 326] on div "#f7f3cc Supported formats #0852ed rgb(8, 82, 237) rgba(8, 82, 237, 90%) hsv(221…" at bounding box center [287, 342] width 134 height 340
click at [337, 323] on button "Apply" at bounding box center [332, 322] width 30 height 15
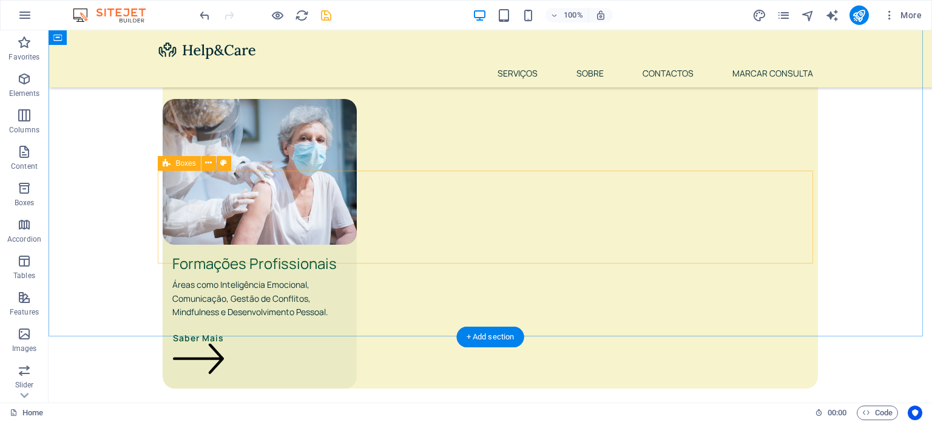
scroll to position [3040, 0]
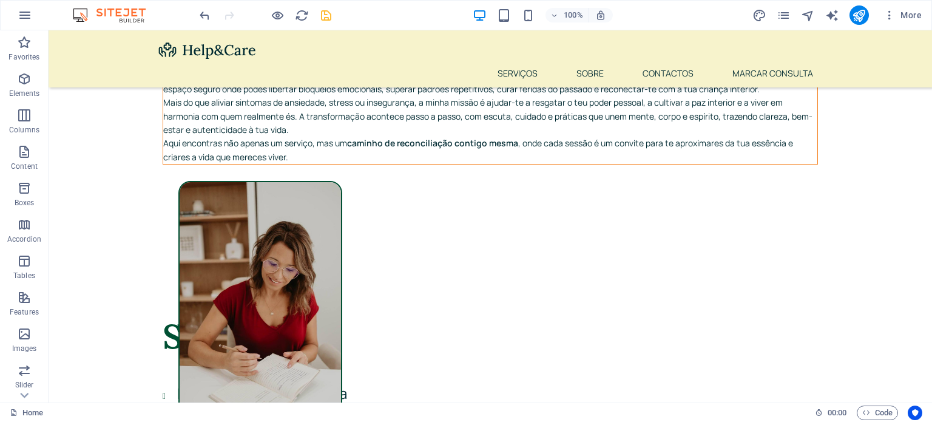
scroll to position [99, 0]
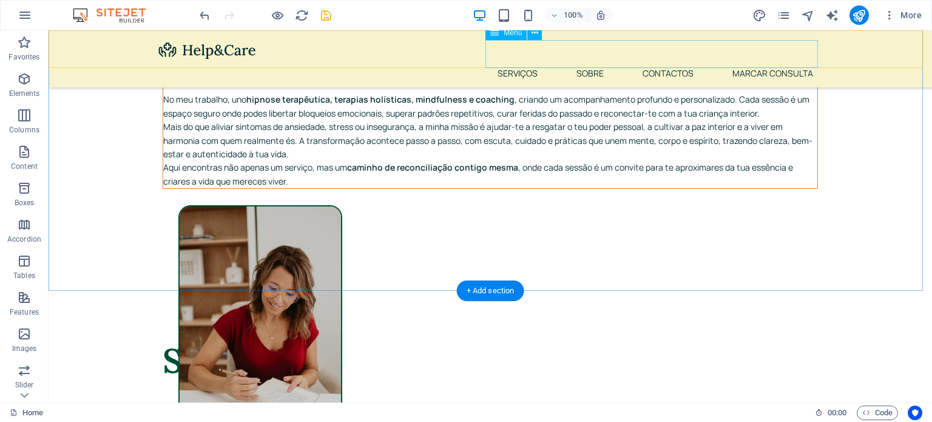
click at [536, 59] on nav "Serviços Sobre Contactos Marcar Consulta" at bounding box center [490, 73] width 665 height 28
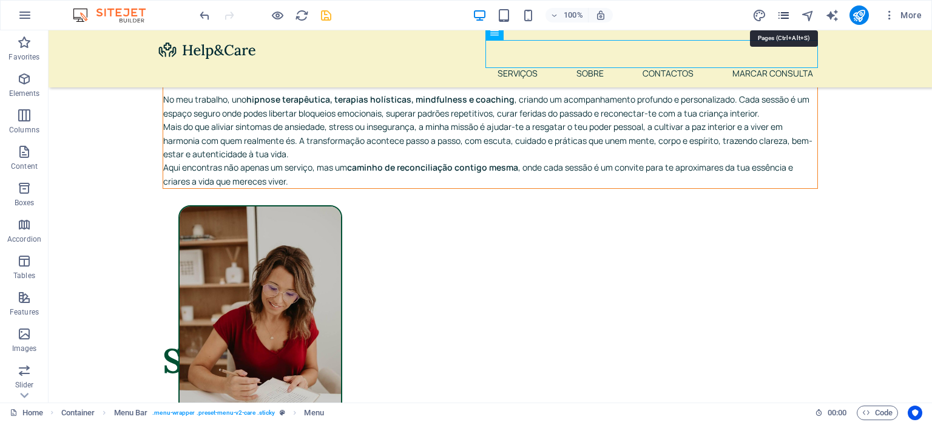
click at [790, 13] on icon "pages" at bounding box center [783, 15] width 14 height 14
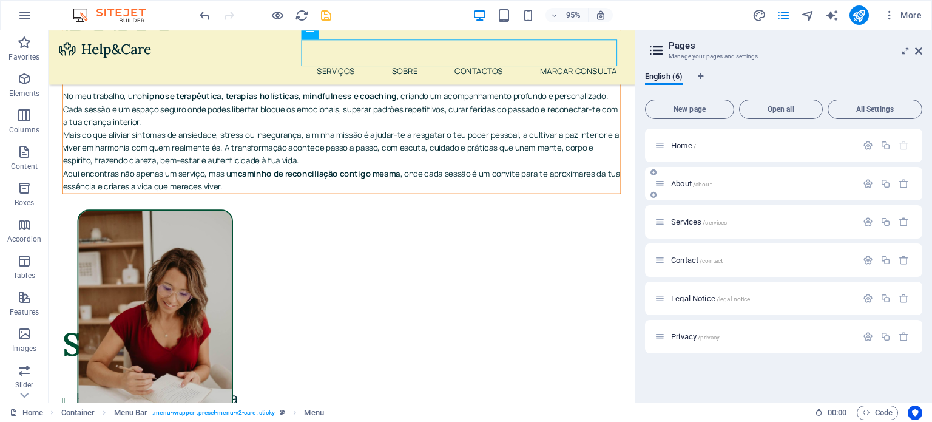
click at [684, 173] on div "About /about" at bounding box center [783, 183] width 277 height 33
click at [677, 181] on span "About /about" at bounding box center [691, 183] width 41 height 9
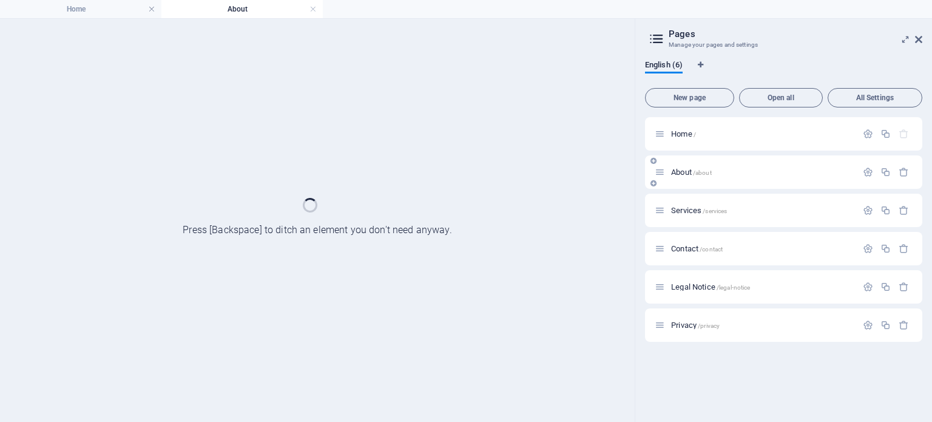
click at [677, 181] on div "About /about" at bounding box center [783, 171] width 277 height 33
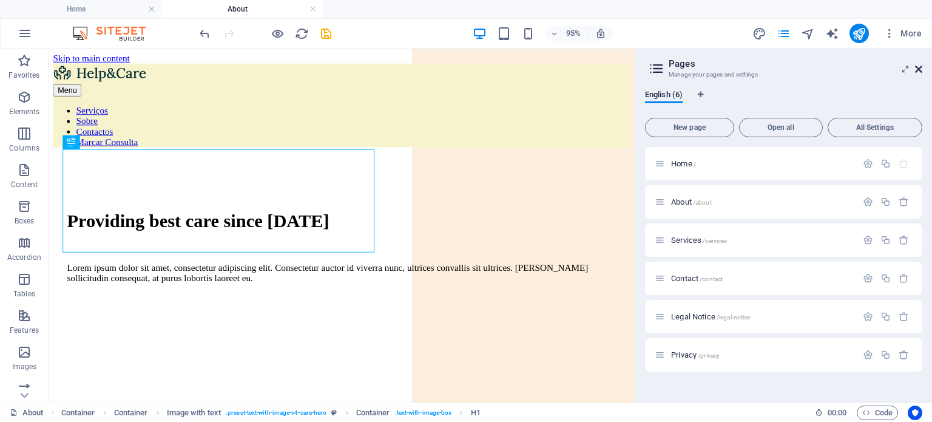
click at [918, 70] on icon at bounding box center [918, 69] width 7 height 10
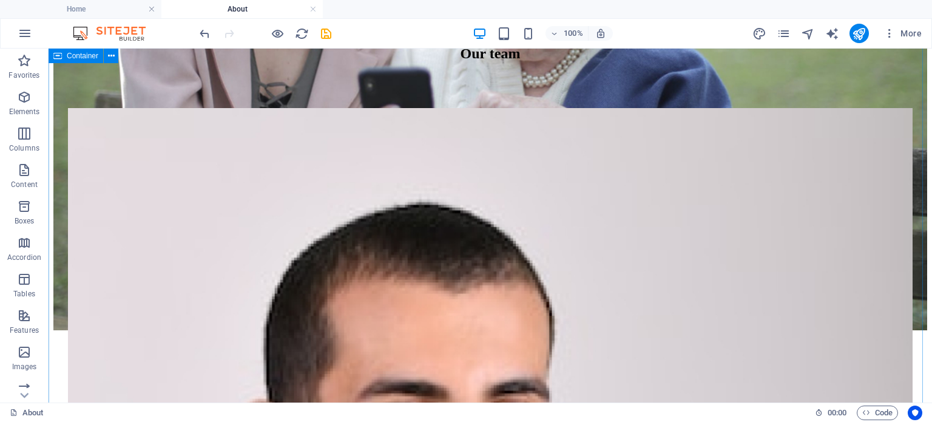
scroll to position [848, 0]
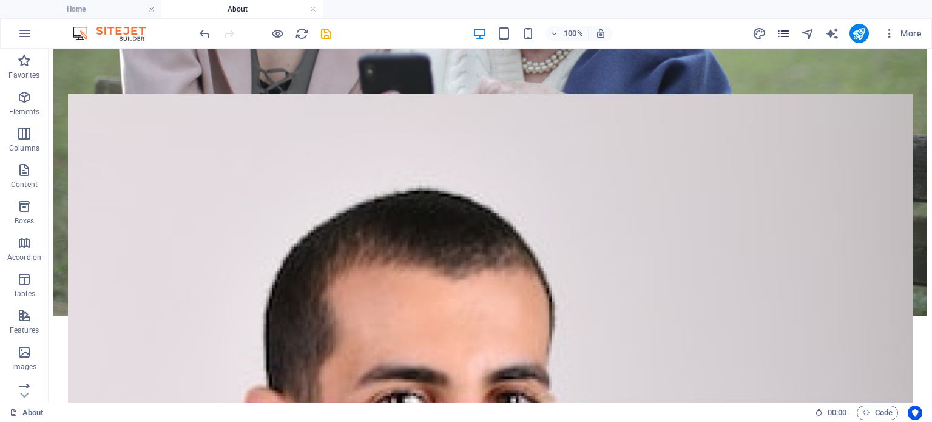
click at [788, 36] on icon "pages" at bounding box center [783, 34] width 14 height 14
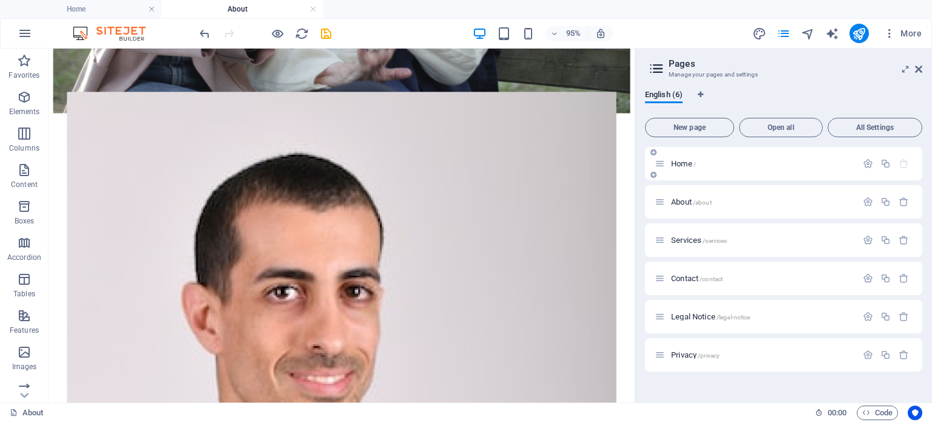
click at [682, 163] on span "Home /" at bounding box center [683, 163] width 25 height 9
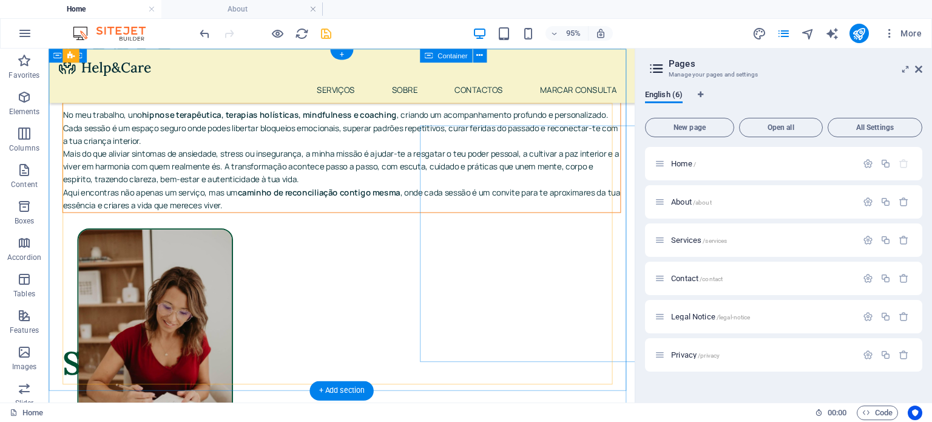
scroll to position [0, 0]
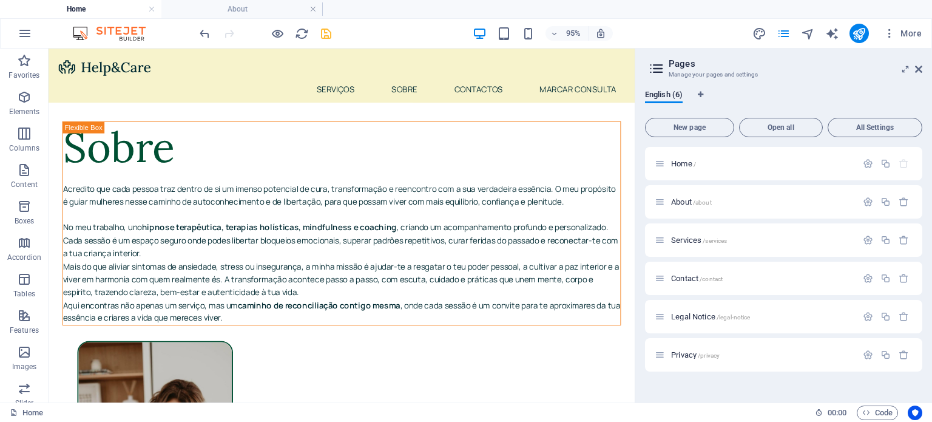
click at [918, 75] on header "Pages Manage your pages and settings" at bounding box center [784, 65] width 275 height 32
click at [918, 66] on icon at bounding box center [918, 69] width 7 height 10
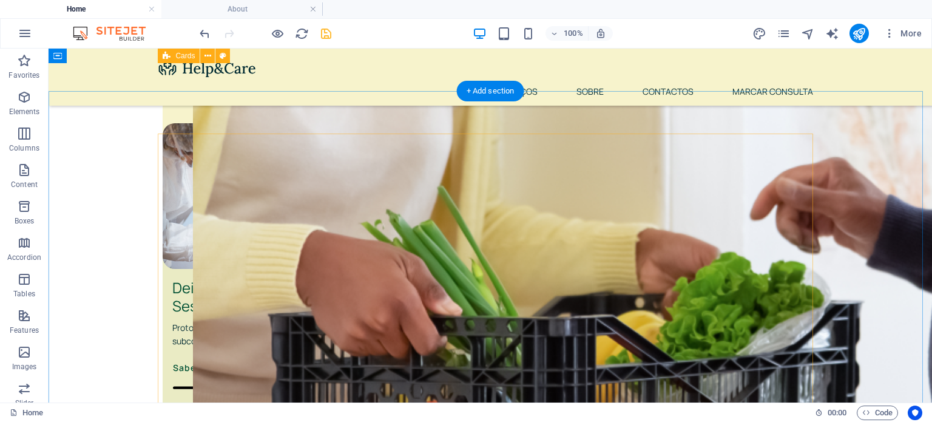
scroll to position [1336, 0]
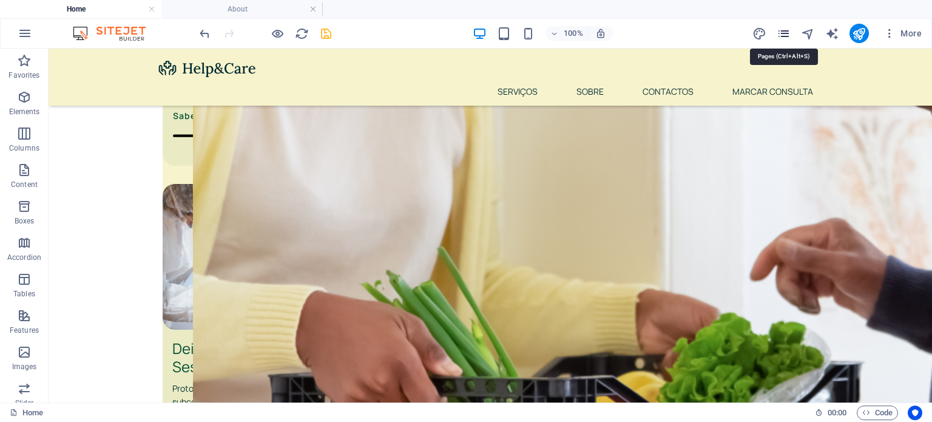
click at [781, 27] on icon "pages" at bounding box center [783, 34] width 14 height 14
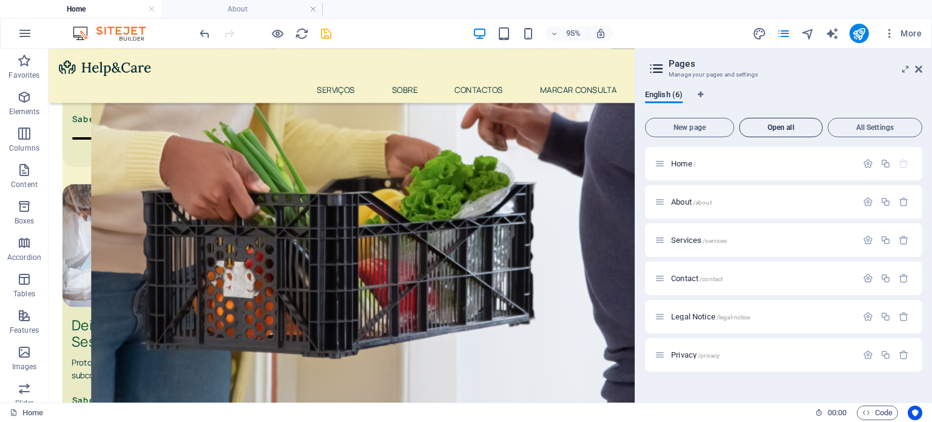
click at [788, 133] on button "Open all" at bounding box center [781, 127] width 84 height 19
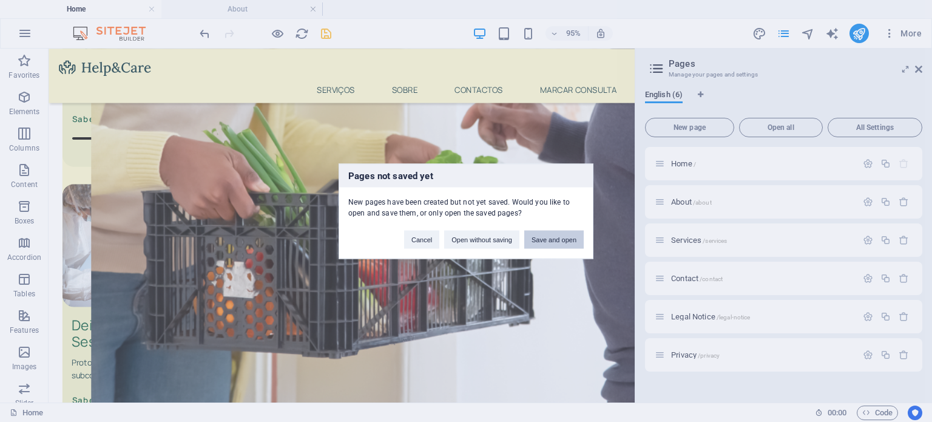
click at [543, 240] on button "Save and open" at bounding box center [553, 239] width 59 height 18
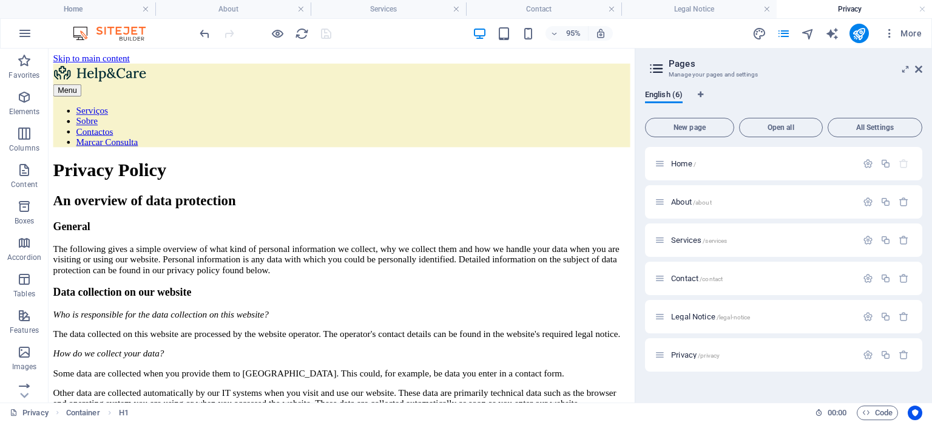
scroll to position [0, 0]
click at [921, 70] on icon at bounding box center [918, 69] width 7 height 10
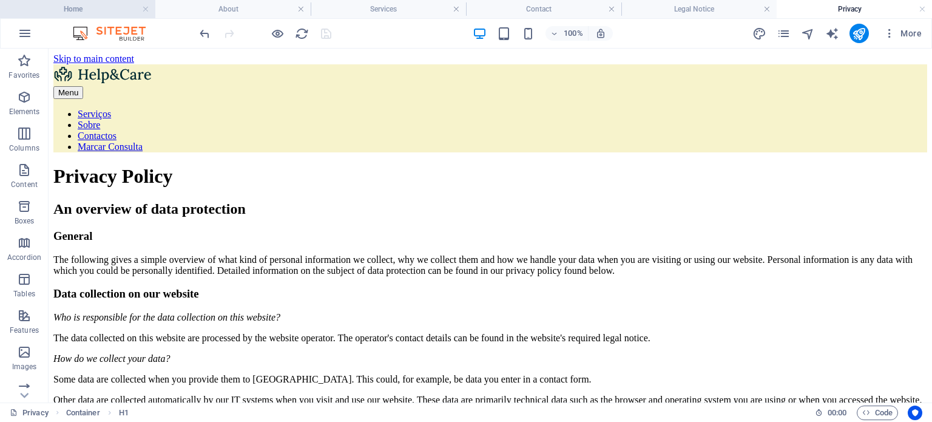
click at [79, 2] on h4 "Home" at bounding box center [77, 8] width 155 height 13
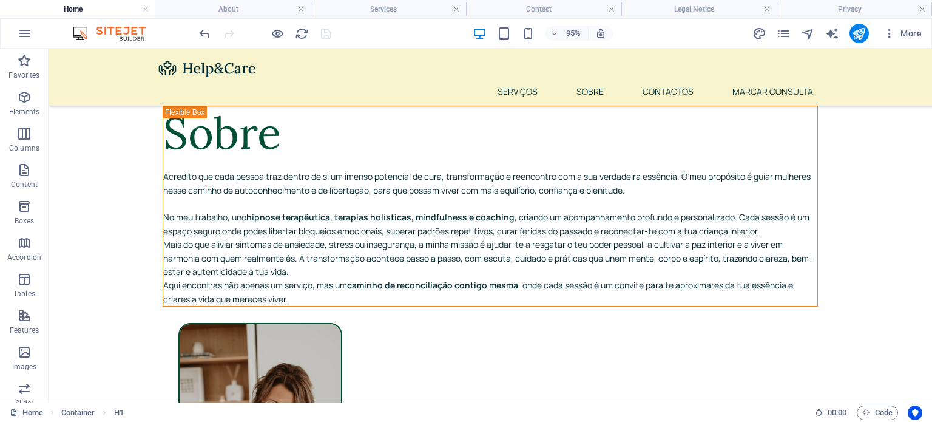
scroll to position [1309, 0]
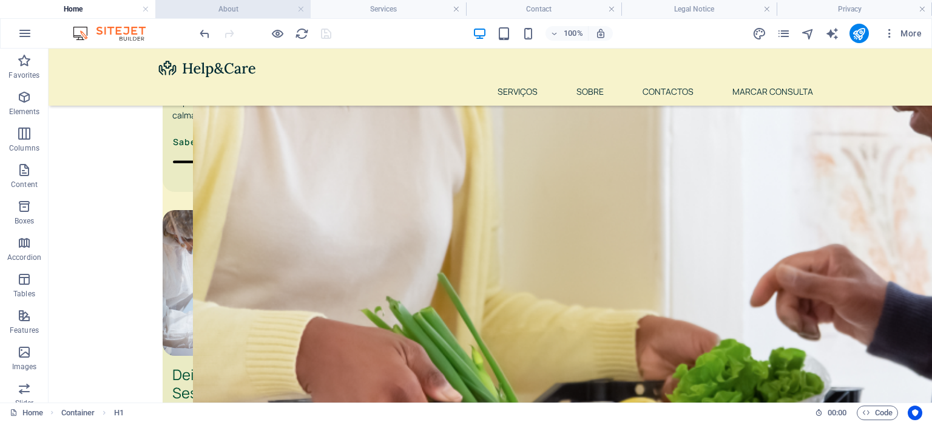
click at [241, 4] on h4 "About" at bounding box center [232, 8] width 155 height 13
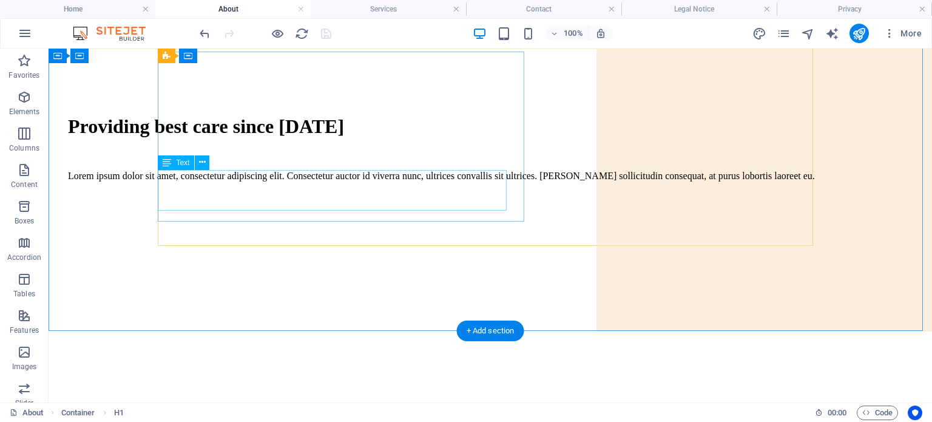
scroll to position [98, 0]
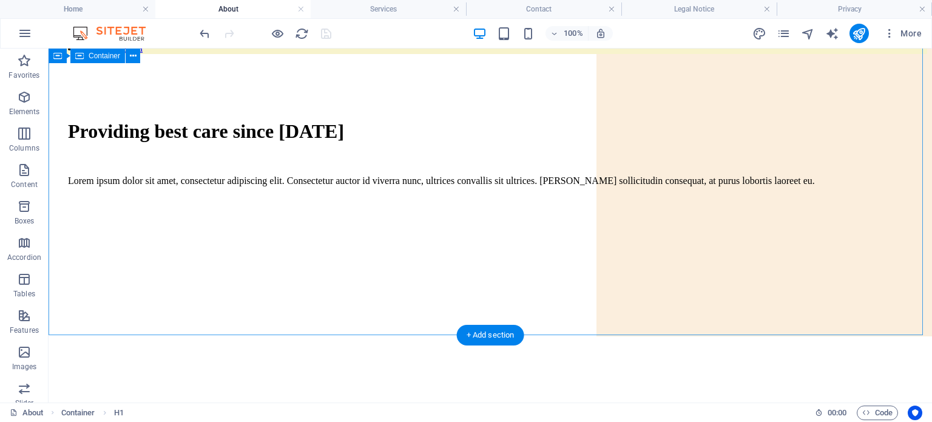
click at [377, 283] on div "Providing best care since 1997 Lorem ipsum dolor sit amet, consectetur adipisci…" at bounding box center [489, 237] width 873 height 347
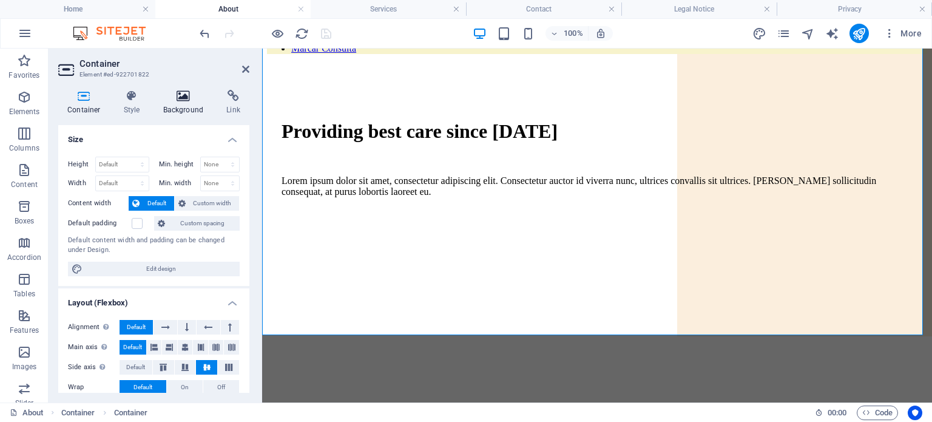
click at [191, 108] on h4 "Background" at bounding box center [186, 102] width 64 height 25
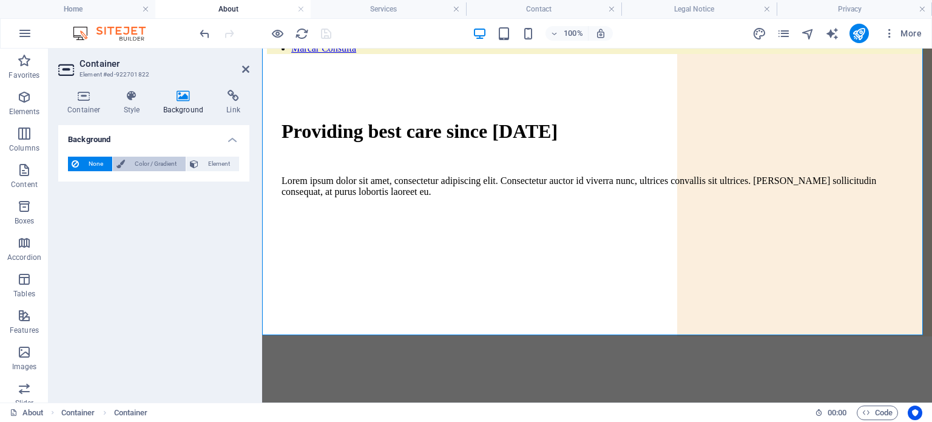
click at [136, 167] on span "Color / Gradient" at bounding box center [155, 163] width 53 height 15
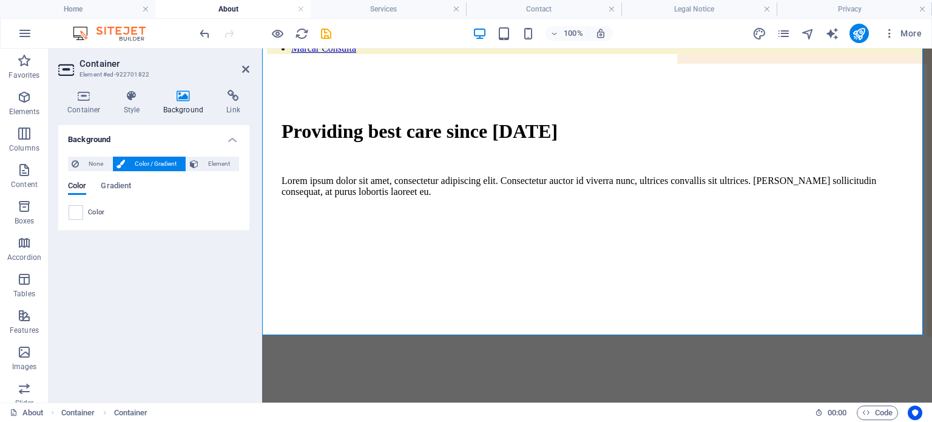
drag, startPoint x: 76, startPoint y: 210, endPoint x: 148, endPoint y: 218, distance: 72.0
click at [148, 218] on div "Color" at bounding box center [154, 212] width 170 height 15
click at [114, 181] on span "Gradient" at bounding box center [116, 186] width 30 height 17
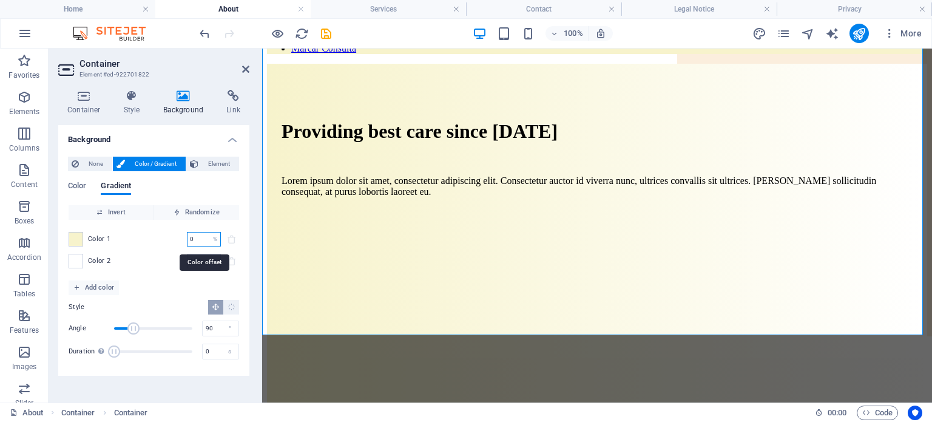
drag, startPoint x: 197, startPoint y: 243, endPoint x: 189, endPoint y: 241, distance: 7.4
click at [189, 241] on input "0" at bounding box center [197, 239] width 21 height 15
type input "50"
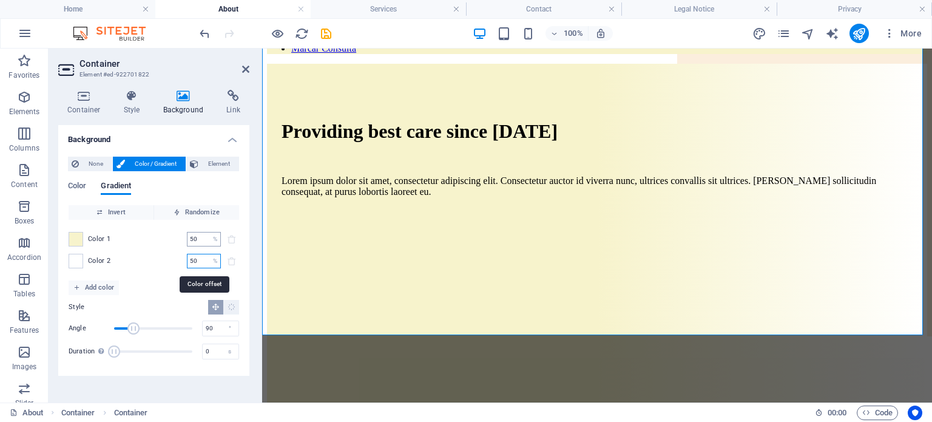
type input "50"
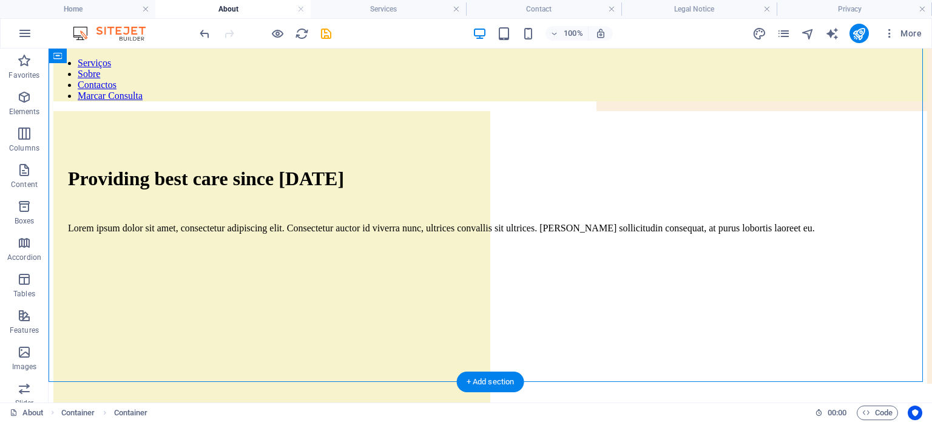
scroll to position [85, 0]
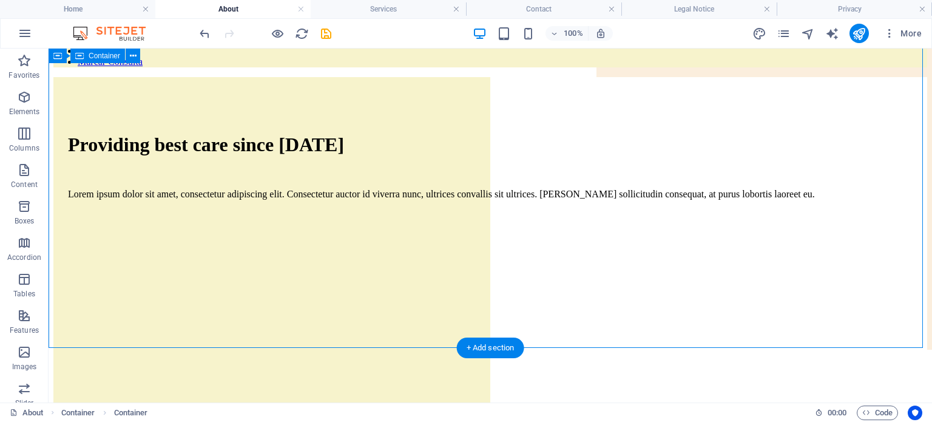
click at [296, 335] on div "Providing best care since 1997 Lorem ipsum dolor sit amet, consectetur adipisci…" at bounding box center [489, 250] width 873 height 347
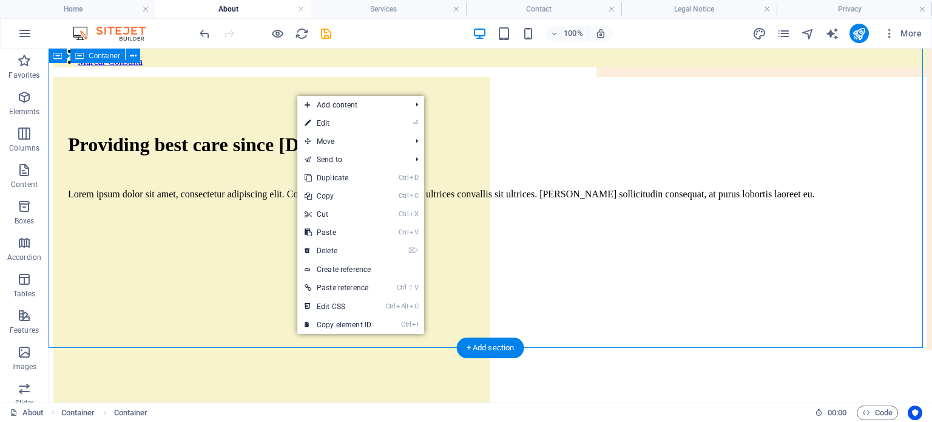
click at [247, 306] on div "Providing best care since 1997 Lorem ipsum dolor sit amet, consectetur adipisci…" at bounding box center [489, 250] width 873 height 347
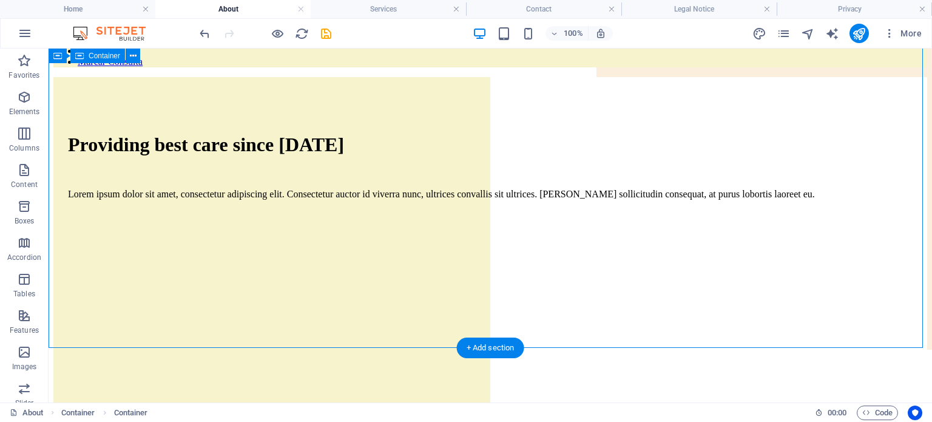
click at [247, 306] on div "Providing best care since 1997 Lorem ipsum dolor sit amet, consectetur adipisci…" at bounding box center [489, 250] width 873 height 347
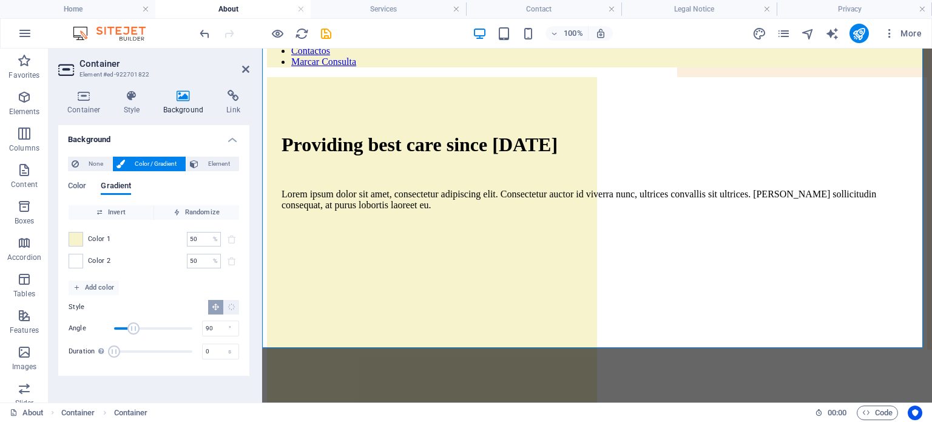
drag, startPoint x: 89, startPoint y: 258, endPoint x: 90, endPoint y: 241, distance: 17.6
click at [90, 241] on div "Color 1 50 % ​ Color 2 50 % ​" at bounding box center [154, 250] width 170 height 61
click at [75, 240] on span at bounding box center [75, 238] width 13 height 13
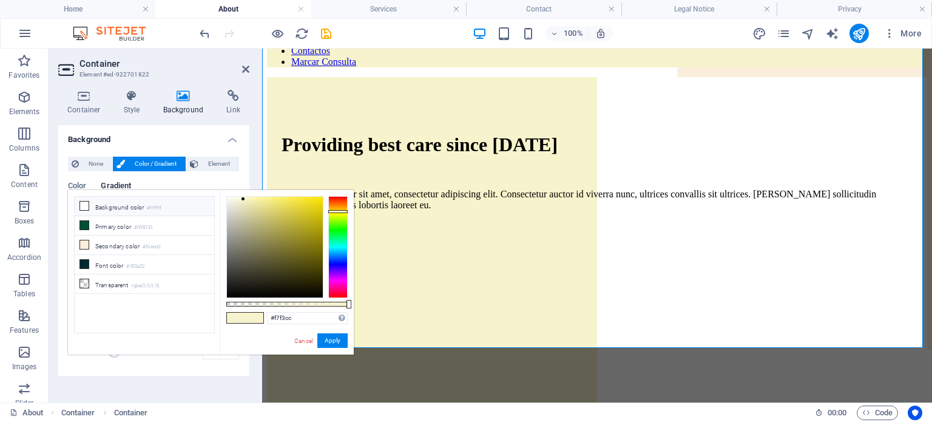
click at [113, 210] on li "Background color #ffffff" at bounding box center [144, 206] width 139 height 19
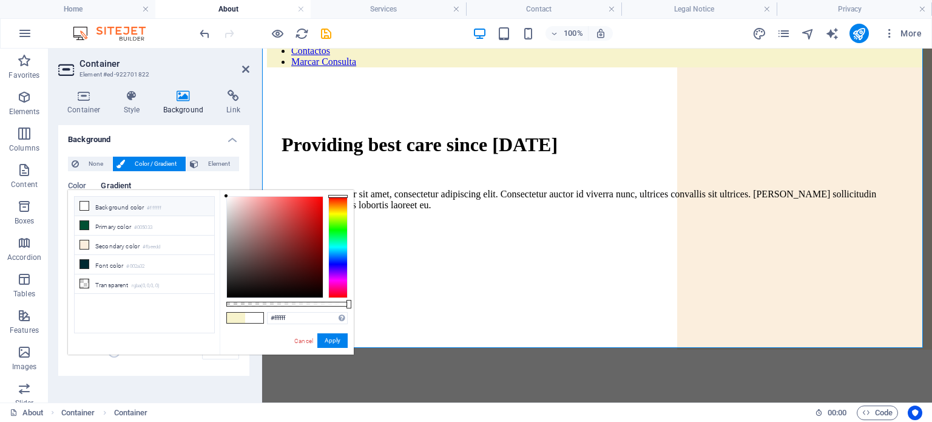
click at [180, 378] on div "Background None Color / Gradient Element Stretch background to full-width Color…" at bounding box center [153, 258] width 191 height 267
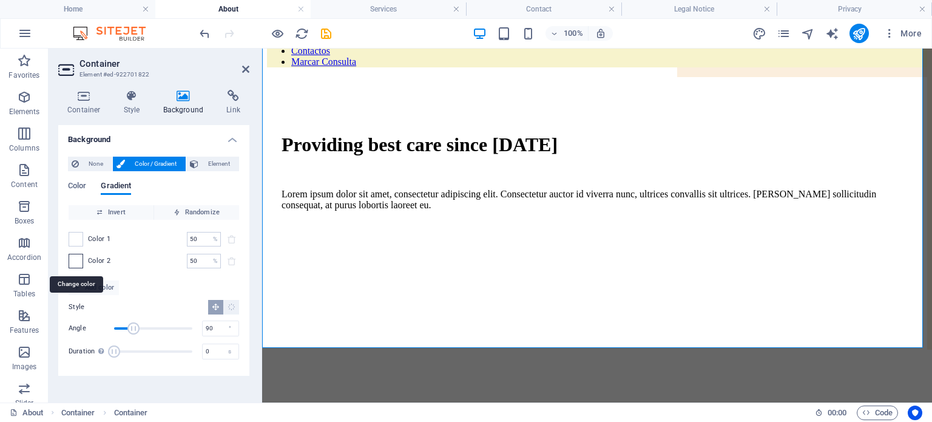
click at [73, 260] on span at bounding box center [75, 260] width 13 height 13
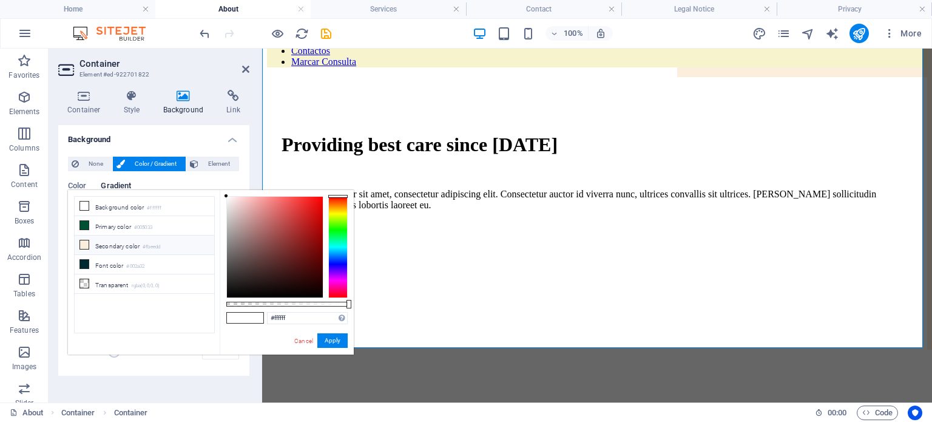
click at [144, 242] on li "Secondary color #fbeedd" at bounding box center [144, 244] width 139 height 19
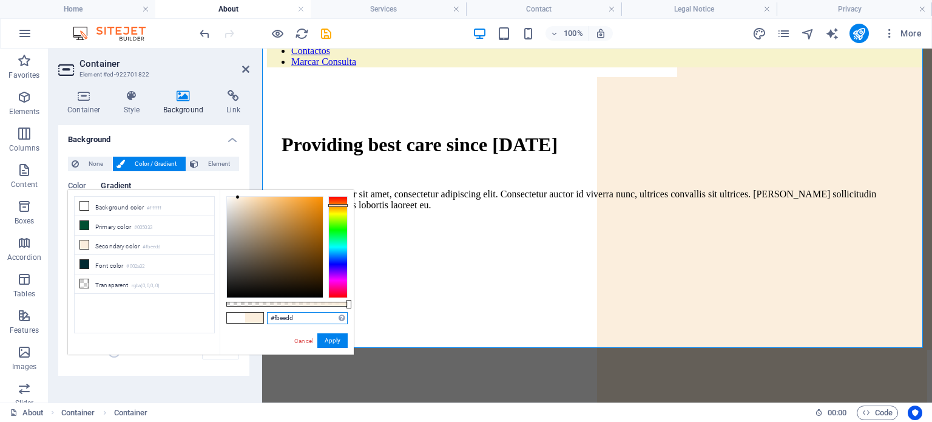
drag, startPoint x: 311, startPoint y: 318, endPoint x: 263, endPoint y: 318, distance: 47.3
click at [263, 318] on div "#fbeedd Supported formats #0852ed rgb(8, 82, 237) rgba(8, 82, 237, 90%) hsv(221…" at bounding box center [287, 360] width 134 height 340
paste input "f7f3cc"
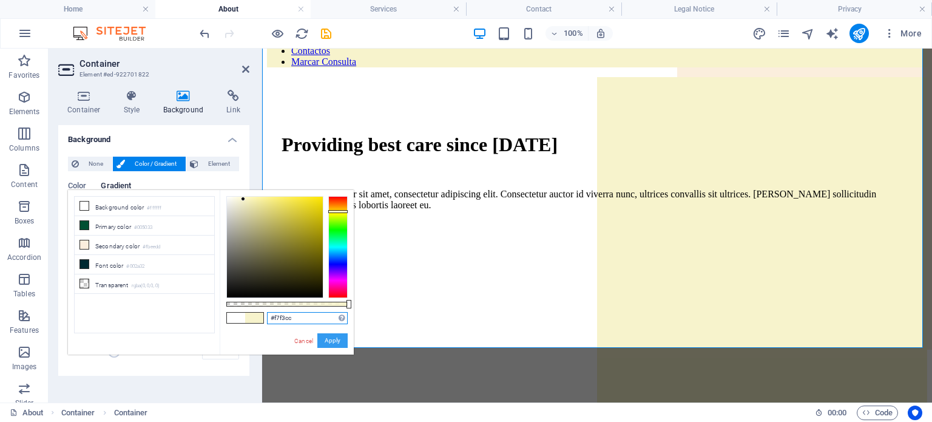
type input "#f7f3cc"
click at [338, 339] on button "Apply" at bounding box center [332, 340] width 30 height 15
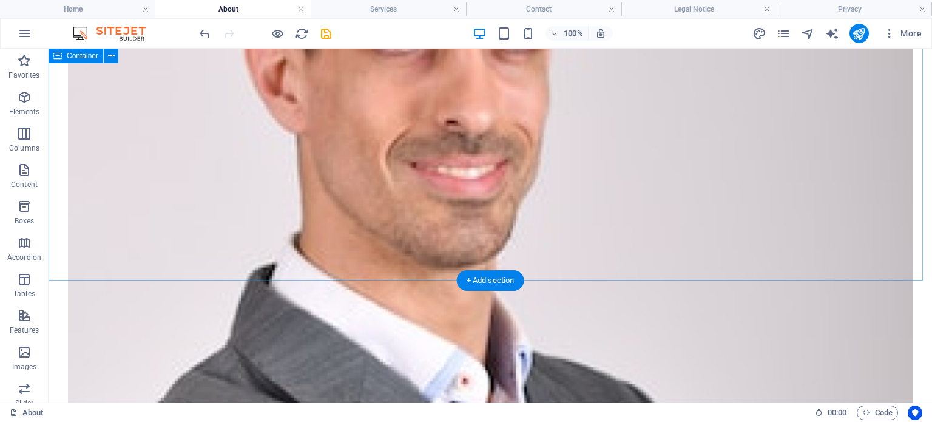
scroll to position [1220, 0]
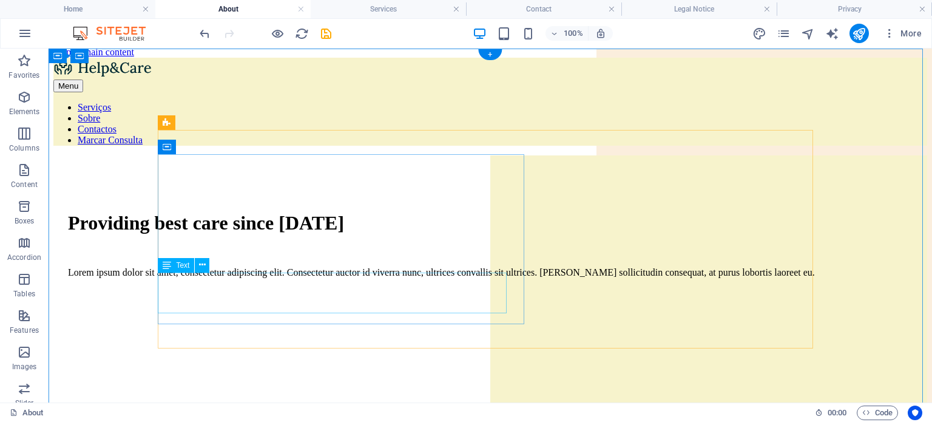
scroll to position [0, 0]
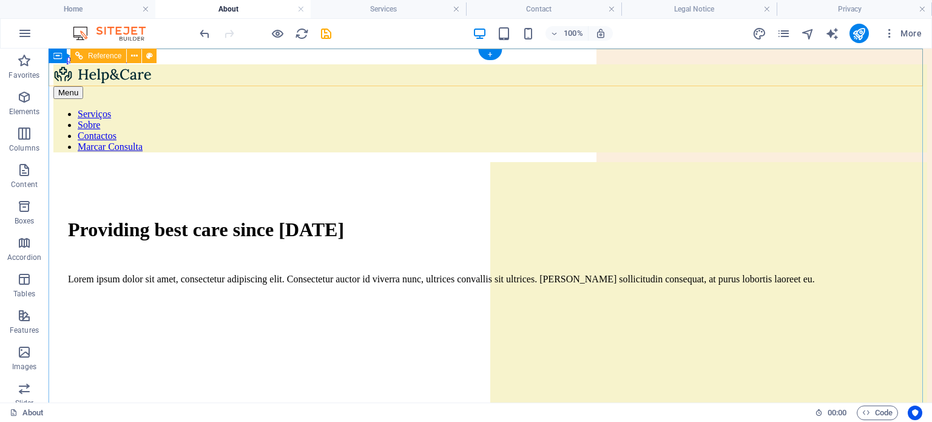
click at [519, 109] on nav "Serviços Sobre Contactos Marcar Consulta" at bounding box center [489, 131] width 873 height 44
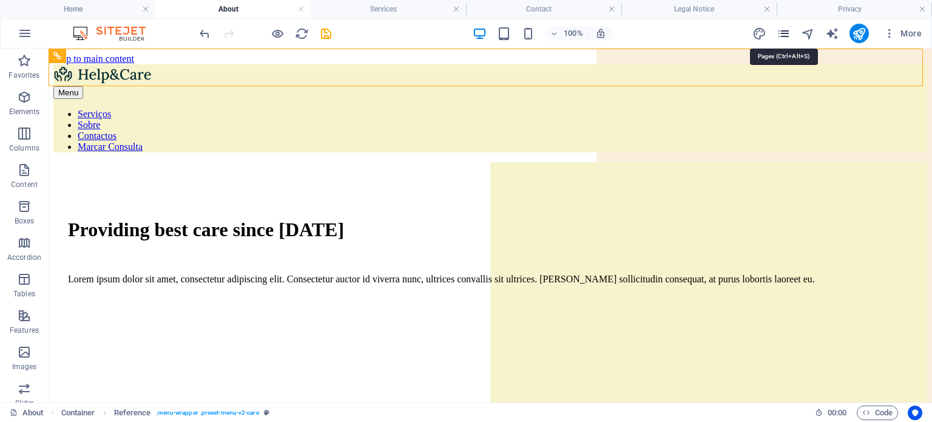
click at [781, 35] on icon "pages" at bounding box center [783, 34] width 14 height 14
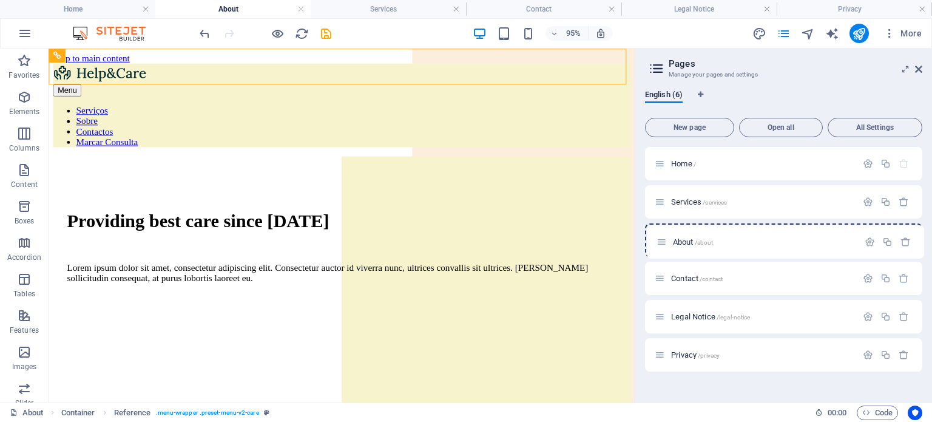
drag, startPoint x: 663, startPoint y: 203, endPoint x: 665, endPoint y: 247, distance: 43.7
click at [665, 247] on div "Home / About /about Services /services Contact /contact Legal Notice /legal-not…" at bounding box center [783, 259] width 277 height 224
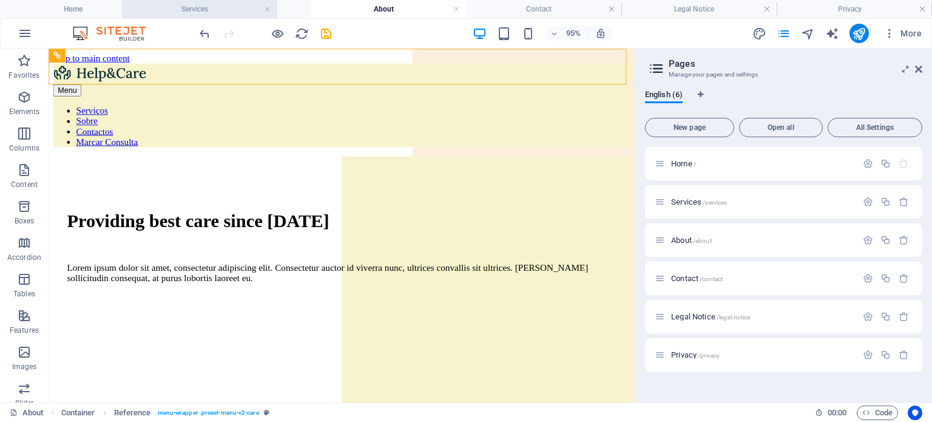
drag, startPoint x: 406, startPoint y: 10, endPoint x: 224, endPoint y: 4, distance: 182.1
click at [224, 4] on h4 "Services" at bounding box center [232, 8] width 155 height 13
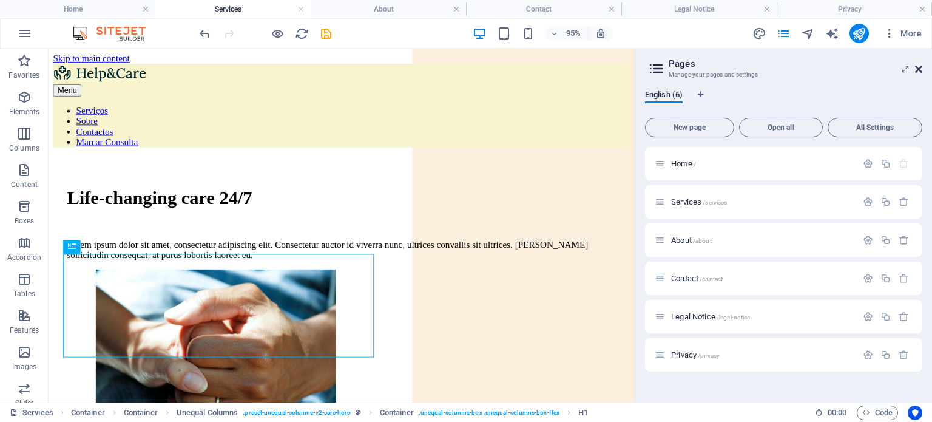
click at [921, 69] on icon at bounding box center [918, 69] width 7 height 10
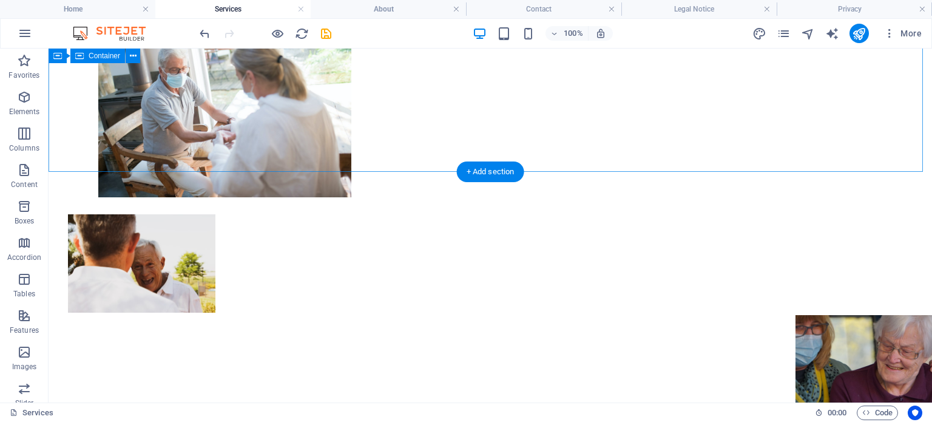
scroll to position [449, 0]
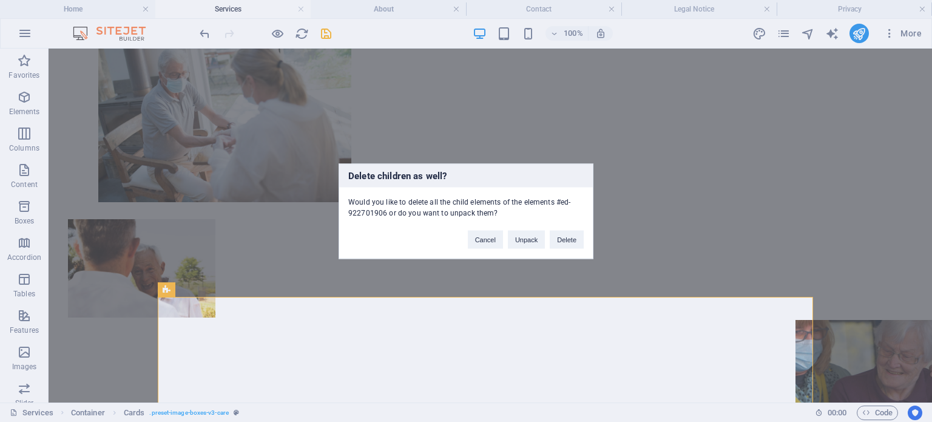
click at [566, 229] on div "Cancel Unpack Delete" at bounding box center [526, 233] width 134 height 31
click at [573, 240] on button "Delete" at bounding box center [567, 239] width 34 height 18
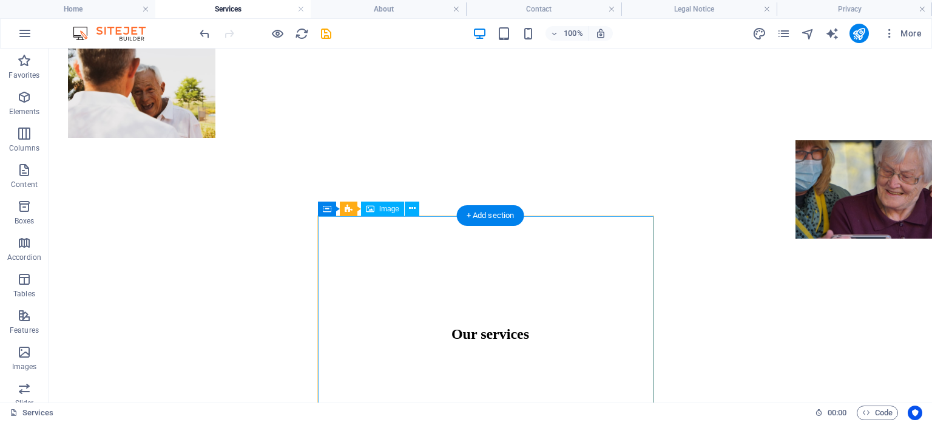
scroll to position [628, 0]
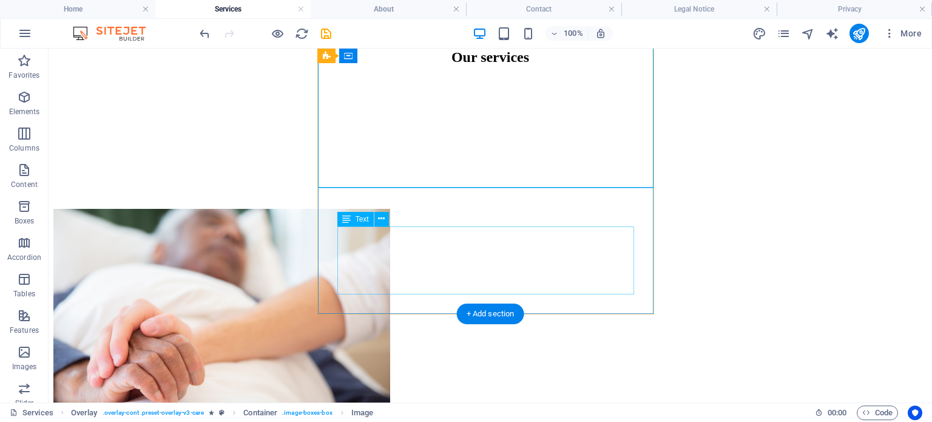
scroll to position [900, 0]
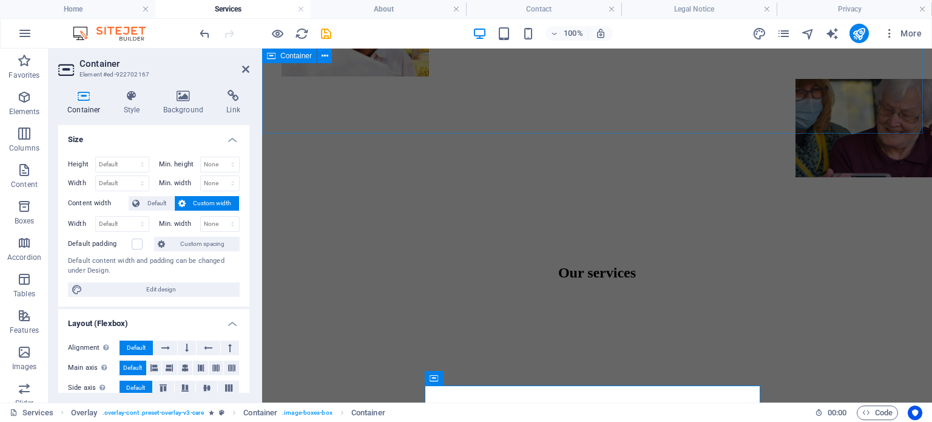
scroll to position [667, 0]
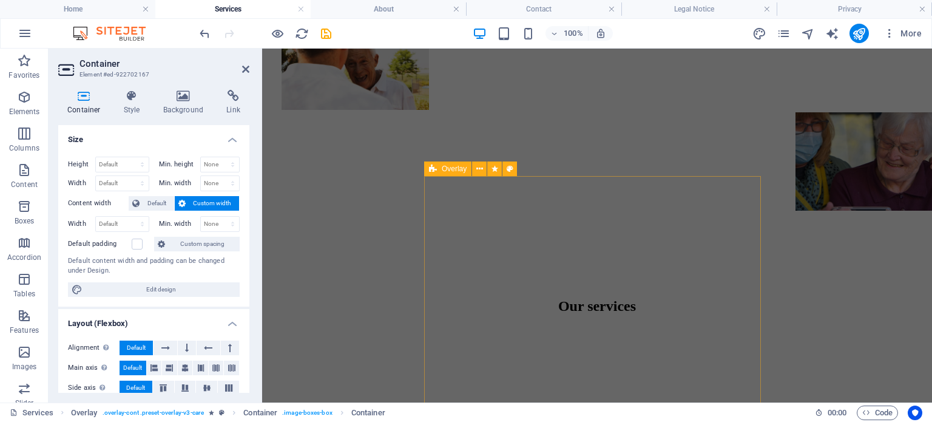
click at [446, 167] on span "Overlay" at bounding box center [454, 168] width 25 height 7
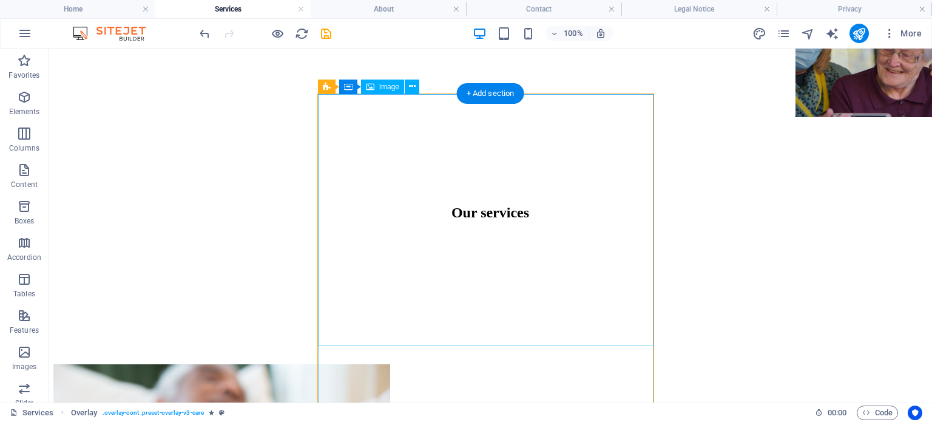
scroll to position [735, 0]
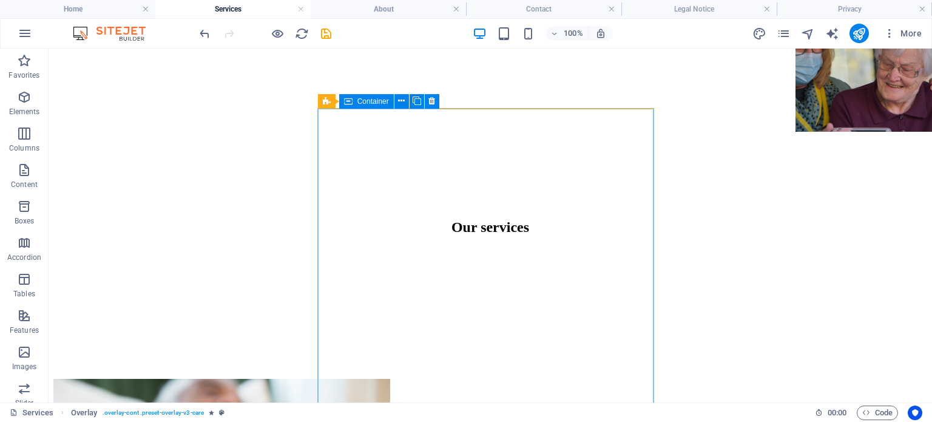
click at [349, 103] on icon at bounding box center [348, 101] width 8 height 15
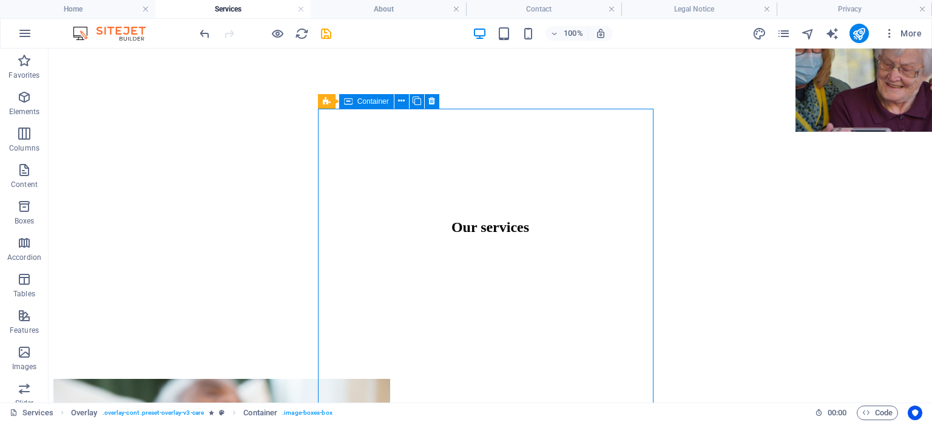
click at [349, 103] on icon at bounding box center [348, 101] width 8 height 15
drag, startPoint x: 349, startPoint y: 103, endPoint x: 99, endPoint y: 51, distance: 255.3
click at [349, 103] on icon at bounding box center [348, 101] width 8 height 15
select select "px"
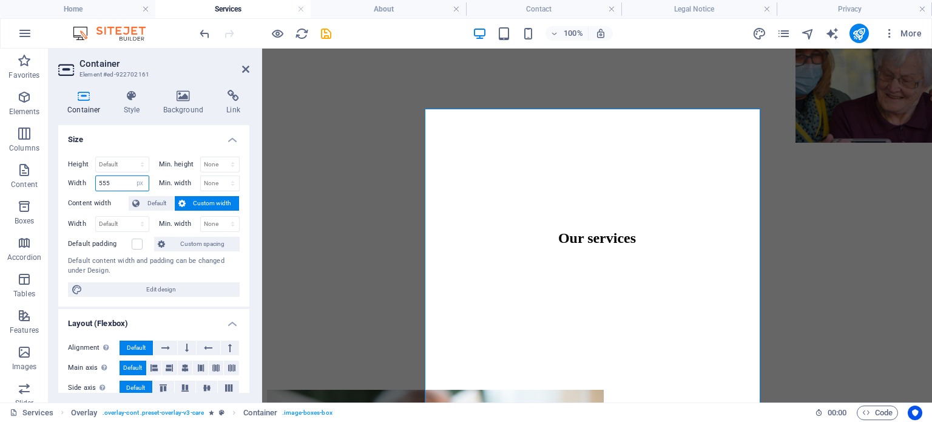
drag, startPoint x: 123, startPoint y: 181, endPoint x: 86, endPoint y: 184, distance: 37.1
click at [86, 184] on div "Width 555 Default px rem % em vh vw" at bounding box center [108, 183] width 81 height 16
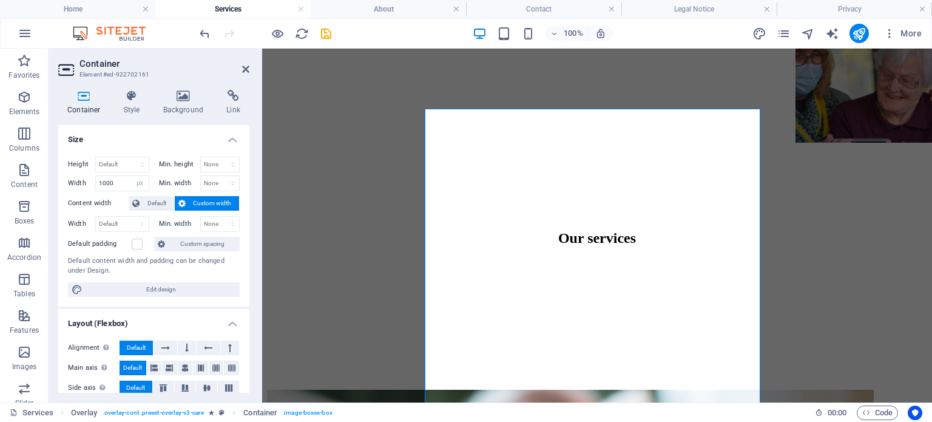
type input "555"
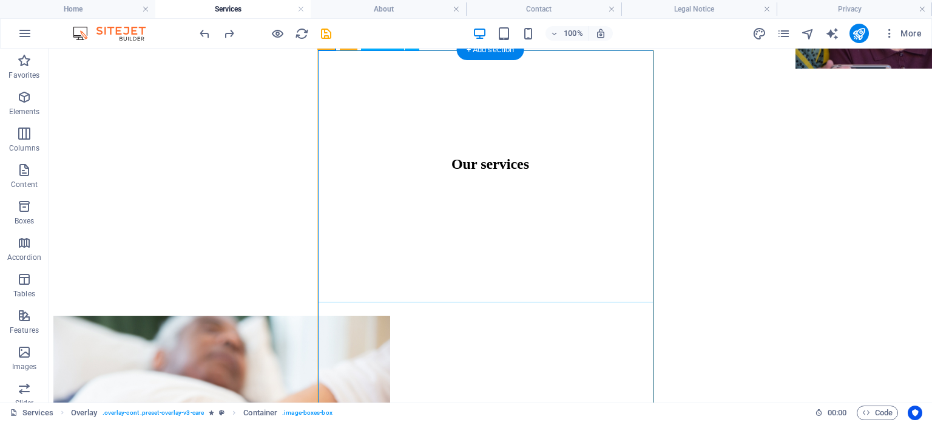
scroll to position [798, 0]
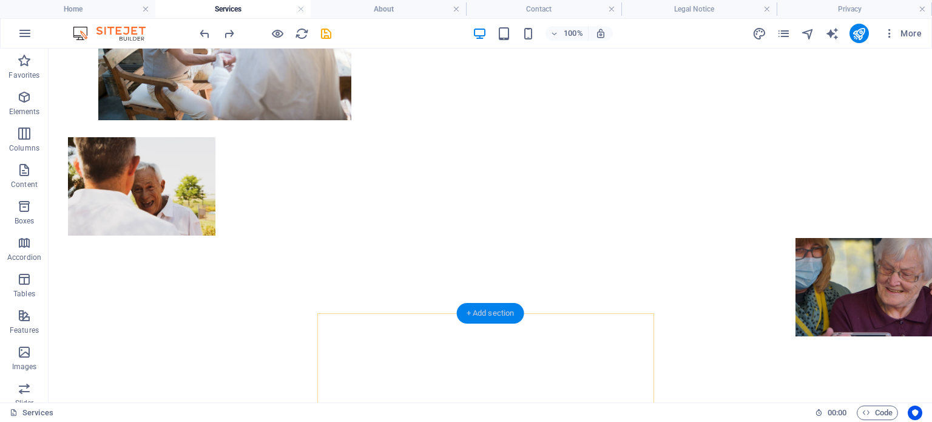
scroll to position [530, 0]
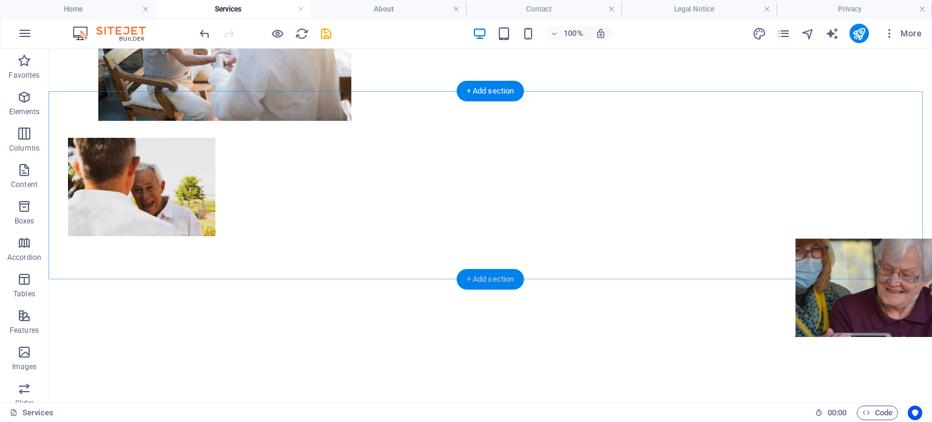
click at [505, 273] on div "+ Add section" at bounding box center [490, 279] width 67 height 21
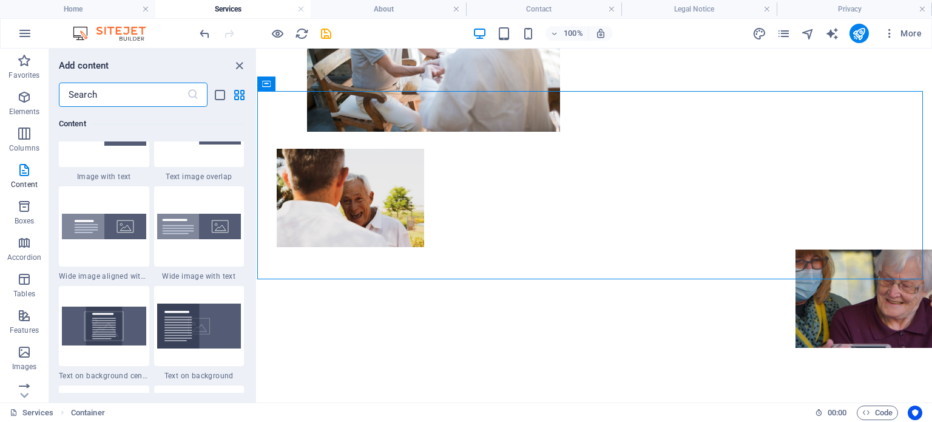
scroll to position [2376, 0]
click at [131, 227] on img at bounding box center [104, 225] width 84 height 25
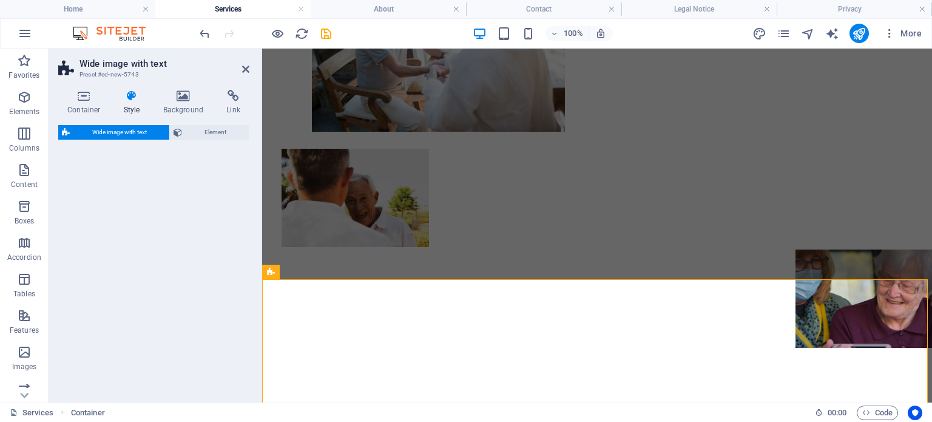
select select "%"
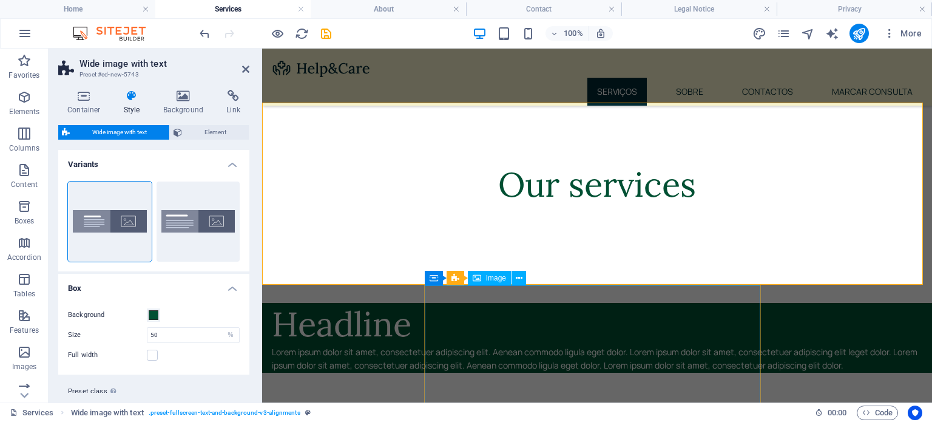
scroll to position [707, 0]
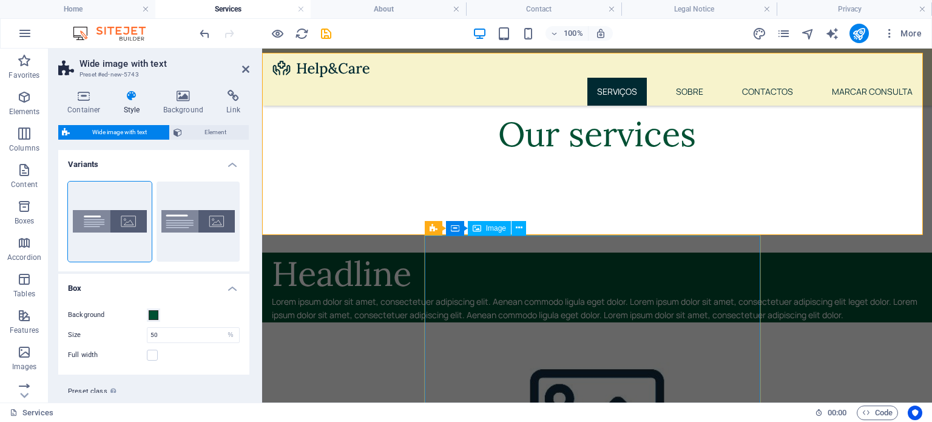
scroll to position [756, 0]
click at [155, 317] on span at bounding box center [154, 315] width 10 height 10
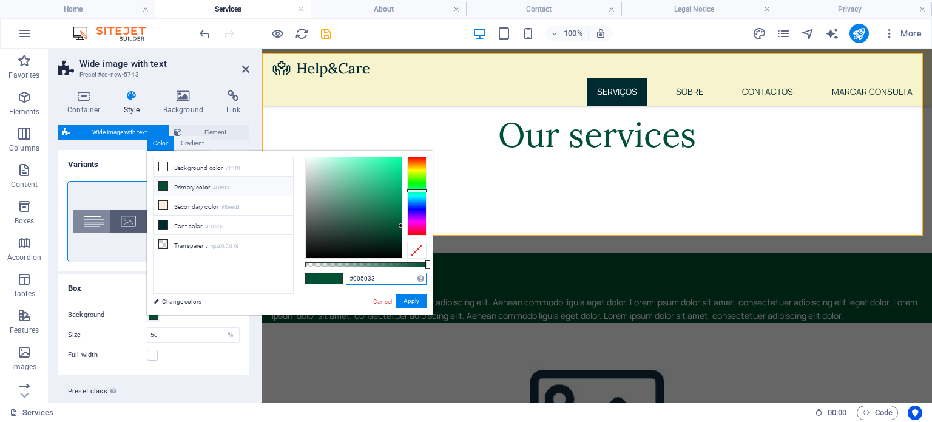
drag, startPoint x: 392, startPoint y: 276, endPoint x: 299, endPoint y: 268, distance: 93.7
click at [299, 268] on div "#005033 Supported formats #0852ed rgb(8, 82, 237) rgba(8, 82, 237, 90%) hsv(221…" at bounding box center [365, 320] width 134 height 340
paste input "f7f3cc"
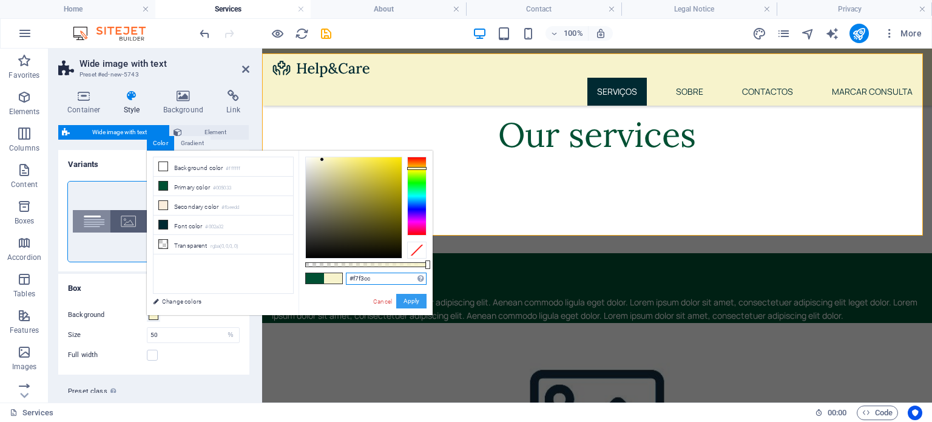
type input "#f7f3cc"
click at [425, 300] on button "Apply" at bounding box center [411, 301] width 30 height 15
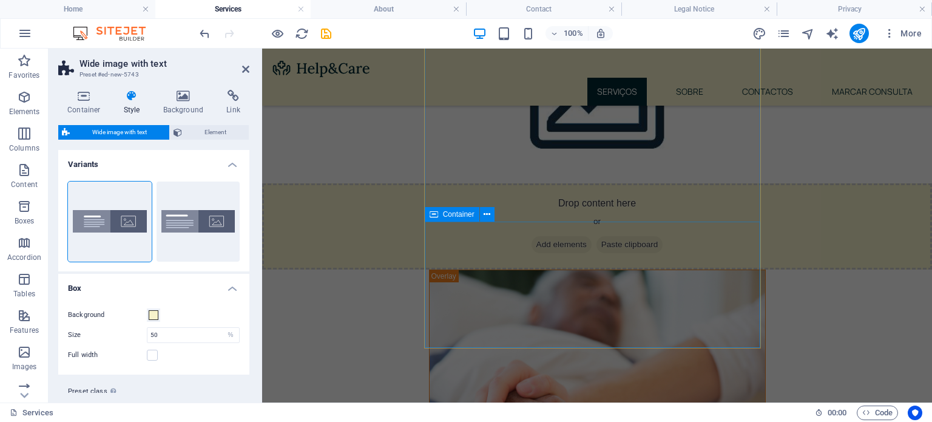
scroll to position [844, 0]
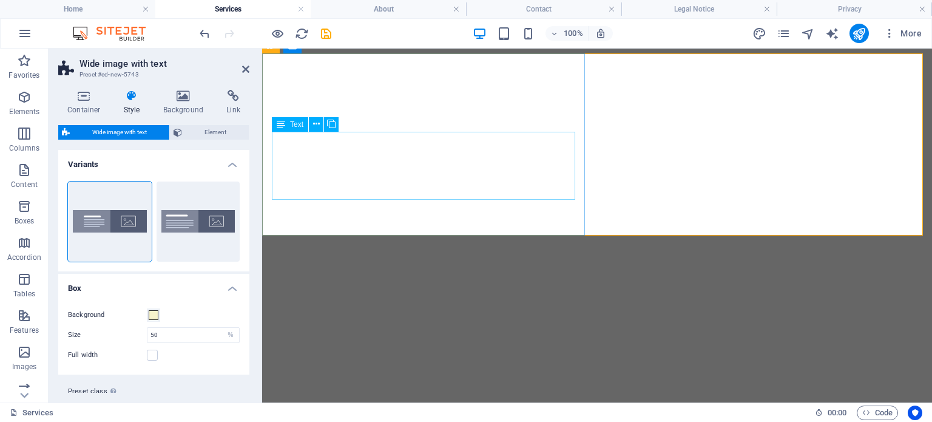
select select "%"
select select "rem"
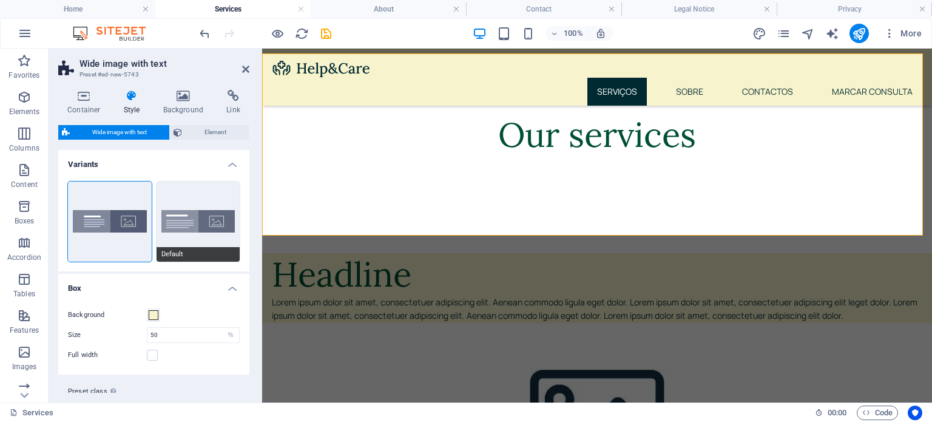
click at [205, 230] on button "Default" at bounding box center [198, 221] width 84 height 80
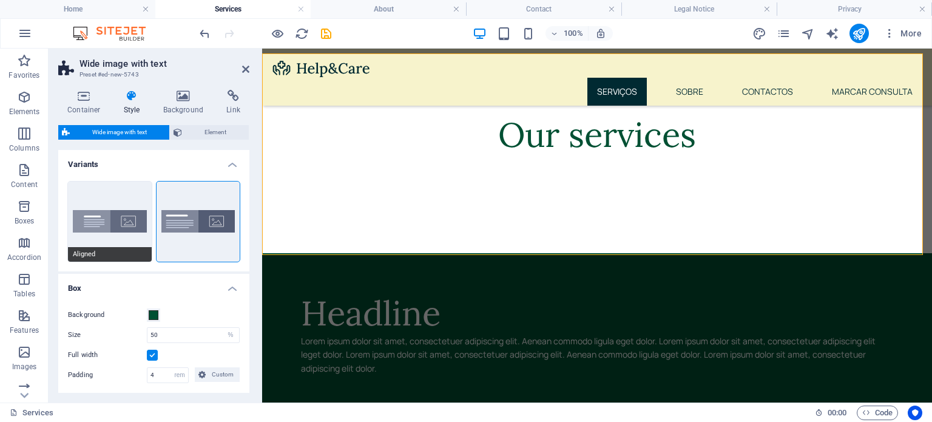
click at [90, 220] on button "Aligned" at bounding box center [110, 221] width 84 height 80
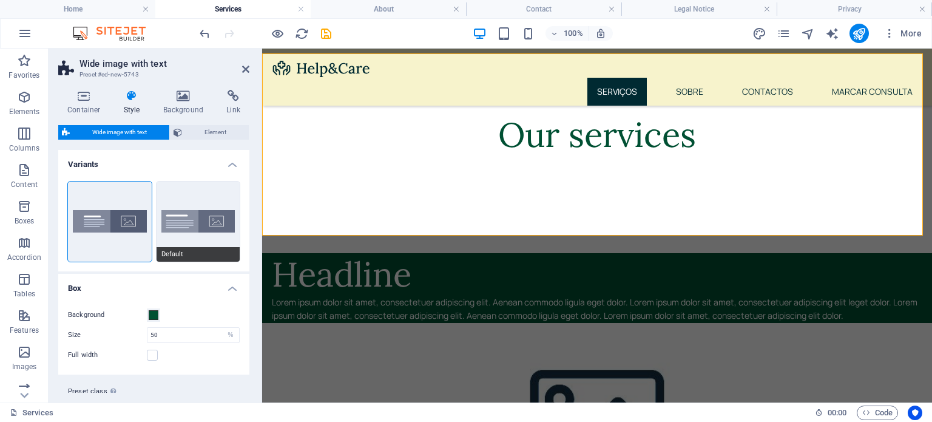
click at [231, 212] on button "Default" at bounding box center [198, 221] width 84 height 80
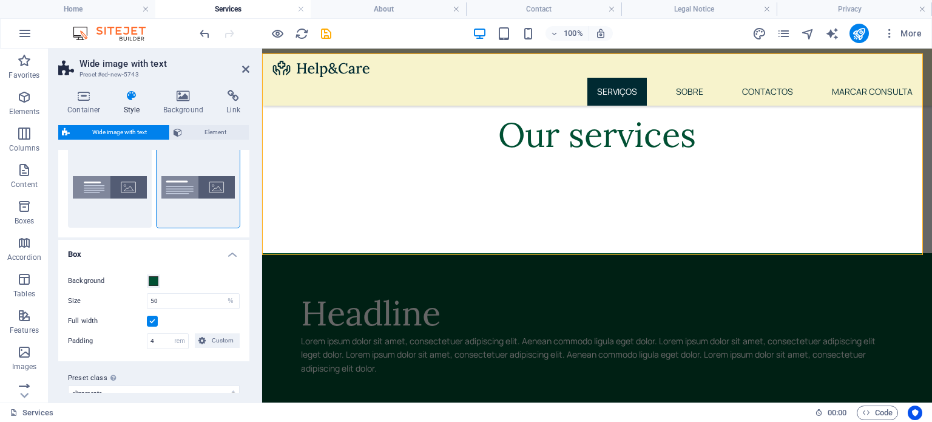
scroll to position [36, 0]
click at [141, 264] on div "Background Size 50 px rem % vh vw Full width Padding 4 px rem % vh vw Custom Cu…" at bounding box center [154, 309] width 196 height 99
click at [152, 274] on span at bounding box center [154, 279] width 10 height 10
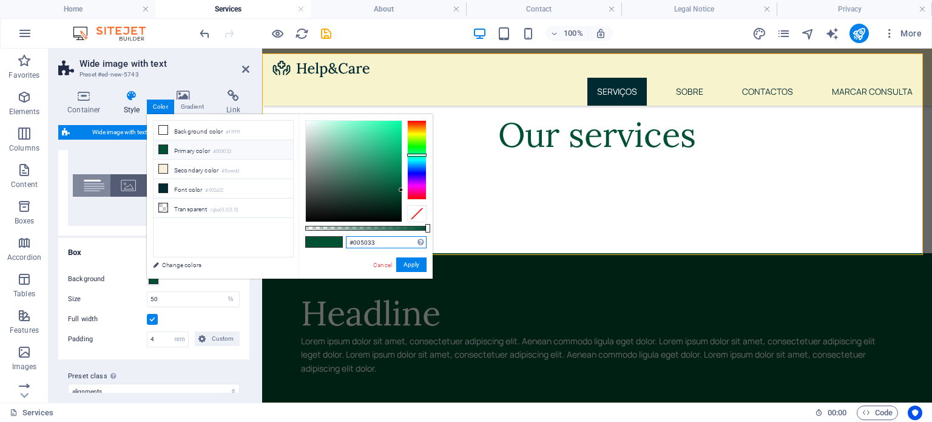
drag, startPoint x: 396, startPoint y: 240, endPoint x: 321, endPoint y: 238, distance: 75.2
click at [321, 238] on div "#005033 Supported formats #0852ed rgb(8, 82, 237) rgba(8, 82, 237, 90%) hsv(221…" at bounding box center [365, 284] width 134 height 340
paste input "f7f3cc"
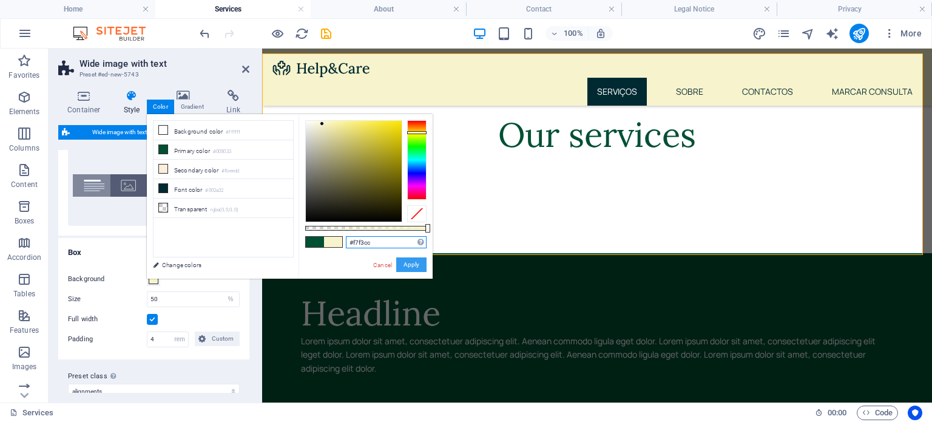
type input "#f7f3cc"
click at [421, 267] on button "Apply" at bounding box center [411, 264] width 30 height 15
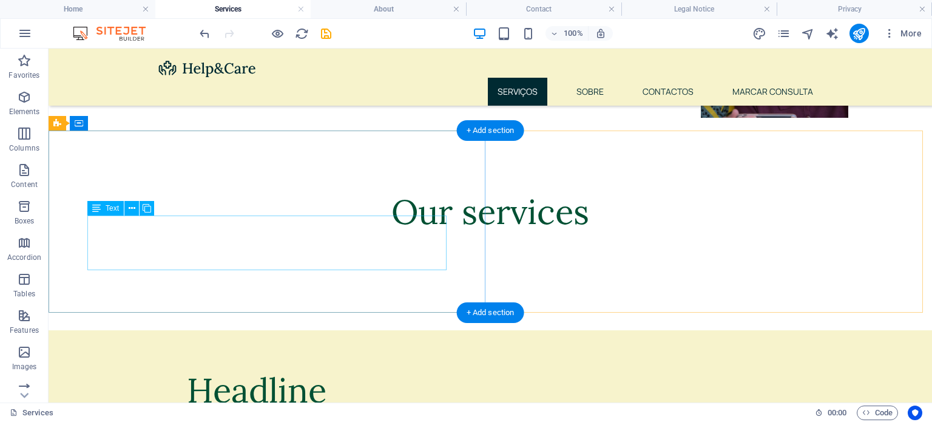
scroll to position [678, 0]
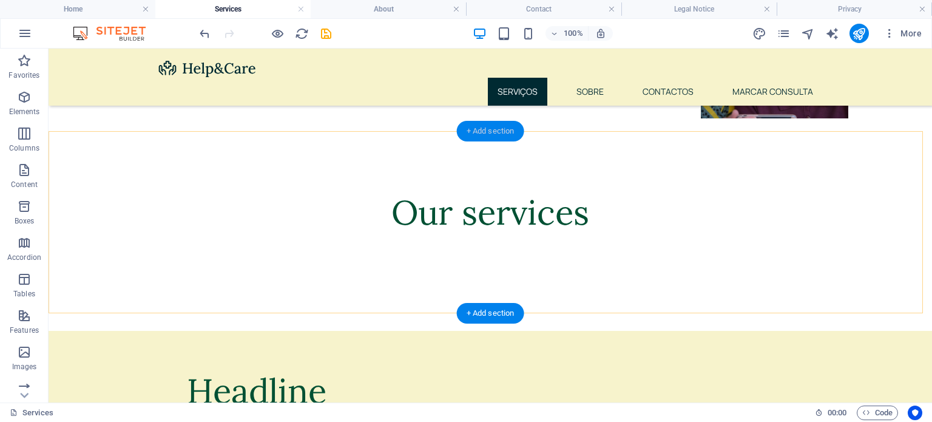
click at [469, 132] on div "+ Add section" at bounding box center [490, 131] width 67 height 21
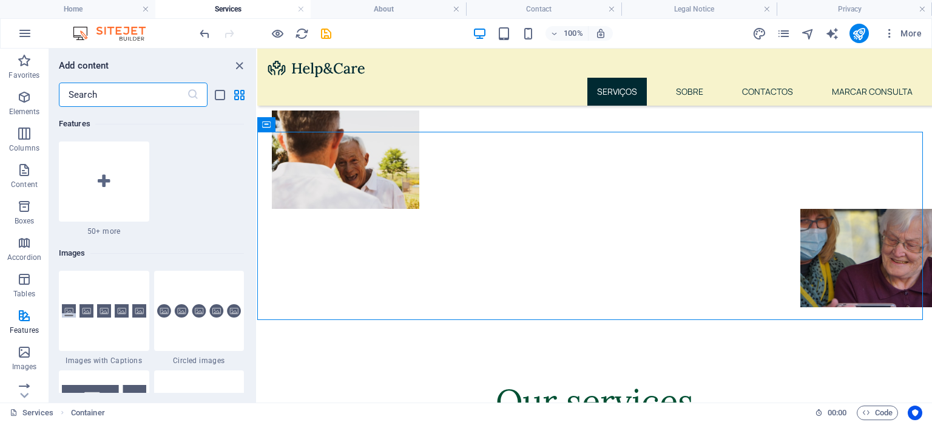
scroll to position [5966, 0]
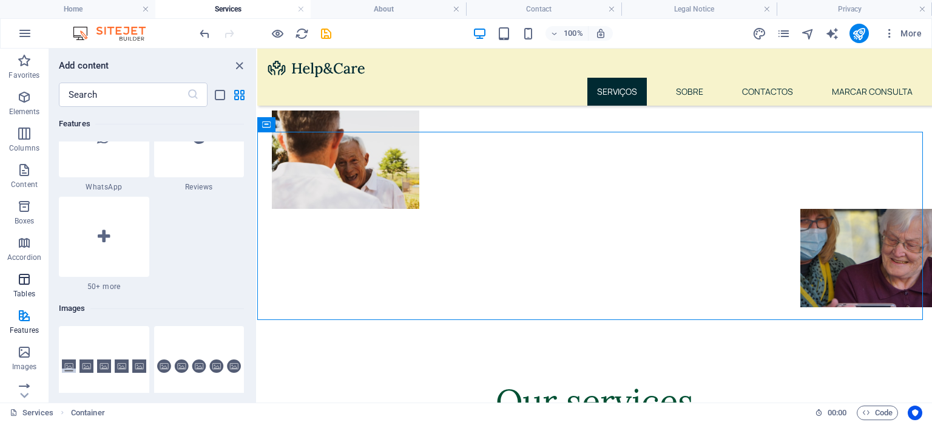
click at [29, 274] on icon "button" at bounding box center [24, 279] width 15 height 15
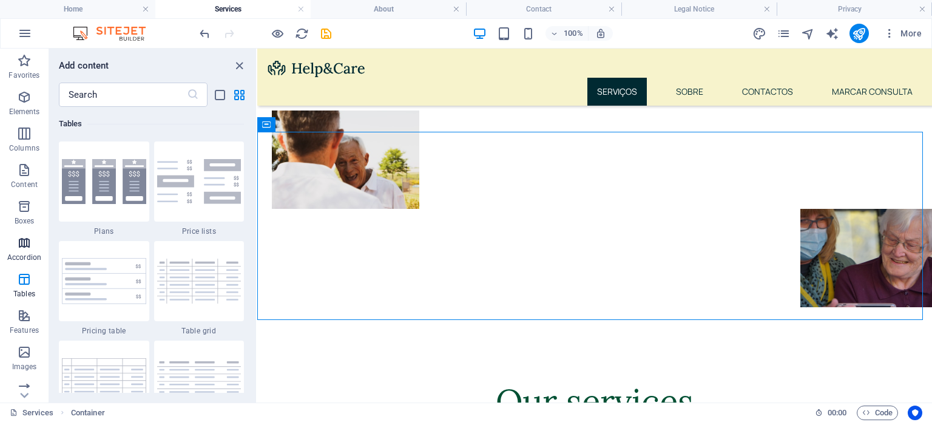
scroll to position [4201, 0]
click at [27, 240] on icon "button" at bounding box center [24, 242] width 15 height 15
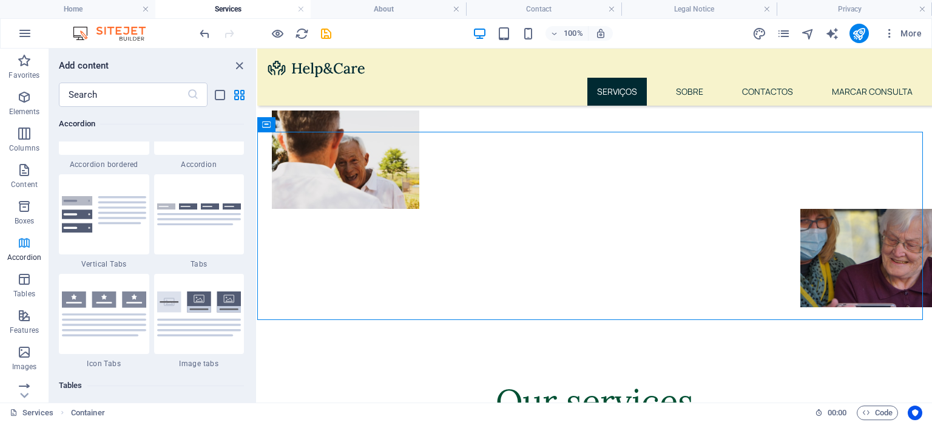
scroll to position [3873, 0]
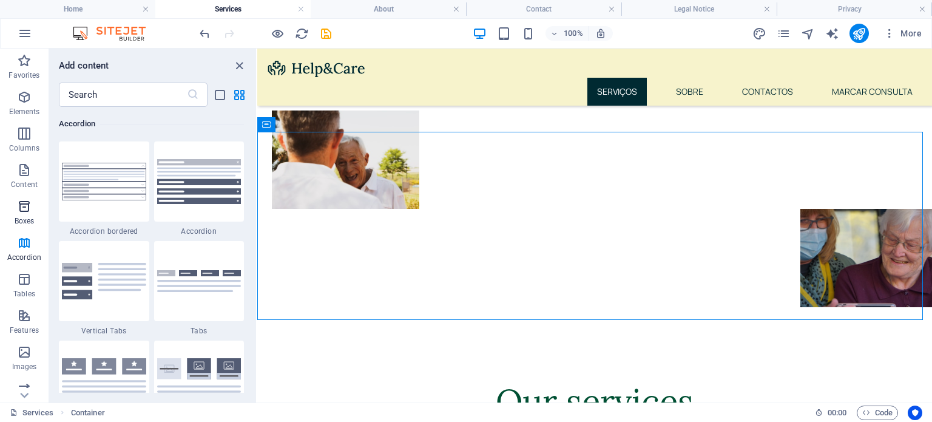
click at [10, 203] on span "Boxes" at bounding box center [24, 213] width 49 height 29
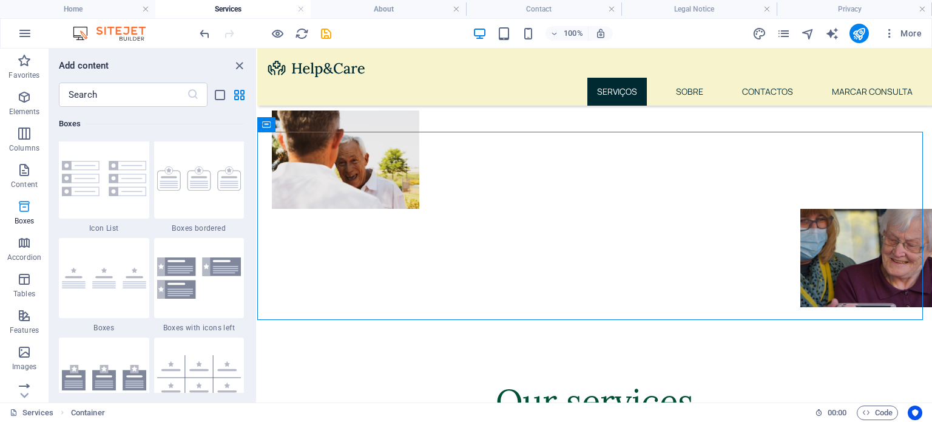
scroll to position [3346, 0]
click at [24, 181] on p "Content" at bounding box center [24, 185] width 27 height 10
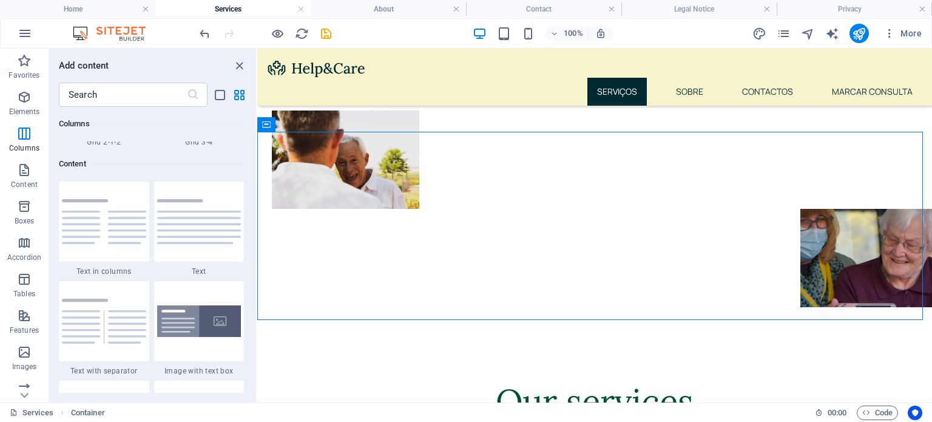
scroll to position [2085, 0]
click at [192, 218] on img at bounding box center [199, 219] width 84 height 45
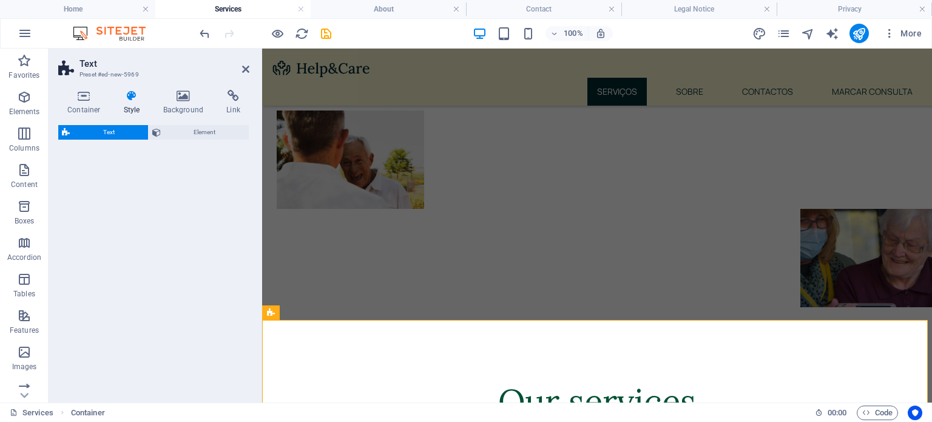
select select "preset-text-v2-default"
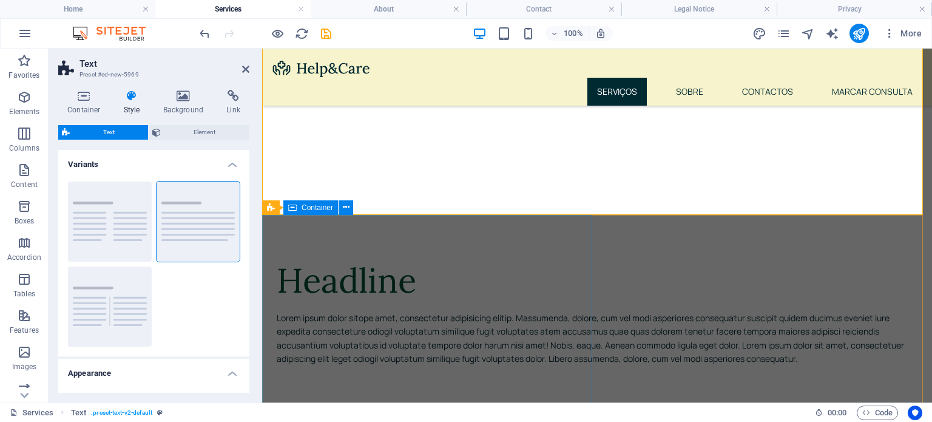
scroll to position [799, 0]
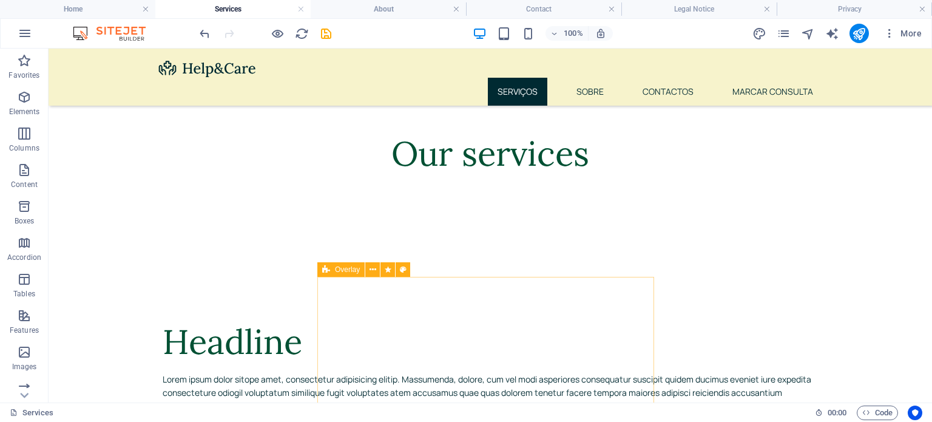
scroll to position [736, 0]
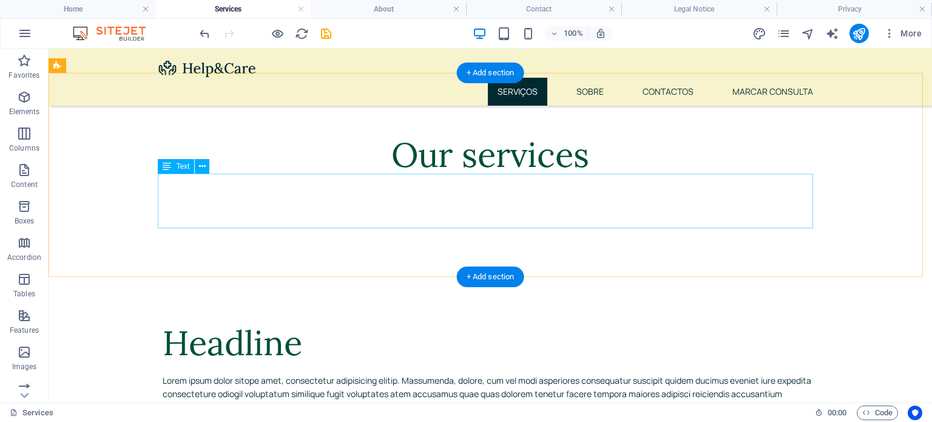
click at [351, 374] on div "Lorem ipsum dolor sitope amet, consectetur adipisicing elitip. Massumenda, dolo…" at bounding box center [490, 401] width 655 height 55
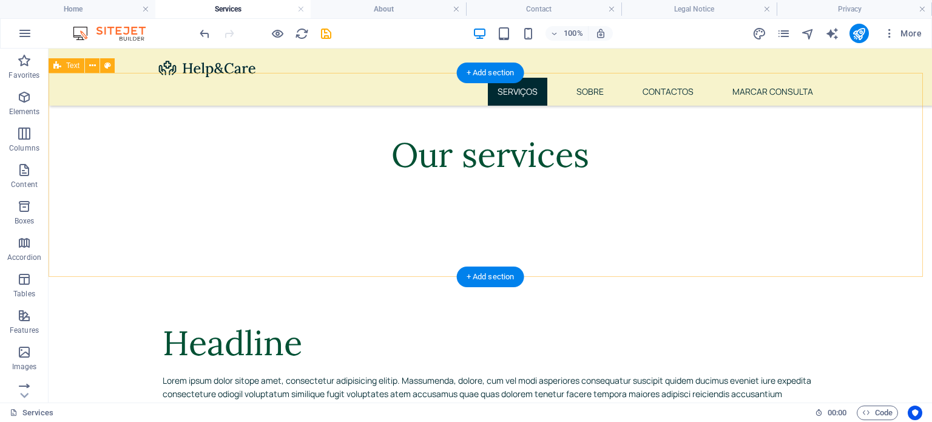
click at [294, 274] on div "Headline Lorem ipsum dolor sitope amet, consectetur adipisicing elitip. Massume…" at bounding box center [490, 375] width 883 height 204
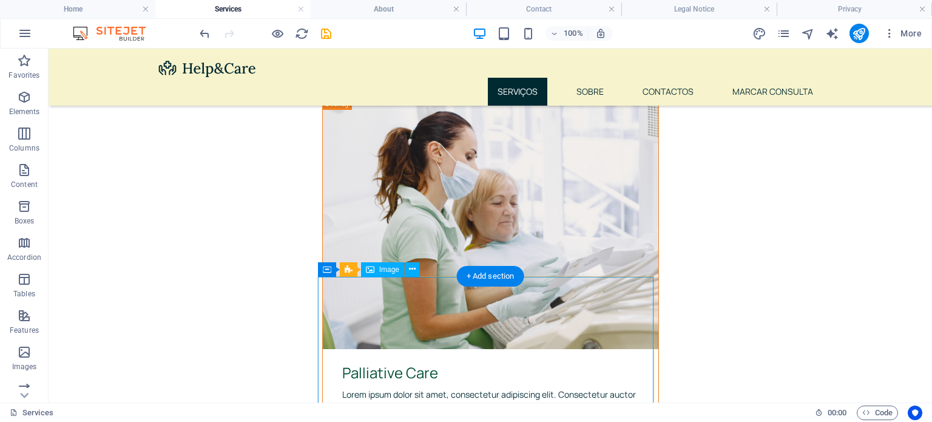
scroll to position [1106, 0]
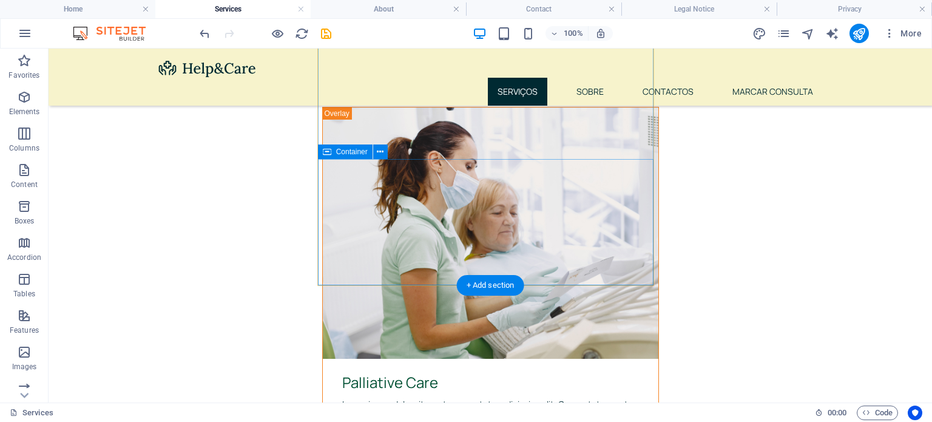
click at [323, 358] on div "Palliative Care Lorem ipsum dolor sit amet, consectetur adipiscing elit. Consec…" at bounding box center [490, 421] width 335 height 126
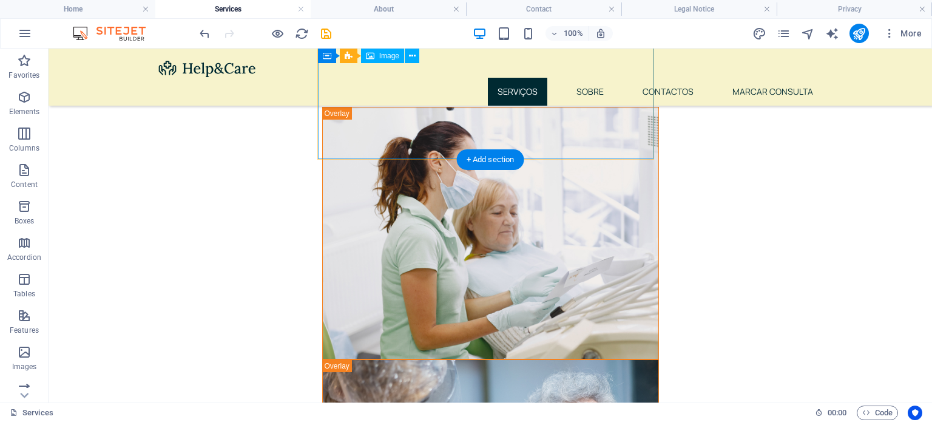
click at [399, 131] on figure at bounding box center [490, 233] width 335 height 252
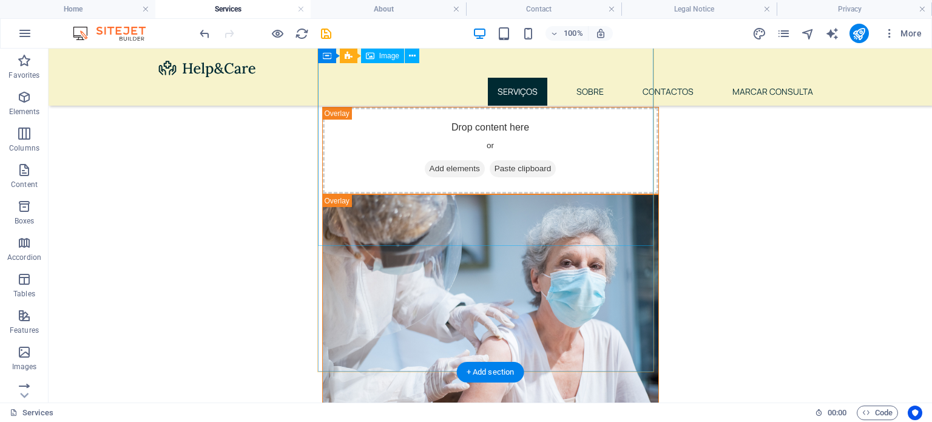
click at [399, 195] on figure at bounding box center [490, 321] width 335 height 252
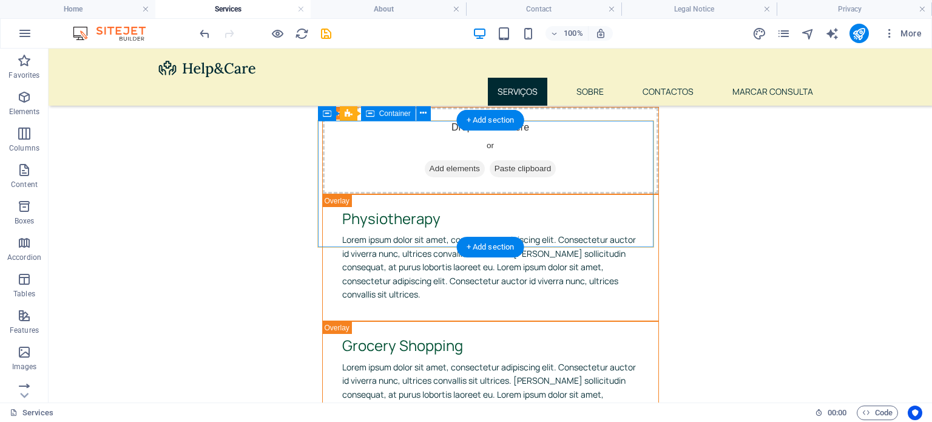
click at [399, 321] on div "Grocery Shopping Lorem ipsum dolor sit amet, consectetur adipiscing elit. Conse…" at bounding box center [490, 384] width 335 height 126
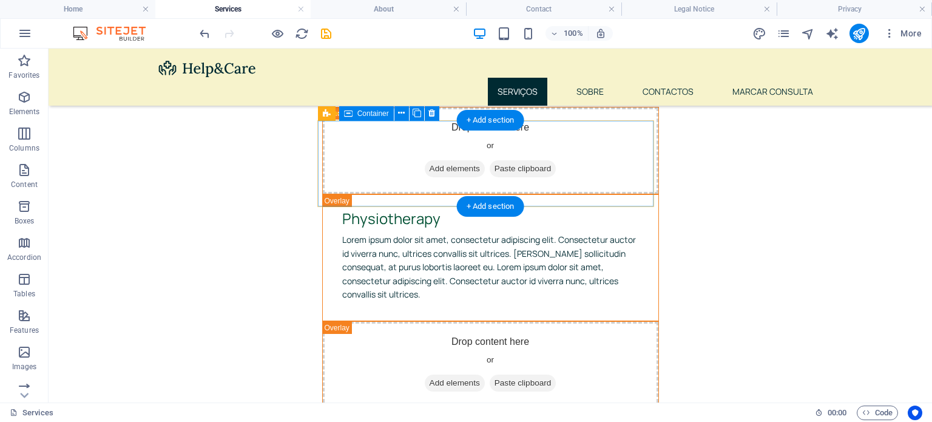
click at [399, 321] on div "Drop content here or Add elements Paste clipboard" at bounding box center [490, 364] width 335 height 86
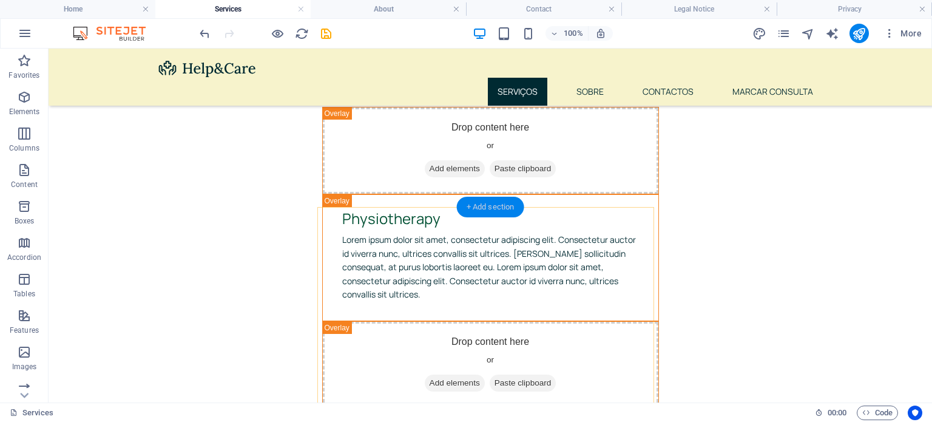
click at [512, 208] on div "+ Add section" at bounding box center [490, 207] width 67 height 21
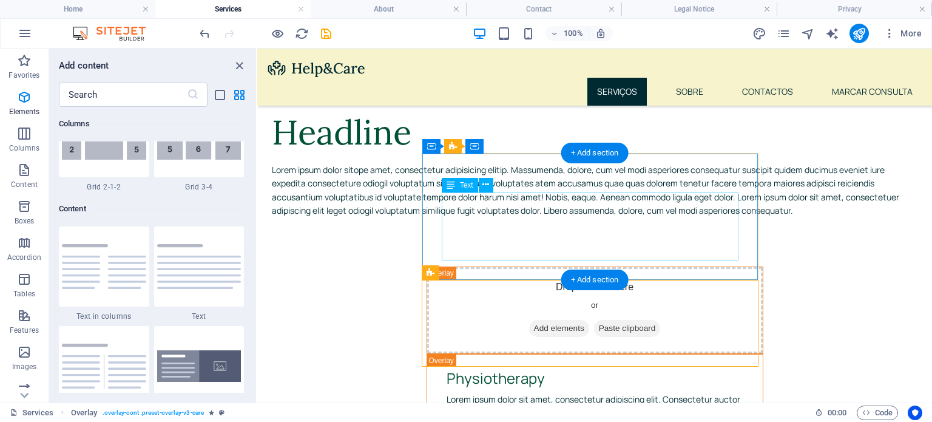
scroll to position [2122, 0]
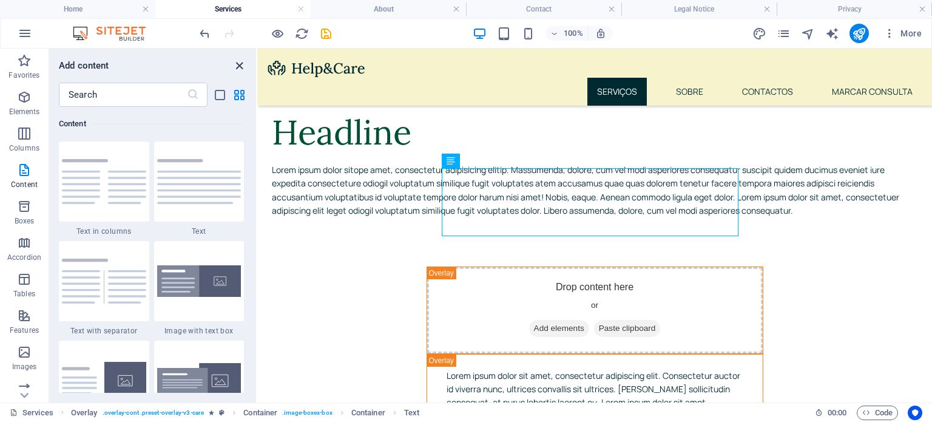
click at [238, 67] on icon "close panel" at bounding box center [239, 66] width 14 height 14
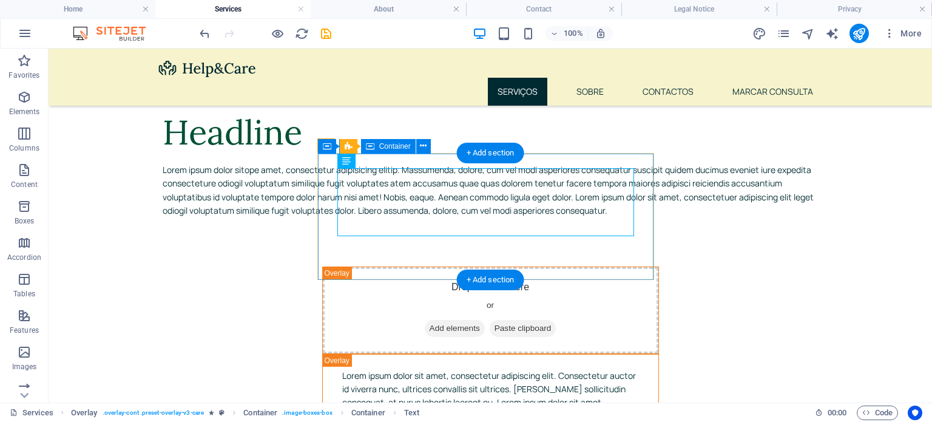
click at [563, 354] on div "Lorem ipsum dolor sit amet, consectetur adipiscing elit. Consectetur auctor id …" at bounding box center [490, 417] width 335 height 126
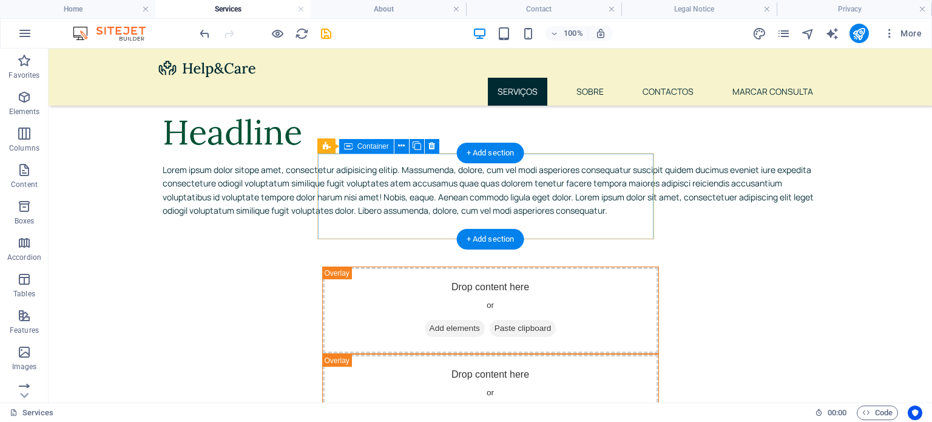
click at [648, 354] on div "Drop content here or Add elements Paste clipboard" at bounding box center [490, 397] width 335 height 86
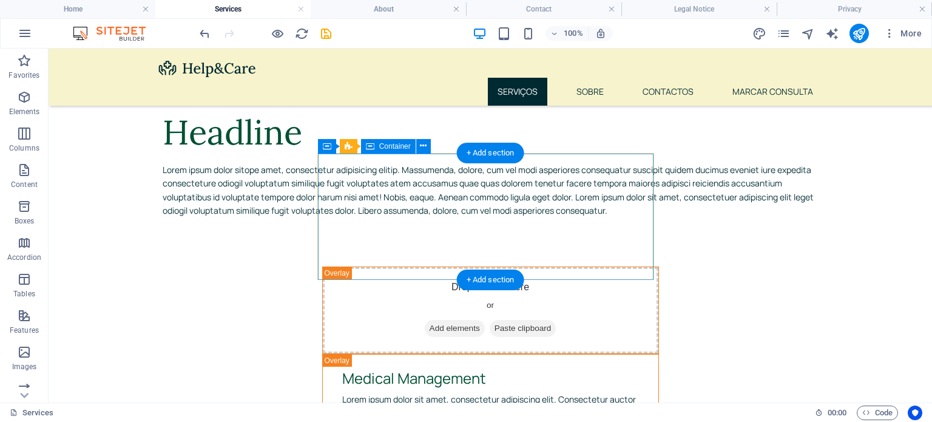
click at [648, 354] on div "Medical Management Lorem ipsum dolor sit amet, consectetur adipiscing elit. Con…" at bounding box center [490, 417] width 335 height 126
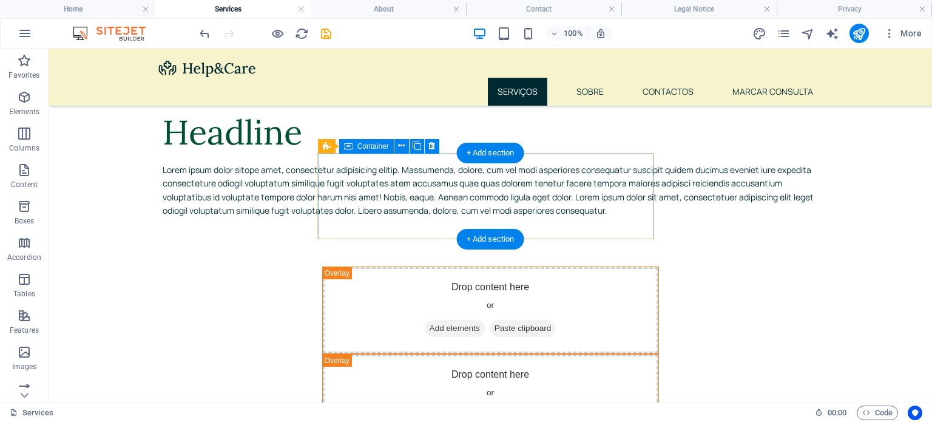
click at [648, 354] on div "Drop content here or Add elements Paste clipboard" at bounding box center [490, 397] width 335 height 86
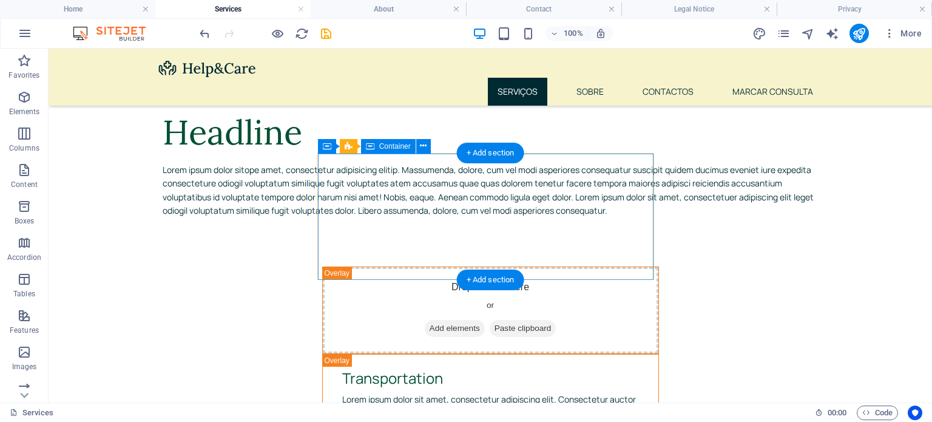
click at [648, 354] on div "Transportation Lorem ipsum dolor sit amet, consectetur adipiscing elit. Consect…" at bounding box center [490, 417] width 335 height 126
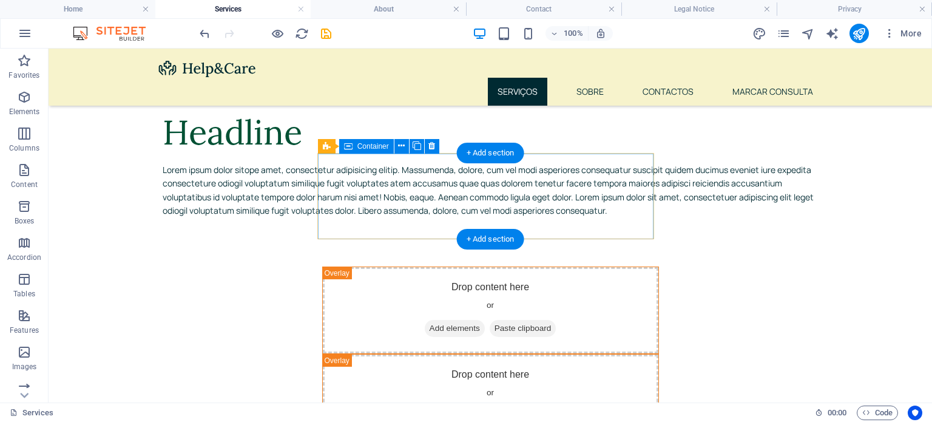
click at [648, 354] on div "Drop content here or Add elements Paste clipboard" at bounding box center [490, 397] width 335 height 86
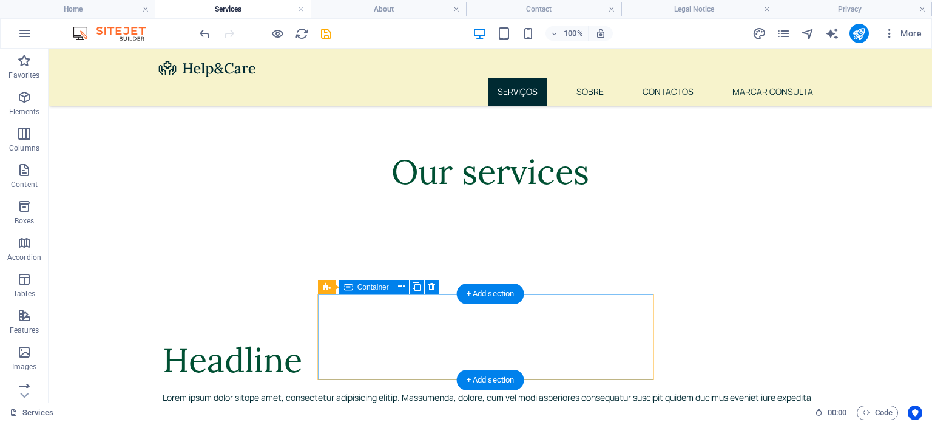
scroll to position [718, 0]
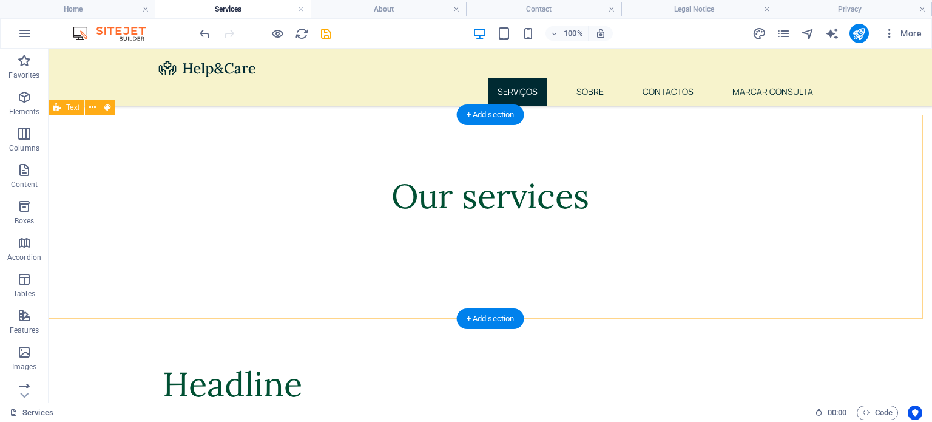
scroll to position [694, 0]
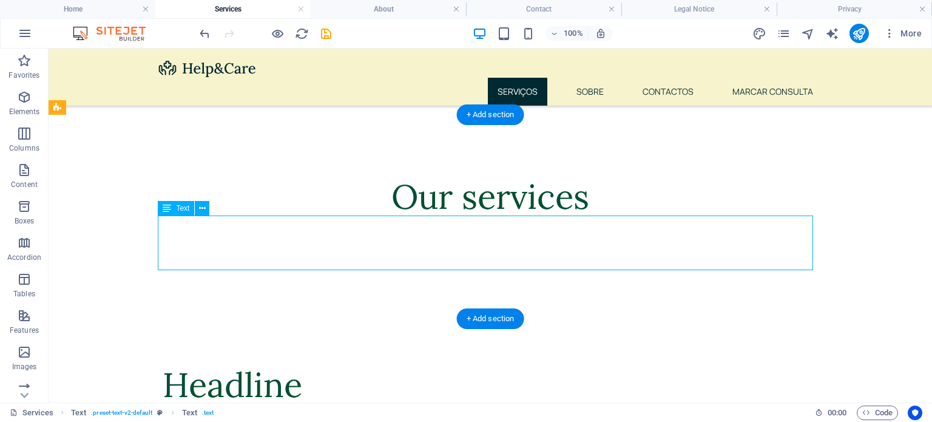
click at [505, 406] on div at bounding box center [490, 411] width 655 height 10
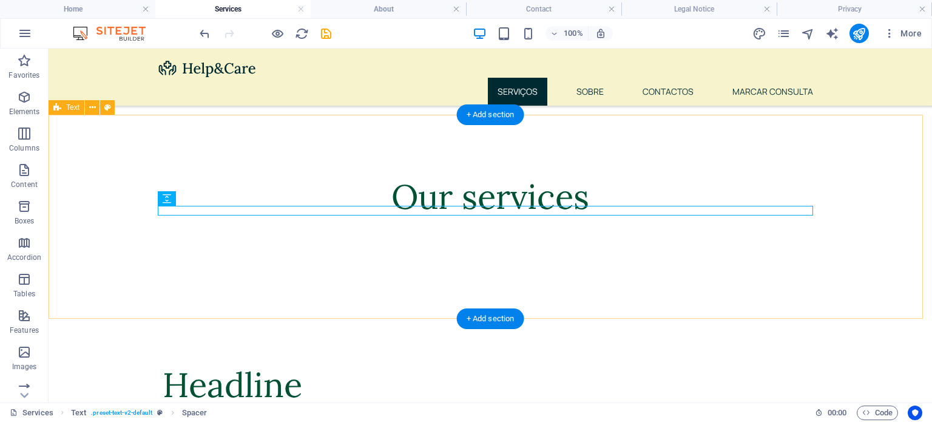
click at [342, 315] on div "Headline Lorem ipsum dolor sitope amet, consectetur adipisicing elitip. Massume…" at bounding box center [490, 417] width 883 height 204
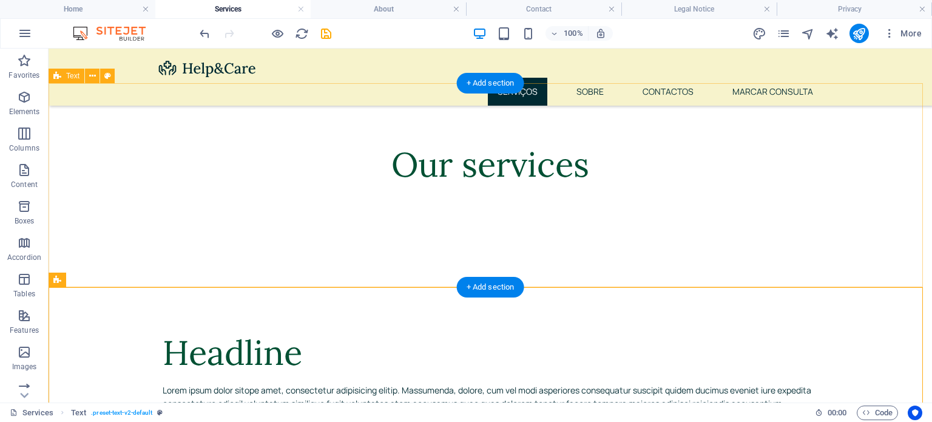
scroll to position [725, 0]
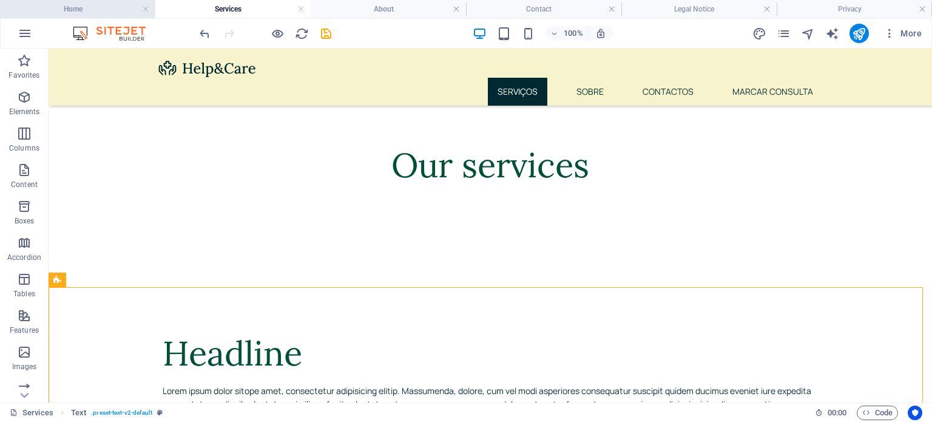
click at [108, 7] on h4 "Home" at bounding box center [77, 8] width 155 height 13
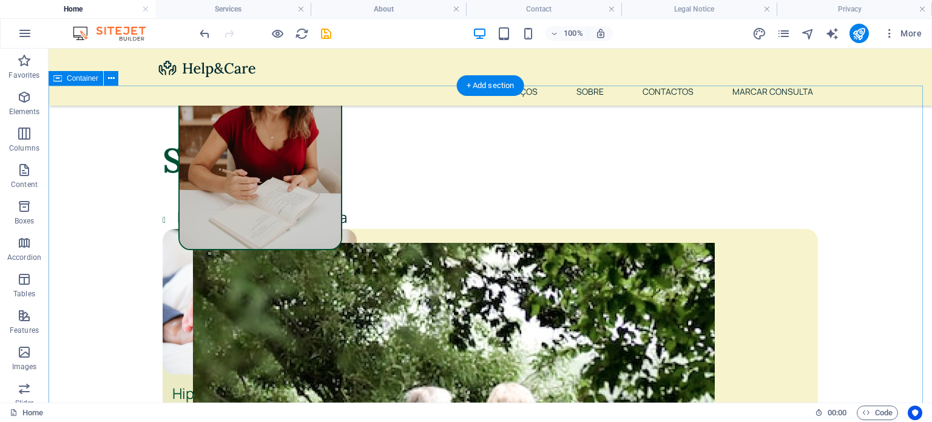
scroll to position [323, 0]
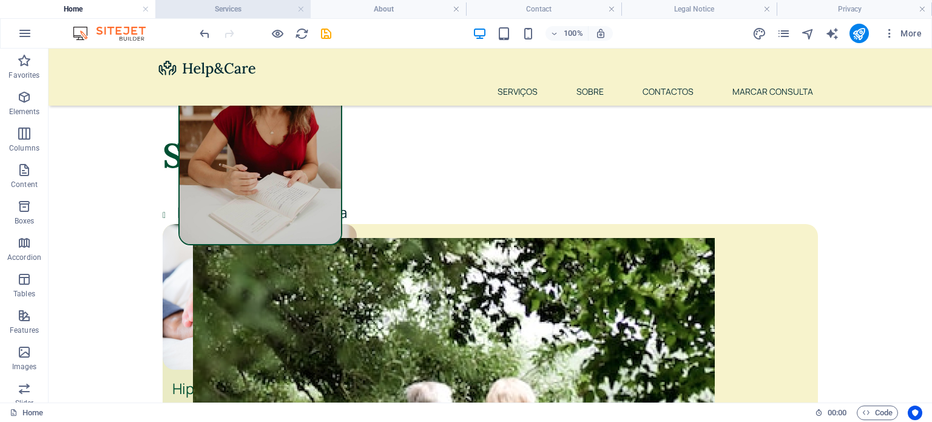
click at [241, 7] on h4 "Services" at bounding box center [232, 8] width 155 height 13
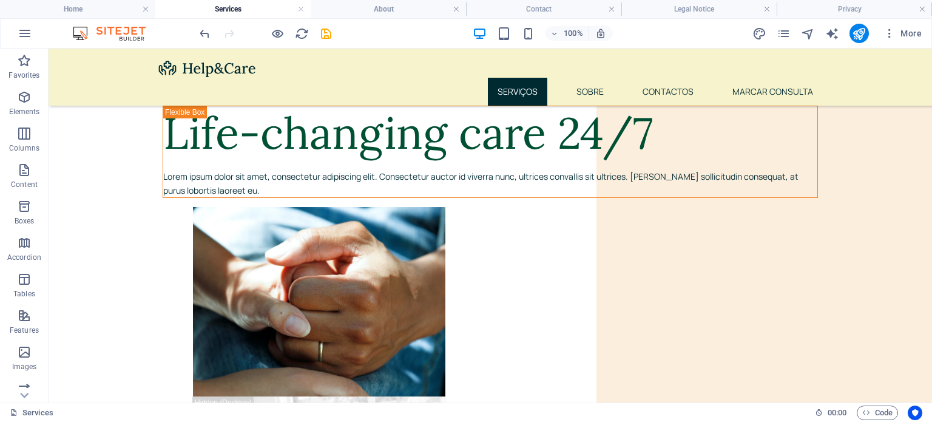
scroll to position [725, 0]
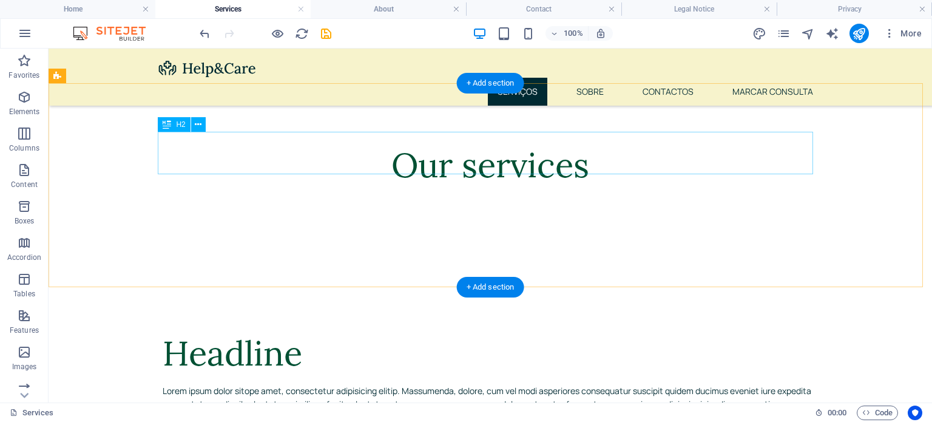
click at [255, 332] on div "Headline" at bounding box center [490, 353] width 655 height 42
click at [318, 332] on div "Headline" at bounding box center [490, 353] width 655 height 42
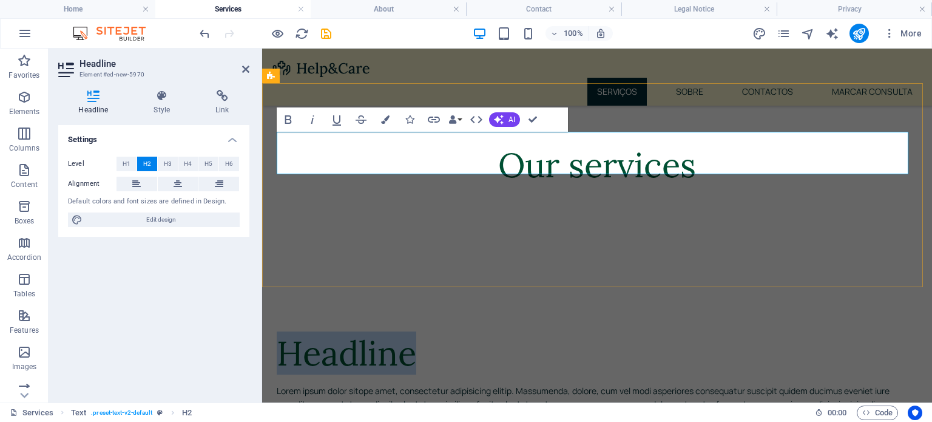
click at [394, 332] on h2 "Headline" at bounding box center [597, 353] width 640 height 42
click at [411, 332] on h2 "Headline" at bounding box center [597, 353] width 640 height 42
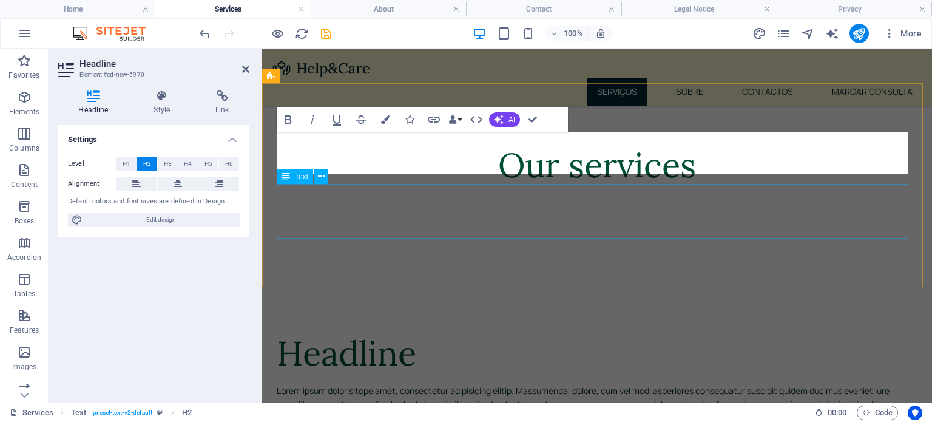
click at [402, 384] on div "Lorem ipsum dolor sitope amet, consectetur adipisicing elitip. Massumenda, dolo…" at bounding box center [597, 411] width 640 height 55
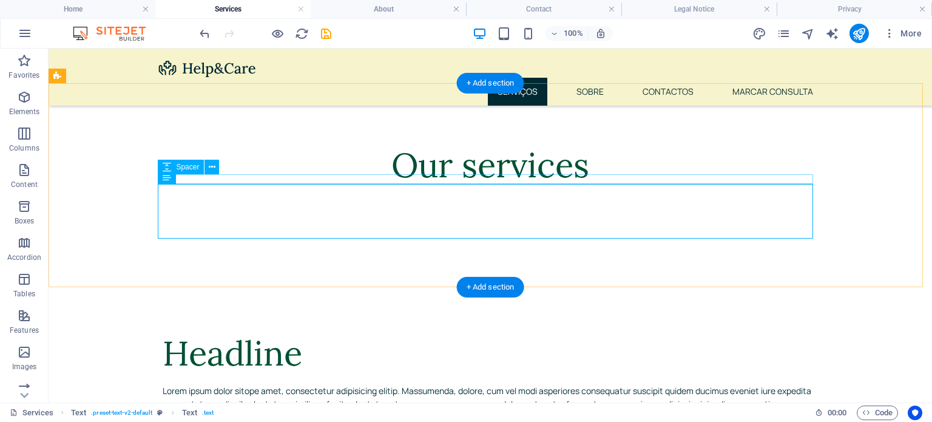
click at [366, 374] on div at bounding box center [490, 379] width 655 height 10
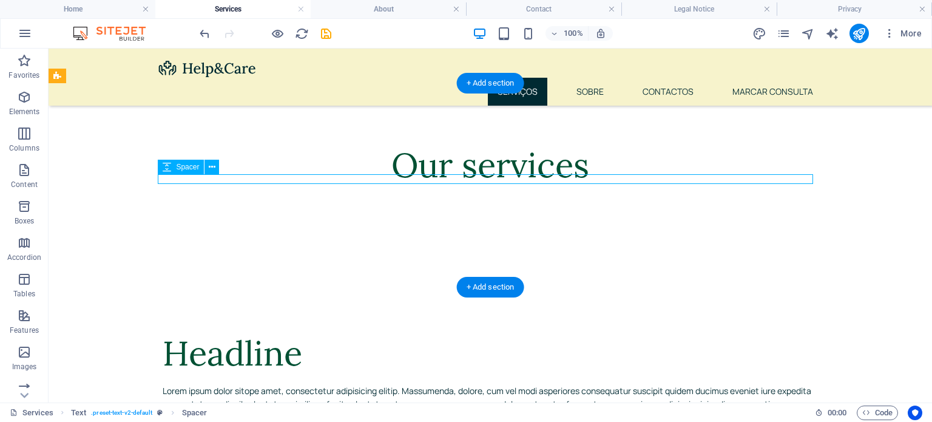
click at [366, 374] on div at bounding box center [490, 379] width 655 height 10
select select "rem"
click at [279, 384] on div "Lorem ipsum dolor sitope amet, consectetur adipisicing elitip. Massumenda, dolo…" at bounding box center [490, 411] width 655 height 55
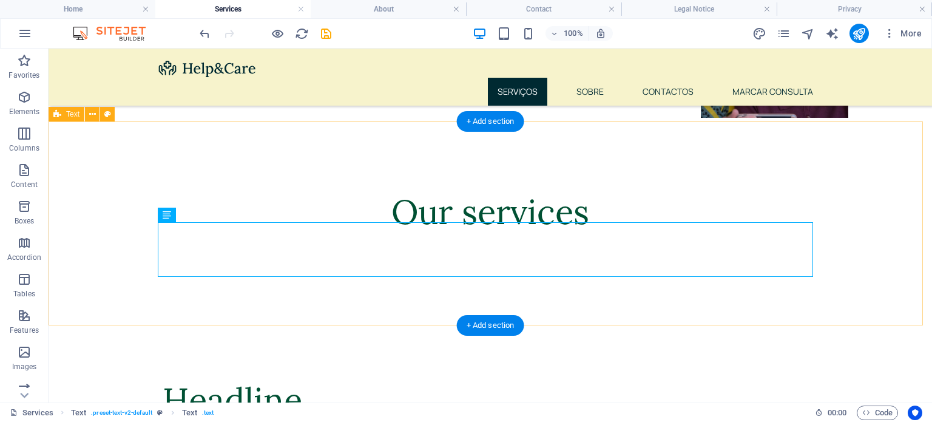
scroll to position [688, 0]
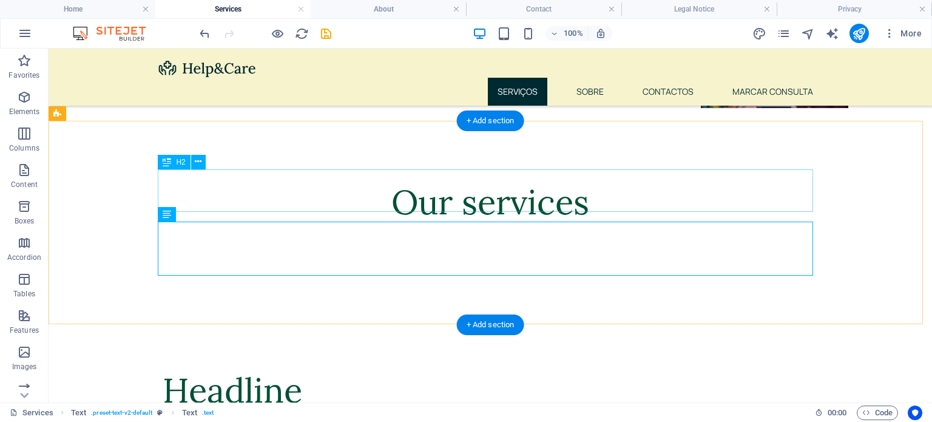
click at [250, 369] on div "Headline" at bounding box center [490, 390] width 655 height 42
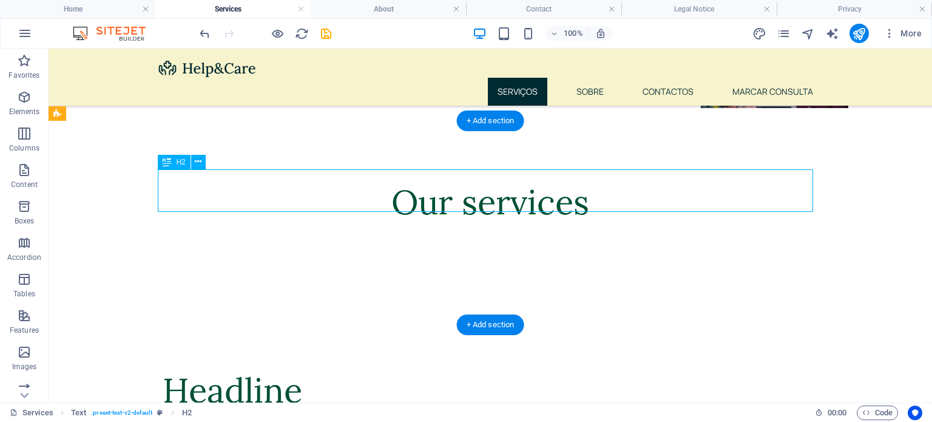
click at [250, 369] on div "Headline" at bounding box center [490, 390] width 655 height 42
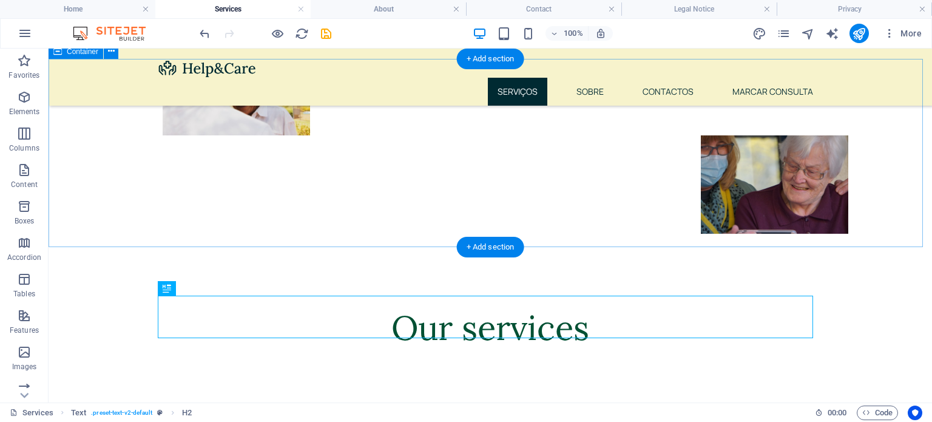
scroll to position [562, 0]
click at [449, 258] on div "Our services" at bounding box center [490, 352] width 883 height 188
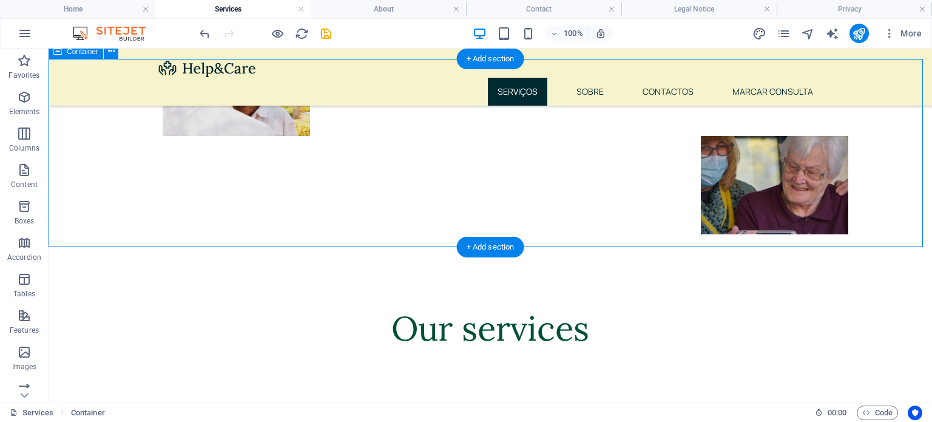
click at [449, 258] on div "Our services" at bounding box center [490, 352] width 883 height 188
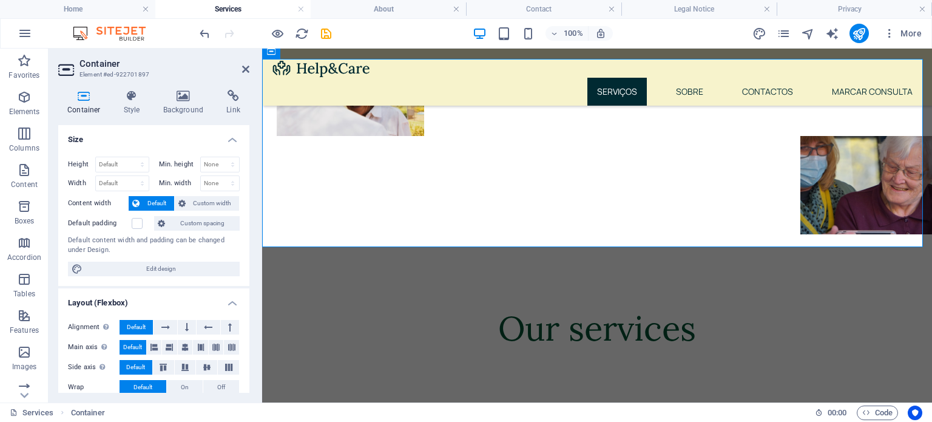
scroll to position [201, 0]
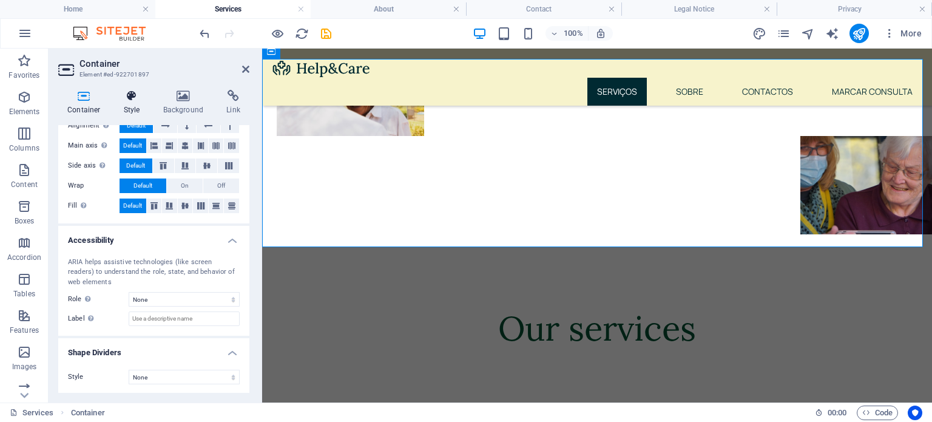
click at [129, 96] on icon at bounding box center [132, 96] width 35 height 12
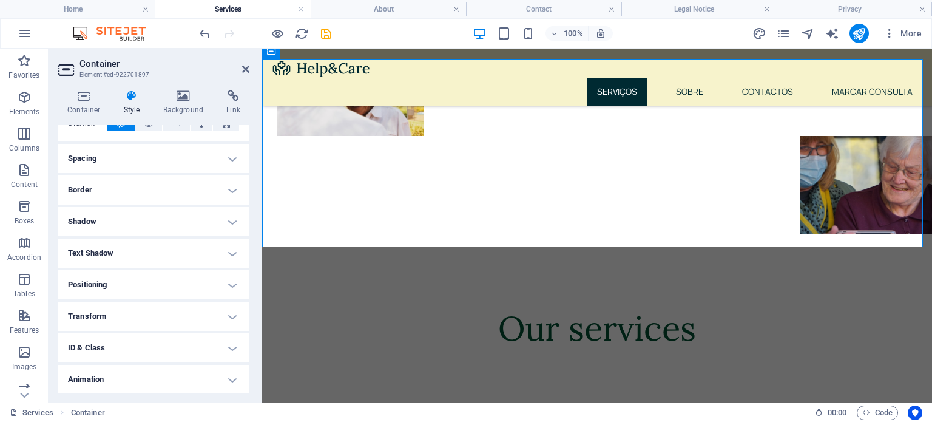
scroll to position [86, 0]
click at [173, 155] on h4 "Spacing" at bounding box center [153, 154] width 191 height 29
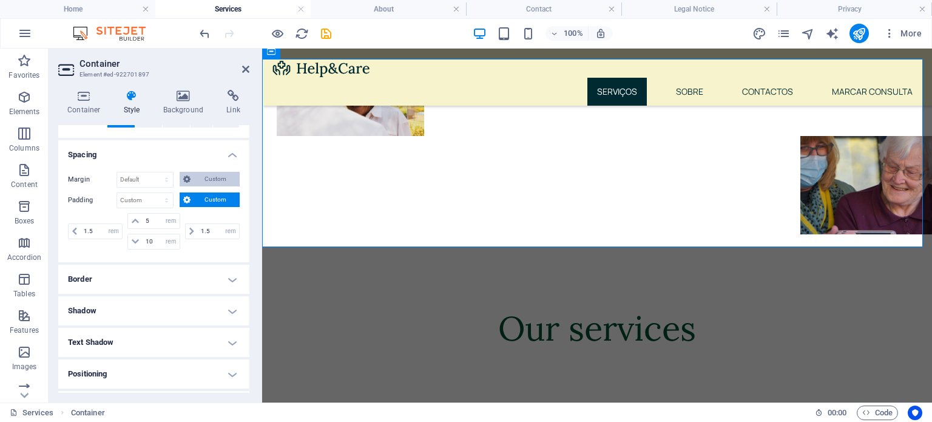
click at [194, 179] on span "Custom" at bounding box center [215, 179] width 42 height 15
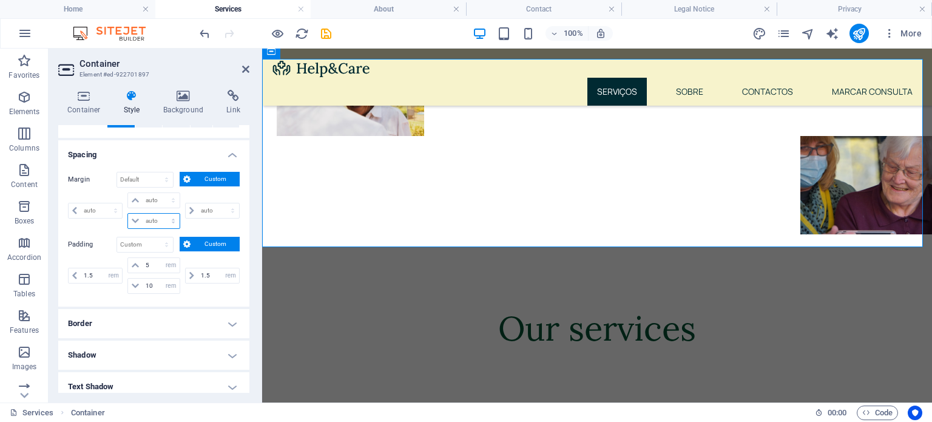
click at [152, 223] on select "auto px % rem vw vh" at bounding box center [153, 220] width 51 height 15
select select "px"
click at [161, 213] on select "auto px % rem vw vh" at bounding box center [153, 220] width 51 height 15
type input "0"
select select "px"
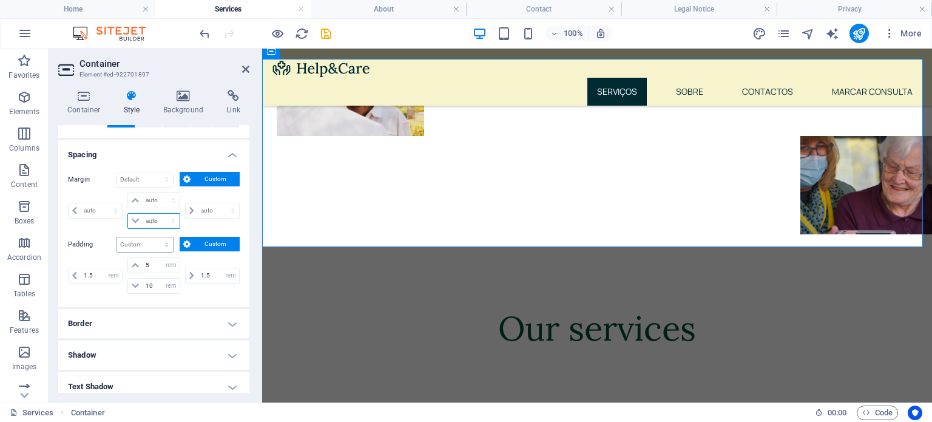
type input "0"
select select "px"
type input "0"
select select "px"
type input "0"
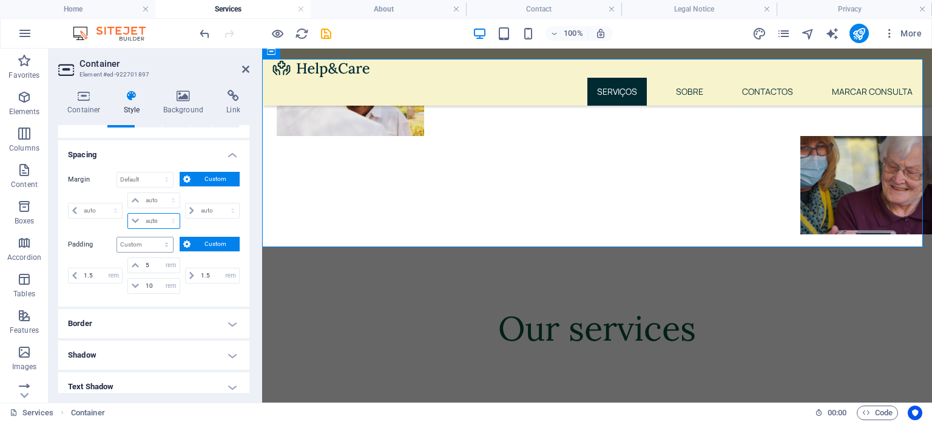
type input "0"
select select "px"
type input "-20"
select select "DISABLED_OPTION_VALUE"
drag, startPoint x: 156, startPoint y: 219, endPoint x: 141, endPoint y: 220, distance: 15.8
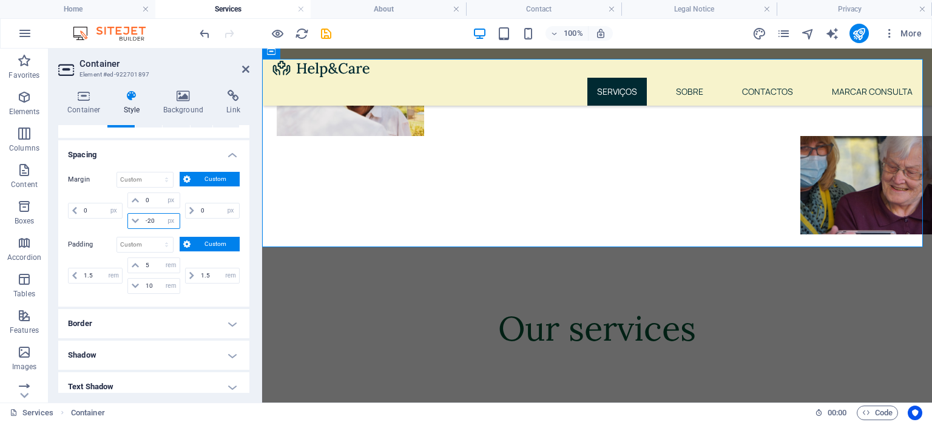
click at [141, 220] on div "-20 auto px % rem vw vh" at bounding box center [153, 221] width 52 height 16
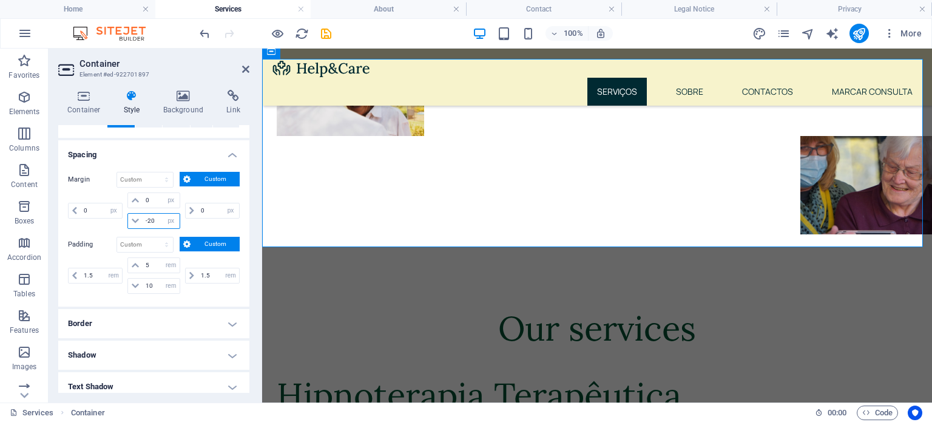
type input "-2"
type input "-160"
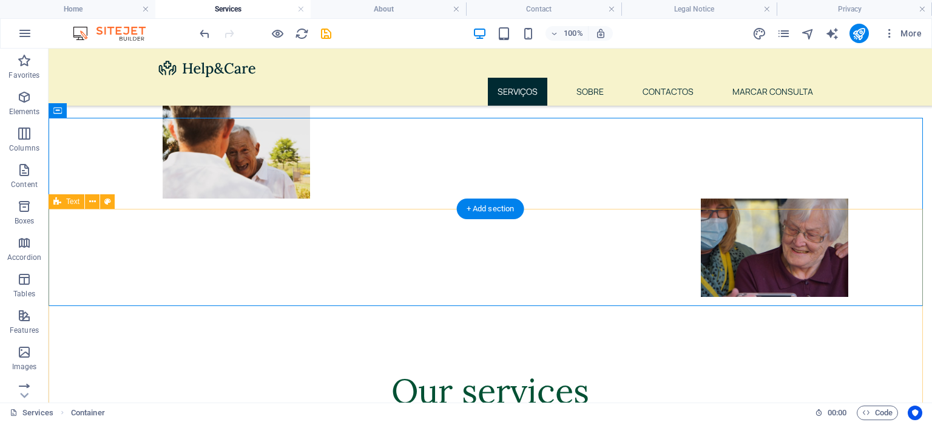
scroll to position [504, 0]
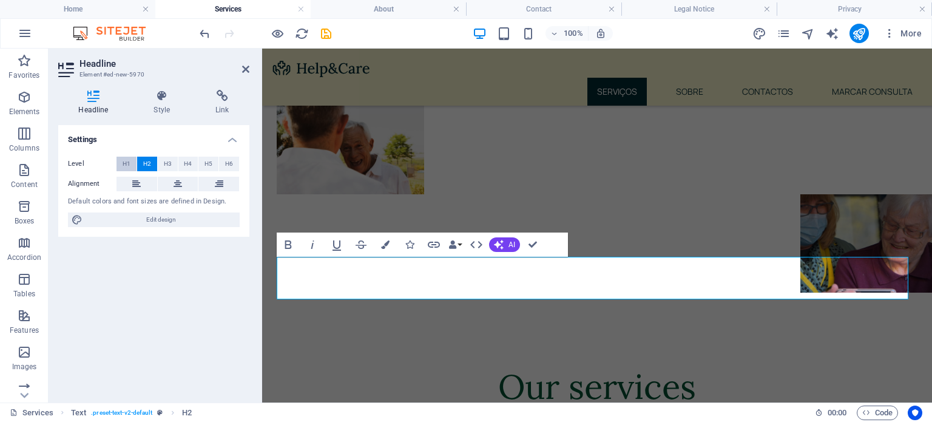
click at [130, 167] on span "H1" at bounding box center [127, 163] width 8 height 15
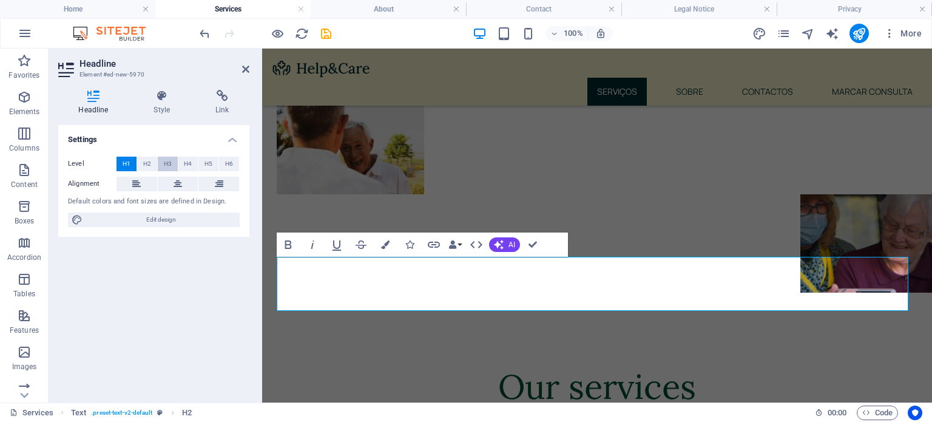
click at [164, 162] on span "H3" at bounding box center [168, 163] width 8 height 15
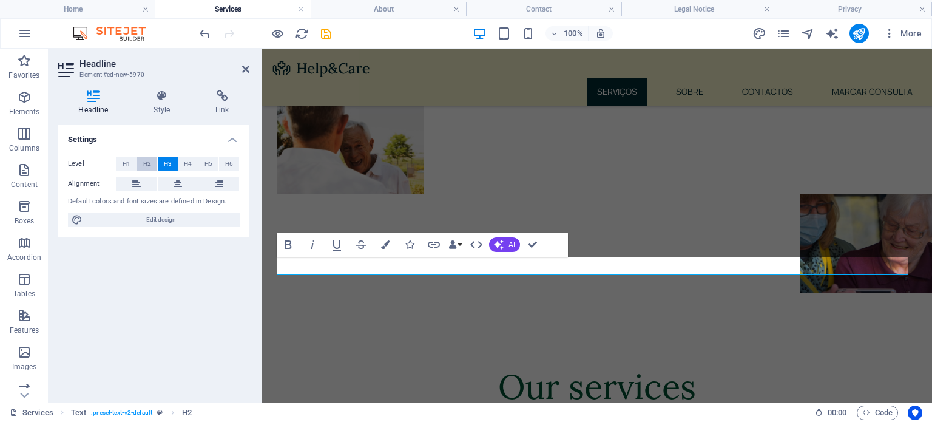
click at [152, 164] on button "H2" at bounding box center [147, 163] width 20 height 15
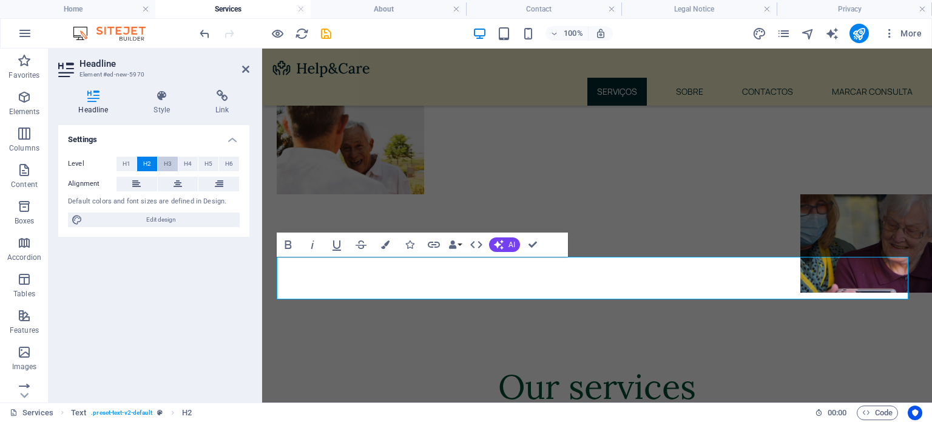
click at [174, 166] on button "H3" at bounding box center [168, 163] width 20 height 15
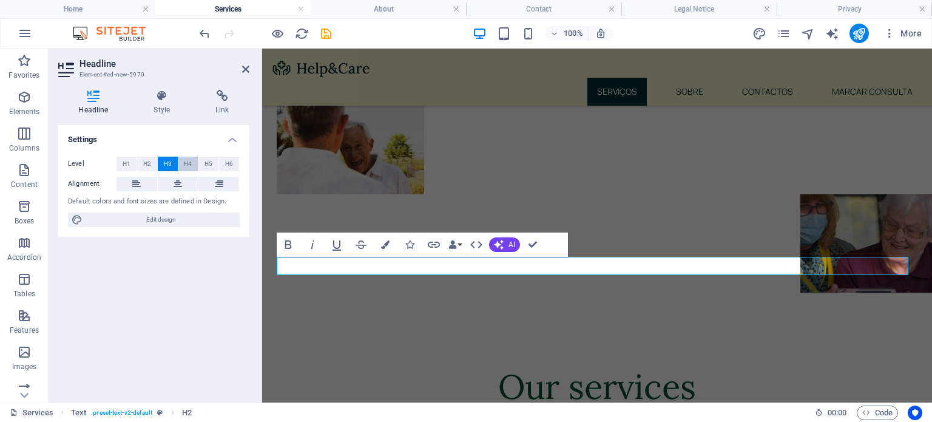
click at [187, 167] on span "H4" at bounding box center [188, 163] width 8 height 15
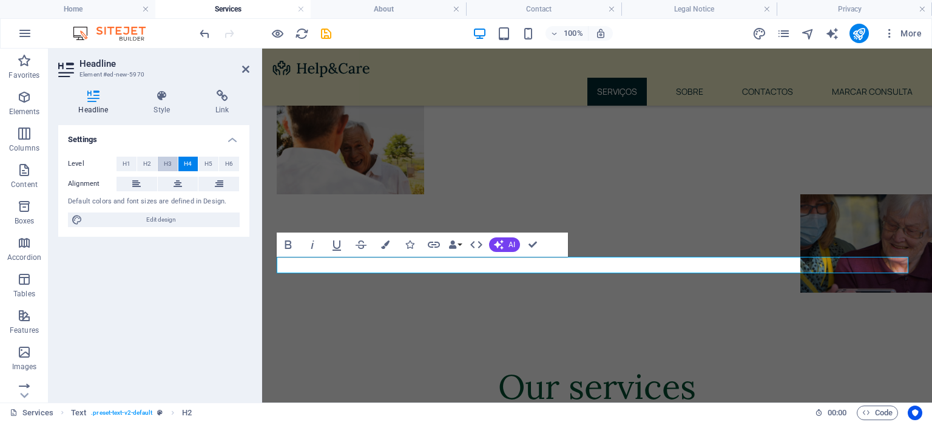
click at [159, 162] on button "H3" at bounding box center [168, 163] width 20 height 15
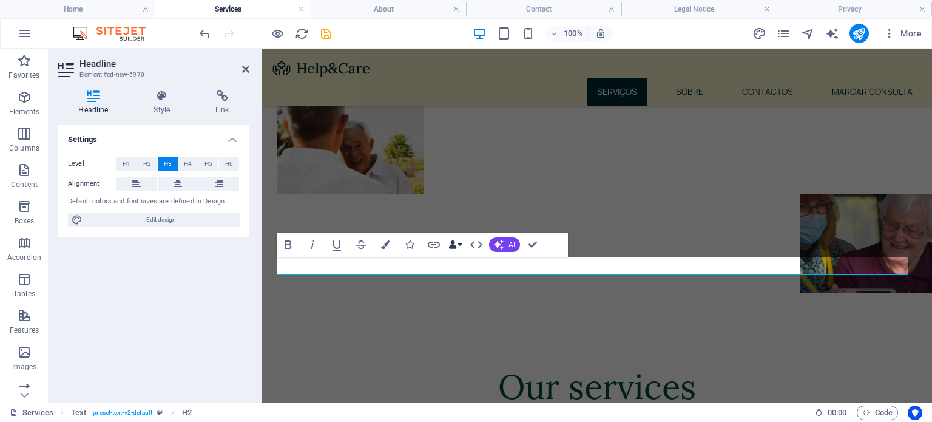
click at [460, 246] on button "Data Bindings" at bounding box center [454, 244] width 17 height 24
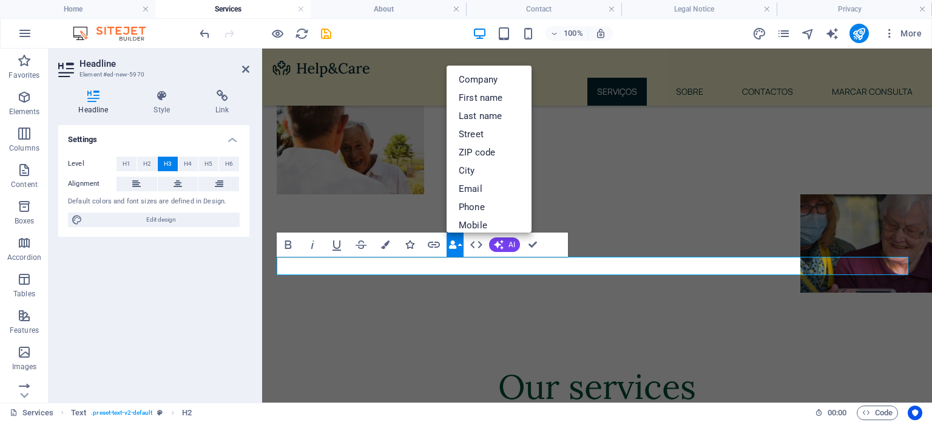
click at [409, 246] on icon "button" at bounding box center [409, 244] width 8 height 8
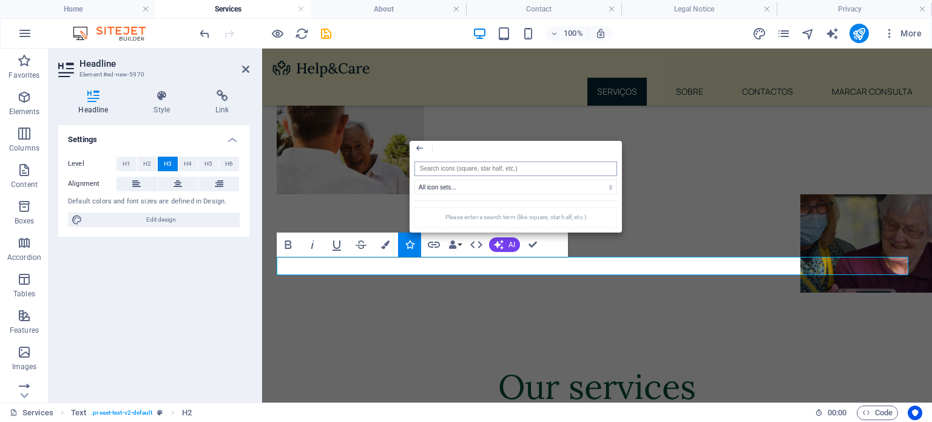
click at [428, 170] on input "search" at bounding box center [515, 168] width 203 height 15
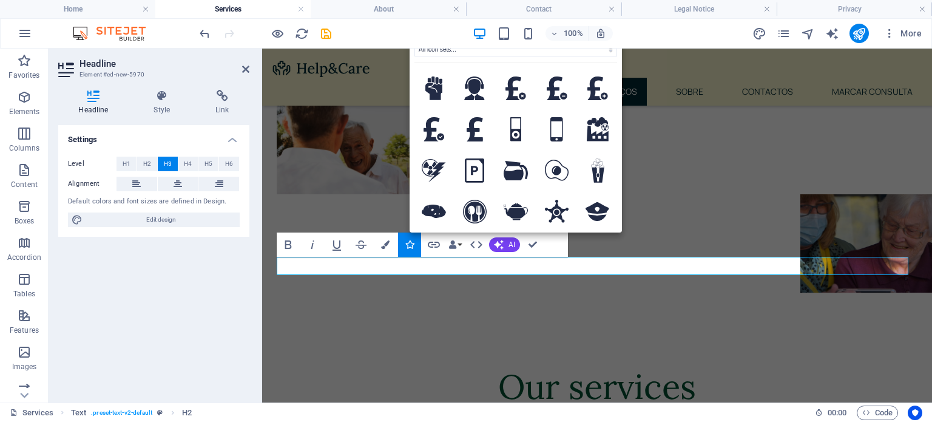
type input "p"
